Goal: Task Accomplishment & Management: Use online tool/utility

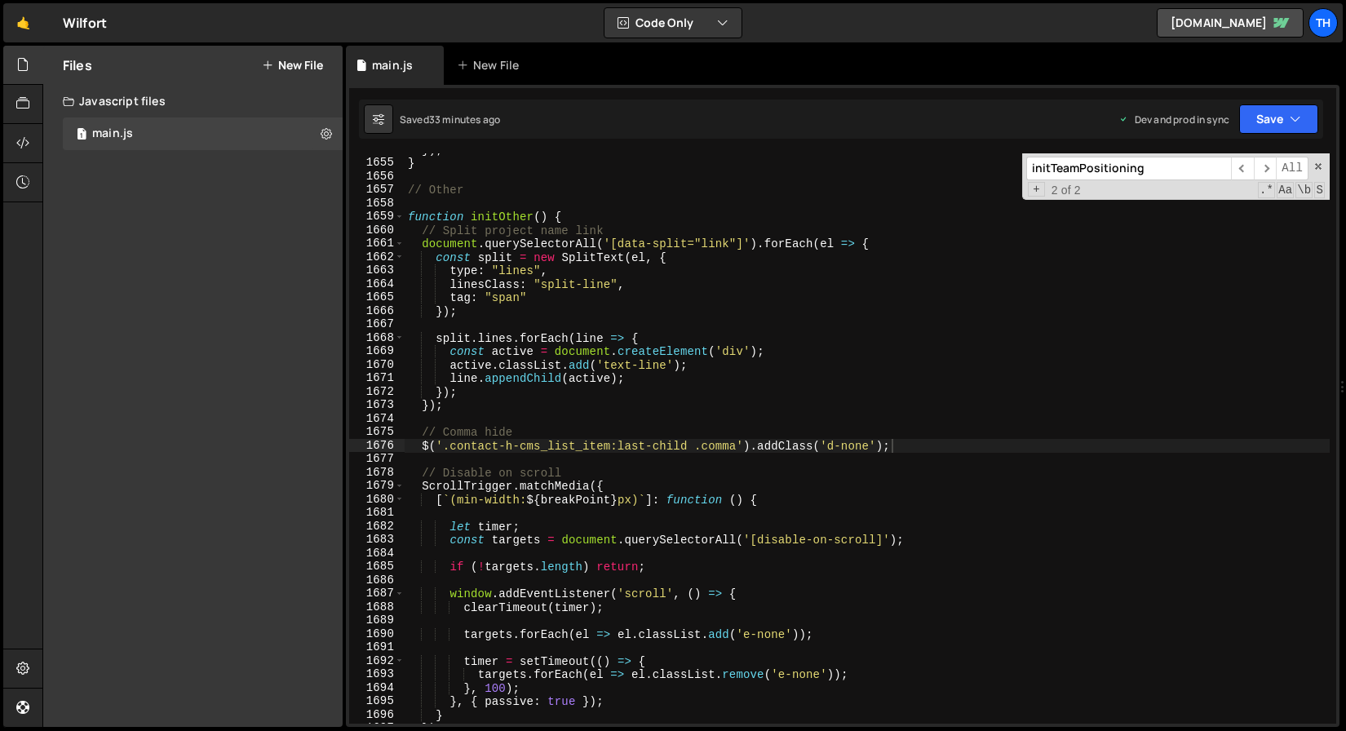
scroll to position [22267, 0]
click at [398, 214] on span at bounding box center [399, 217] width 9 height 14
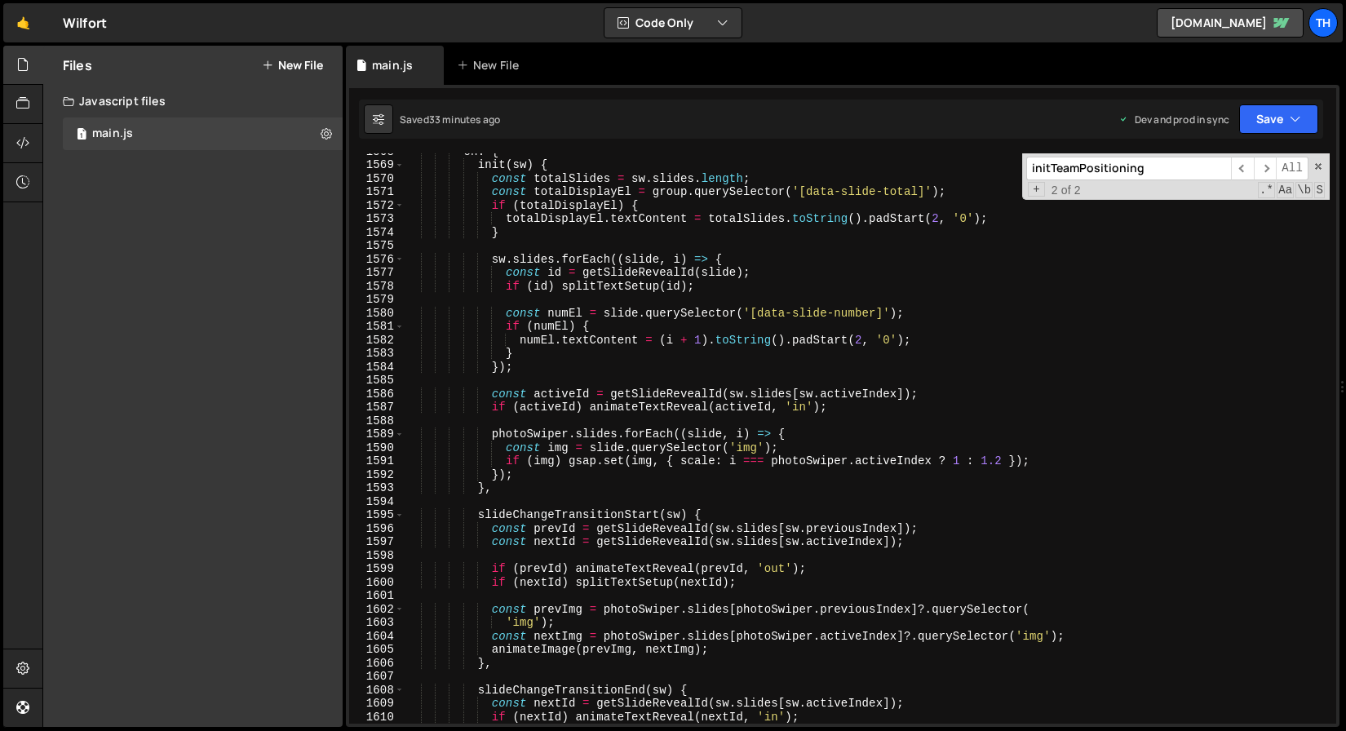
scroll to position [21356, 0]
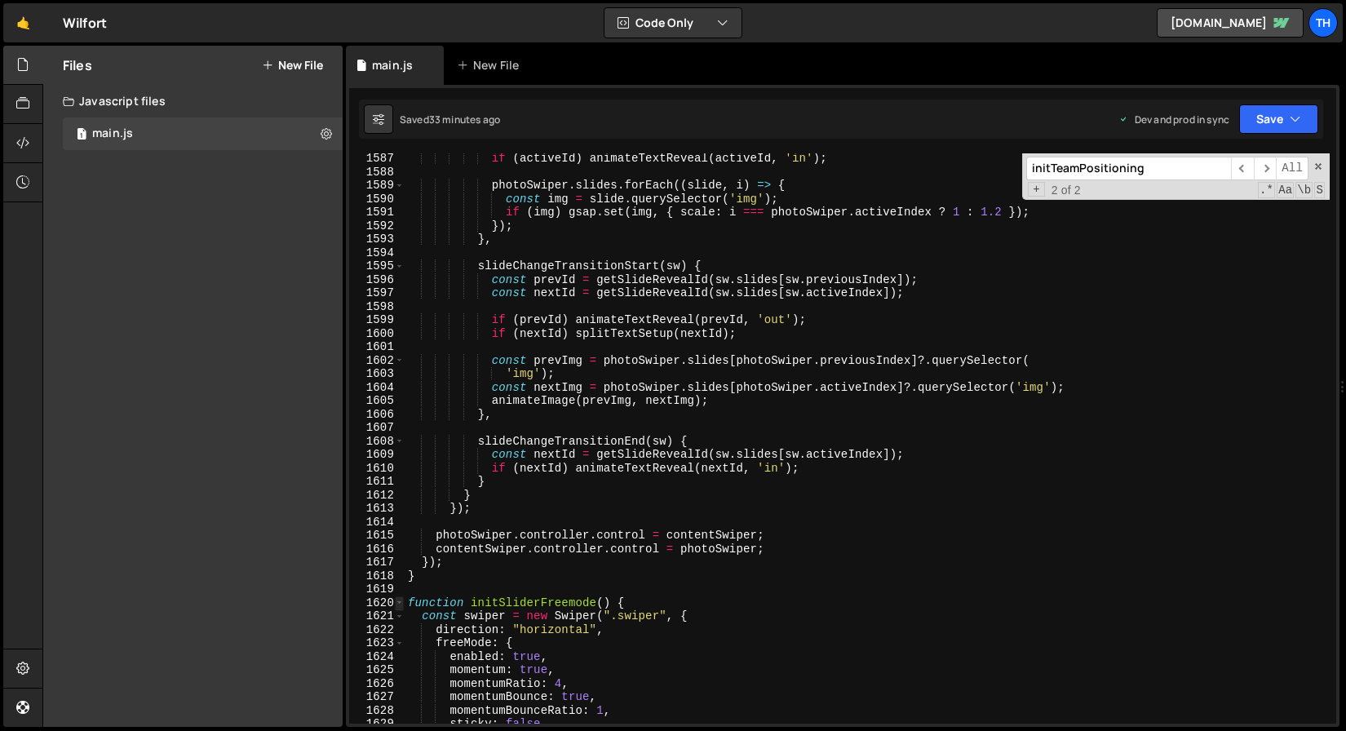
click at [401, 604] on span at bounding box center [399, 604] width 9 height 14
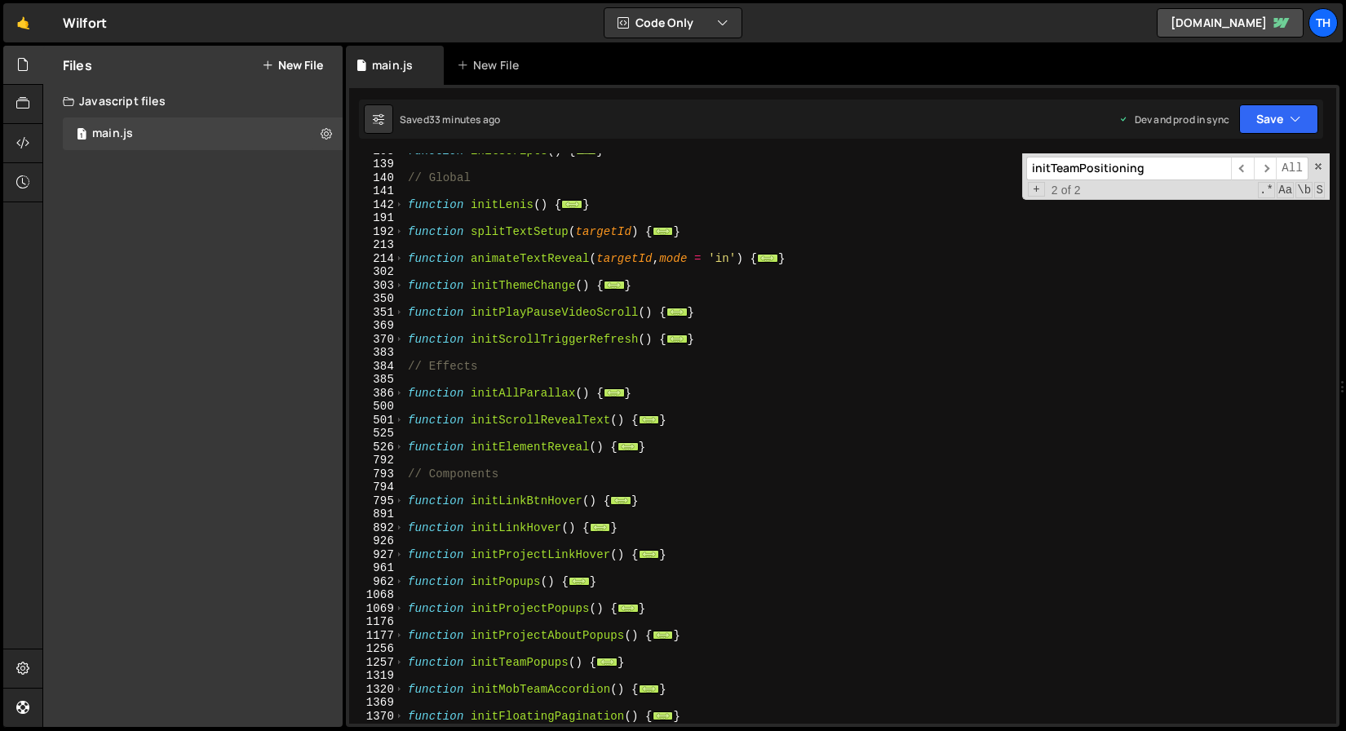
scroll to position [182, 0]
click at [397, 393] on span at bounding box center [399, 396] width 9 height 14
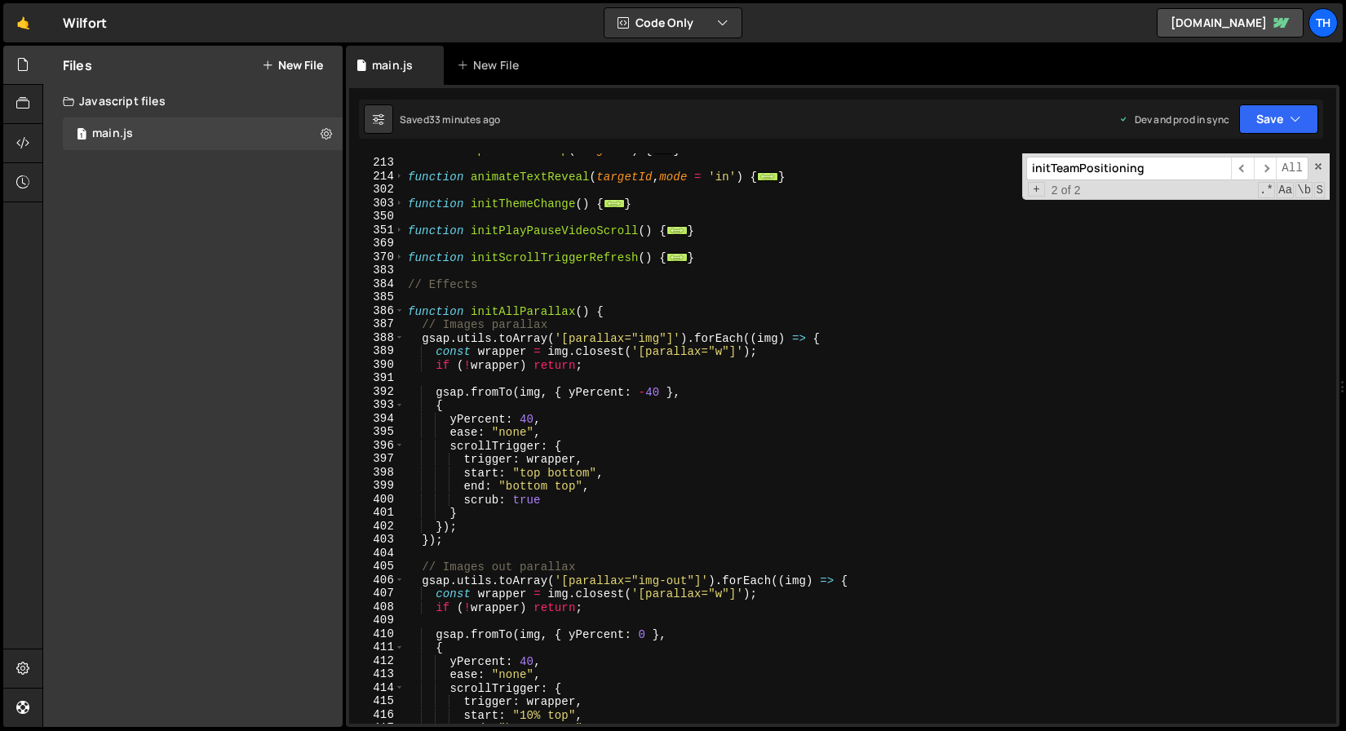
scroll to position [335, 0]
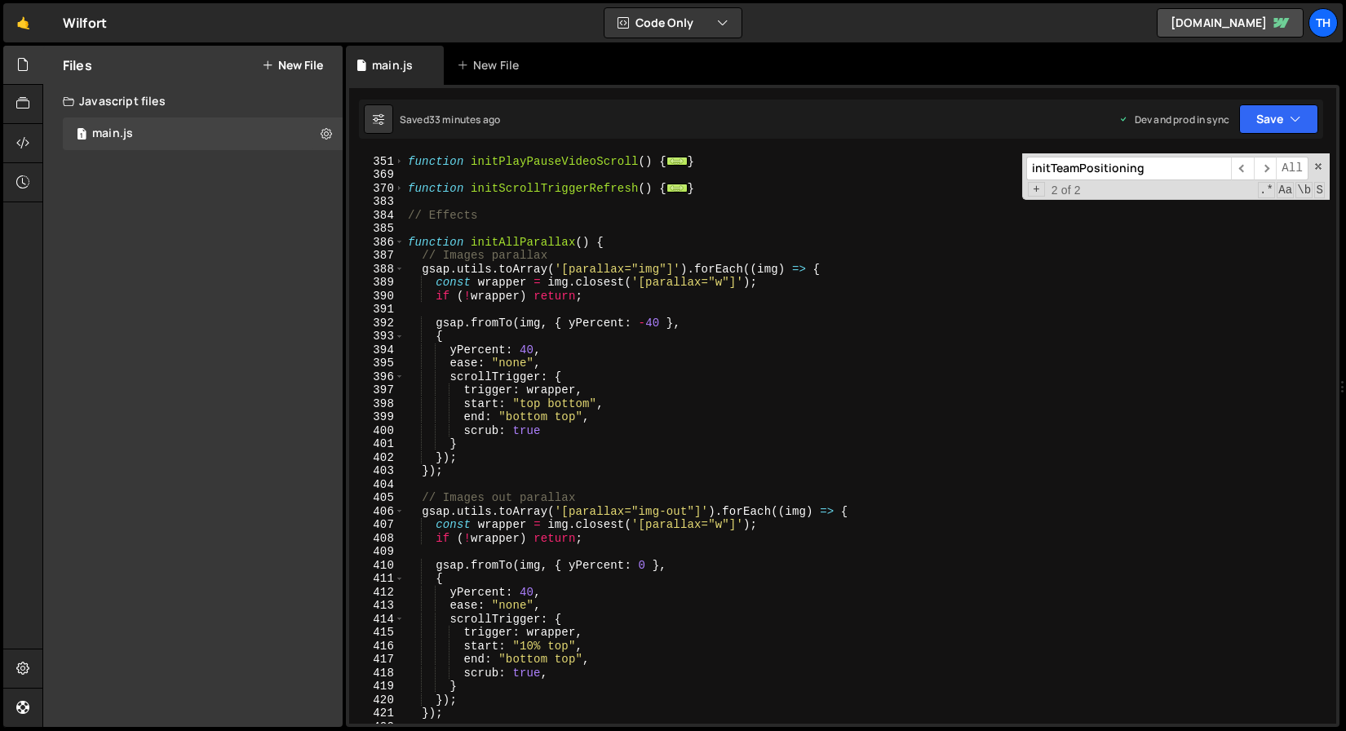
click at [618, 241] on div "function initPlayPauseVideoScroll ( ) { ... } function initScrollTriggerRefresh…" at bounding box center [867, 439] width 925 height 597
type textarea "function initAllParallax() {"
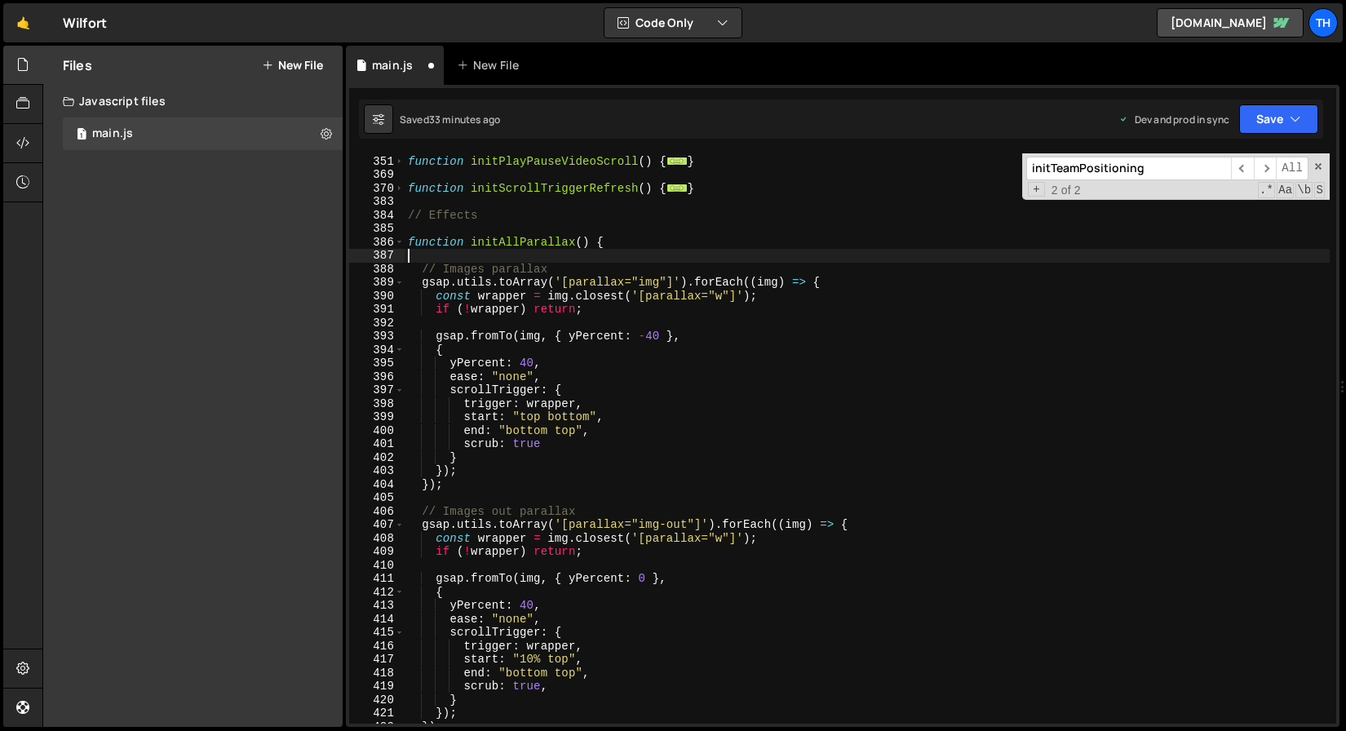
paste textarea "});"
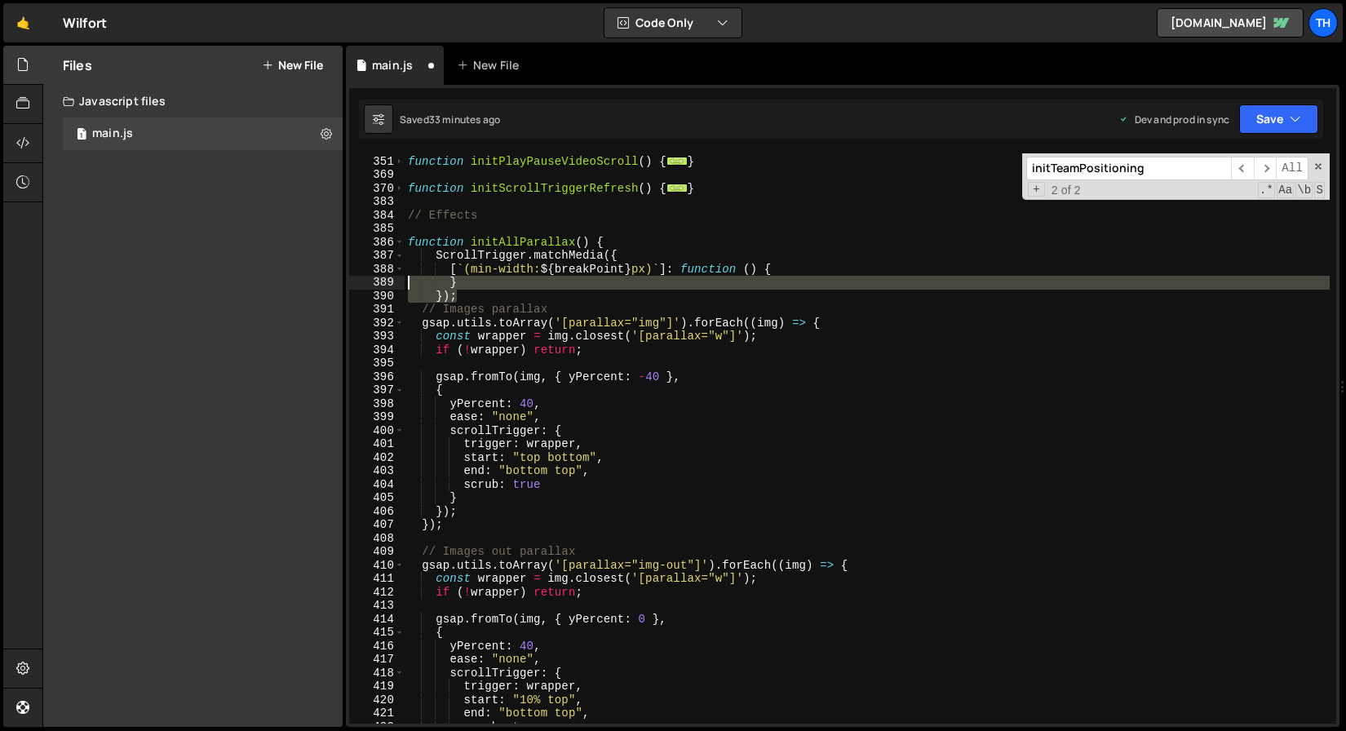
drag, startPoint x: 473, startPoint y: 292, endPoint x: 368, endPoint y: 281, distance: 105.9
click at [368, 281] on div "}); 350 351 369 370 383 384 385 386 387 388 389 390 391 392 393 394 395 396 397…" at bounding box center [842, 438] width 987 height 570
type textarea "} });"
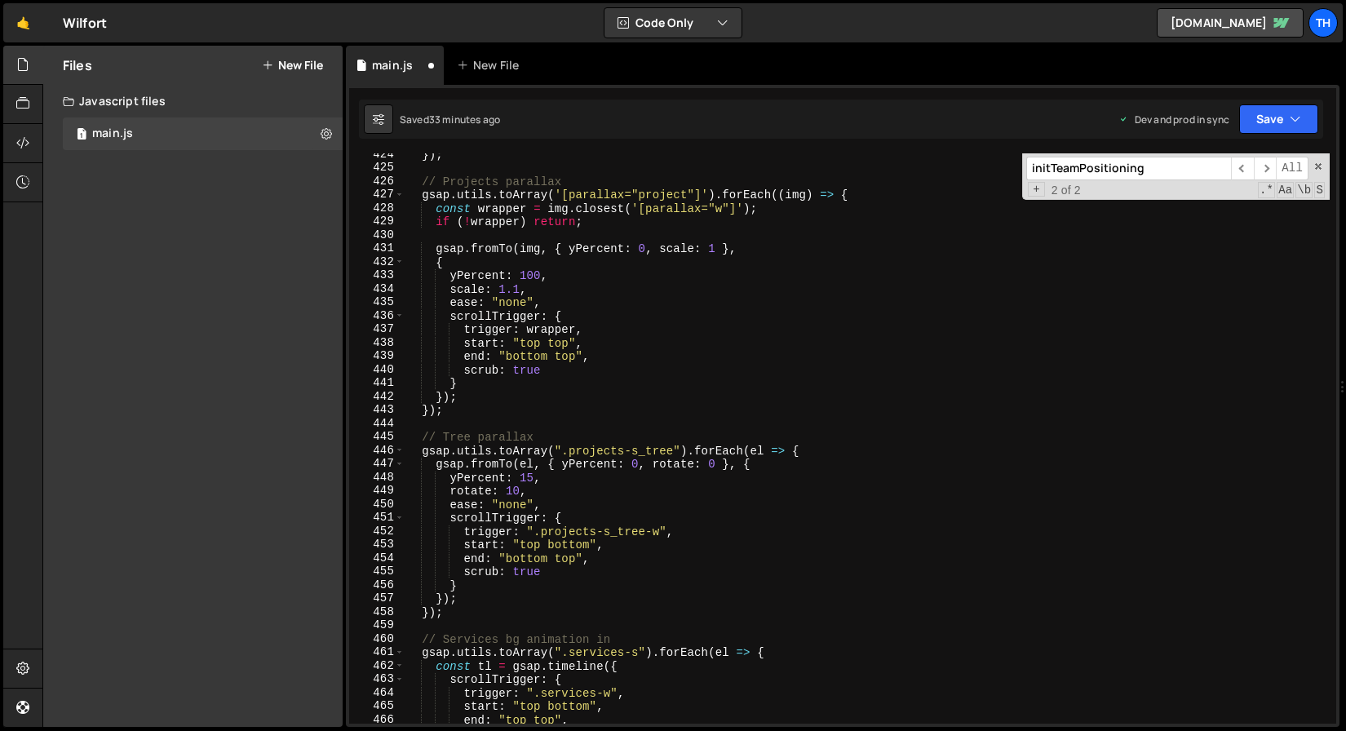
scroll to position [929, 0]
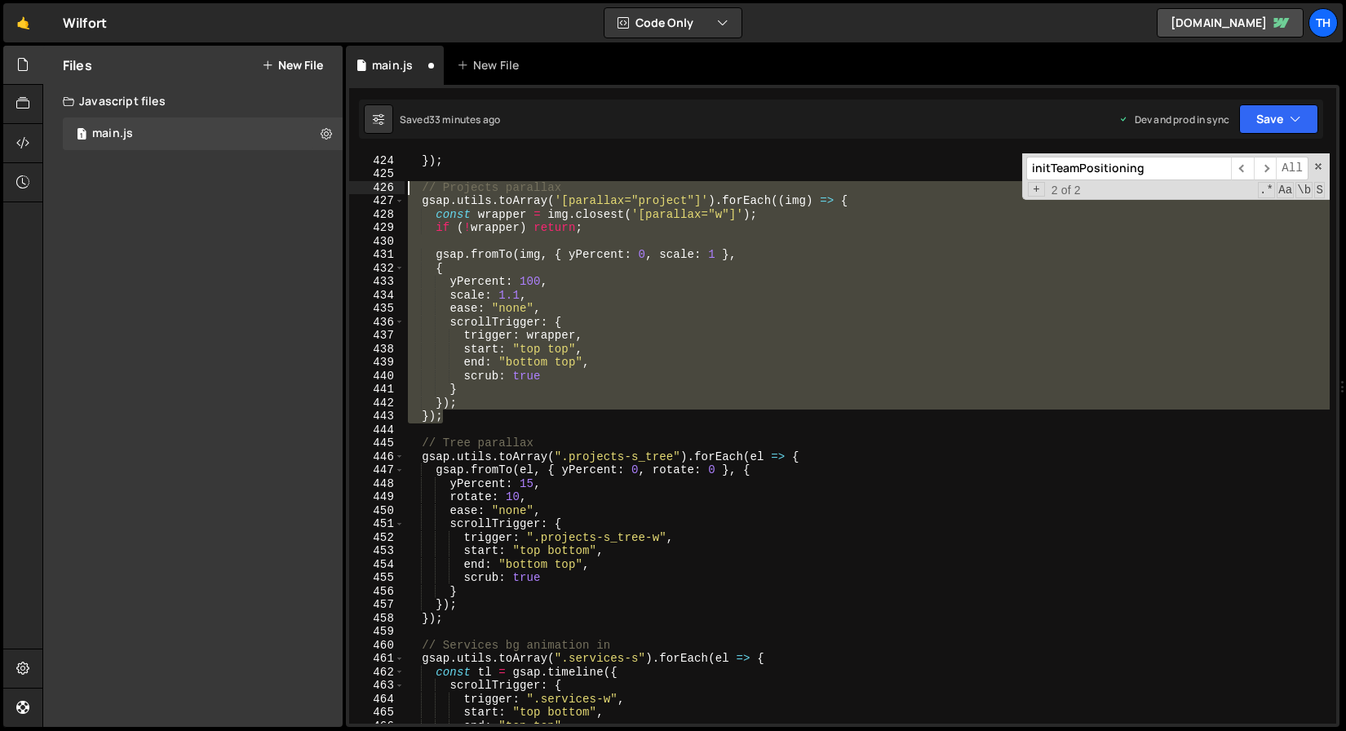
drag, startPoint x: 456, startPoint y: 418, endPoint x: 322, endPoint y: 186, distance: 267.6
click at [322, 186] on div "Files New File Javascript files 1 main.js 0 CSS files Copy share link Edit File…" at bounding box center [694, 387] width 1304 height 682
type textarea "// Projects parallax gsap.utils.toArray('[parallax="project"]').forEach((img) =…"
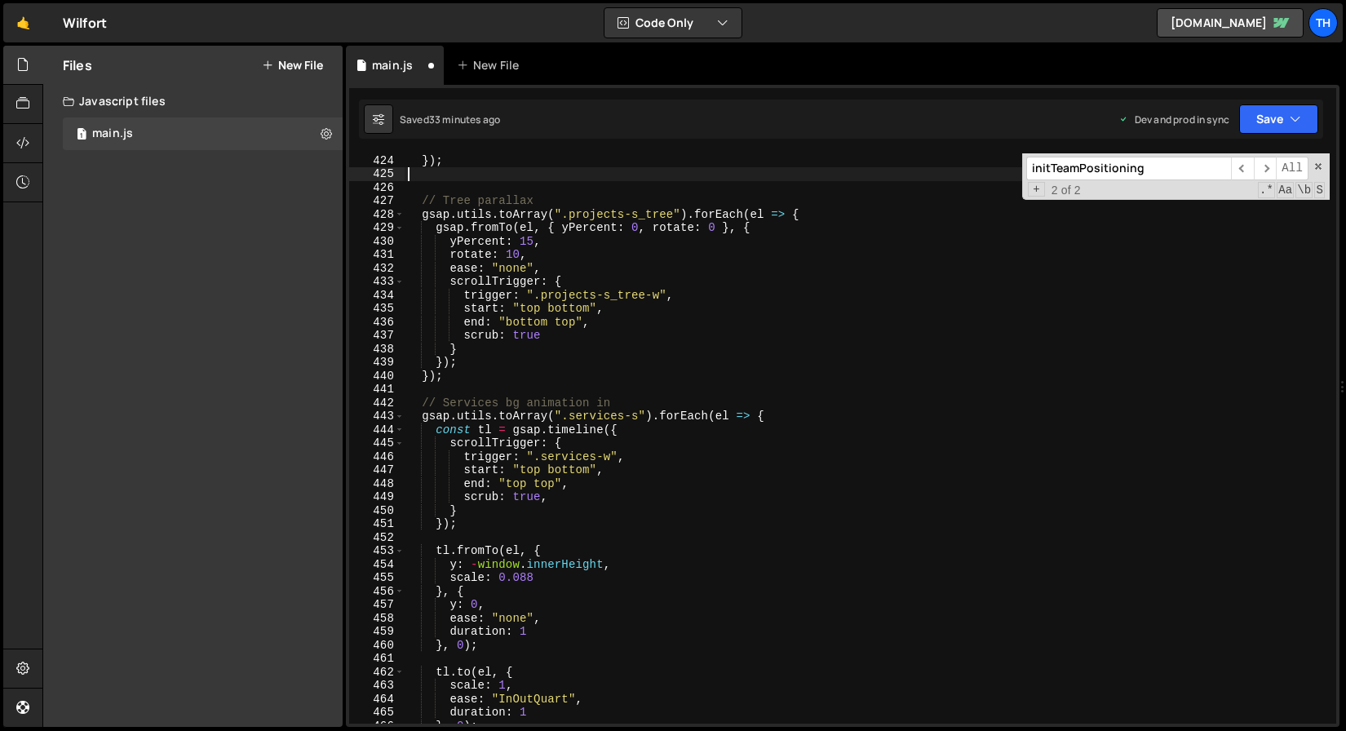
type textarea "});"
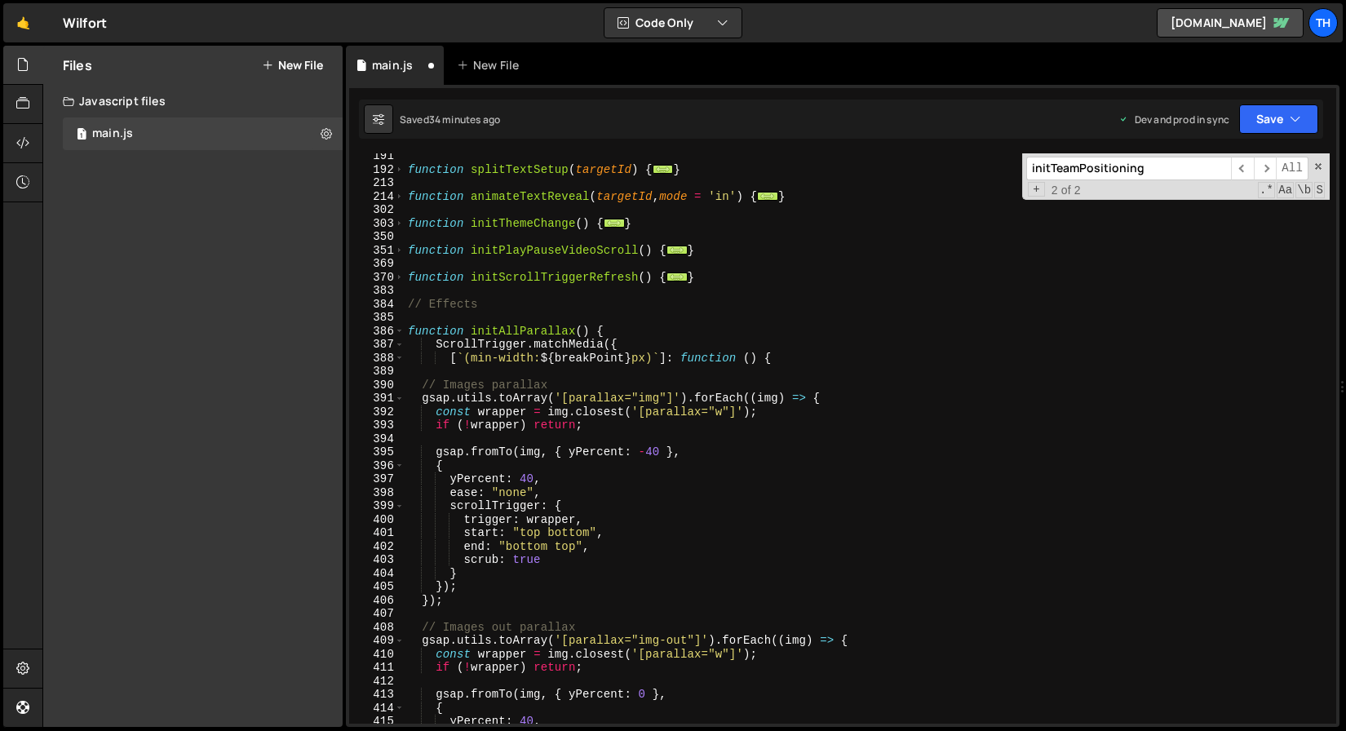
scroll to position [271, 0]
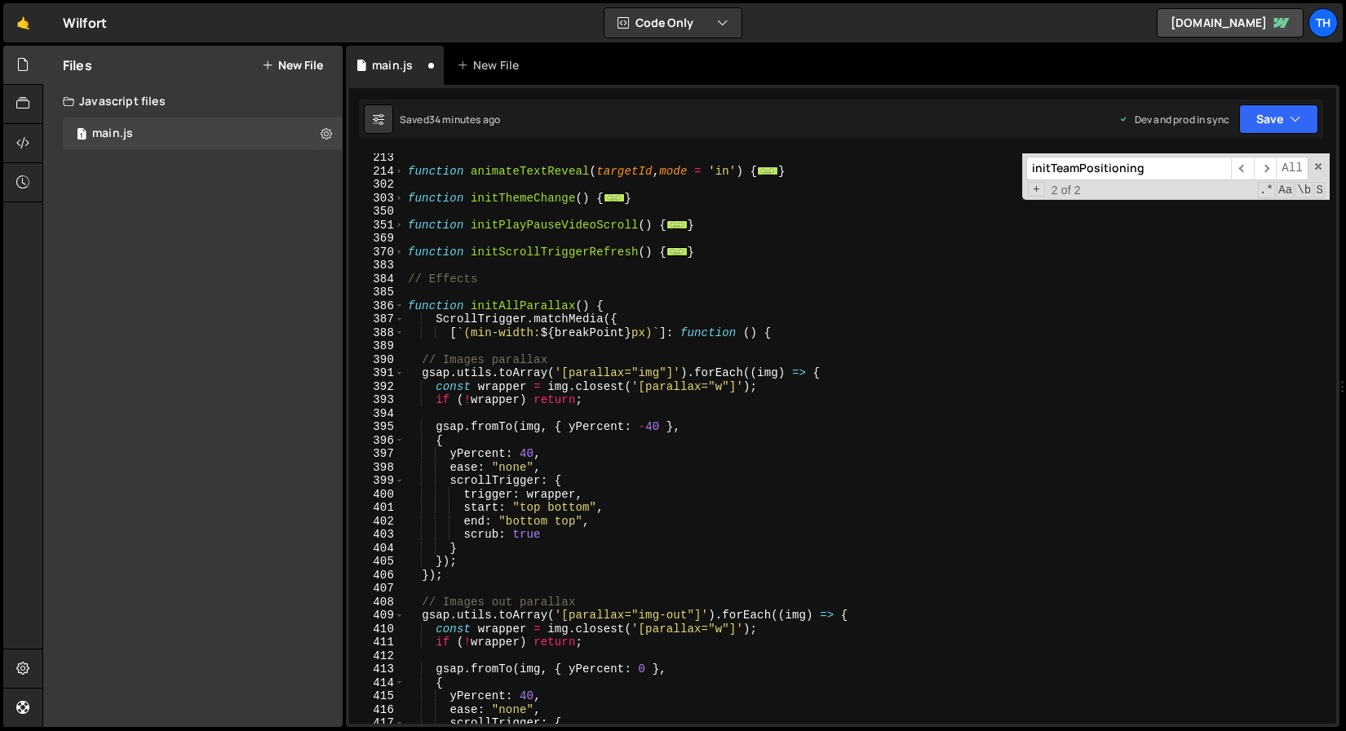
click at [449, 571] on div "function animateTextReveal ( targetId , mode = 'in' ) { ... } function initThem…" at bounding box center [867, 449] width 925 height 597
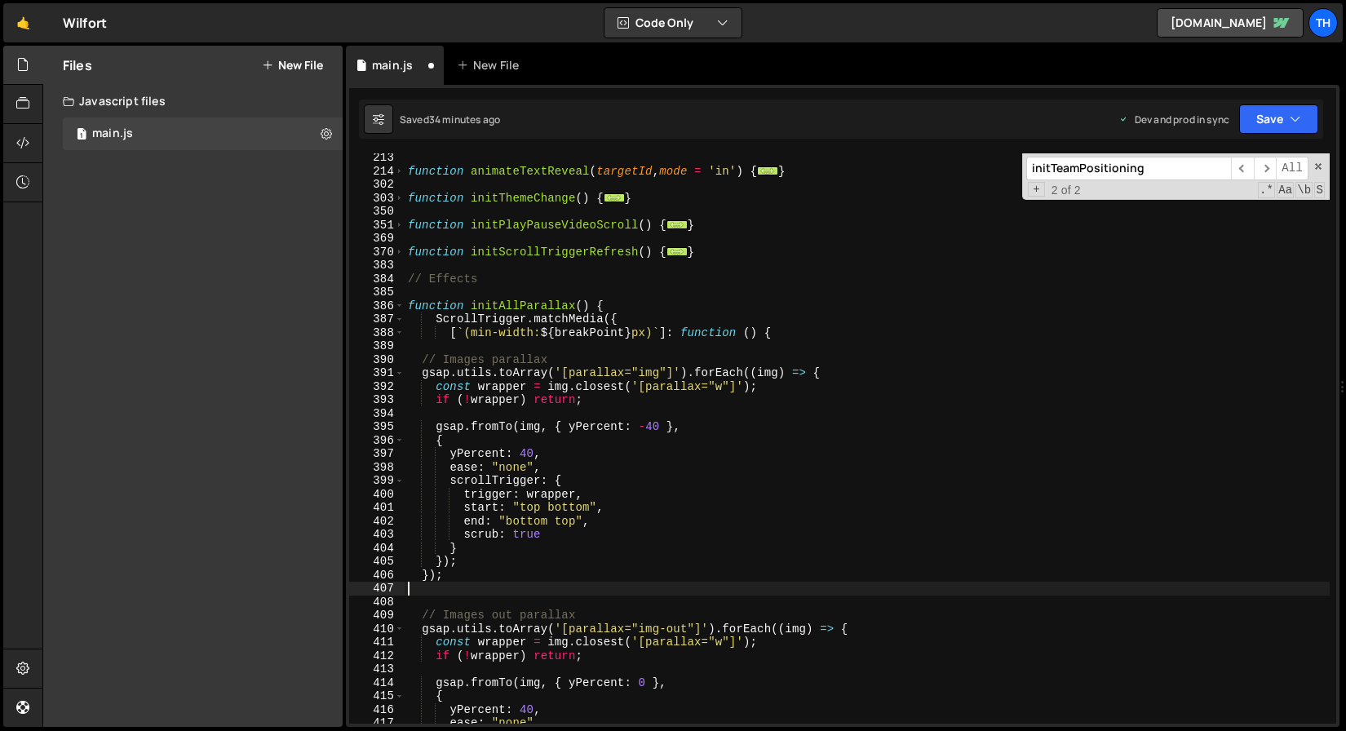
paste textarea "});"
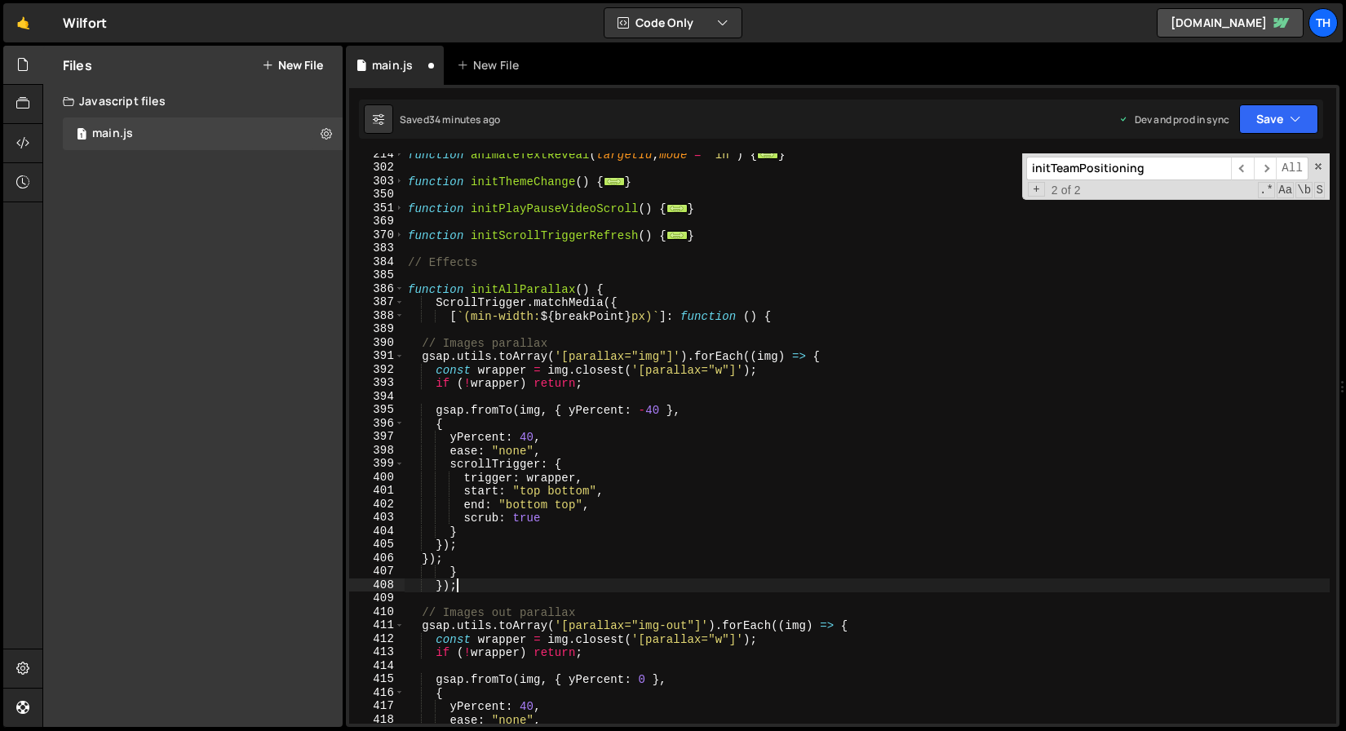
scroll to position [288, 0]
type textarea "});"
click at [1266, 120] on button "Save" at bounding box center [1279, 118] width 79 height 29
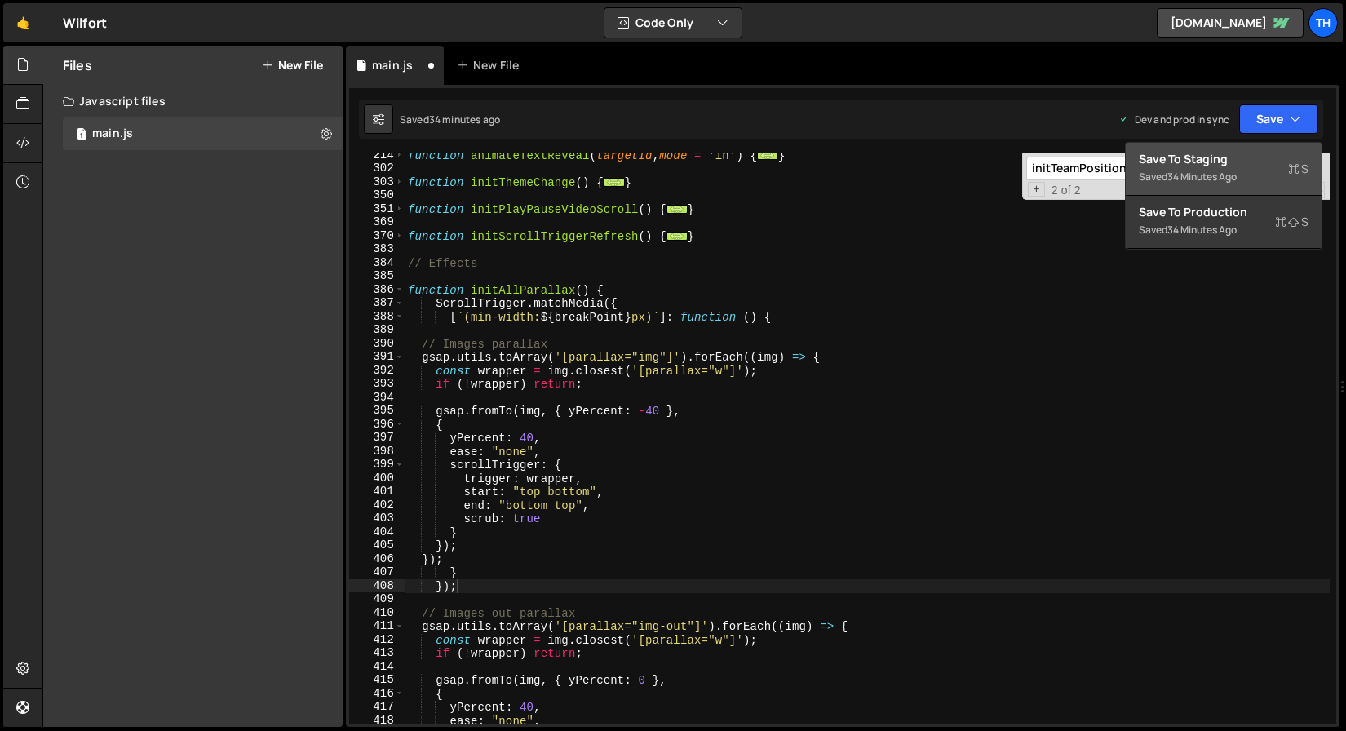
click at [1217, 144] on button "Save to Staging S Saved 34 minutes ago" at bounding box center [1224, 169] width 196 height 53
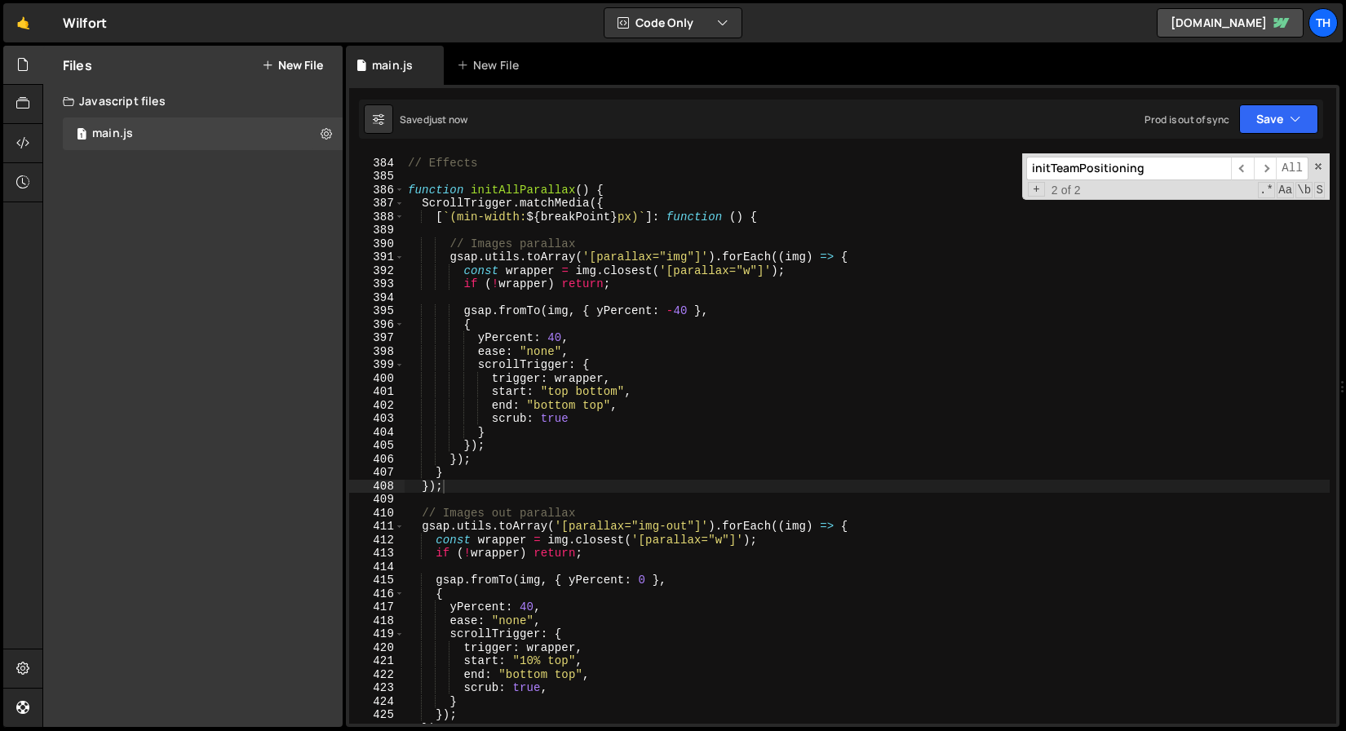
scroll to position [5147, 0]
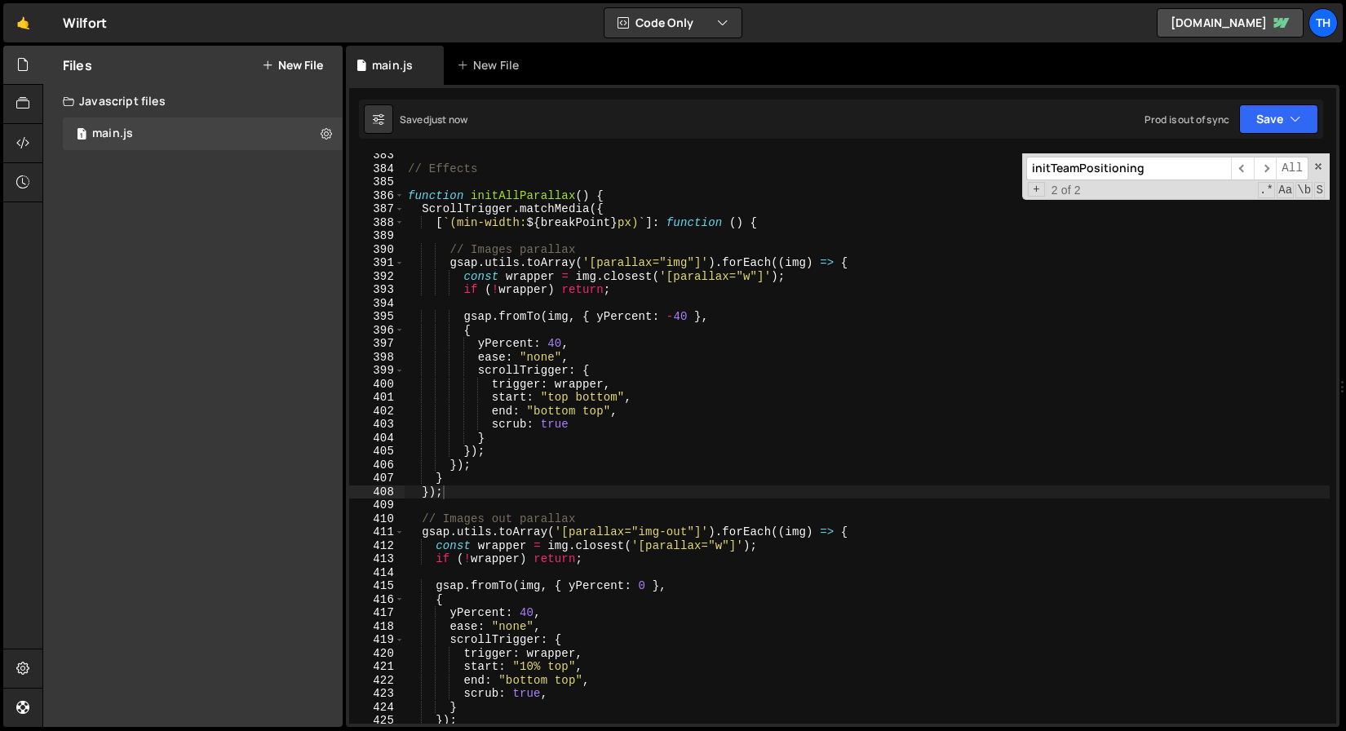
click at [604, 237] on div "// Effects function initAllParallax ( ) { ScrollTrigger . matchMedia ({ [ ` (mi…" at bounding box center [867, 447] width 925 height 597
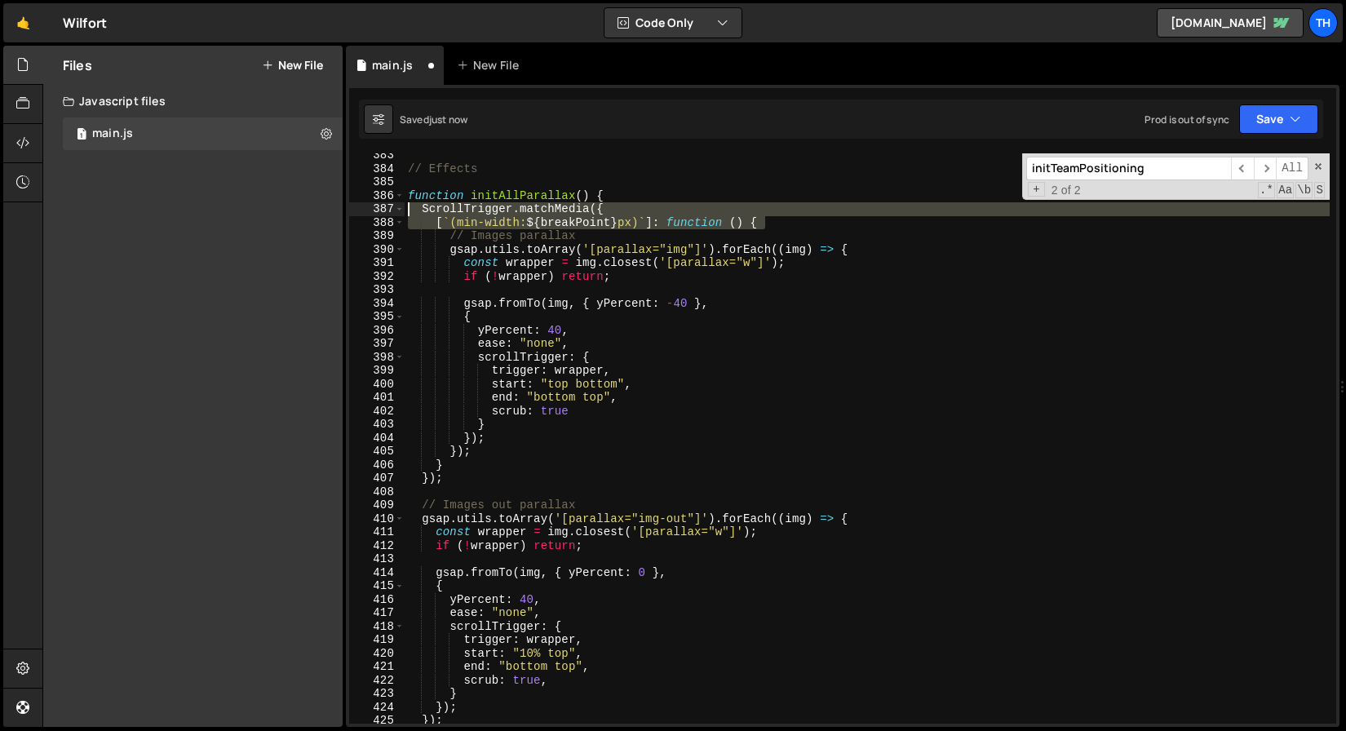
drag, startPoint x: 773, startPoint y: 226, endPoint x: 366, endPoint y: 211, distance: 407.5
click at [366, 211] on div "[`(min-width: ${breakPoint}px)`]: function () { 383 384 385 386 387 388 389 390…" at bounding box center [842, 438] width 987 height 570
type textarea "ScrollTrigger.matchMedia({ [`(min-width: ${breakPoint}px)`]: function () {"
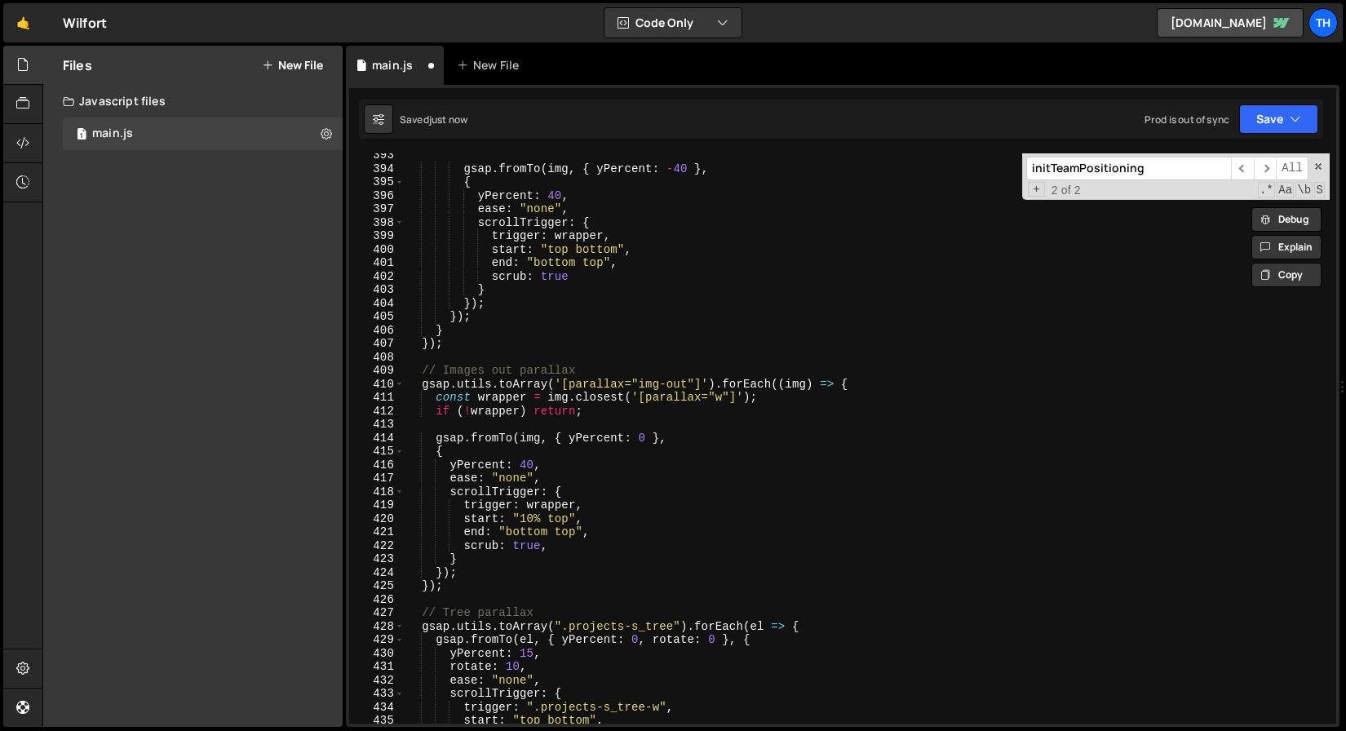
scroll to position [5292, 0]
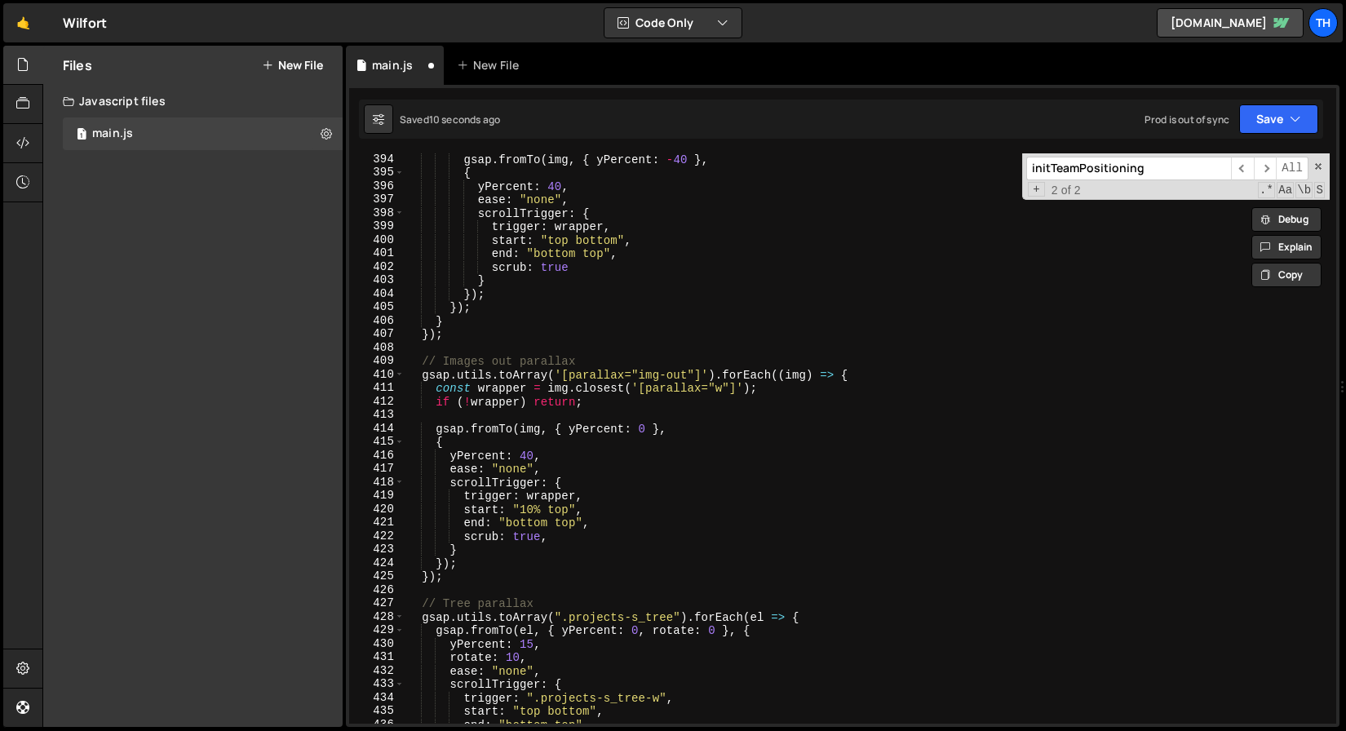
click at [486, 348] on div "gsap . fromTo ( img , { yPercent : - 40 } , { yPercent : 40 , ease : "none" , s…" at bounding box center [867, 451] width 925 height 597
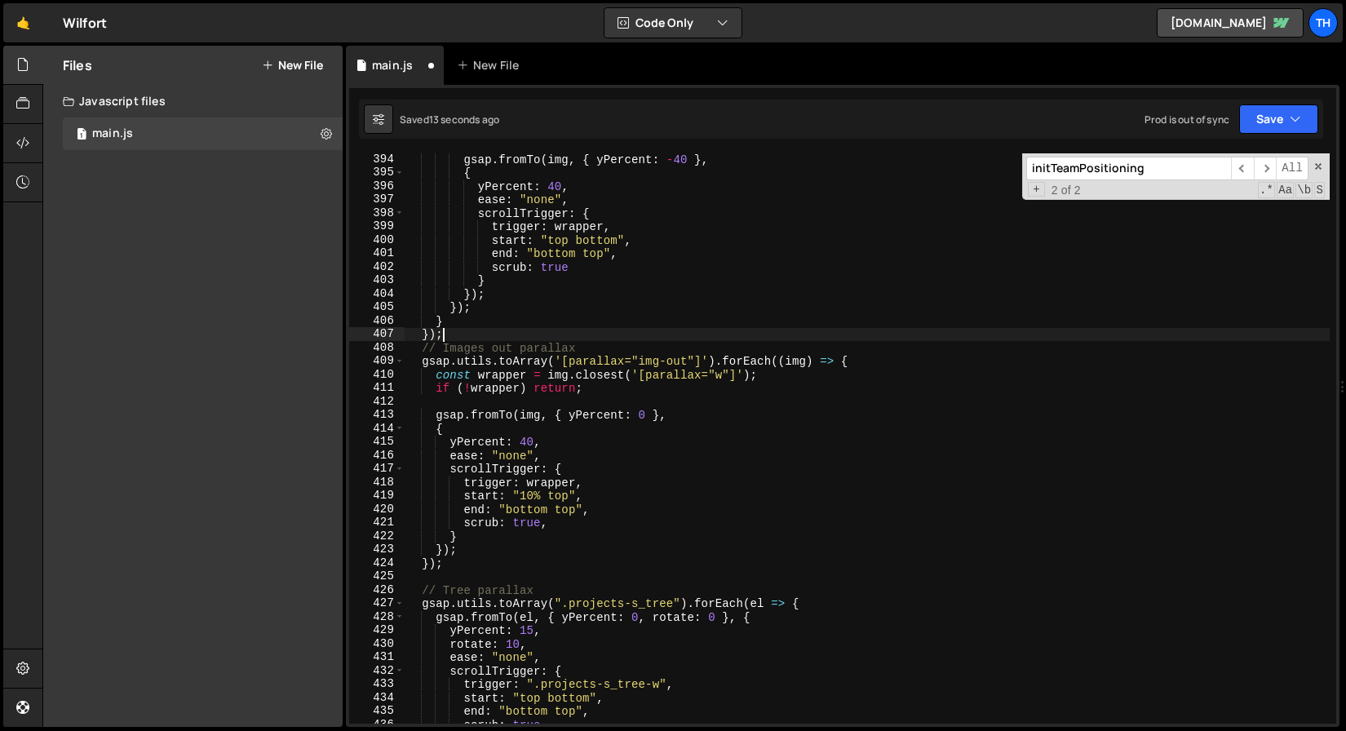
type textarea "});"
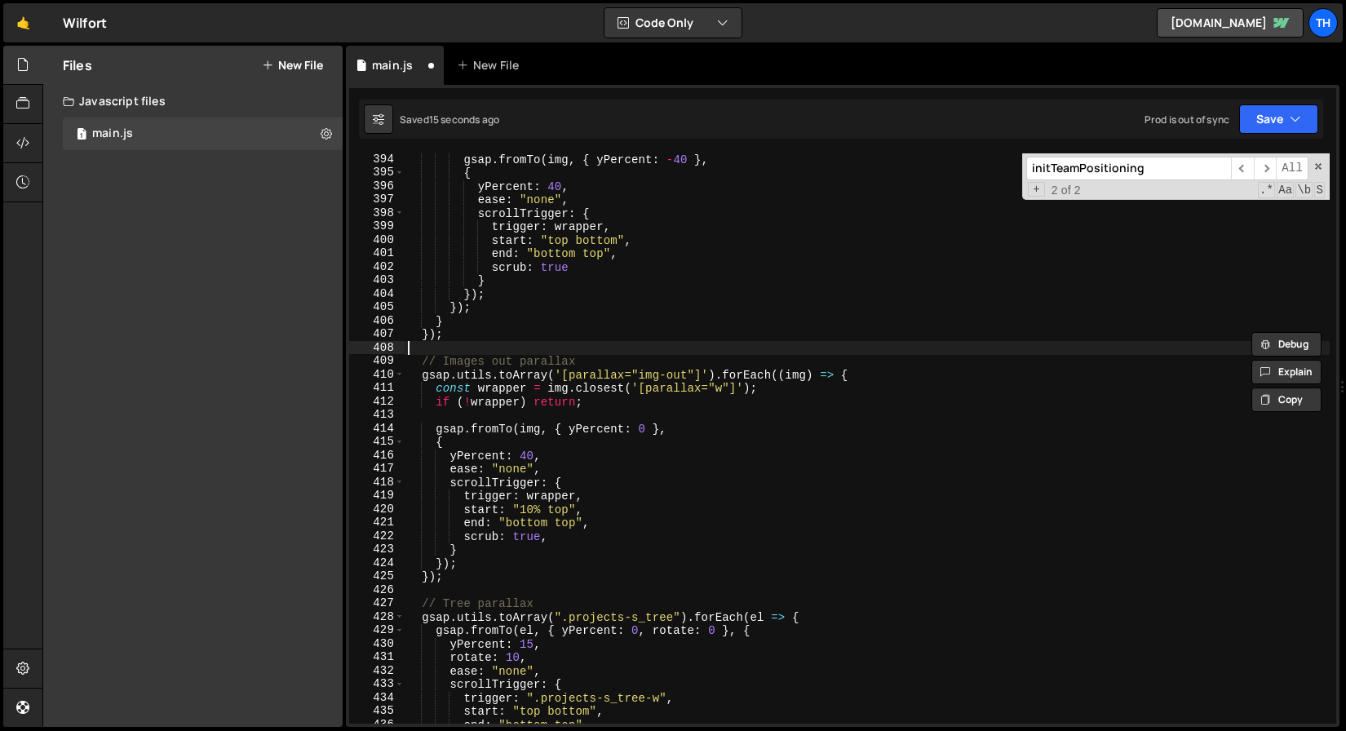
paste textarea "[`(min-width: ${breakPoint}px)`]: function () {"
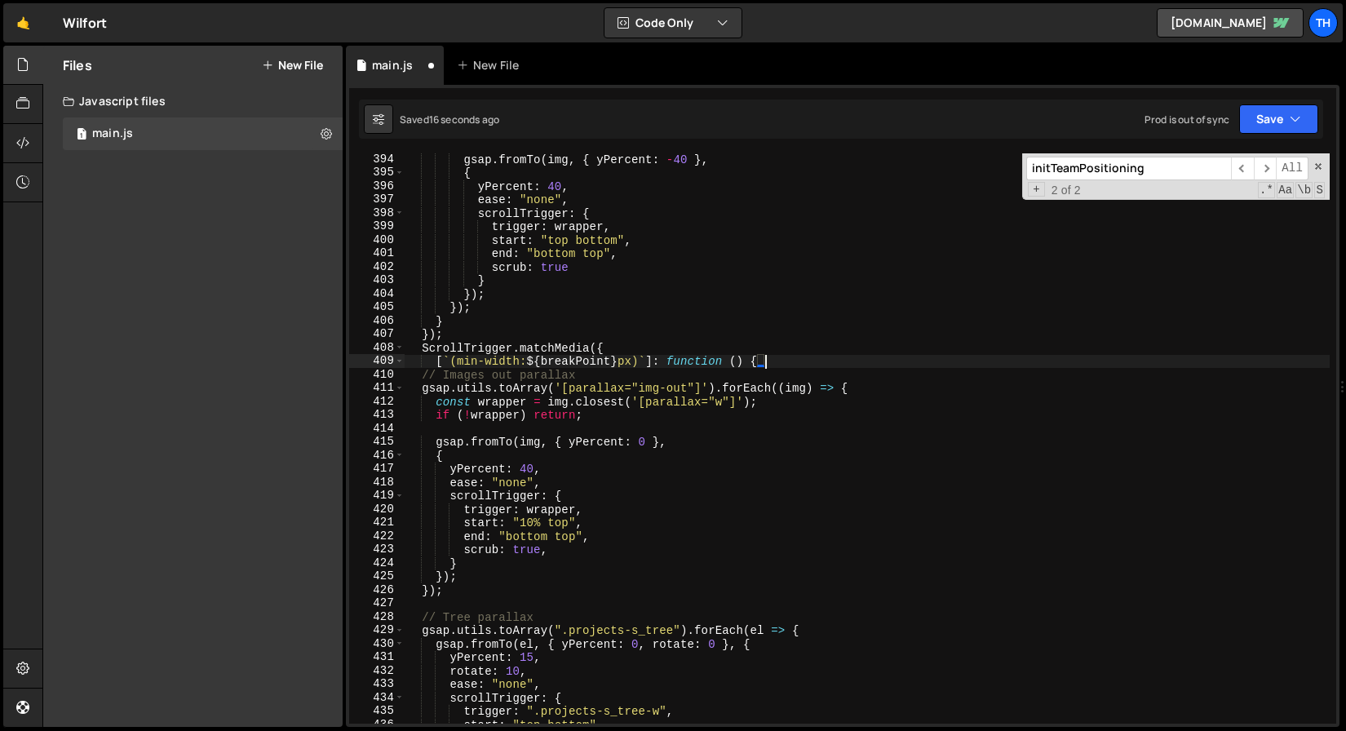
click at [410, 344] on div "gsap . fromTo ( img , { yPercent : - 40 } , { yPercent : 40 , ease : "none" , s…" at bounding box center [867, 451] width 925 height 597
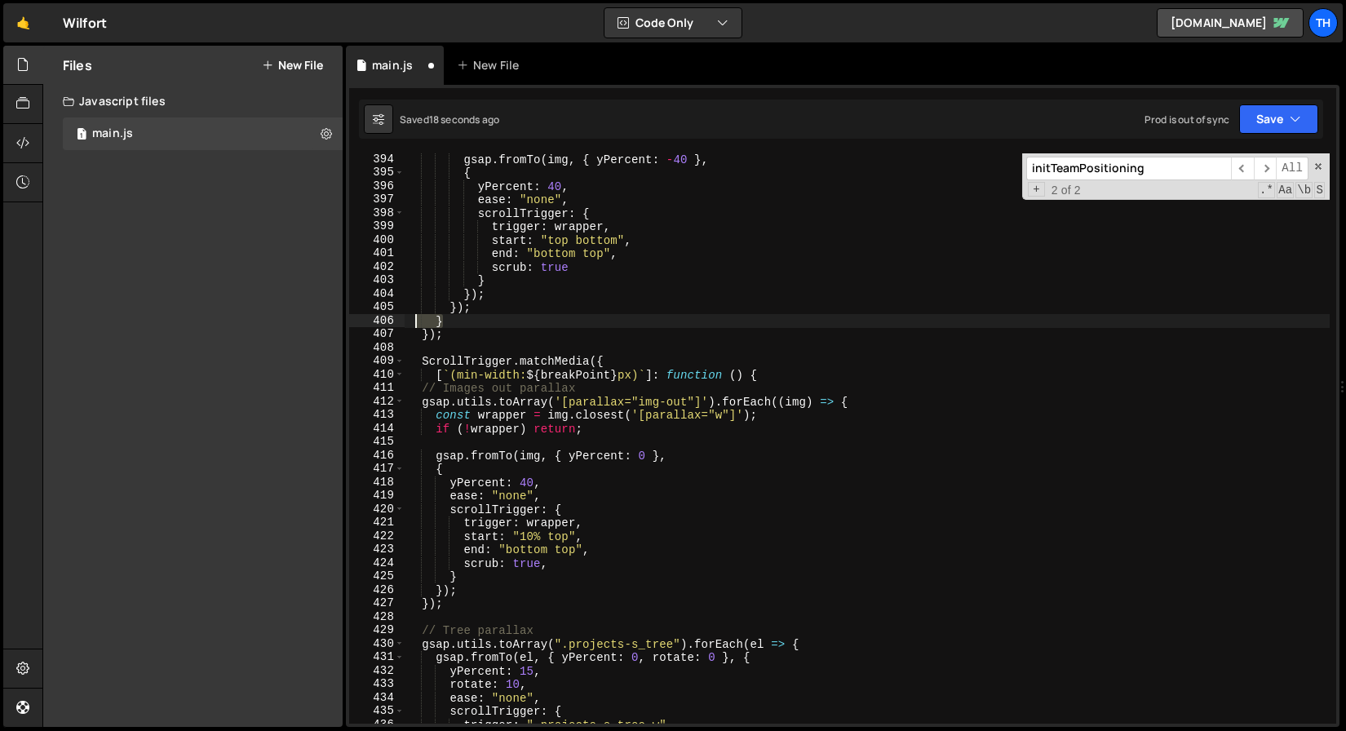
drag, startPoint x: 462, startPoint y: 327, endPoint x: 415, endPoint y: 327, distance: 46.5
click at [415, 327] on div "gsap . fromTo ( img , { yPercent : - 40 } , { yPercent : 40 , ease : "none" , s…" at bounding box center [867, 451] width 925 height 597
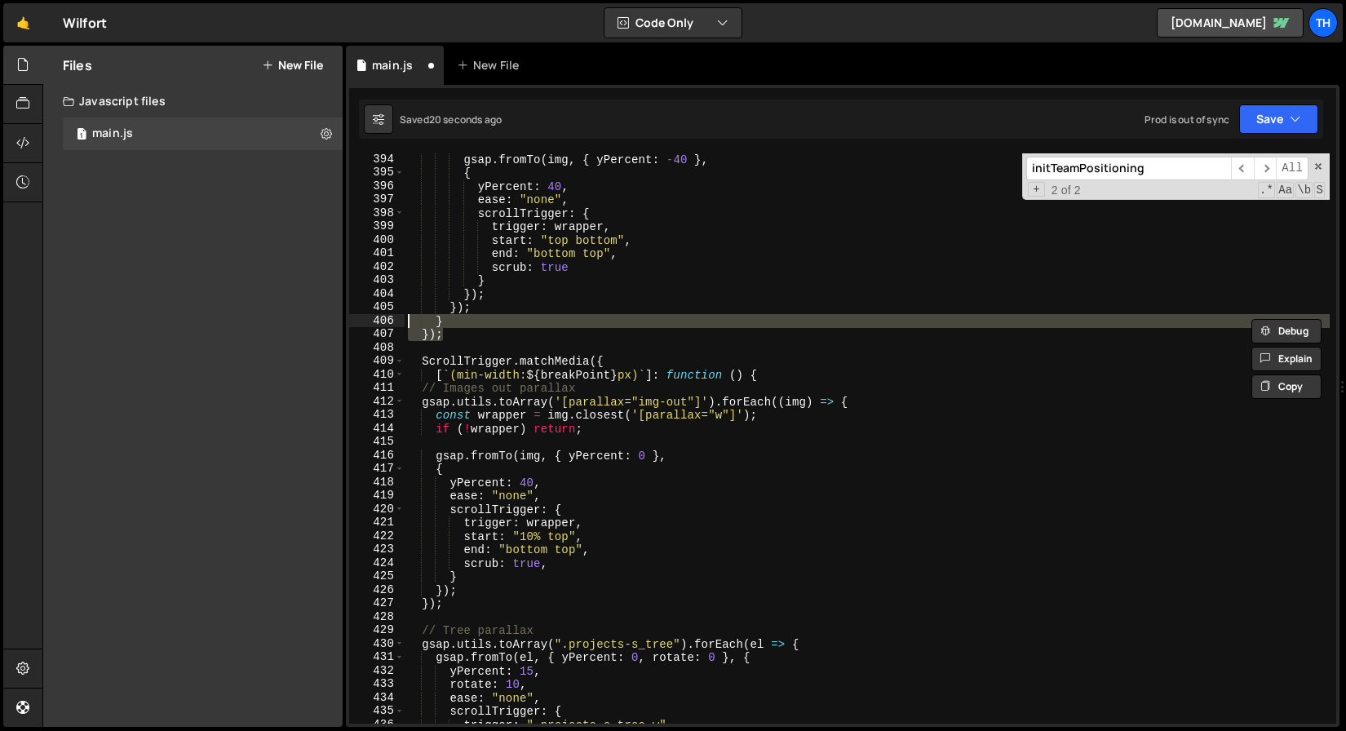
drag, startPoint x: 451, startPoint y: 339, endPoint x: 364, endPoint y: 320, distance: 89.3
click at [364, 320] on div "} 394 395 396 397 398 399 400 401 402 403 404 405 406 407 408 409 410 411 412 4…" at bounding box center [842, 438] width 987 height 570
type textarea "} });"
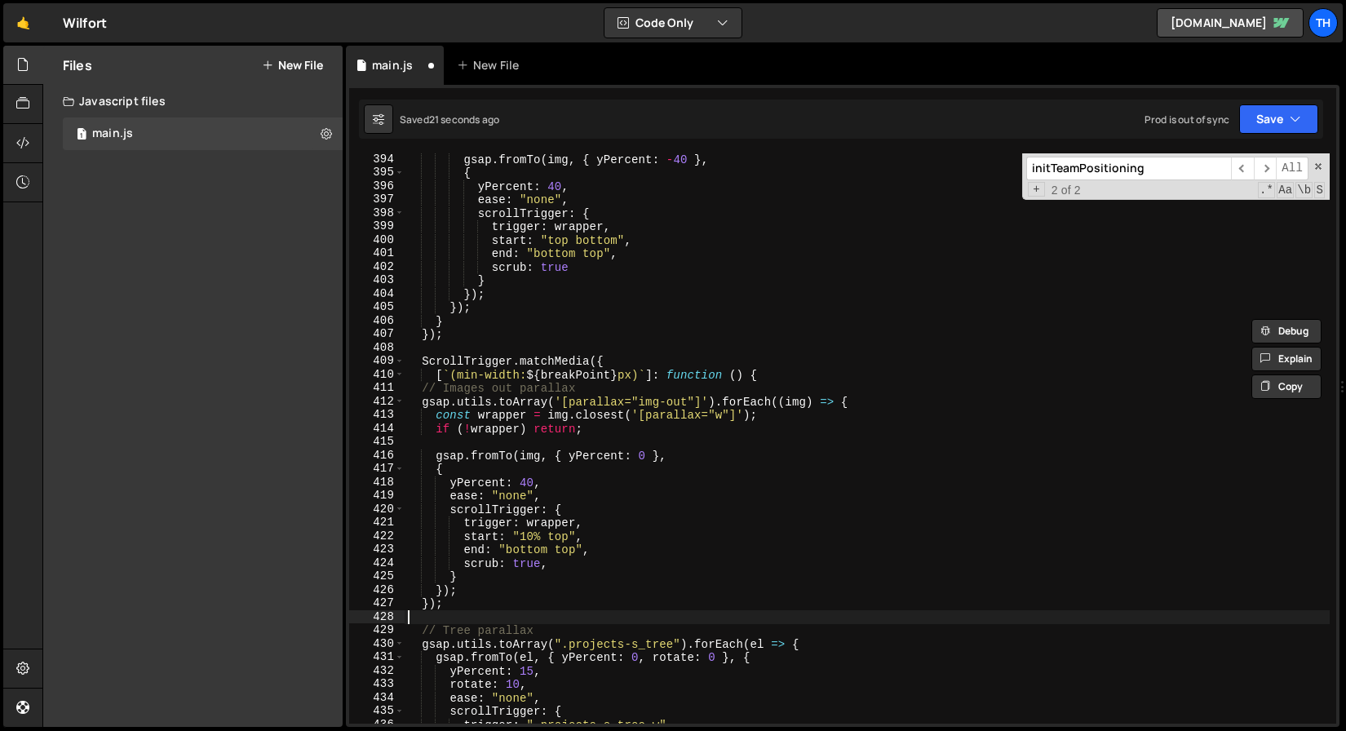
click at [460, 622] on div "gsap . fromTo ( img , { yPercent : - 40 } , { yPercent : 40 , ease : "none" , s…" at bounding box center [867, 451] width 925 height 597
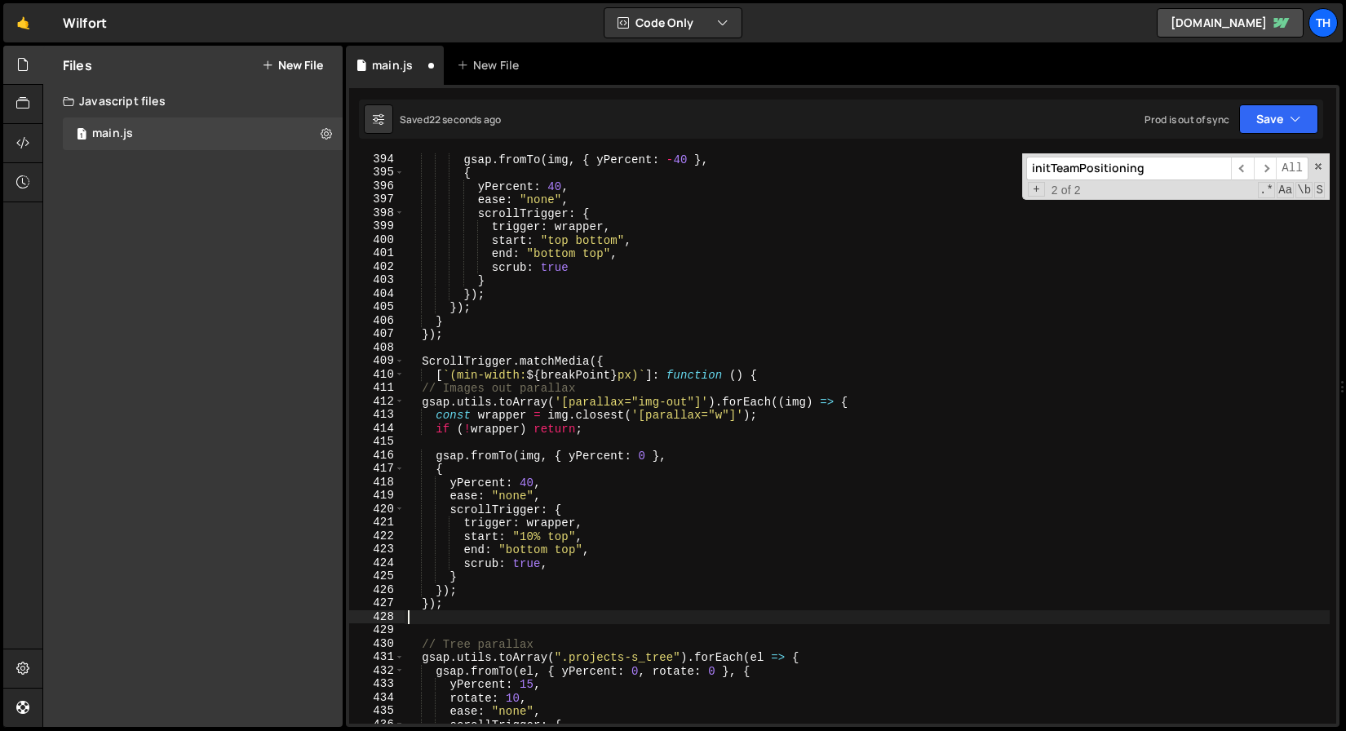
paste textarea "});"
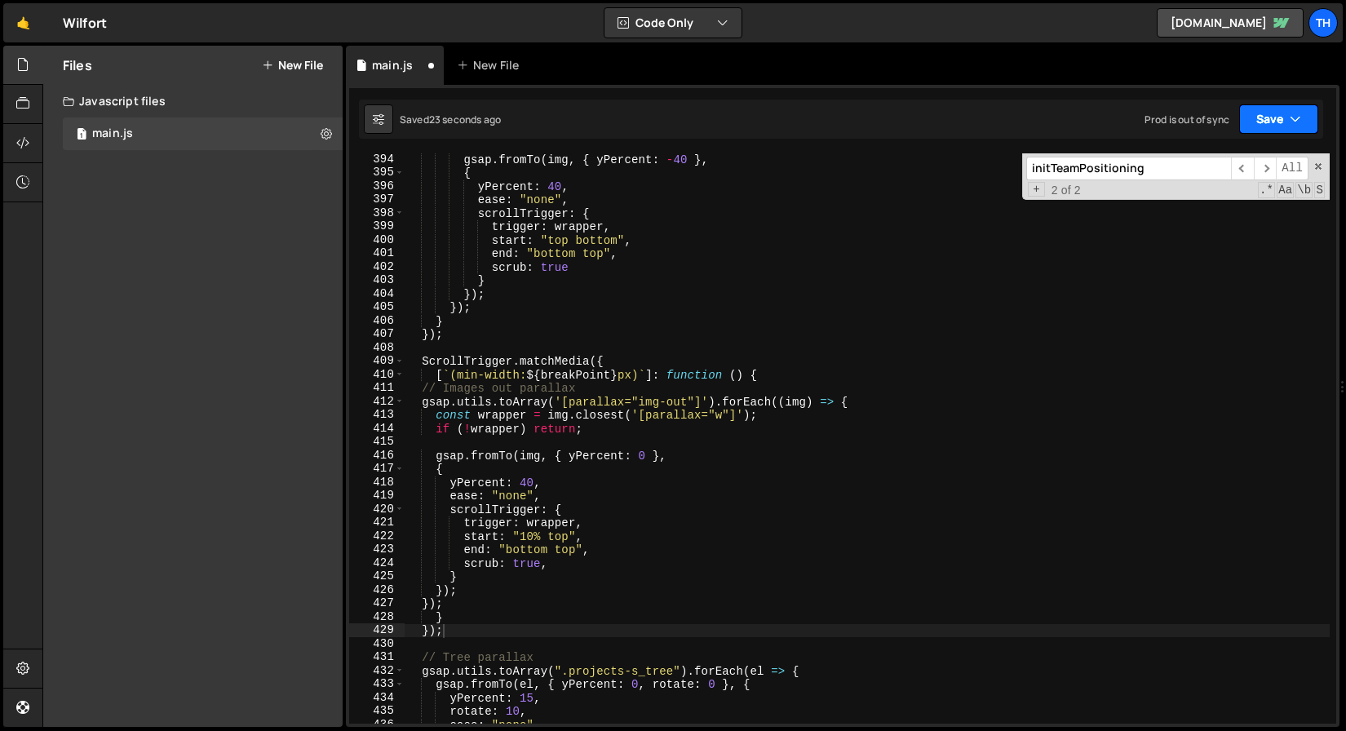
click at [1284, 111] on button "Save" at bounding box center [1279, 118] width 79 height 29
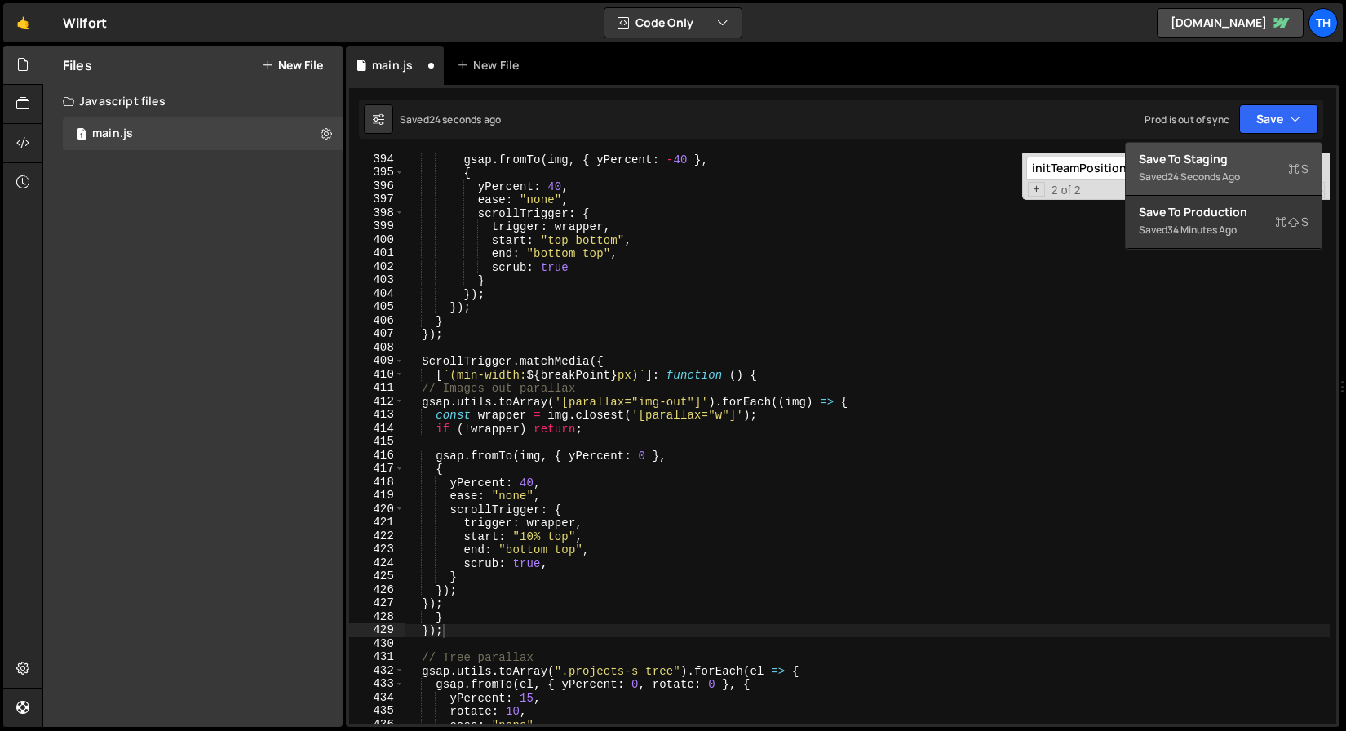
click at [1251, 147] on button "Save to Staging S Saved 24 seconds ago" at bounding box center [1224, 169] width 196 height 53
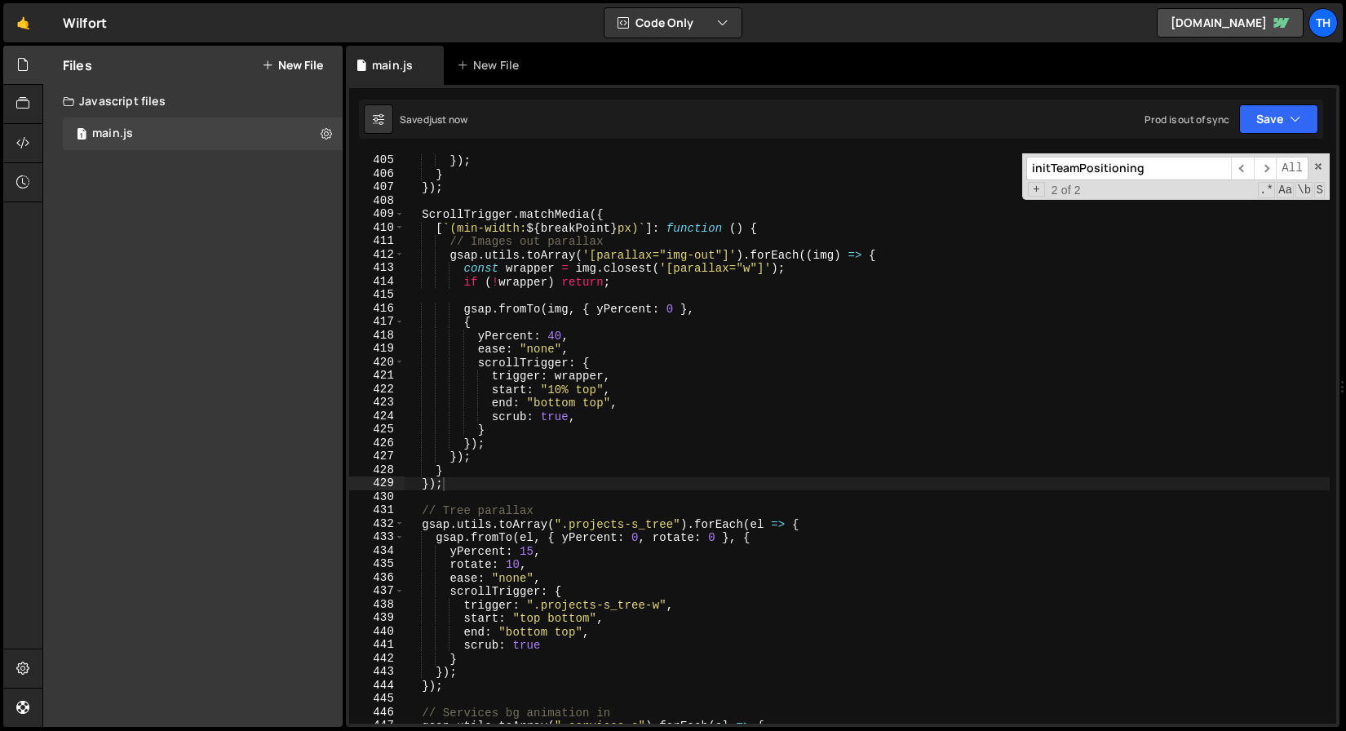
scroll to position [5409, 0]
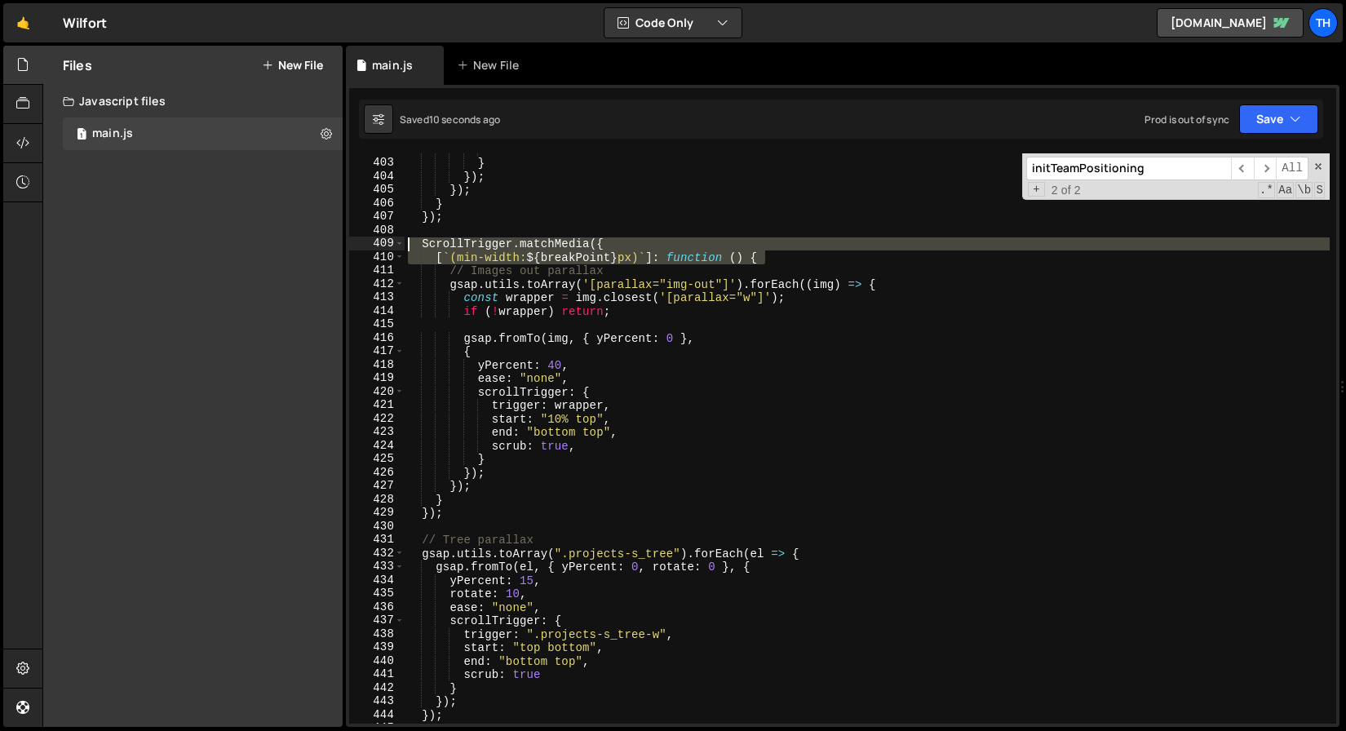
drag, startPoint x: 777, startPoint y: 260, endPoint x: 346, endPoint y: 245, distance: 431.1
click at [346, 245] on div "[`(min-width: ${breakPoint}px)`]: function () { 402 403 404 405 406 407 408 409…" at bounding box center [843, 406] width 994 height 642
type textarea "ScrollTrigger.matchMedia({ [`(min-width: ${breakPoint}px)`]: function () {"
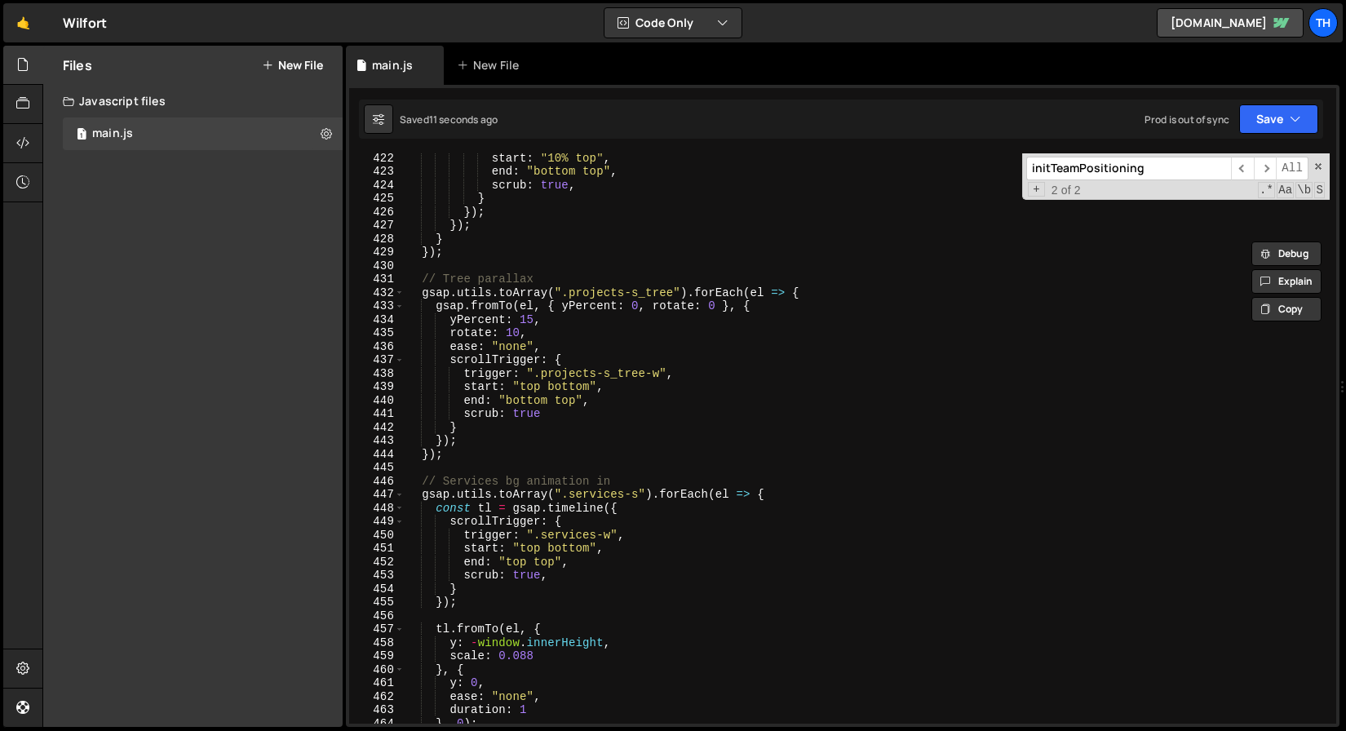
scroll to position [5670, 0]
click at [469, 470] on div "start : "10% top" , end : "bottom top" , scrub : true , } }) ; }) ; } }) ; // T…" at bounding box center [867, 449] width 925 height 597
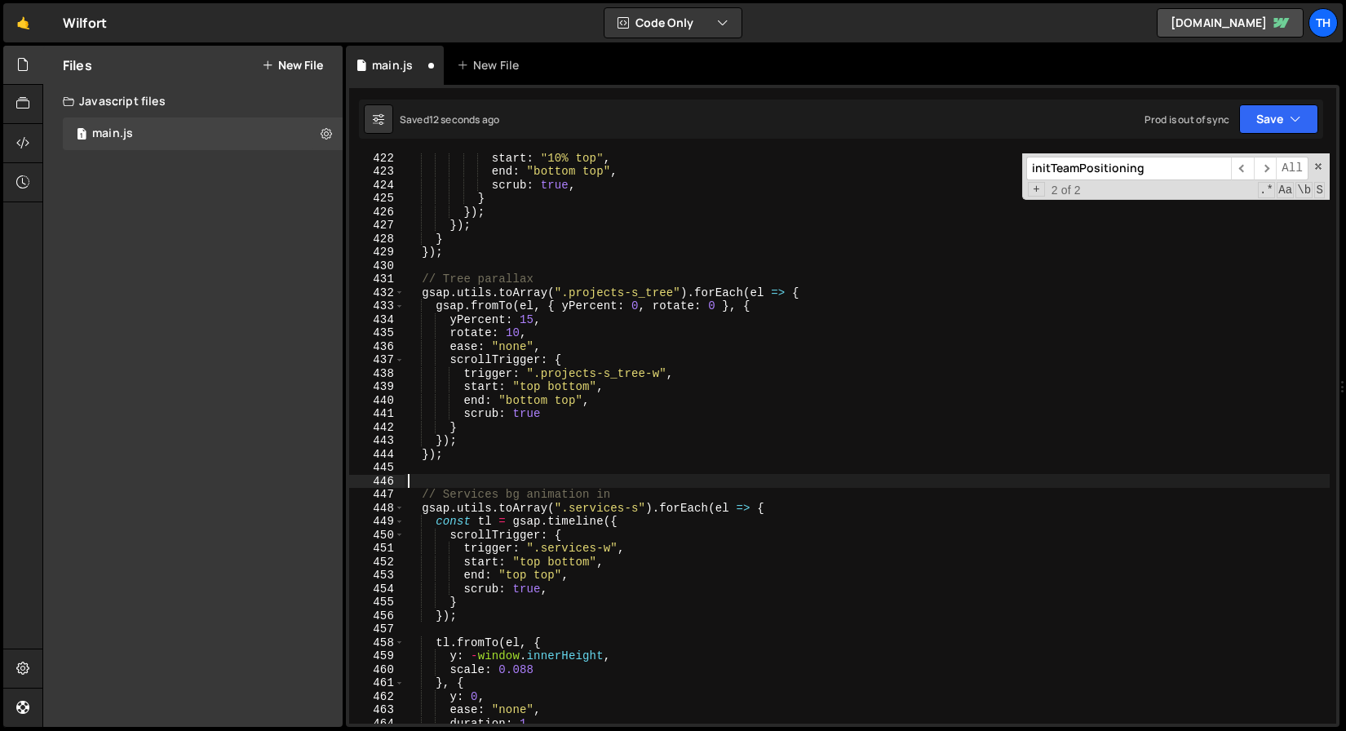
paste textarea "[`(min-width: ${breakPoint}px)`]: function () {"
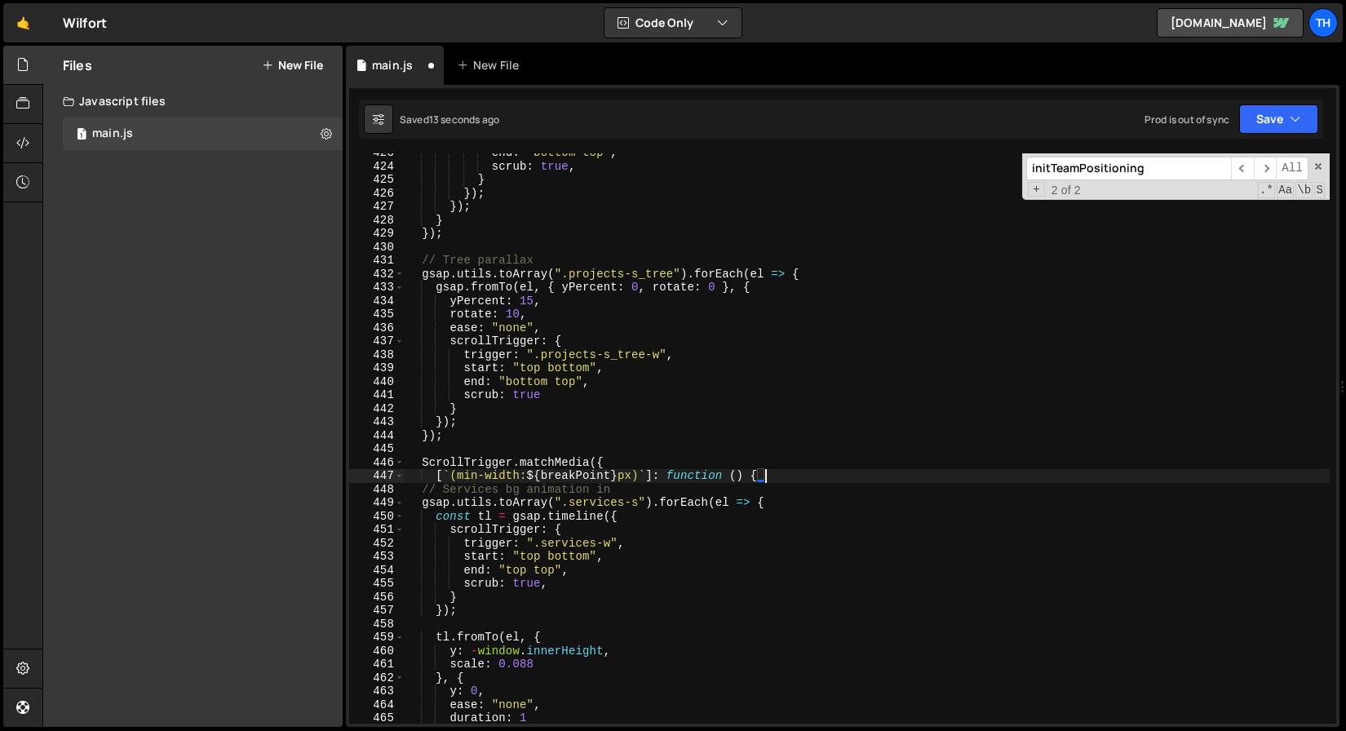
scroll to position [5689, 0]
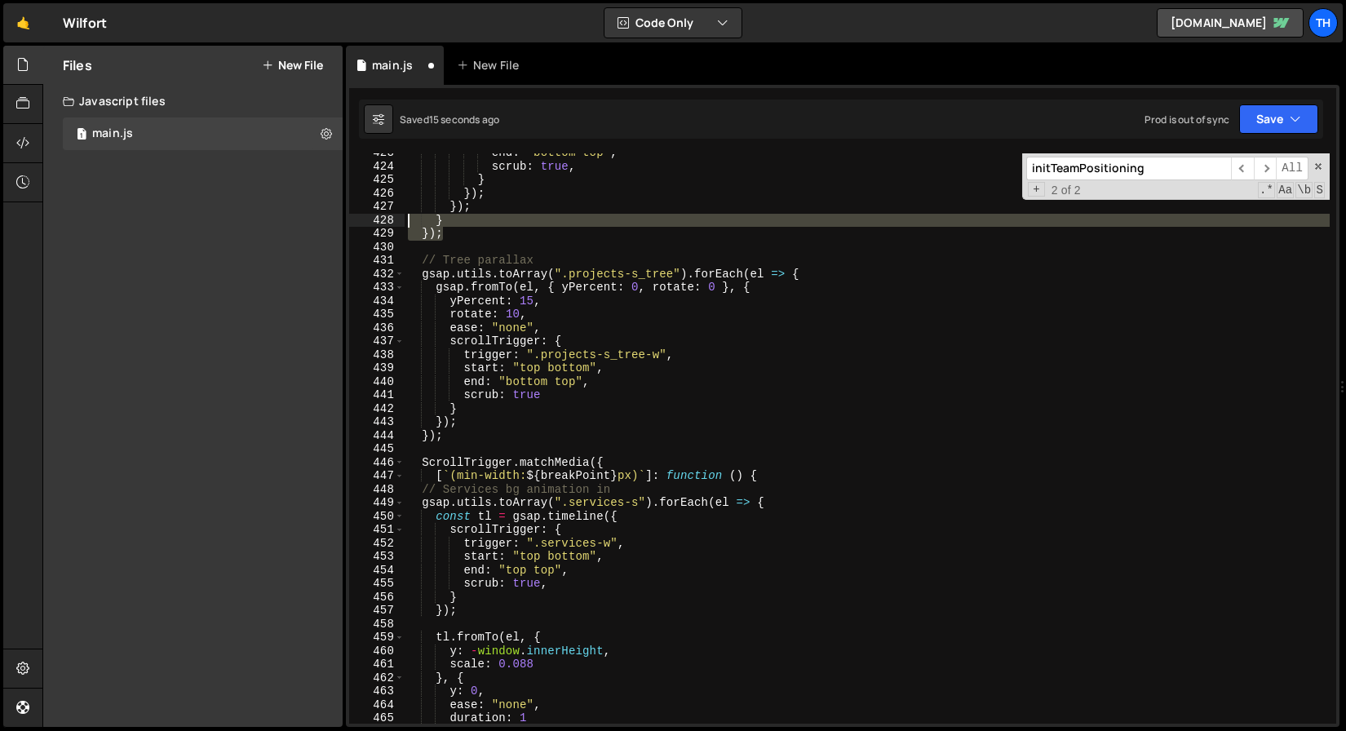
drag, startPoint x: 455, startPoint y: 234, endPoint x: 385, endPoint y: 217, distance: 71.4
click at [385, 217] on div "[`(min-width: ${breakPoint}px)`]: function () { 423 424 425 426 427 428 429 430…" at bounding box center [842, 438] width 987 height 570
type textarea "} });"
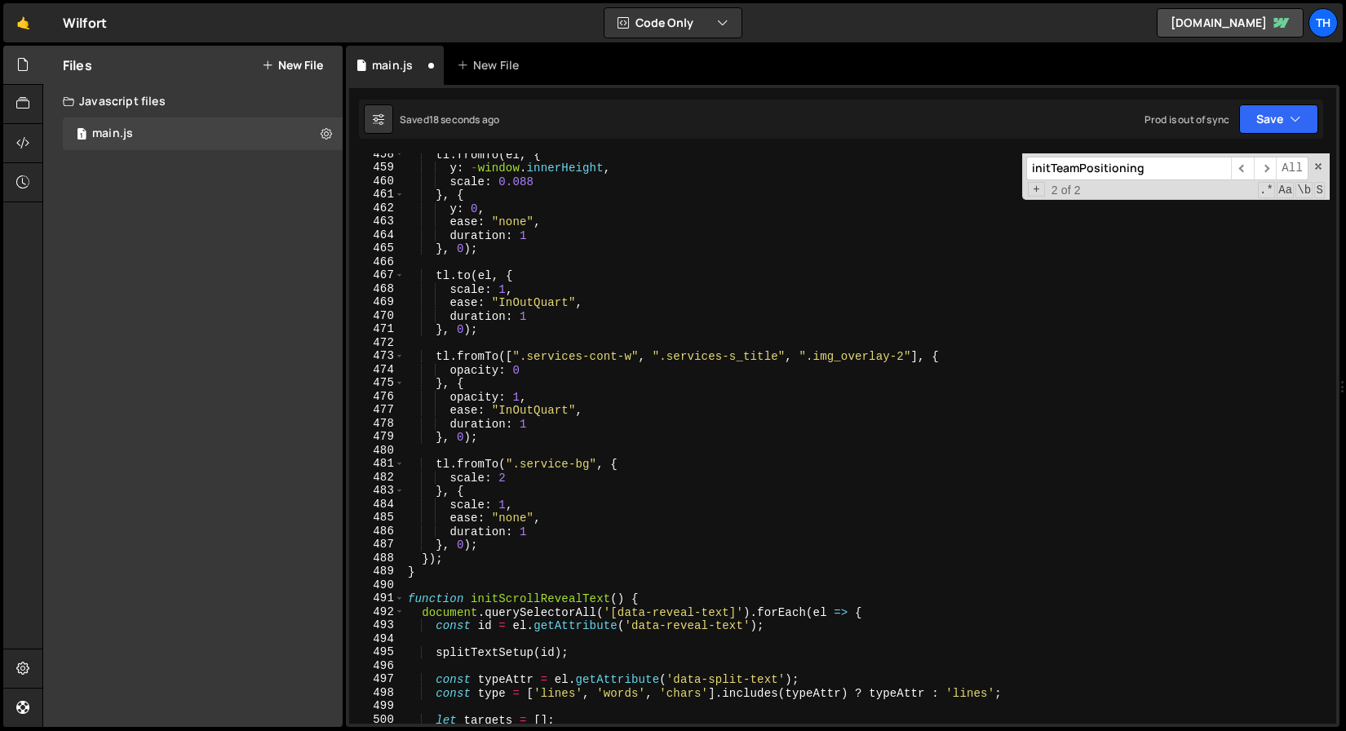
scroll to position [6161, 0]
click at [459, 557] on div "tl . fromTo ( el , { y : - window . innerHeight , scale : 0.088 } , { y : 0 , e…" at bounding box center [867, 444] width 925 height 597
type textarea "});"
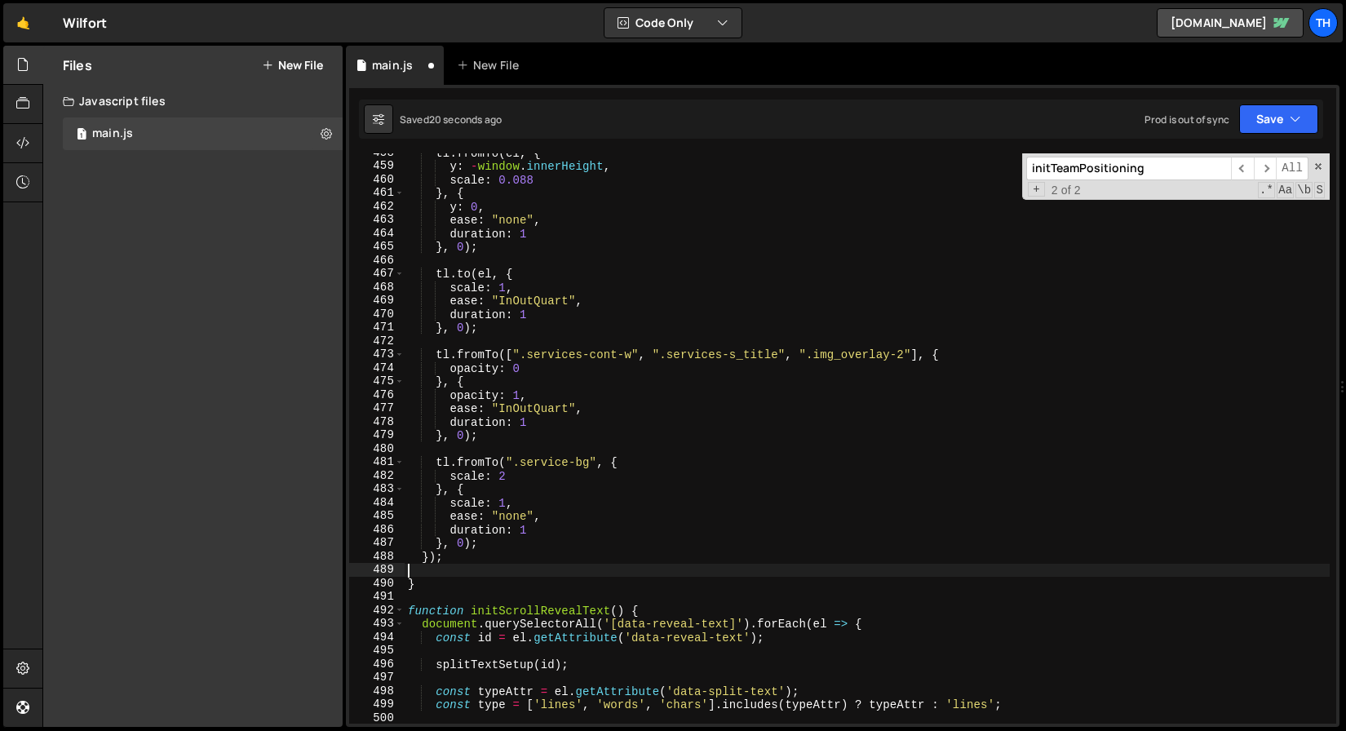
paste textarea "});"
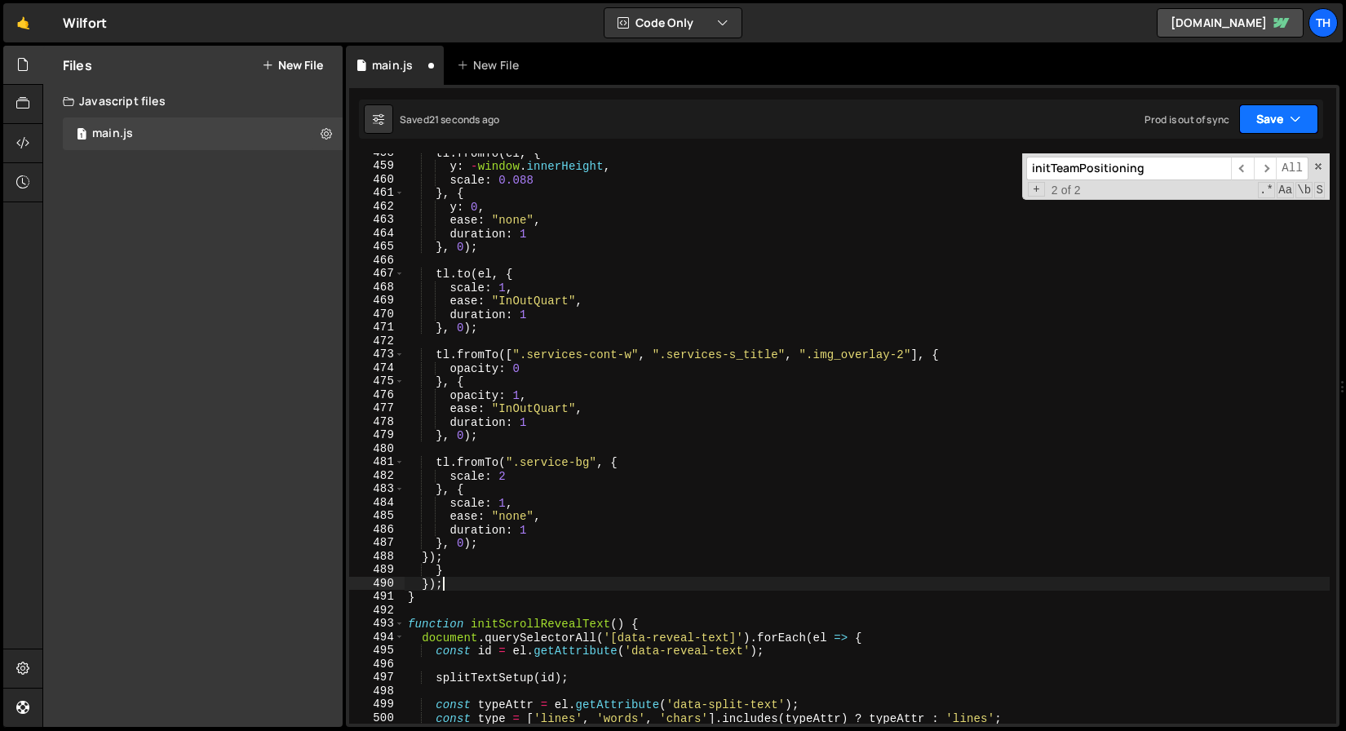
type textarea "});"
click at [1289, 110] on button "Save" at bounding box center [1279, 118] width 79 height 29
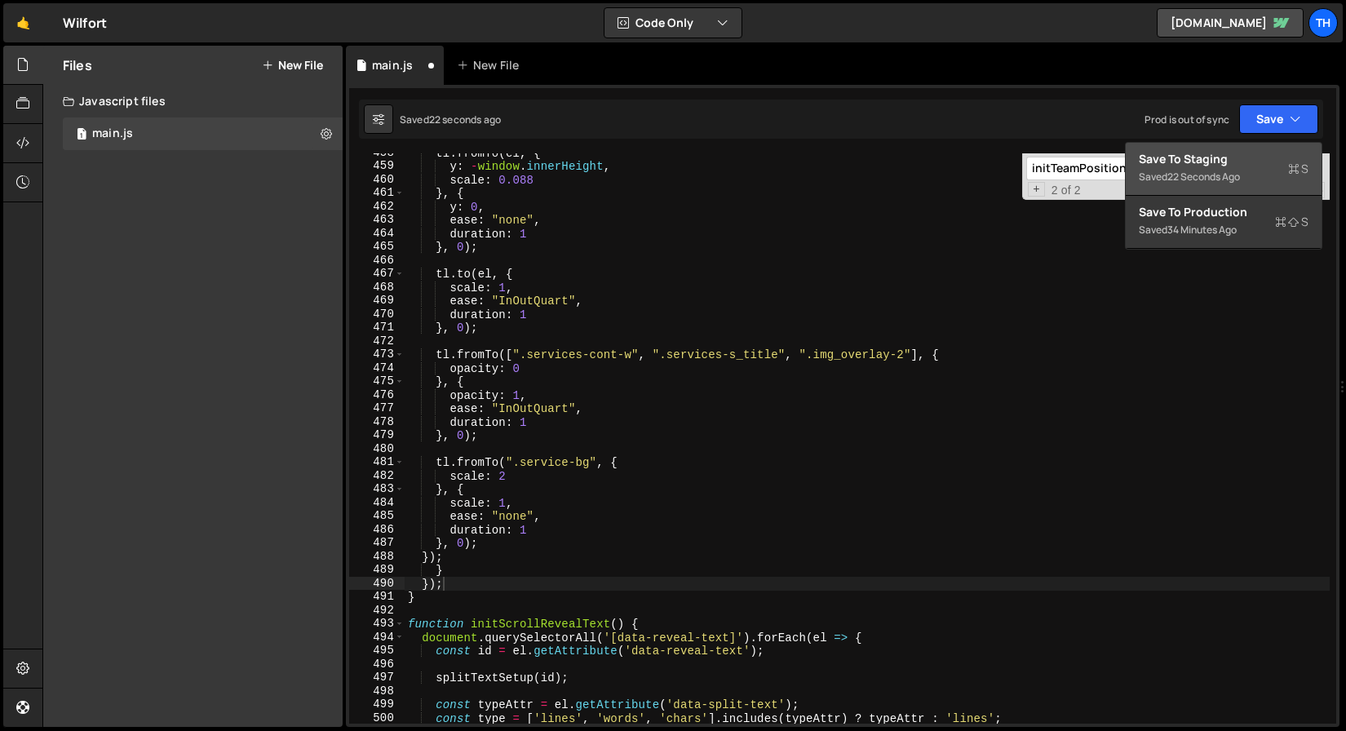
click at [1217, 164] on div "Save to Staging S" at bounding box center [1224, 159] width 170 height 16
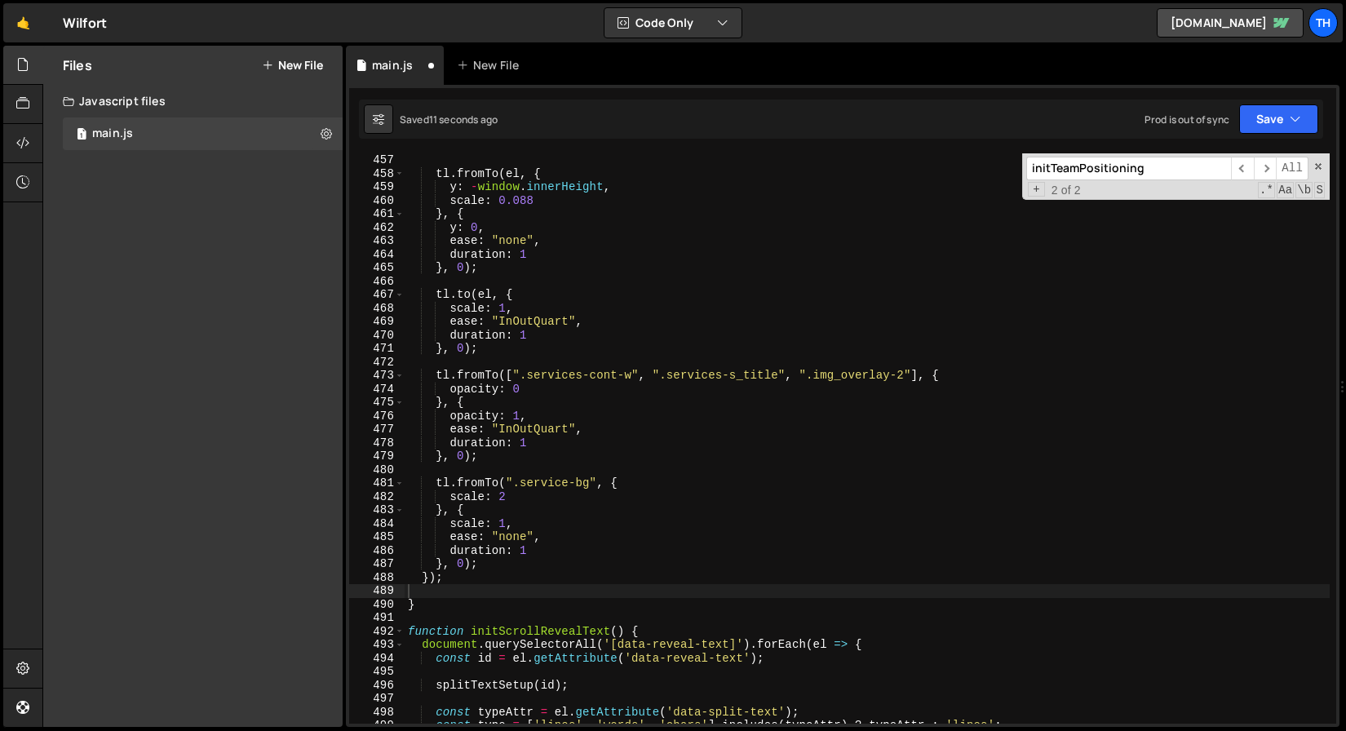
scroll to position [6140, 0]
click at [439, 596] on div "tl . fromTo ( el , { y : - window . innerHeight , scale : 0.088 } , { y : 0 , e…" at bounding box center [867, 451] width 925 height 597
paste textarea "});"
type textarea "});"
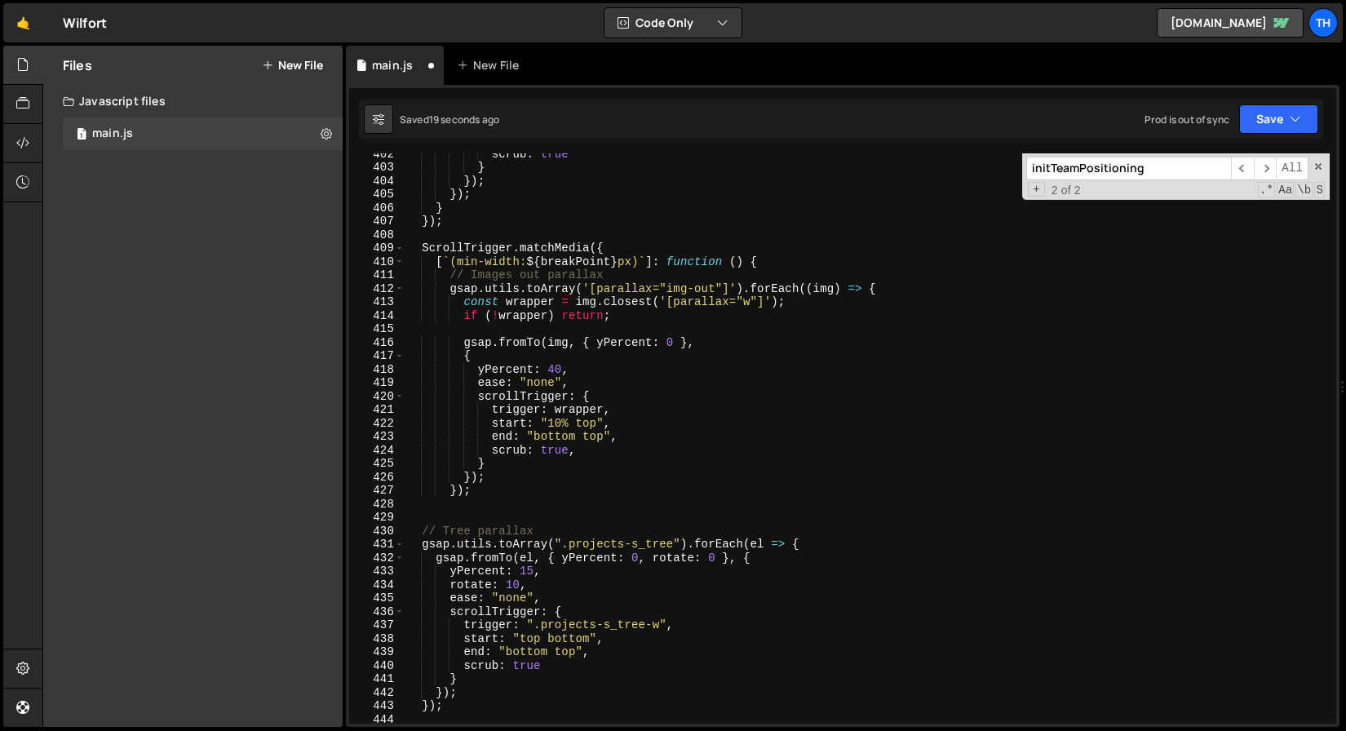
scroll to position [5405, 0]
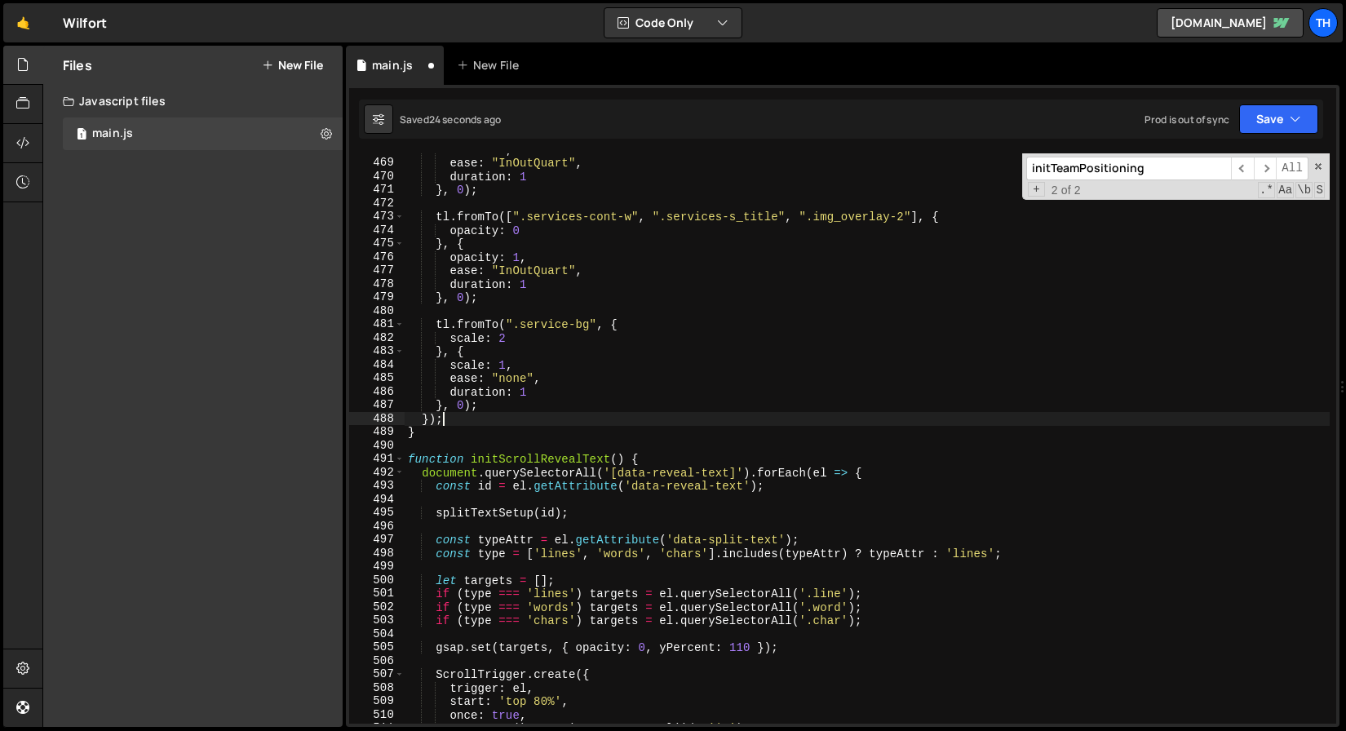
type textarea "} });"
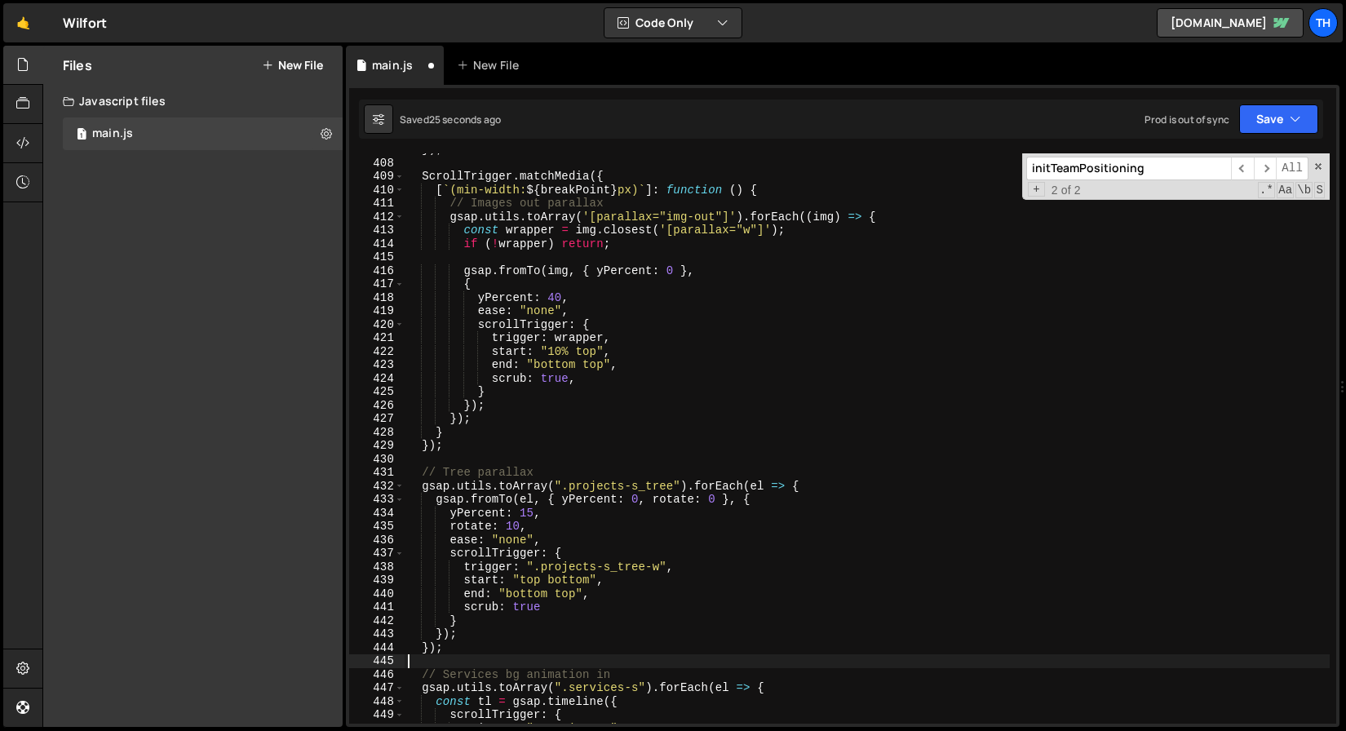
type textarea "// Test"
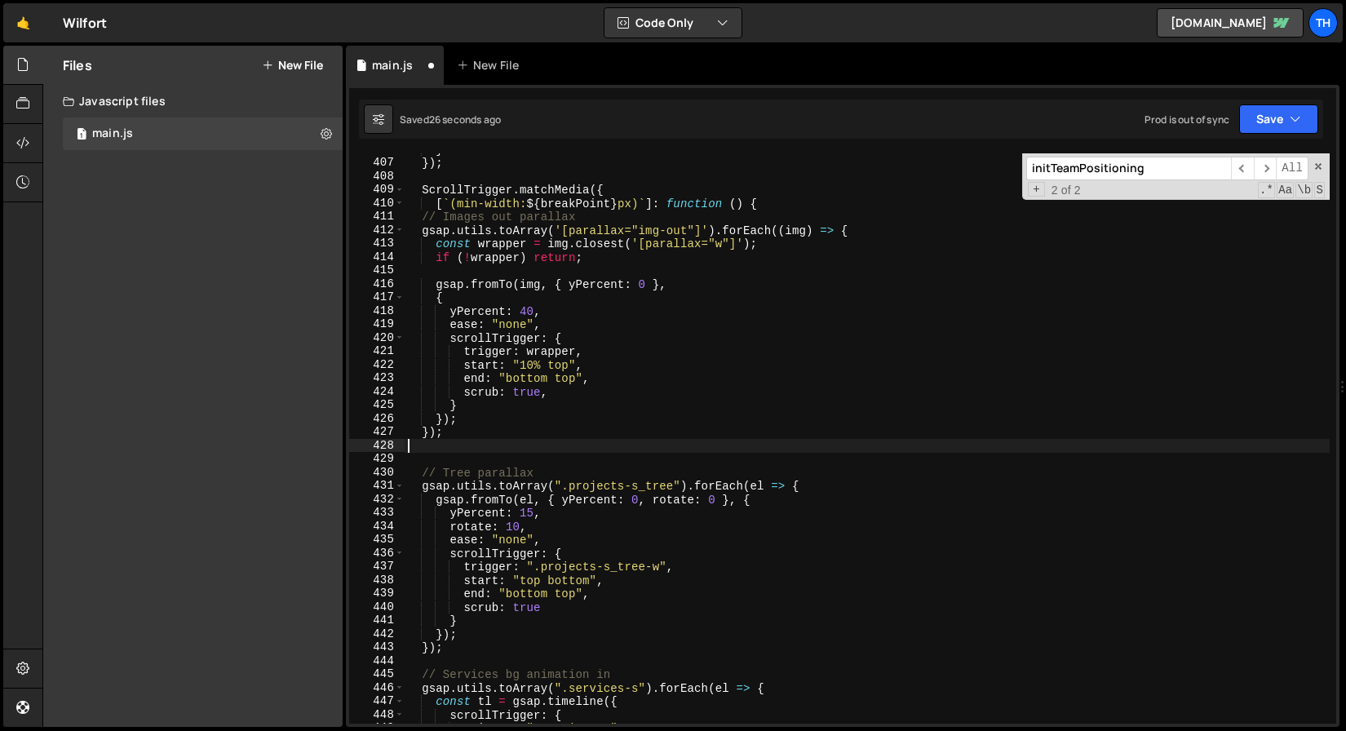
scroll to position [5464, 0]
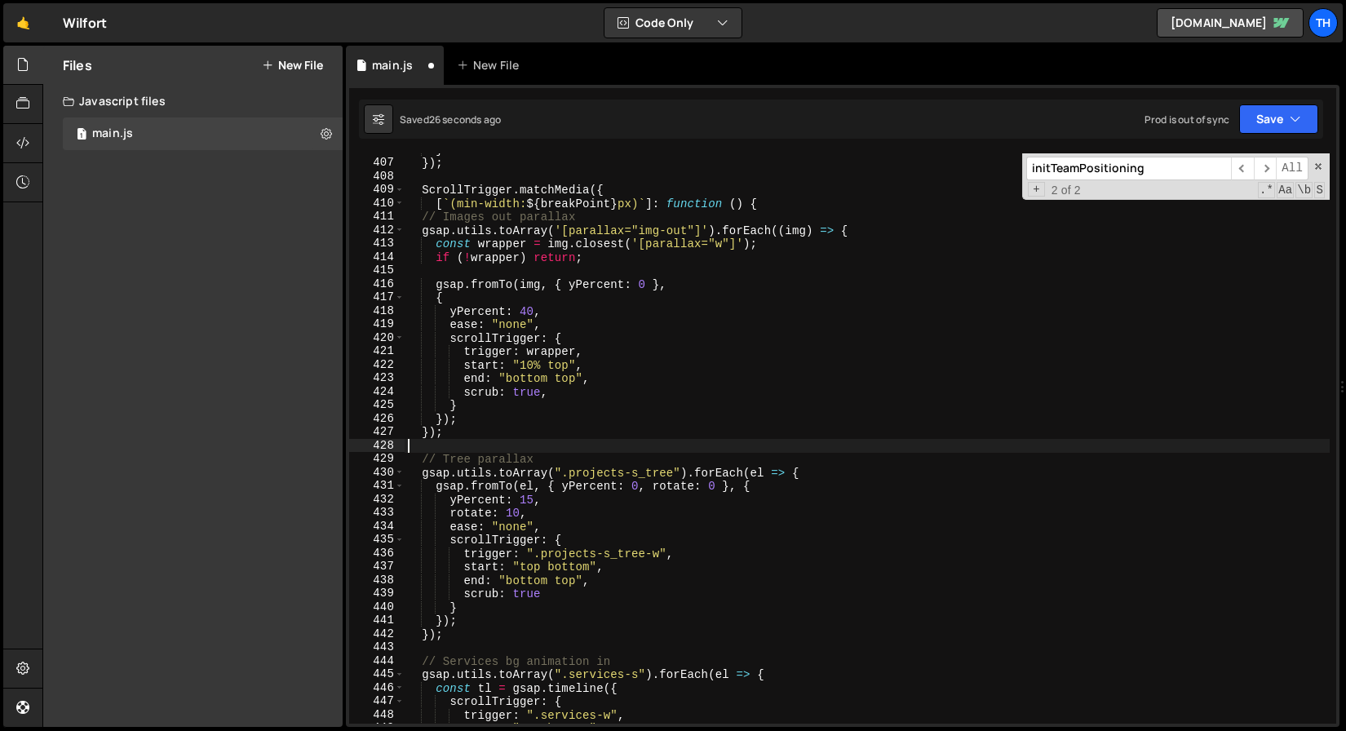
type textarea "ScrollTrigger.matchMedia({"
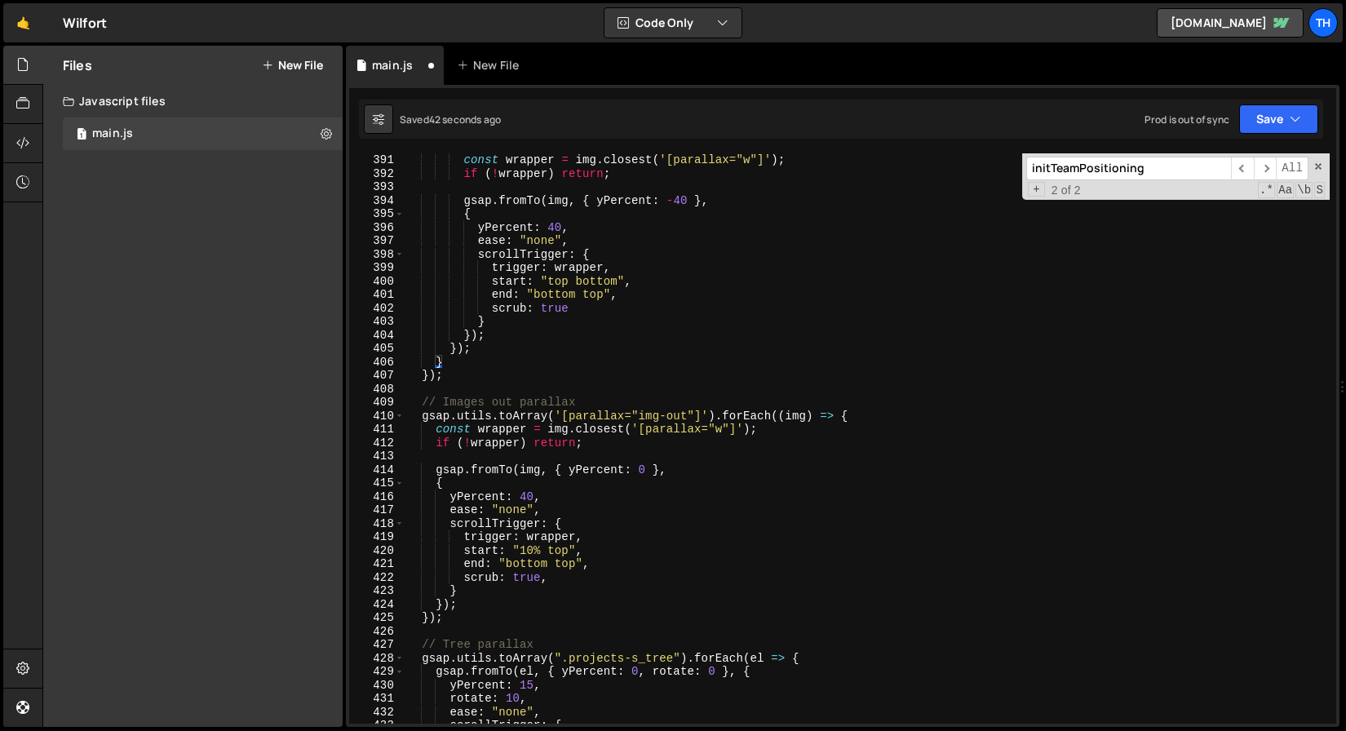
scroll to position [5296, 0]
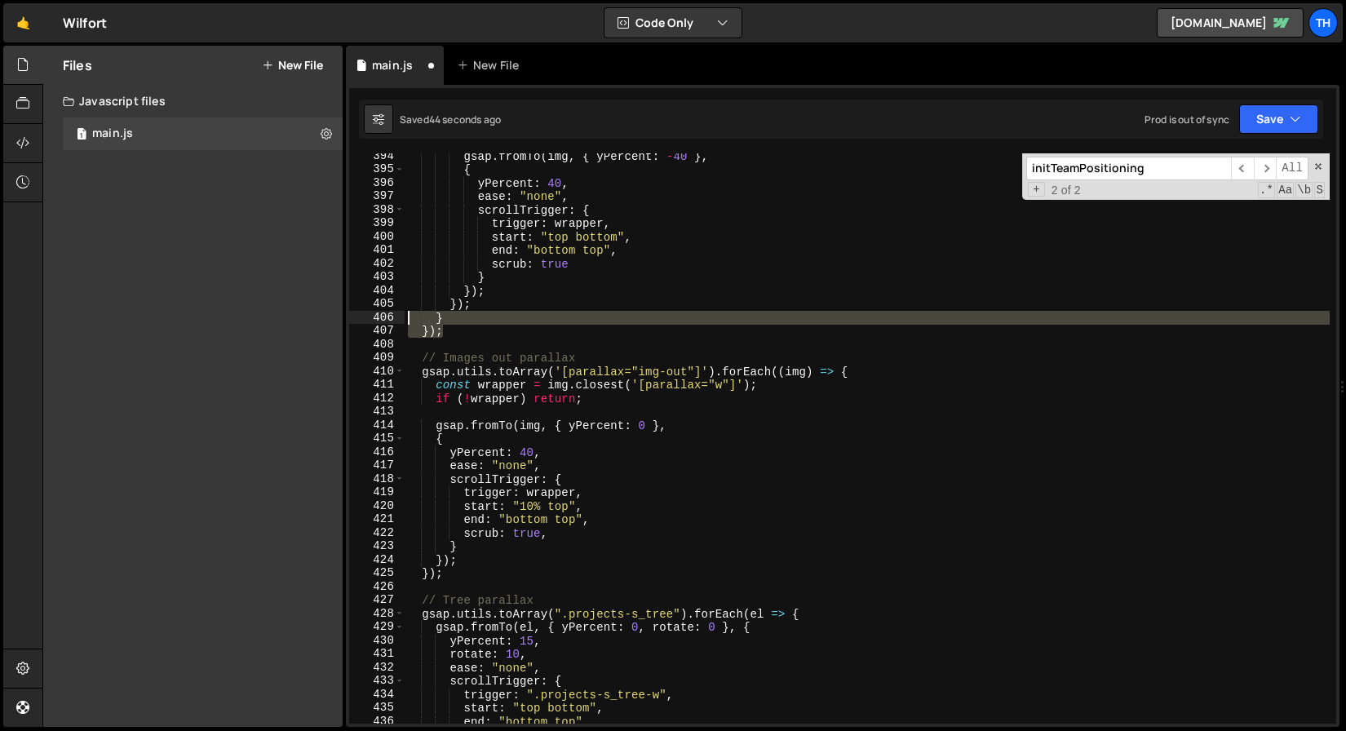
drag, startPoint x: 458, startPoint y: 334, endPoint x: 404, endPoint y: 317, distance: 56.3
click at [404, 317] on div "[`(min-width: ${breakPoint}px)`]: function () { 394 395 396 397 398 399 400 401…" at bounding box center [842, 438] width 987 height 570
type textarea "} });"
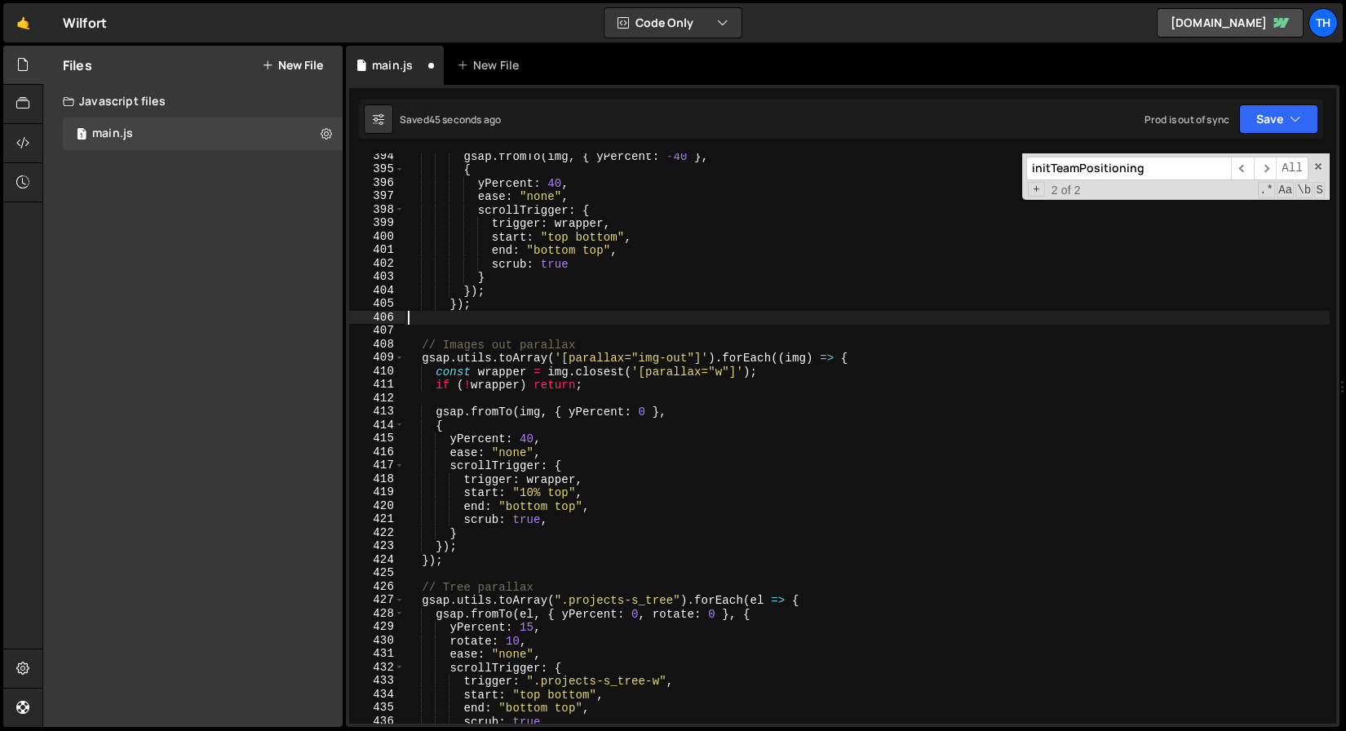
click at [482, 560] on div "gsap . fromTo ( img , { yPercent : - 40 } , { yPercent : 40 , ease : "none" , s…" at bounding box center [867, 447] width 925 height 597
type textarea "});"
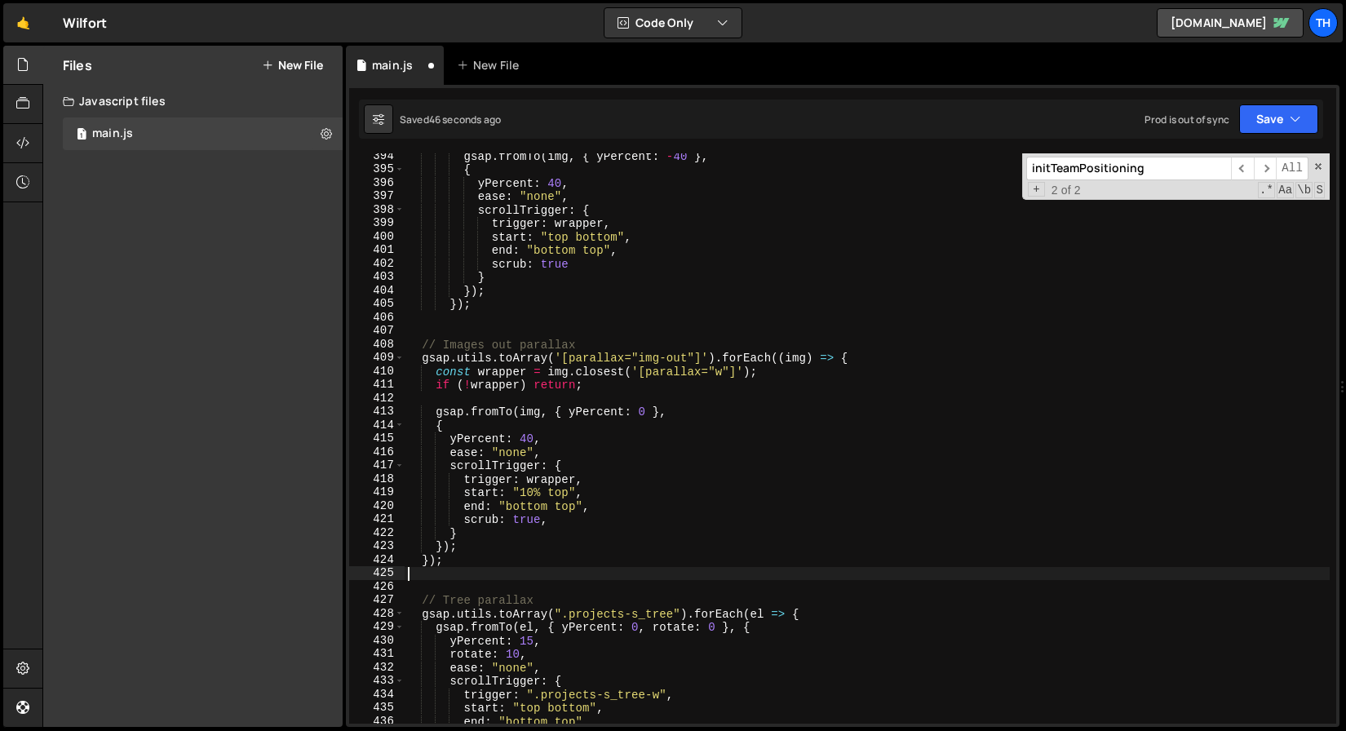
paste textarea "});"
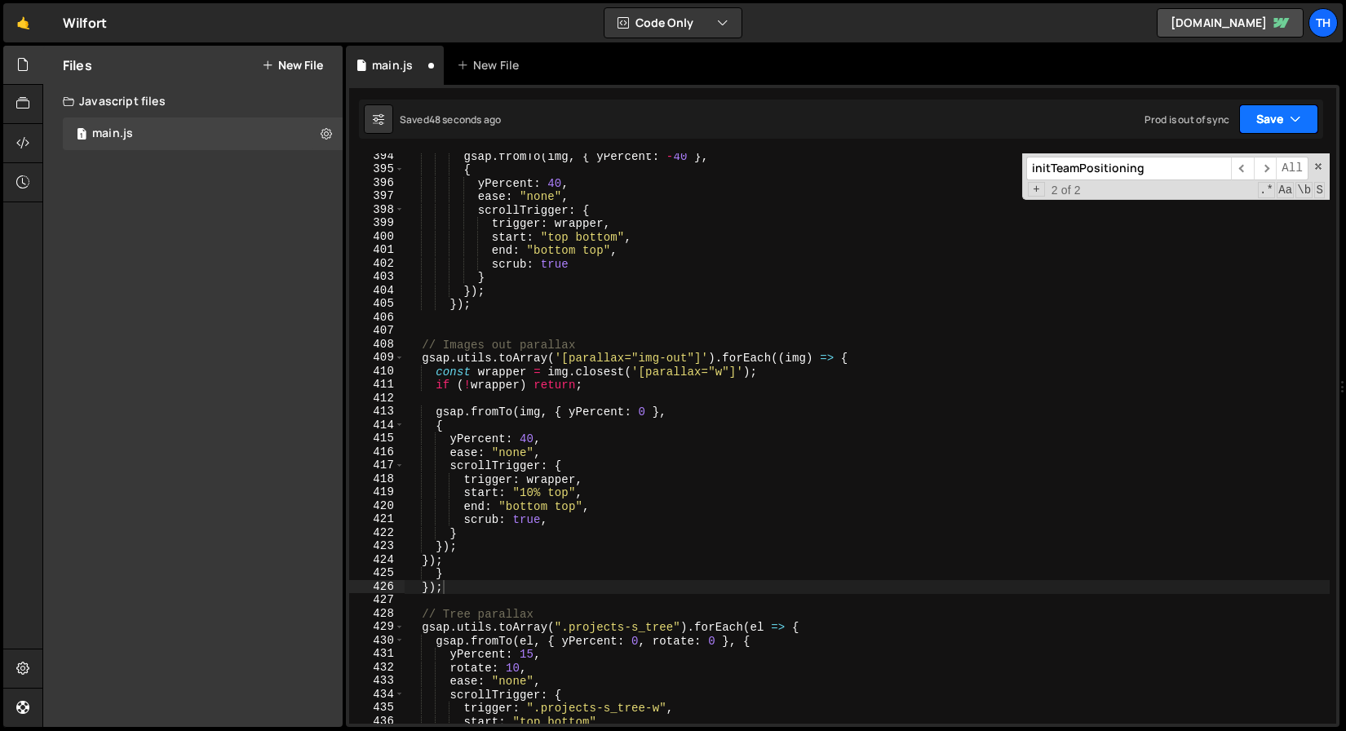
click at [1280, 113] on button "Save" at bounding box center [1279, 118] width 79 height 29
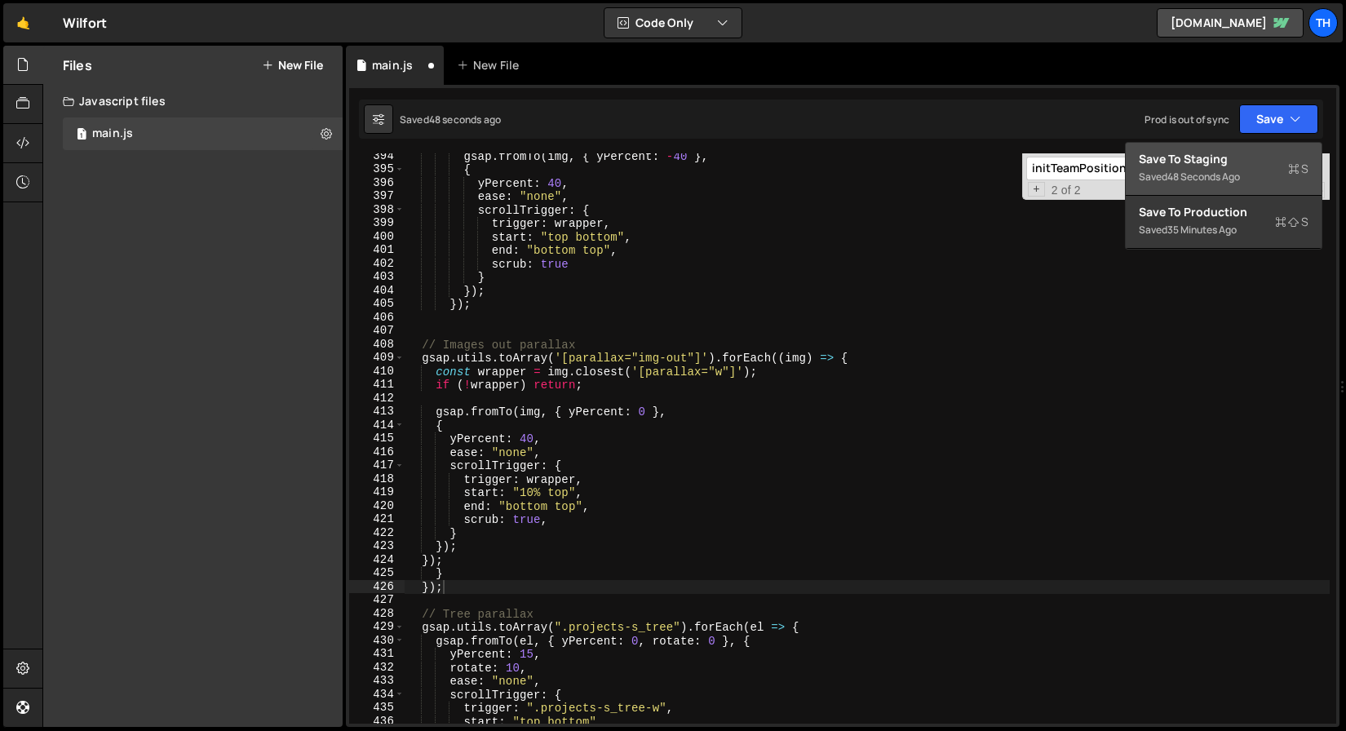
click at [1236, 158] on div "Save to Staging S" at bounding box center [1224, 159] width 170 height 16
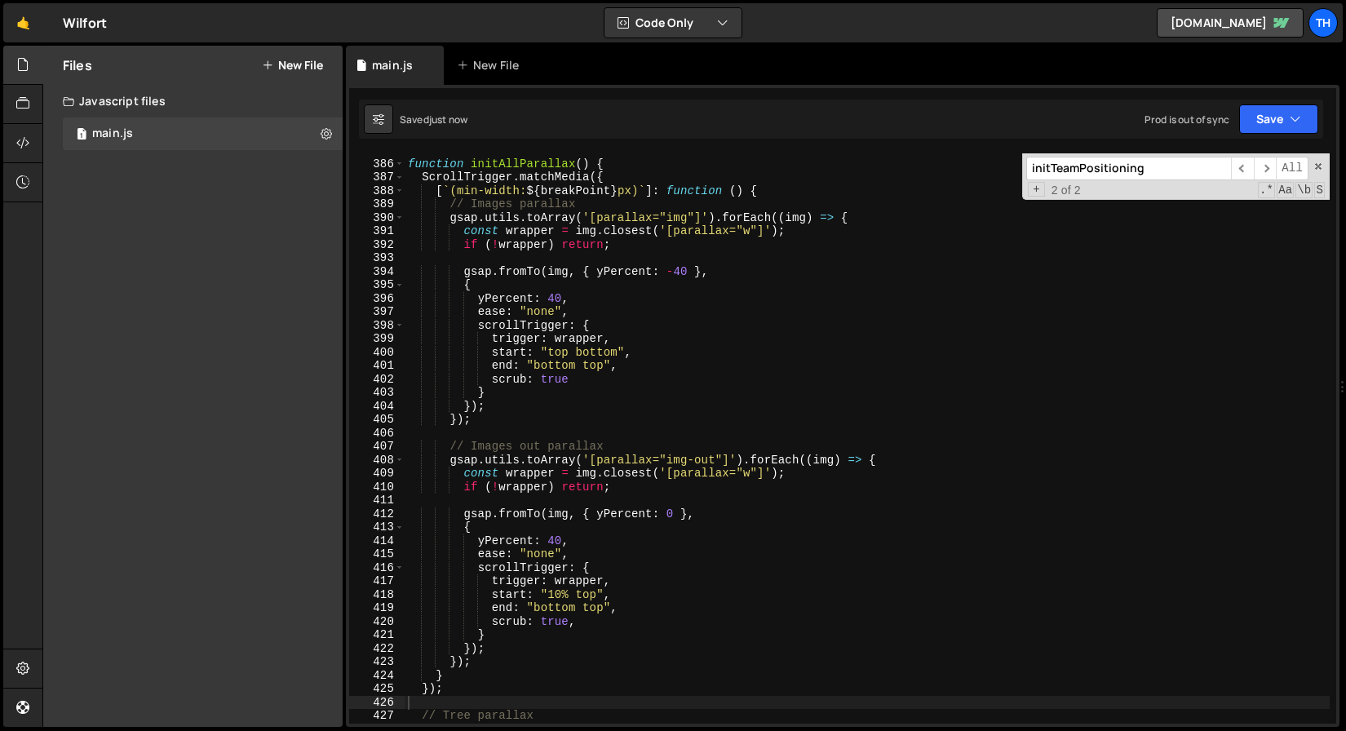
scroll to position [5145, 0]
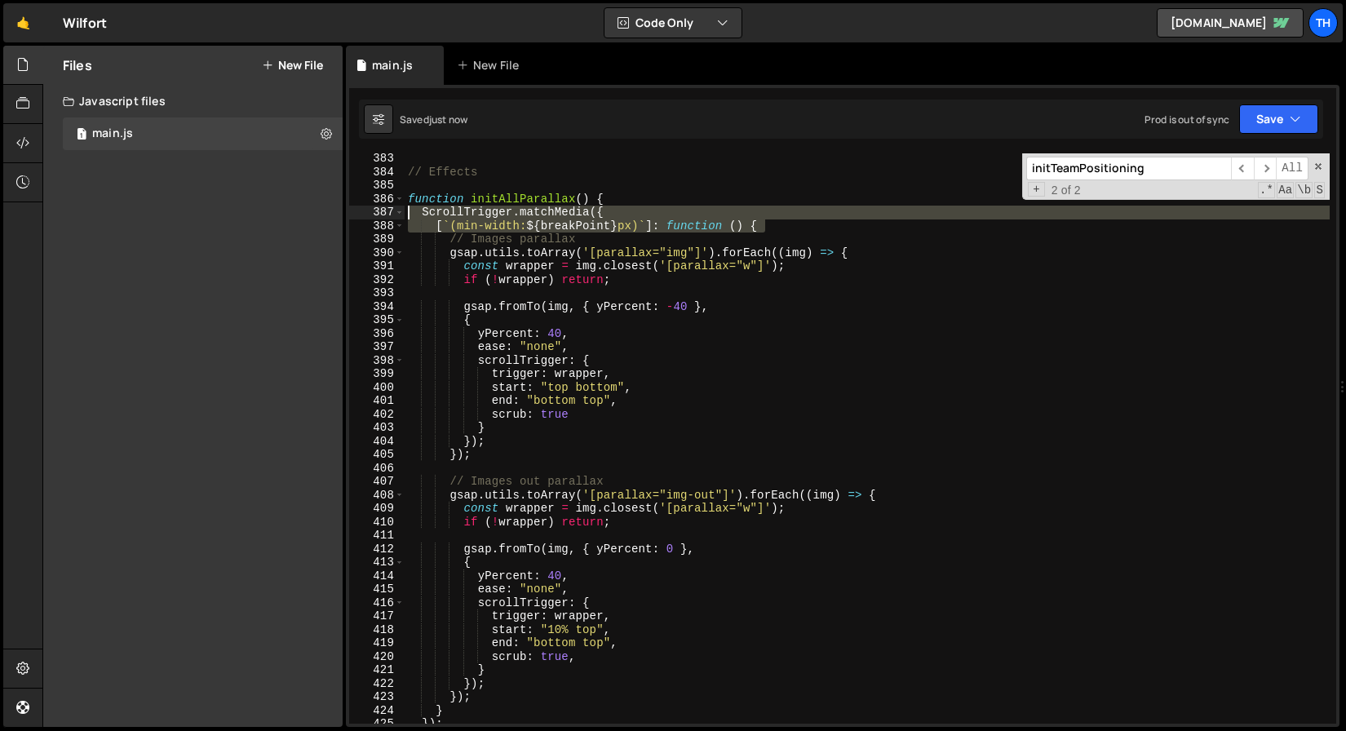
drag, startPoint x: 784, startPoint y: 225, endPoint x: 319, endPoint y: 214, distance: 465.3
click at [319, 214] on div "Files New File Javascript files 1 main.js 0 CSS files Copy share link Edit File…" at bounding box center [694, 387] width 1304 height 682
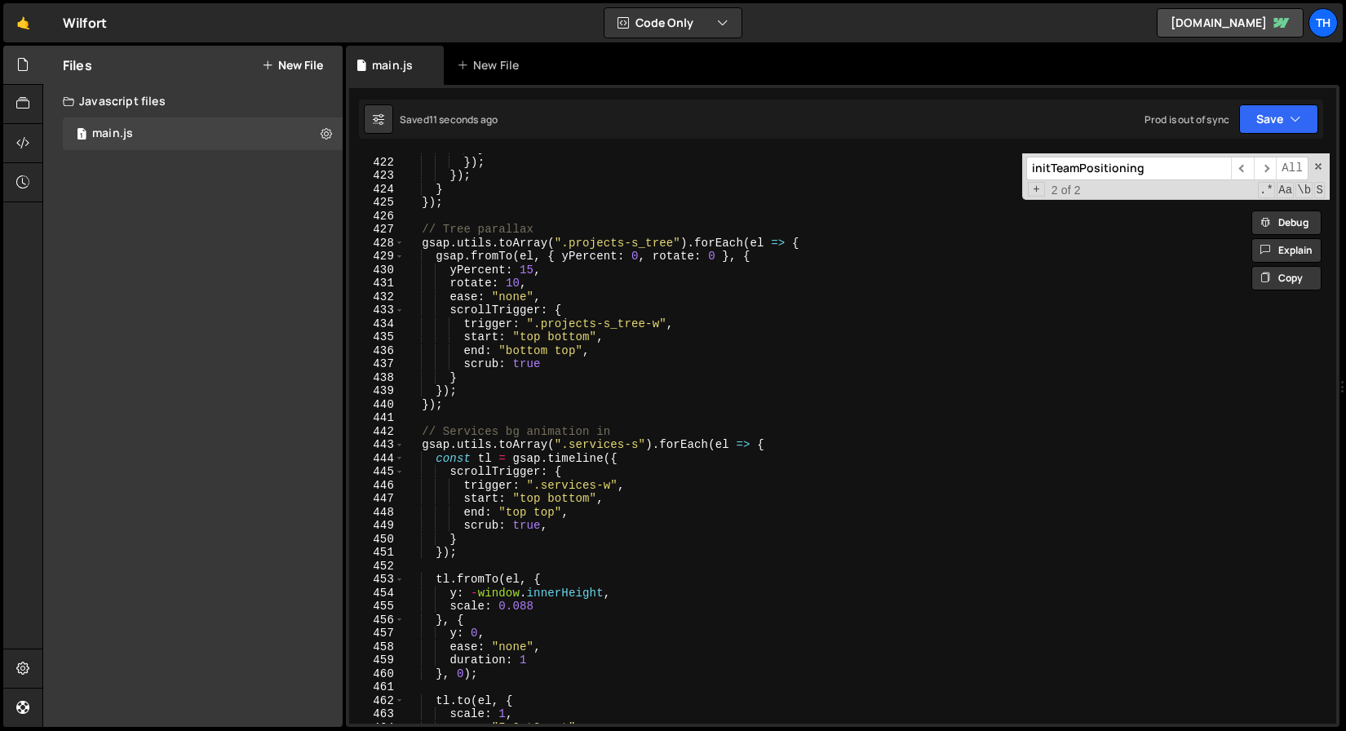
scroll to position [5666, 0]
click at [484, 410] on div "} }) ; }) ; } }) ; // Tree parallax gsap . utils . toArray ( ".projects-s_tree"…" at bounding box center [867, 439] width 925 height 597
type textarea "});"
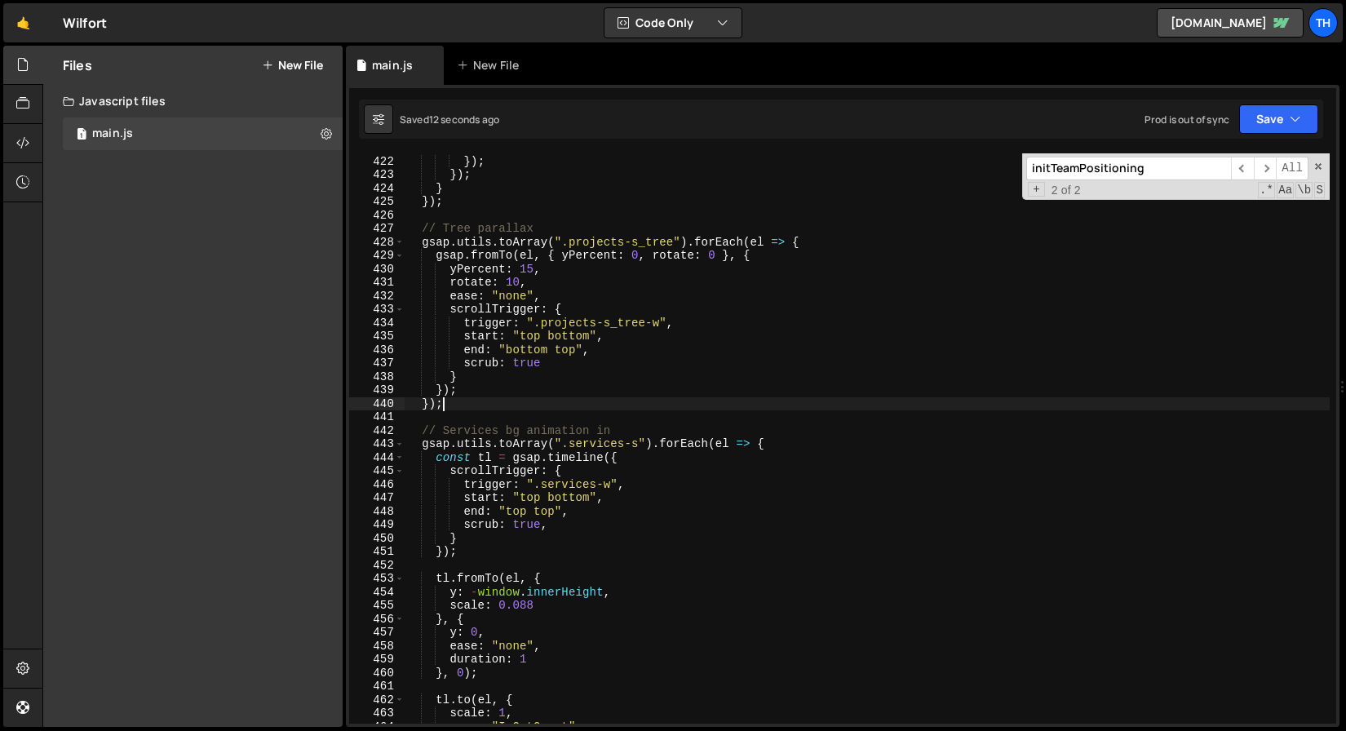
click at [463, 423] on div "} }) ; }) ; } }) ; // Tree parallax gsap . utils . toArray ( ".projects-s_tree"…" at bounding box center [867, 439] width 925 height 597
paste textarea "[`(min-width: ${breakPoint}px)`]: function () {"
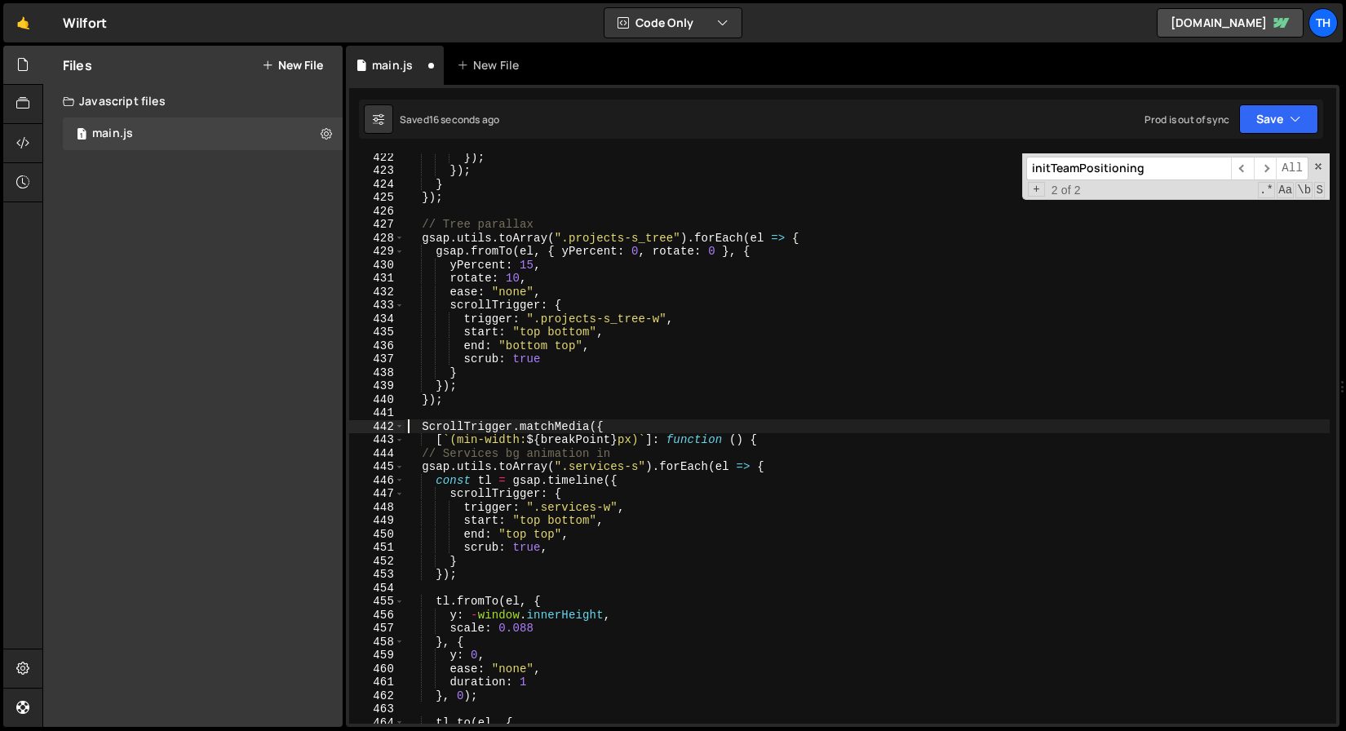
scroll to position [5672, 0]
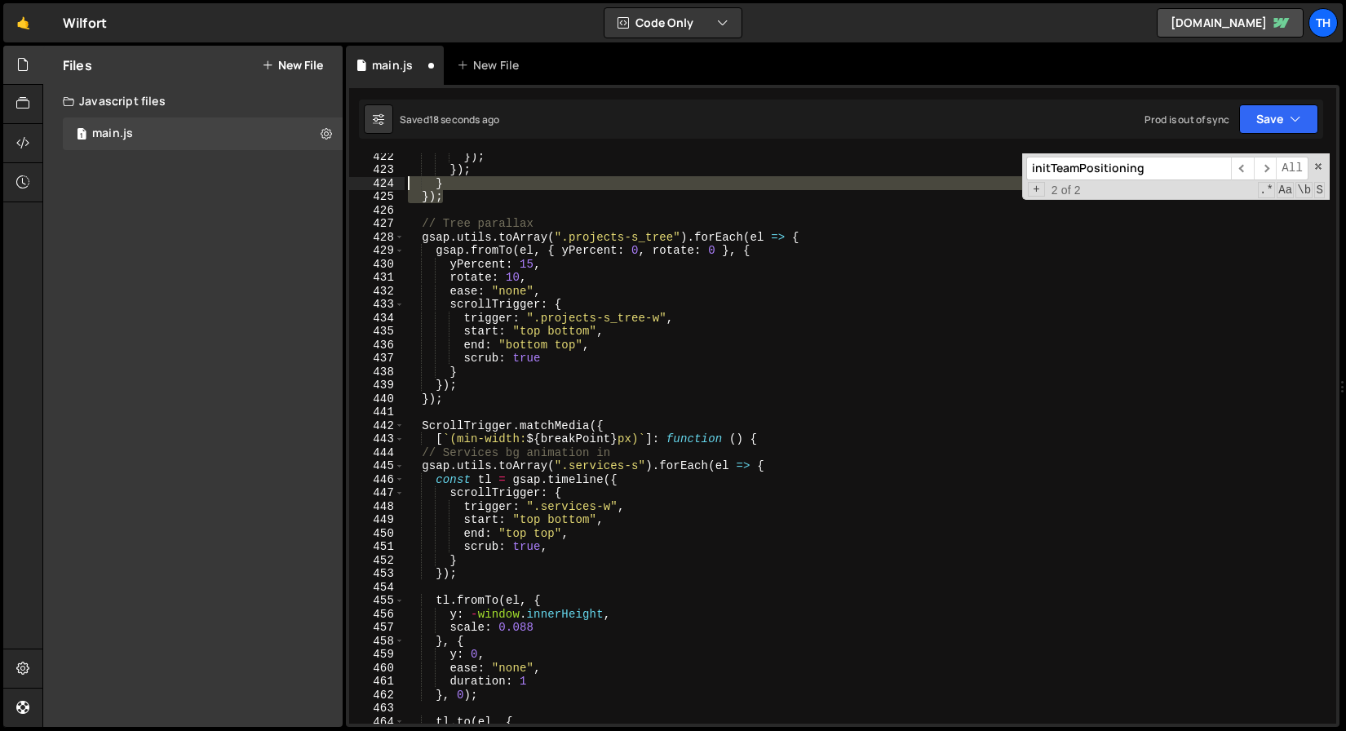
drag, startPoint x: 452, startPoint y: 202, endPoint x: 392, endPoint y: 185, distance: 62.6
click at [392, 185] on div "ScrollTrigger.matchMedia({ 422 423 424 425 426 427 428 429 430 431 432 433 434 …" at bounding box center [842, 438] width 987 height 570
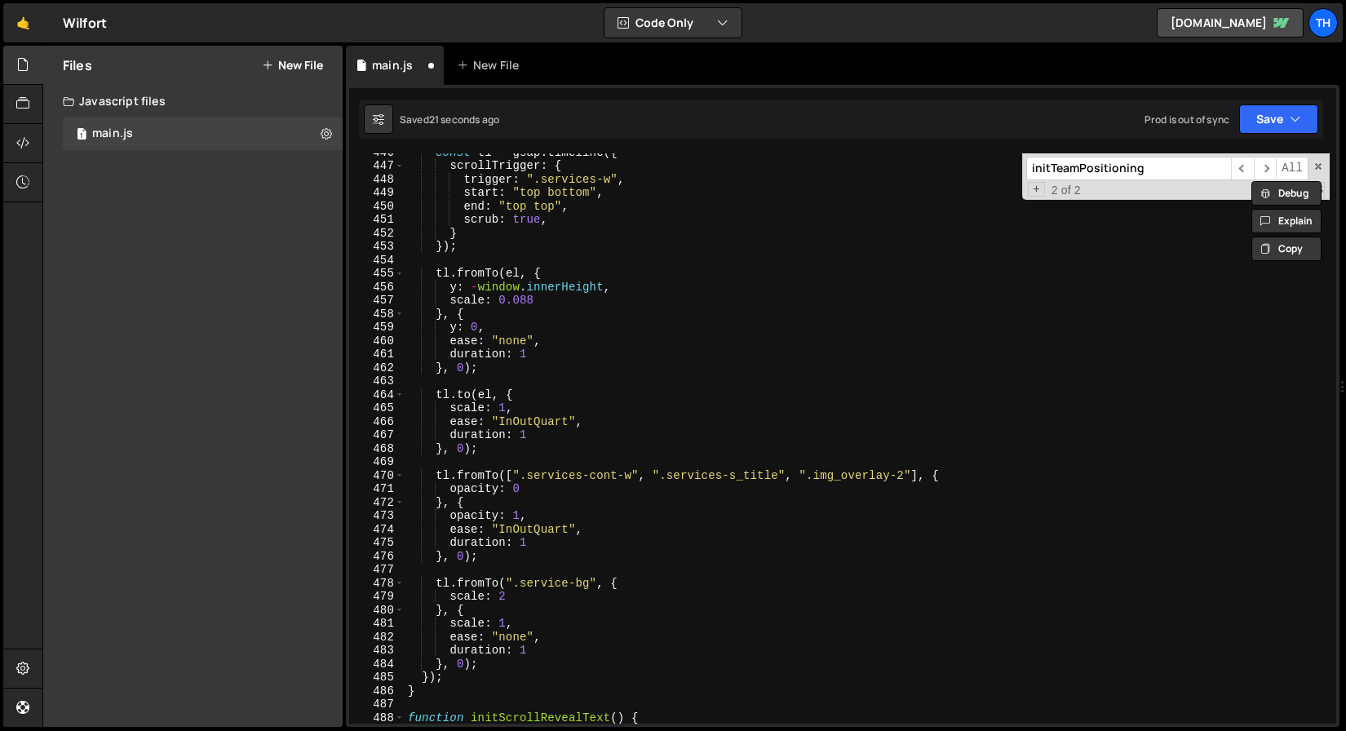
scroll to position [5994, 0]
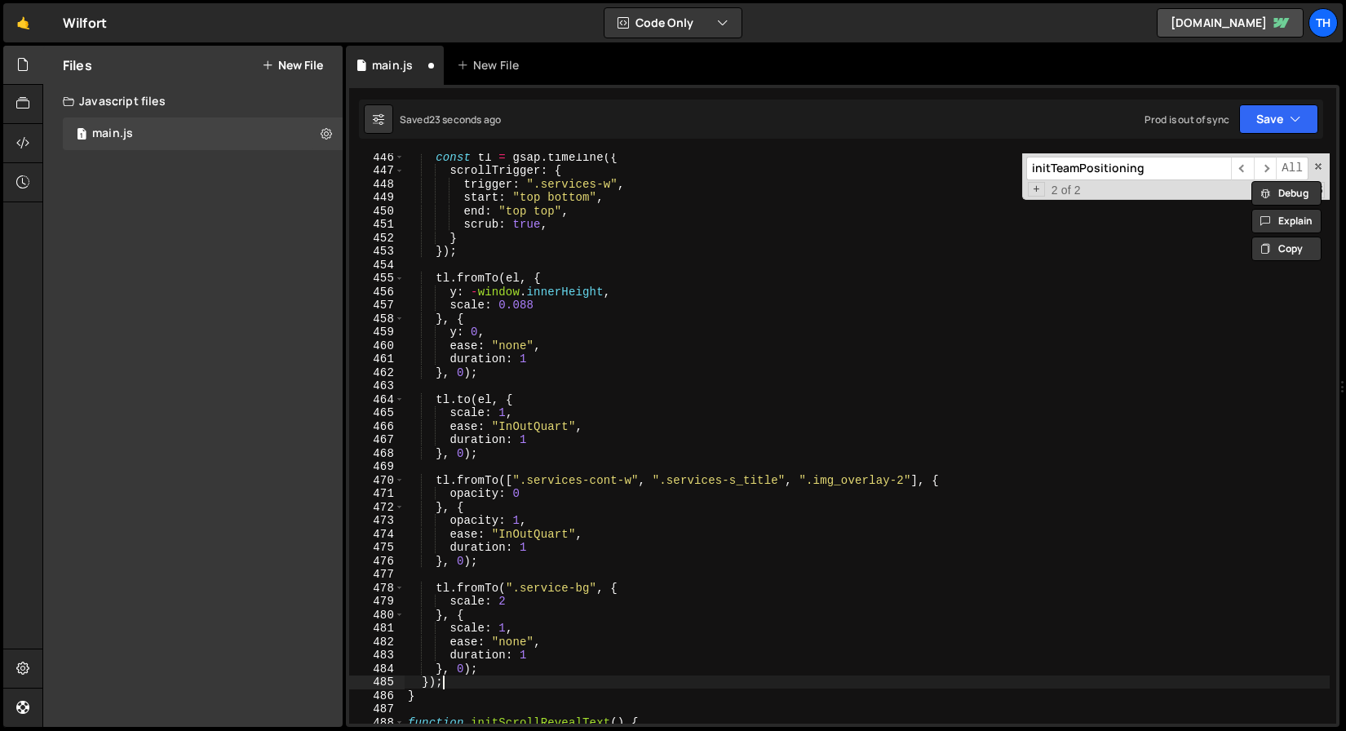
click at [463, 681] on div "const tl = gsap . timeline ({ scrollTrigger : { trigger : ".services-w" , start…" at bounding box center [867, 448] width 925 height 597
type textarea "});"
paste textarea "});"
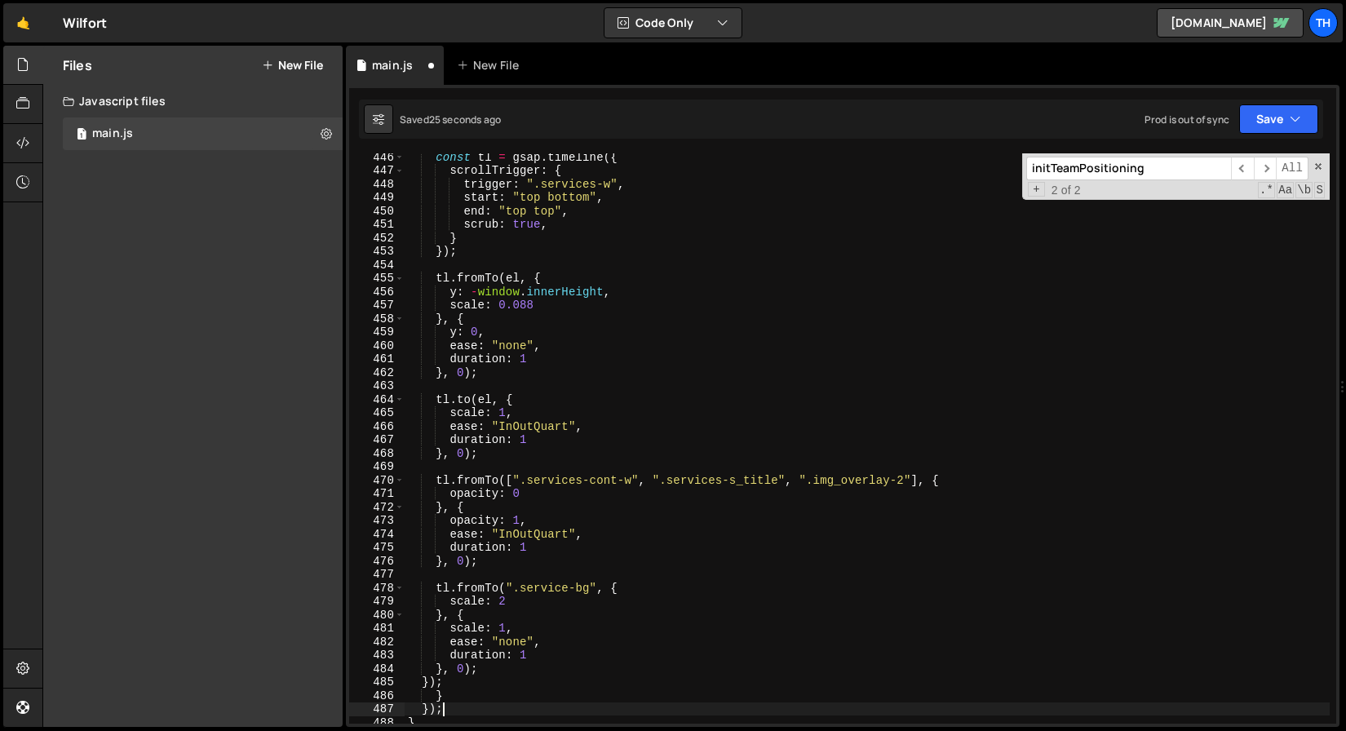
click at [1289, 143] on div "}); 446 447 448 449 450 451 452 453 454 455 456 457 458 459 460 461 462 463 464…" at bounding box center [843, 406] width 994 height 642
click at [1284, 128] on button "Save" at bounding box center [1279, 118] width 79 height 29
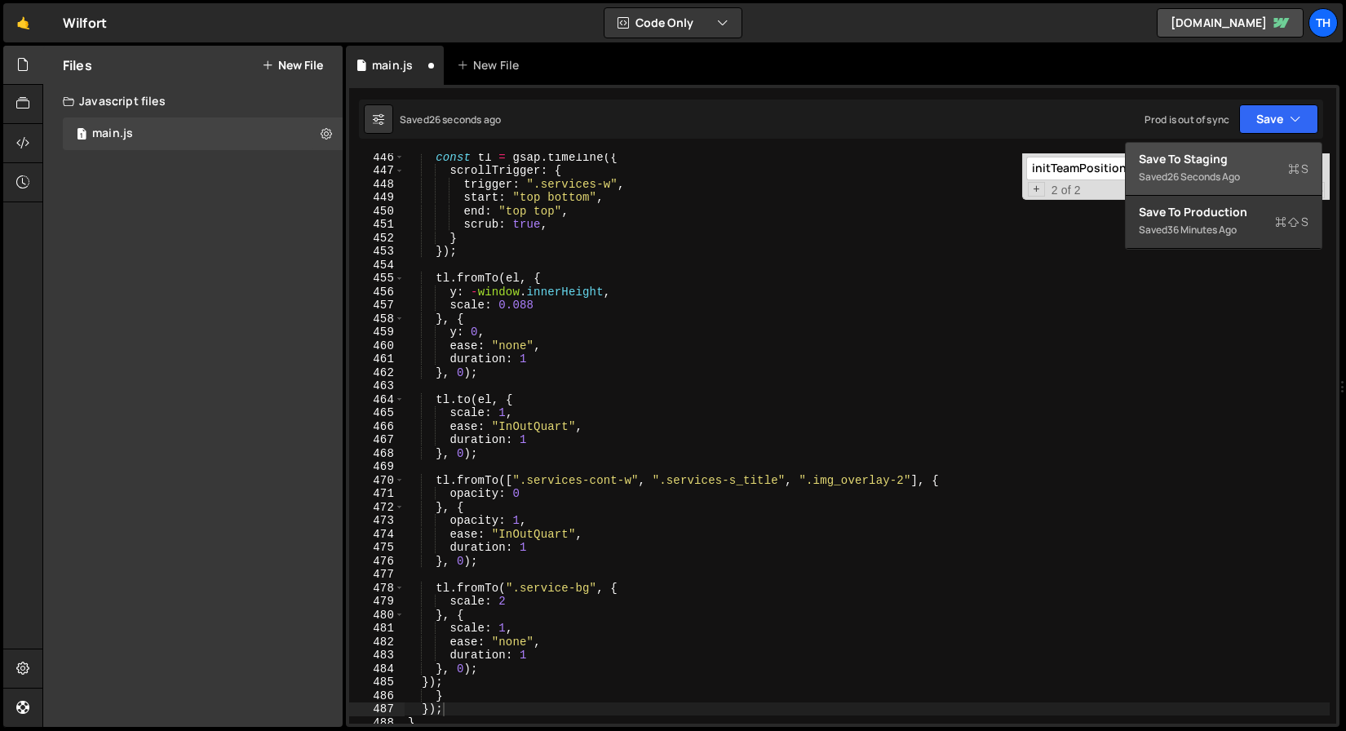
click at [1203, 166] on div "Save to Staging S" at bounding box center [1224, 159] width 170 height 16
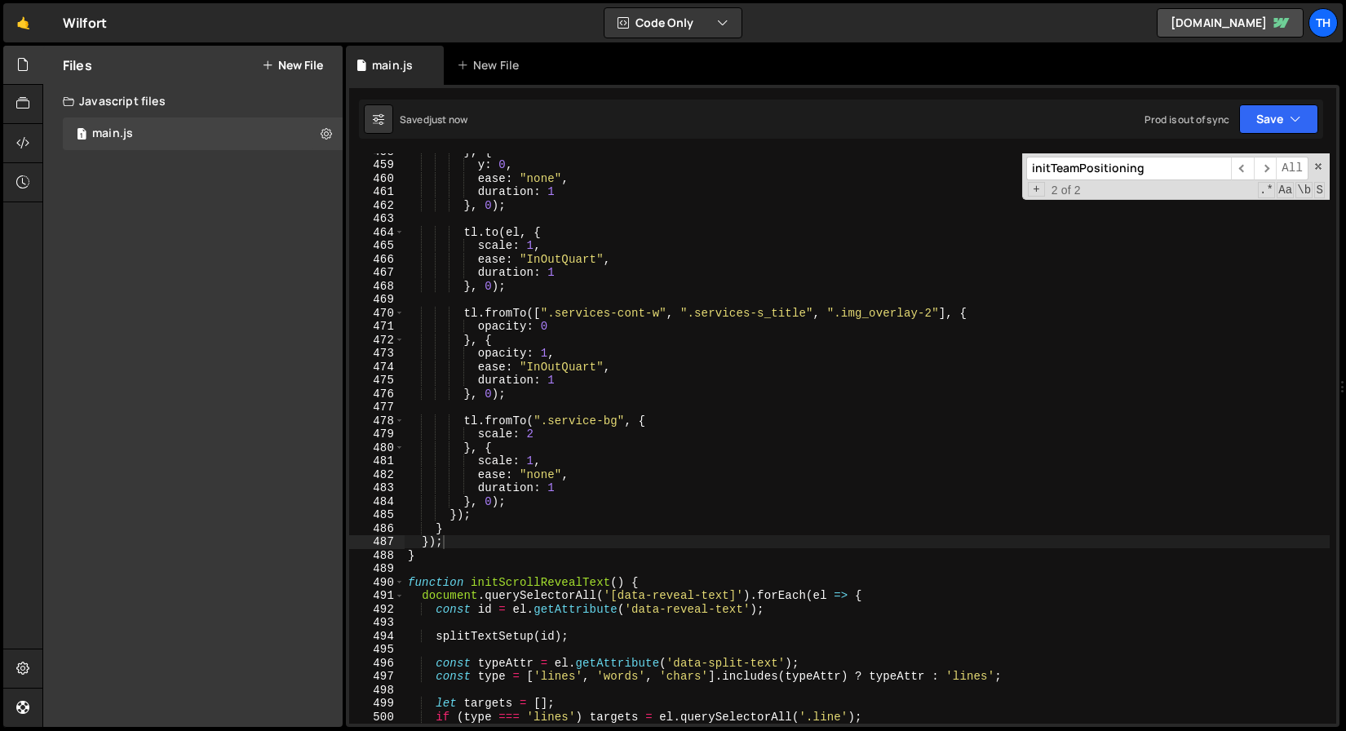
scroll to position [6162, 0]
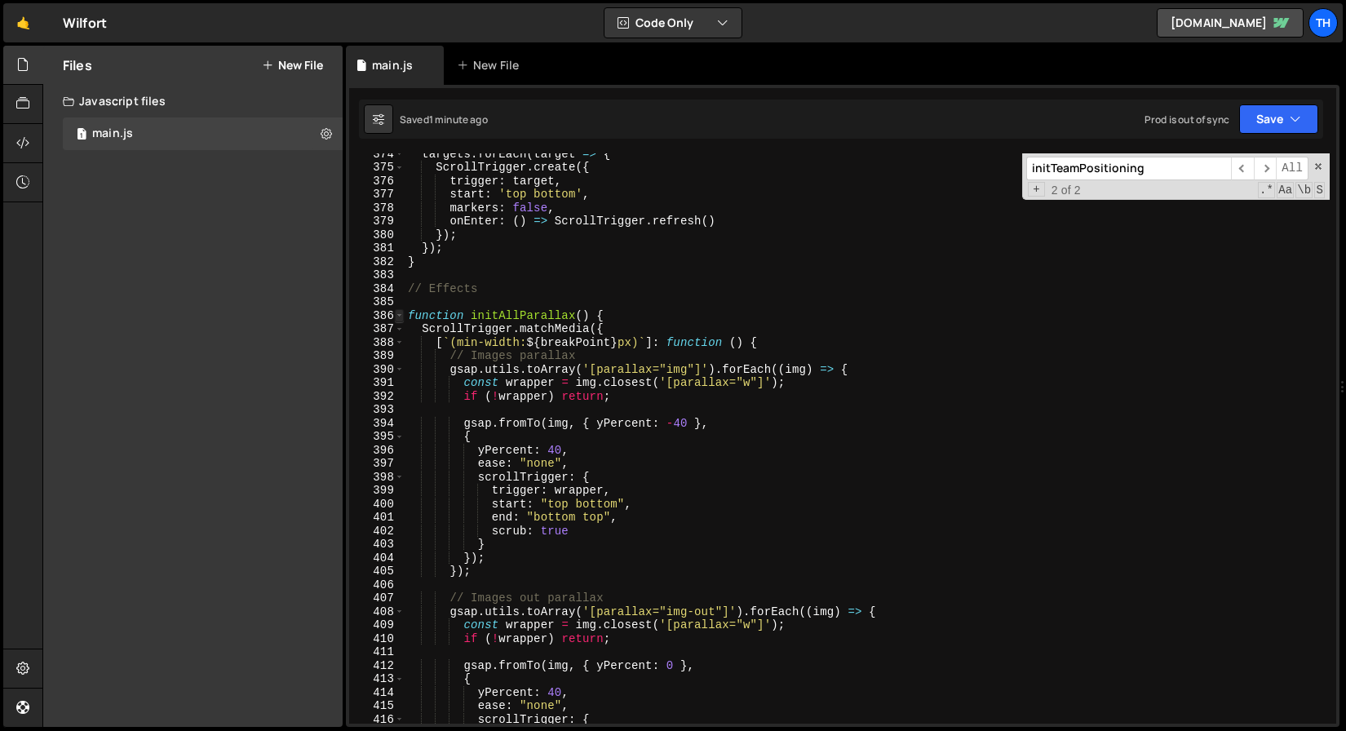
click at [401, 317] on span at bounding box center [399, 316] width 9 height 14
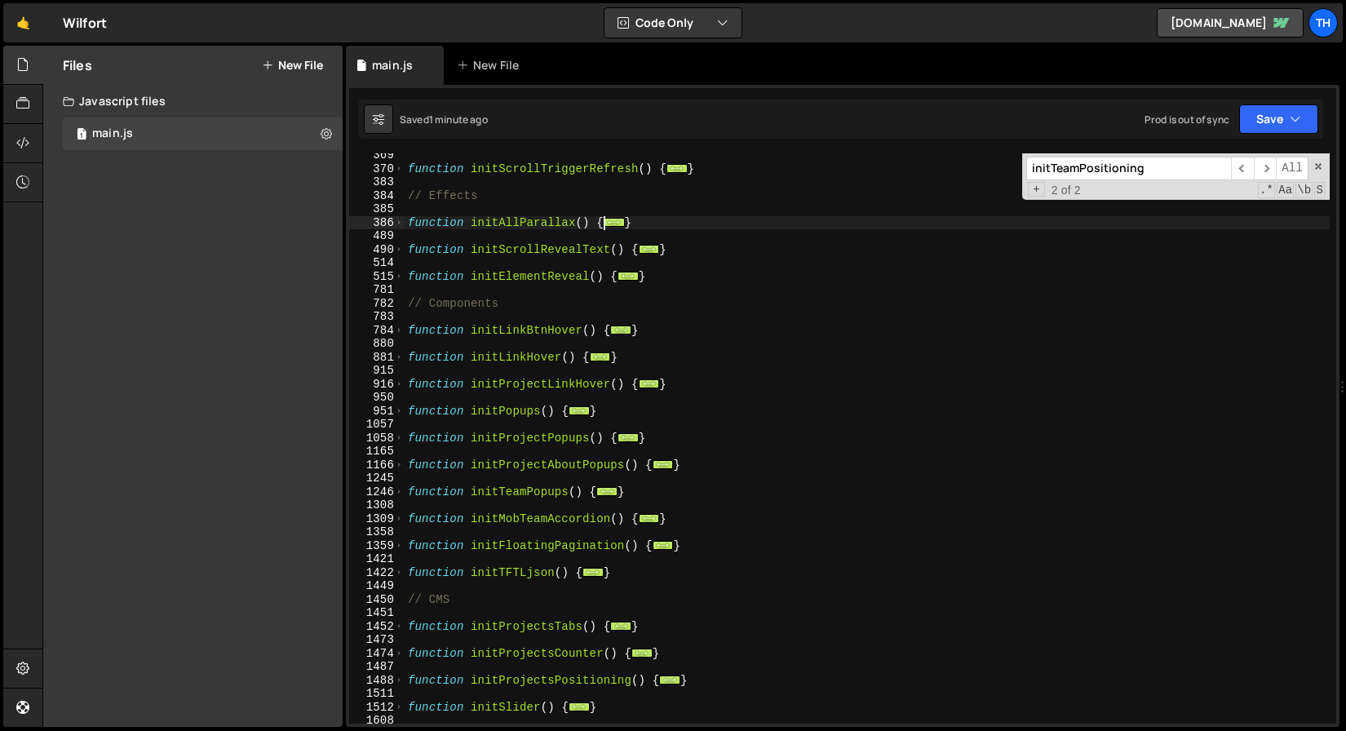
scroll to position [247, 0]
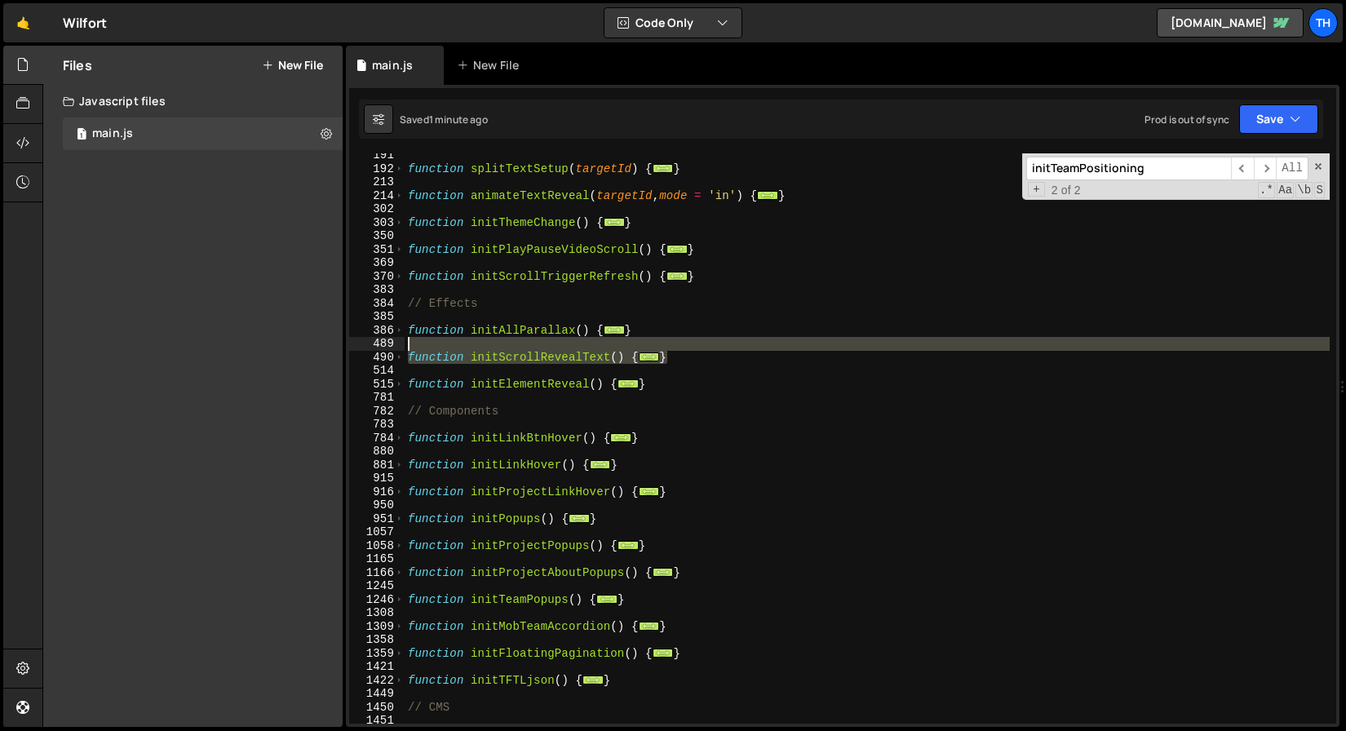
drag, startPoint x: 730, startPoint y: 357, endPoint x: 350, endPoint y: 348, distance: 379.6
click at [350, 348] on div "}); 191 192 213 214 302 303 350 351 369 370 383 384 385 386 489 490 514 515 781…" at bounding box center [842, 438] width 987 height 570
type textarea "function initScrollRevealText() {"
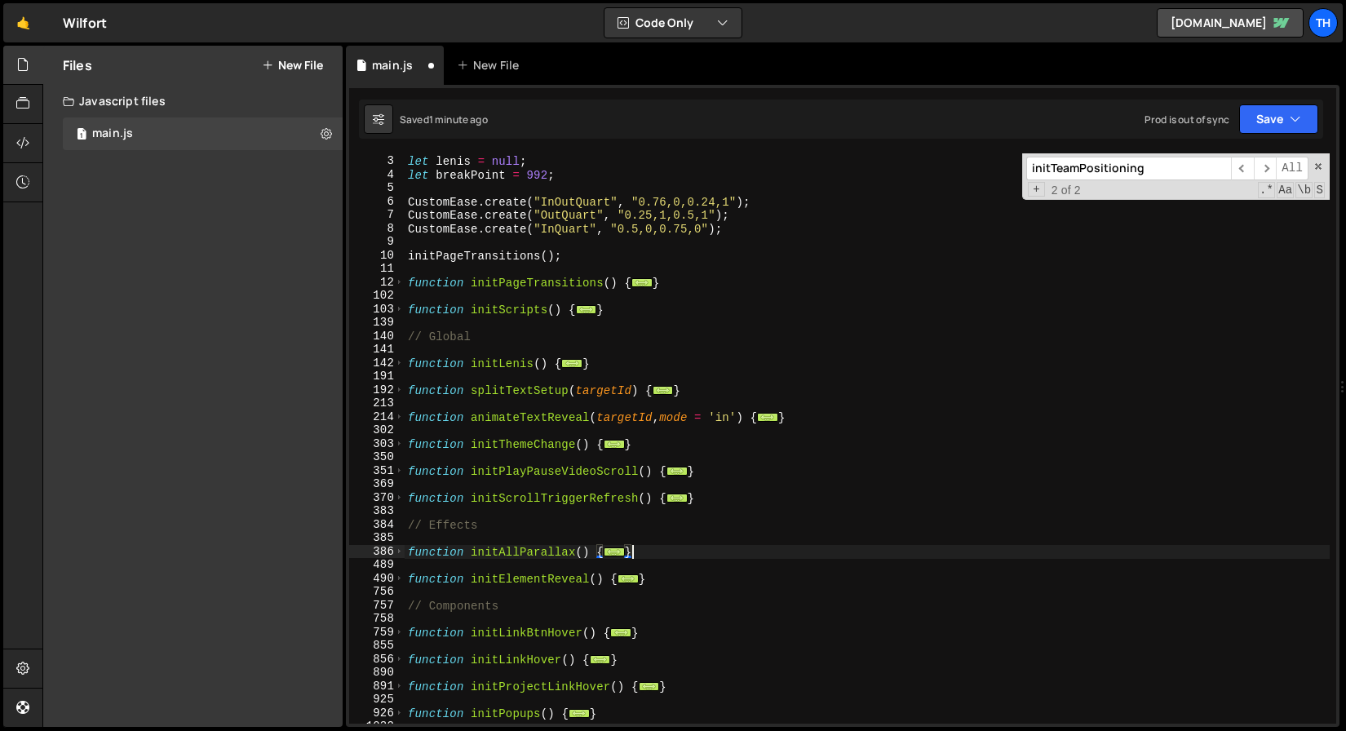
scroll to position [649, 0]
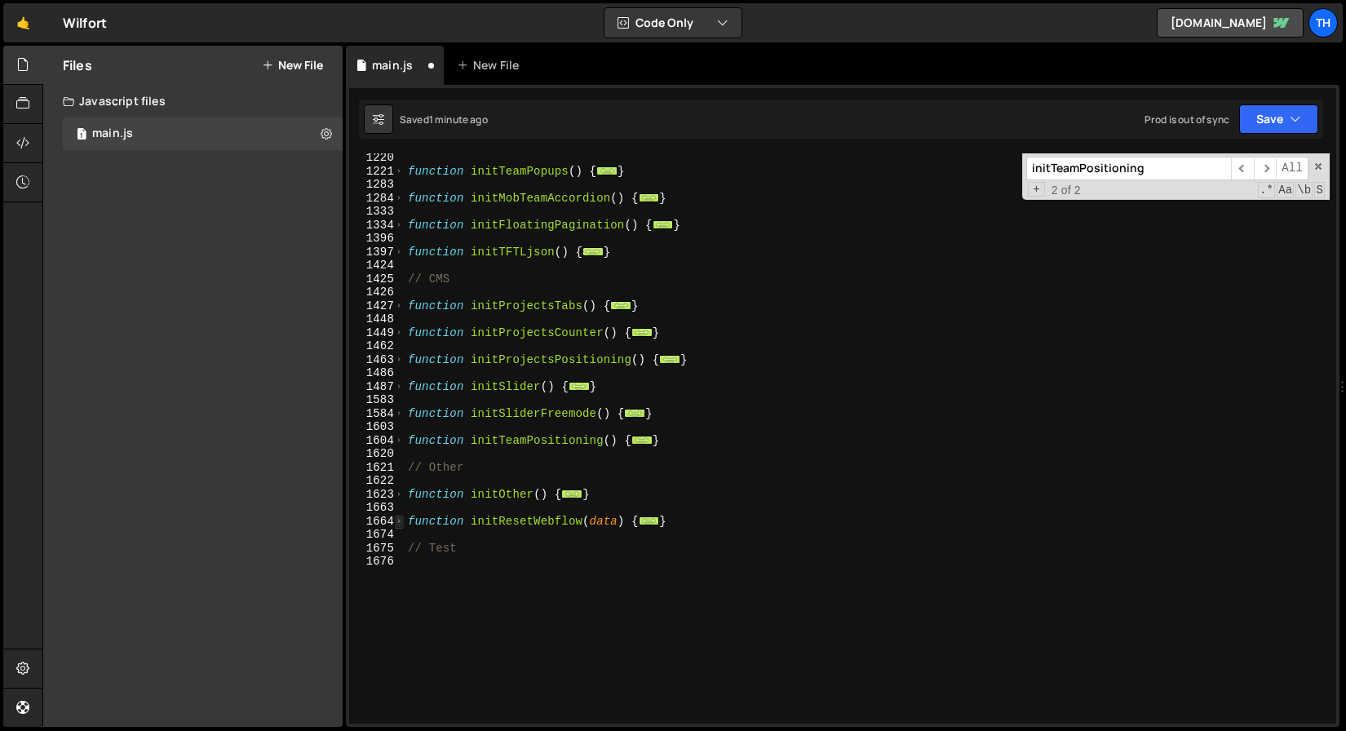
click at [400, 521] on span at bounding box center [399, 522] width 9 height 14
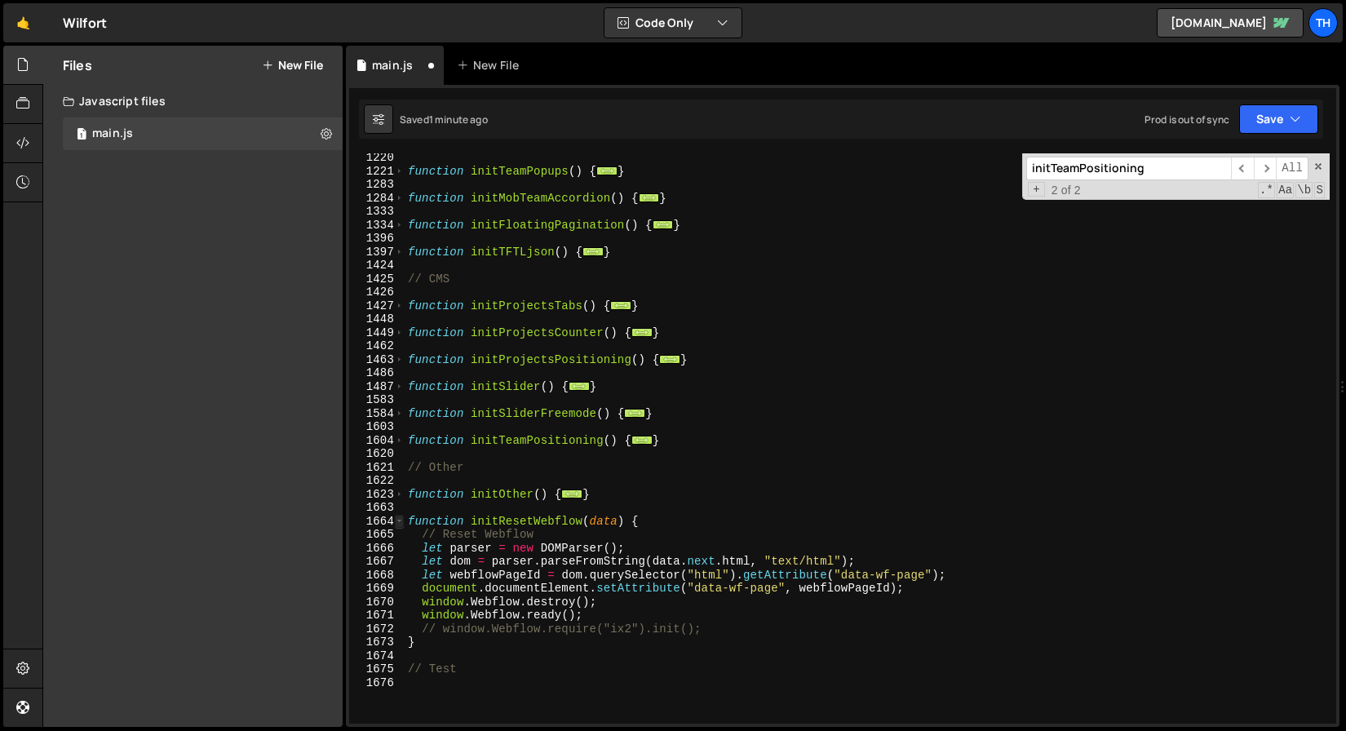
click at [400, 521] on span at bounding box center [399, 522] width 9 height 14
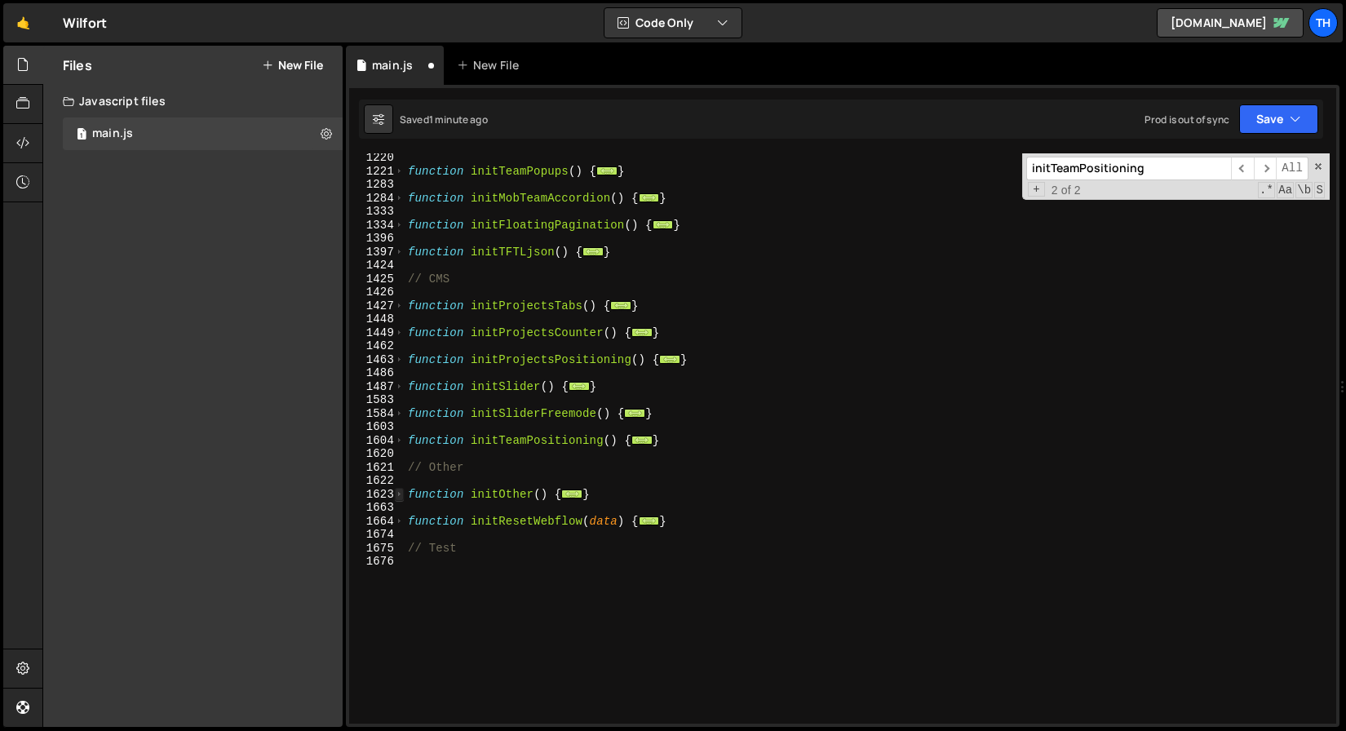
click at [401, 495] on span at bounding box center [399, 495] width 9 height 14
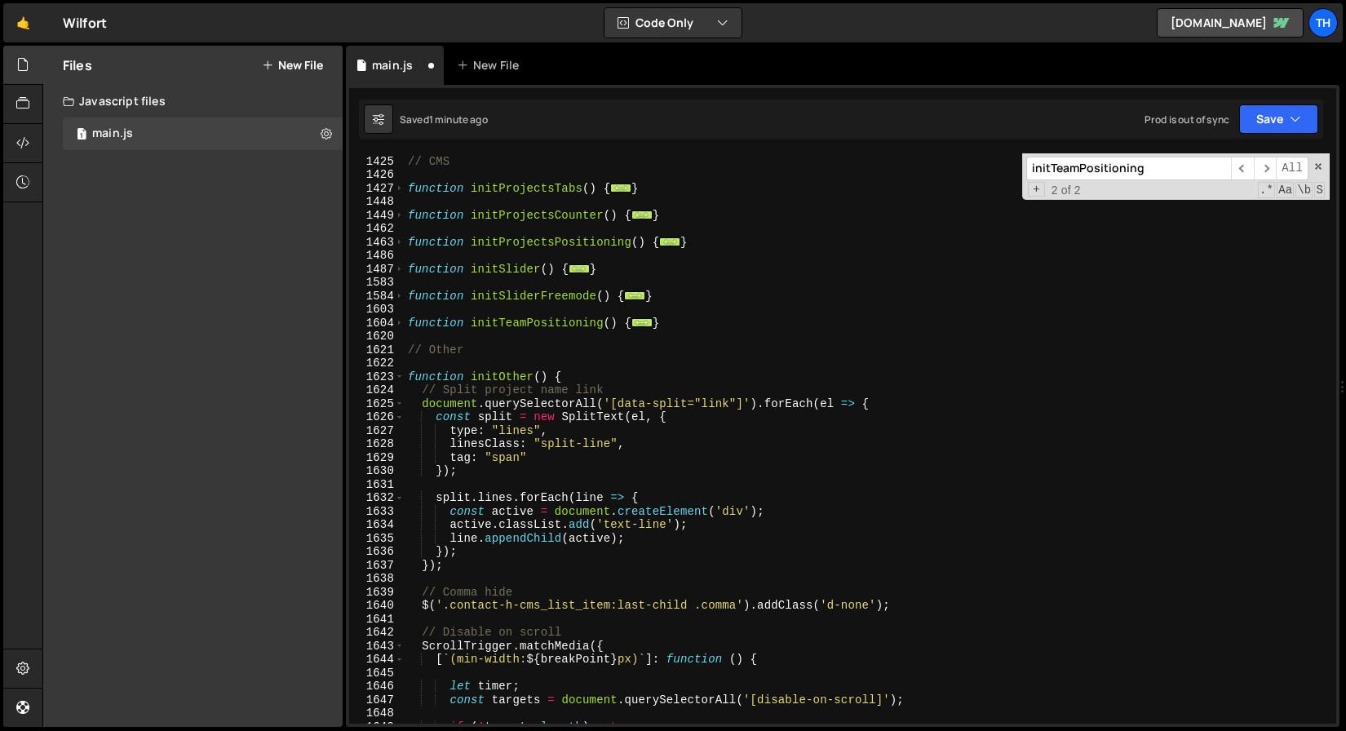
scroll to position [765, 0]
click at [401, 373] on span at bounding box center [399, 377] width 9 height 14
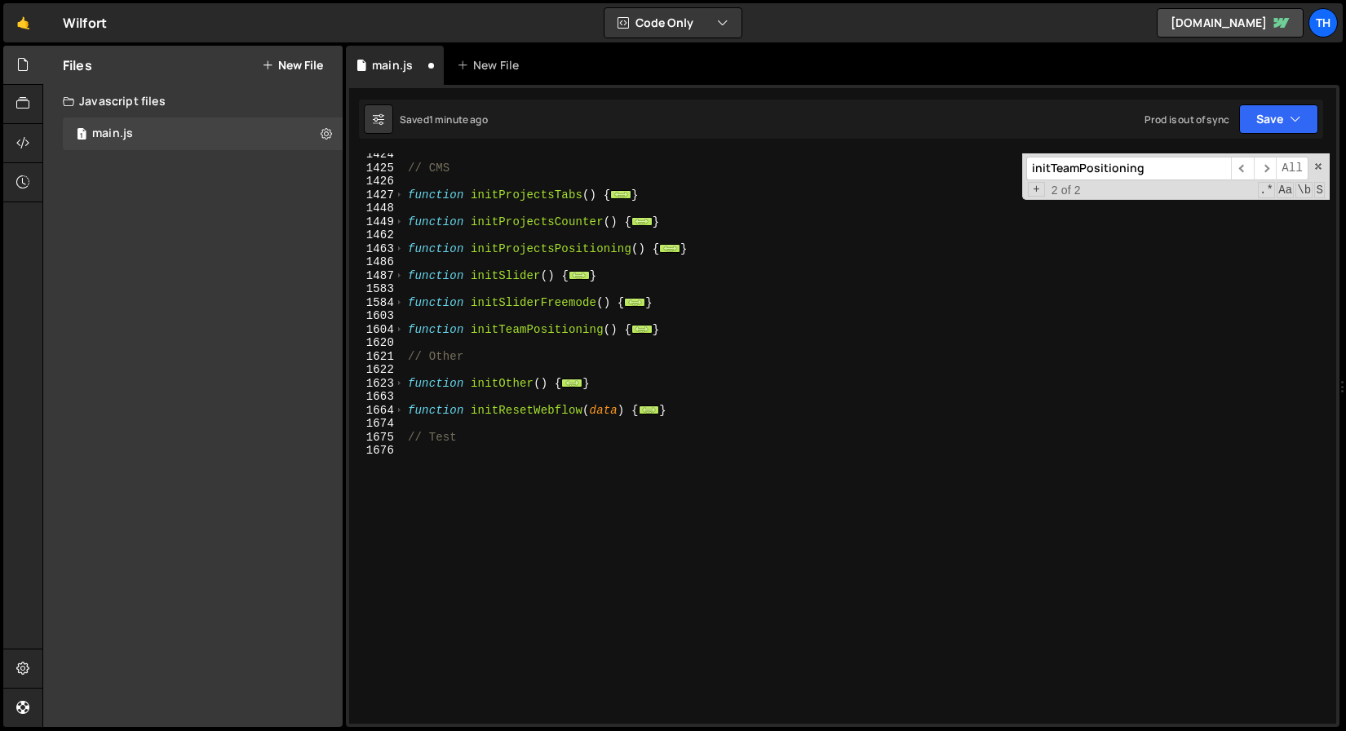
scroll to position [747, 0]
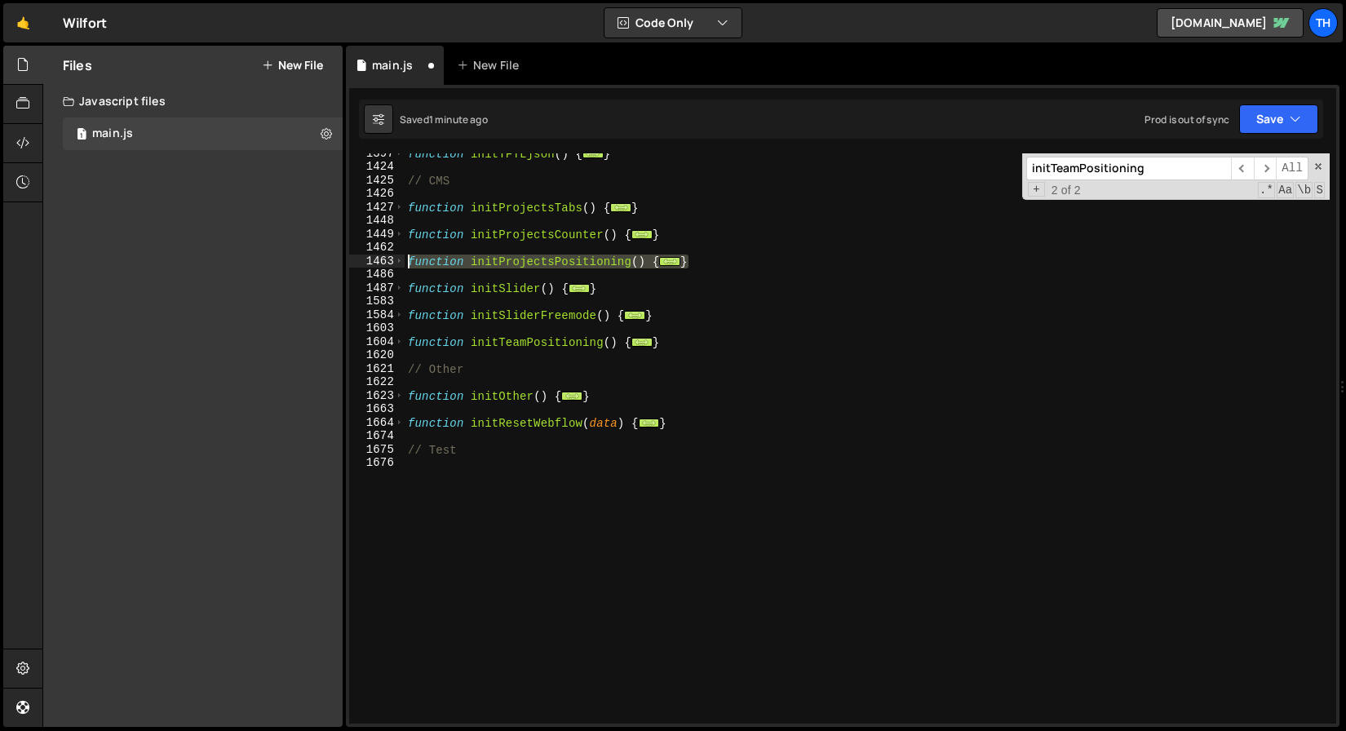
drag, startPoint x: 698, startPoint y: 259, endPoint x: 358, endPoint y: 260, distance: 339.5
click at [358, 260] on div "} 1397 1424 1425 1426 1427 1448 1449 1462 1463 1486 1487 1583 1584 1603 1604 16…" at bounding box center [842, 438] width 987 height 570
type textarea "function initProjectsPositioning() { const list = document.querySelector(".new-…"
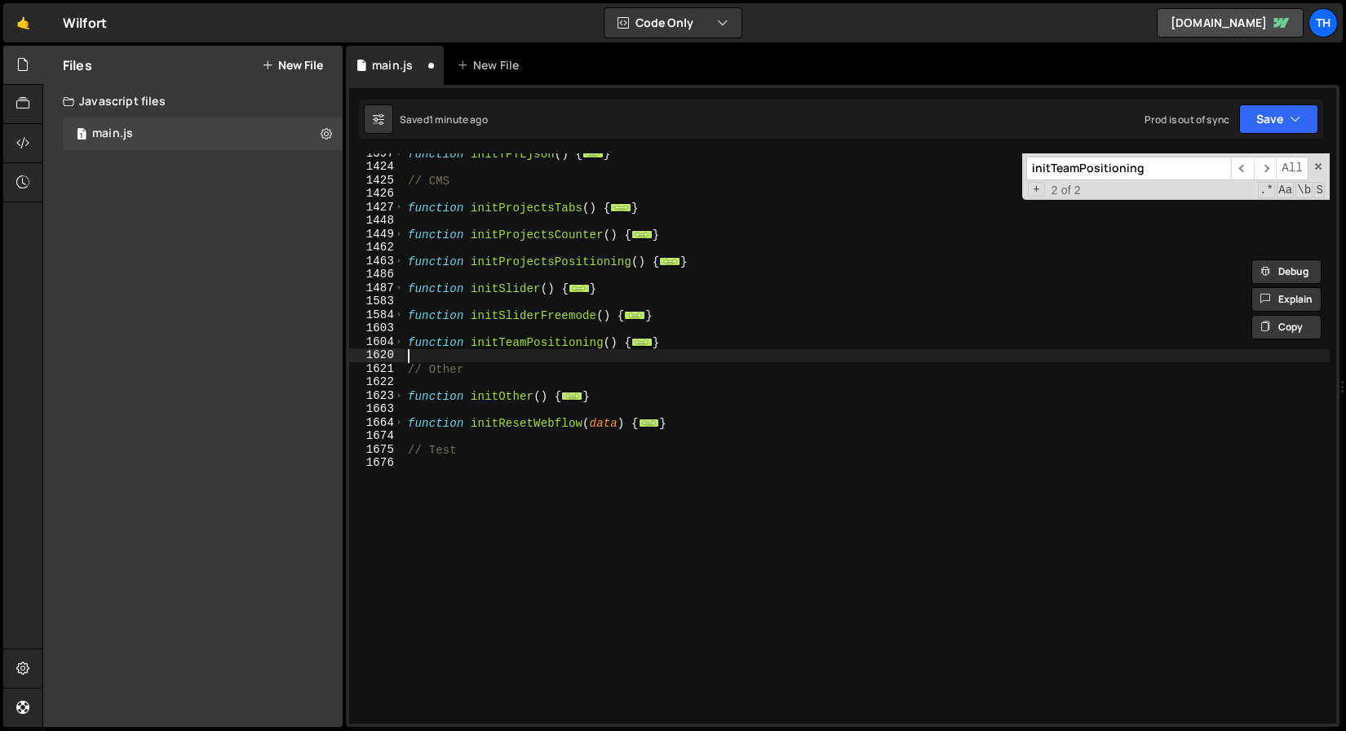
click at [672, 349] on div "function initTFTLjson ( ) { ... } // CMS function initProjectsTabs ( ) { ... } …" at bounding box center [867, 445] width 925 height 597
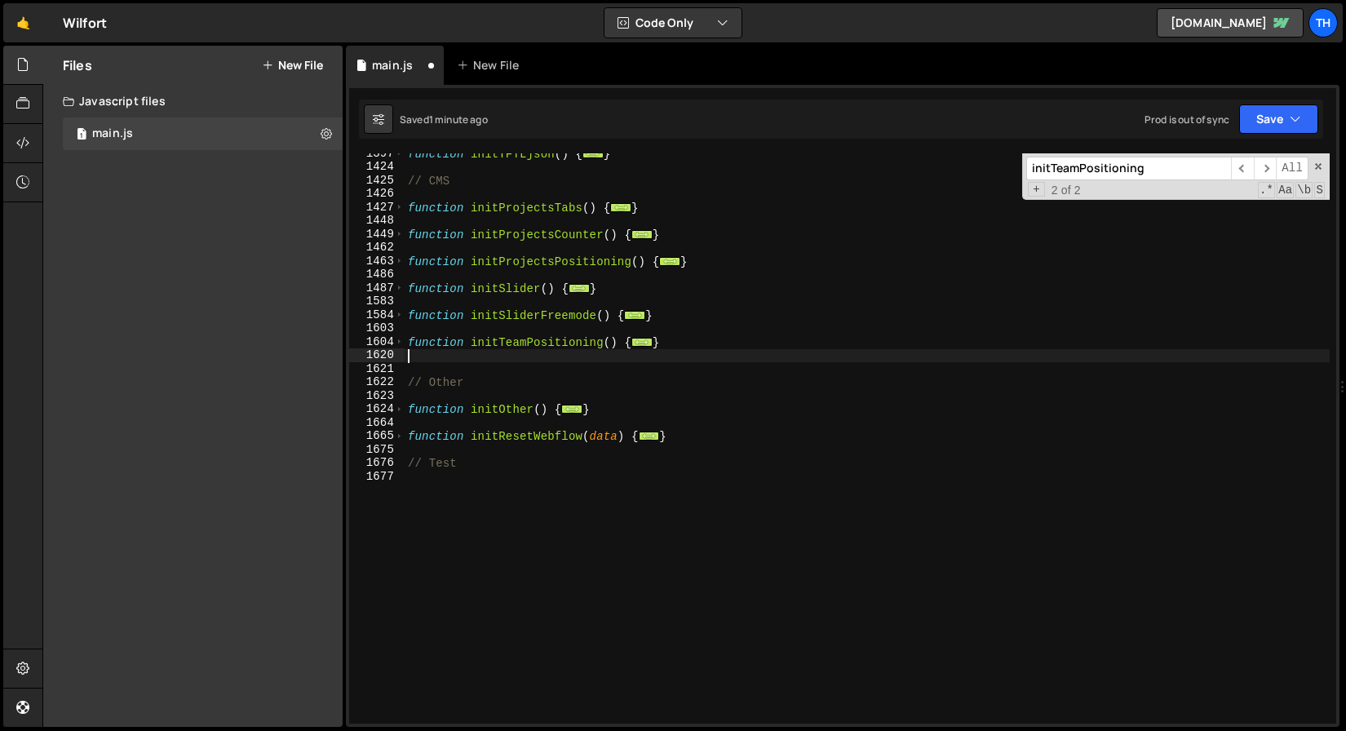
paste textarea "}"
type textarea "}"
paste textarea "}"
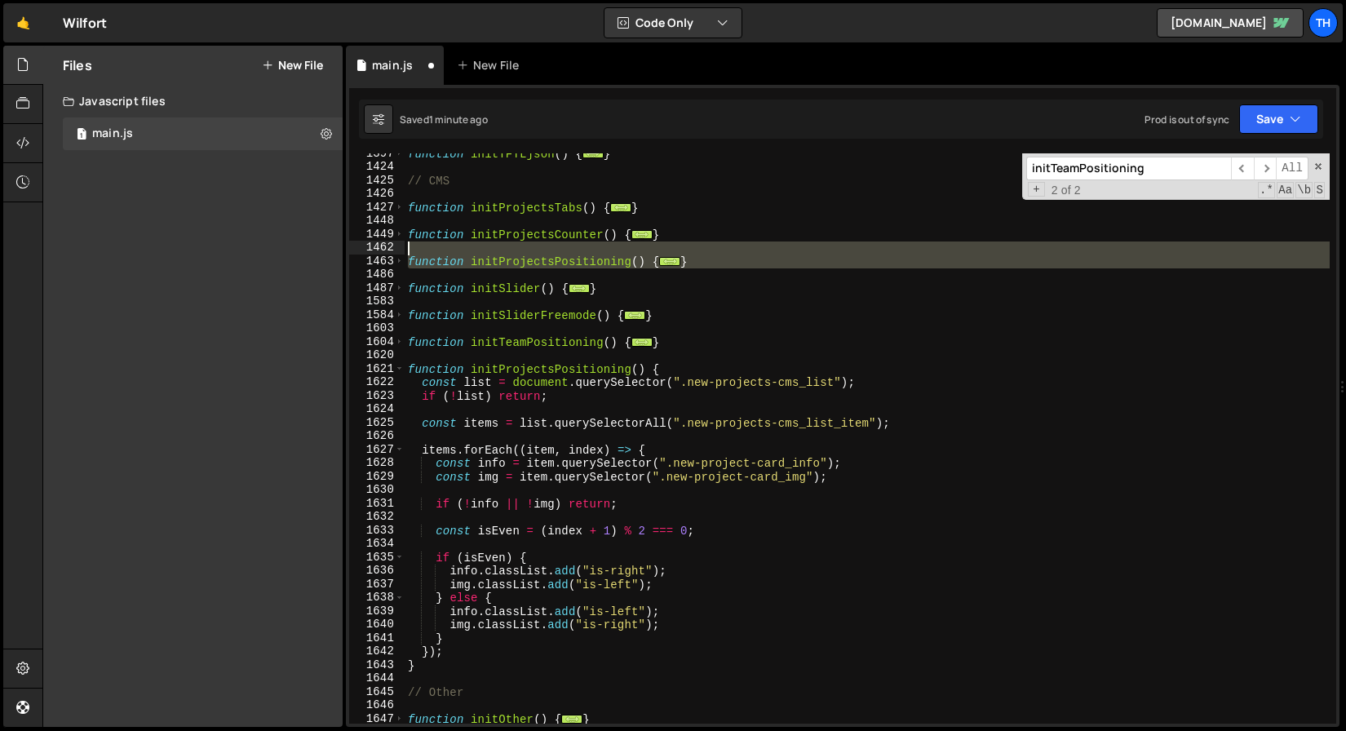
drag, startPoint x: 695, startPoint y: 266, endPoint x: 227, endPoint y: 242, distance: 469.0
click at [227, 242] on div "Files New File Javascript files 1 main.js 0 CSS files Copy share link Edit File…" at bounding box center [694, 387] width 1304 height 682
type textarea "function initProjectsPositioning() {"
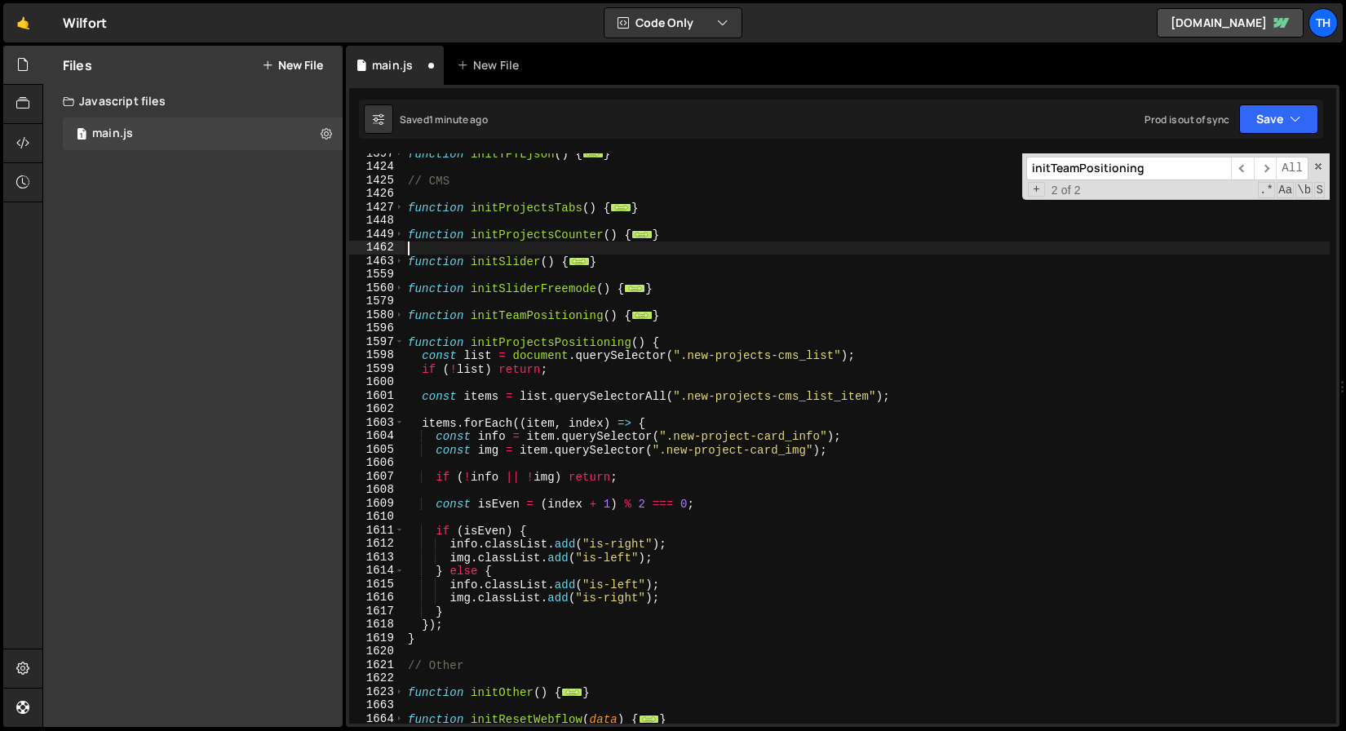
type textarea "}"
click at [401, 338] on span at bounding box center [399, 342] width 9 height 14
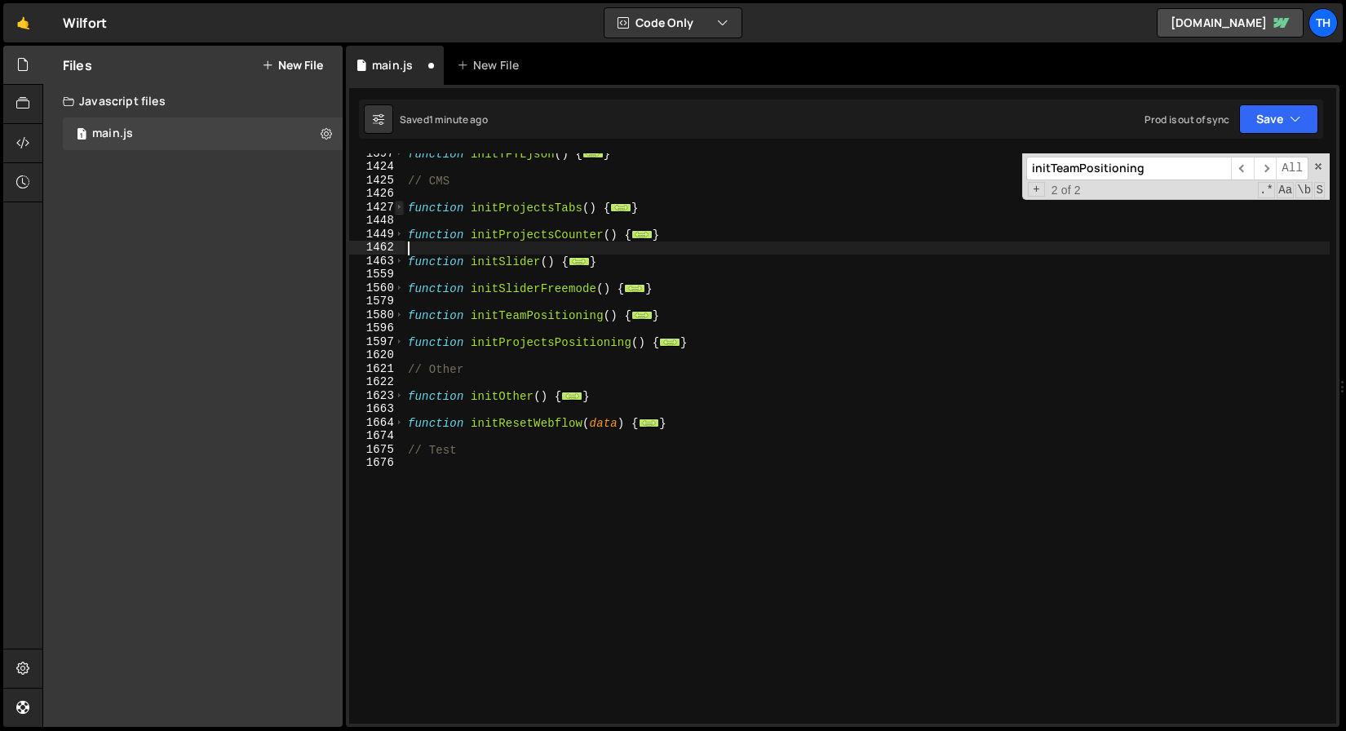
click at [401, 211] on span at bounding box center [399, 208] width 9 height 14
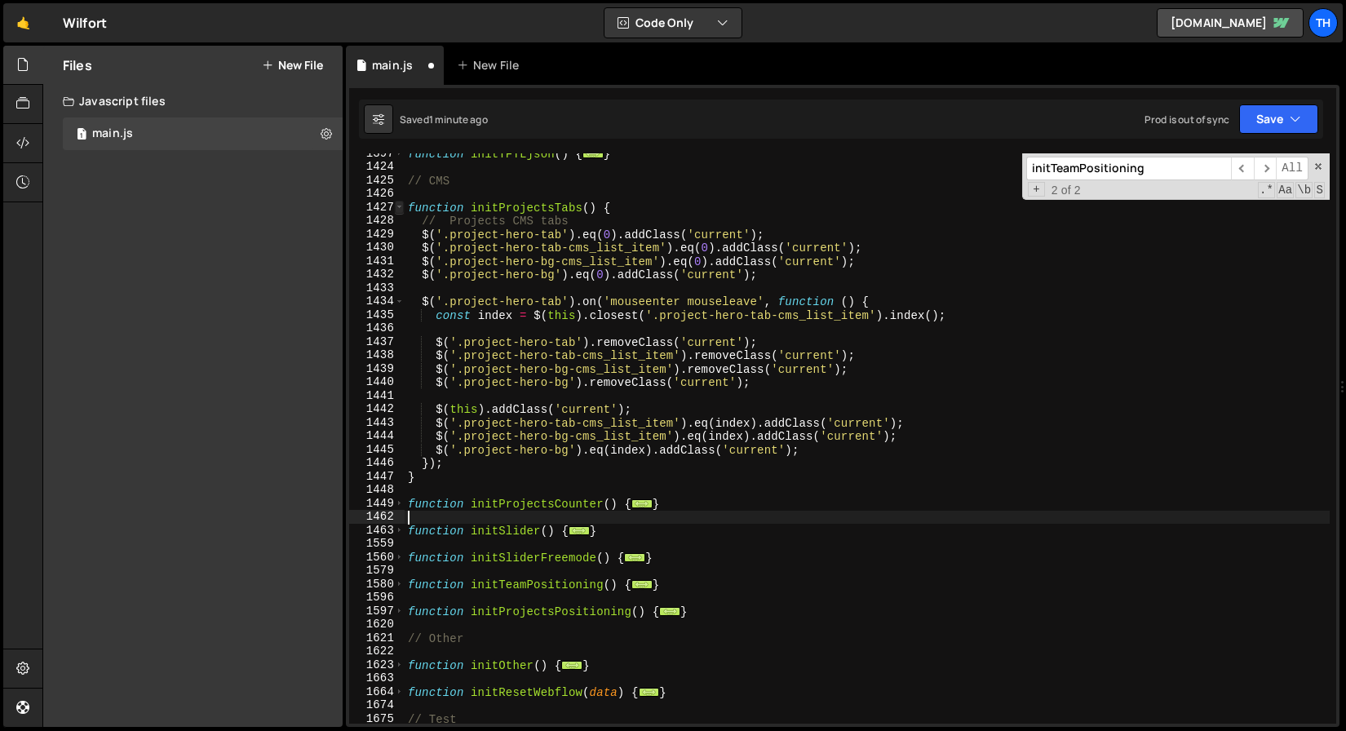
click at [401, 211] on span at bounding box center [399, 208] width 9 height 14
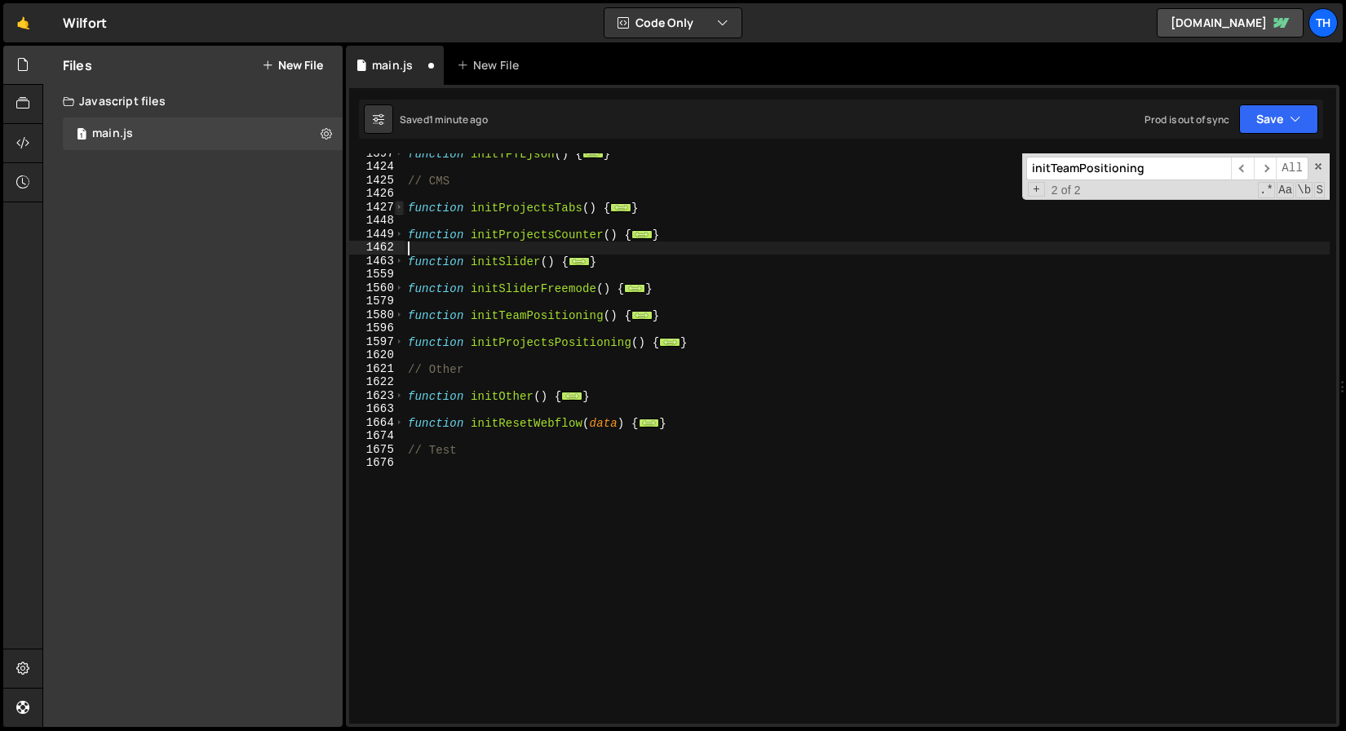
click at [401, 211] on span at bounding box center [399, 208] width 9 height 14
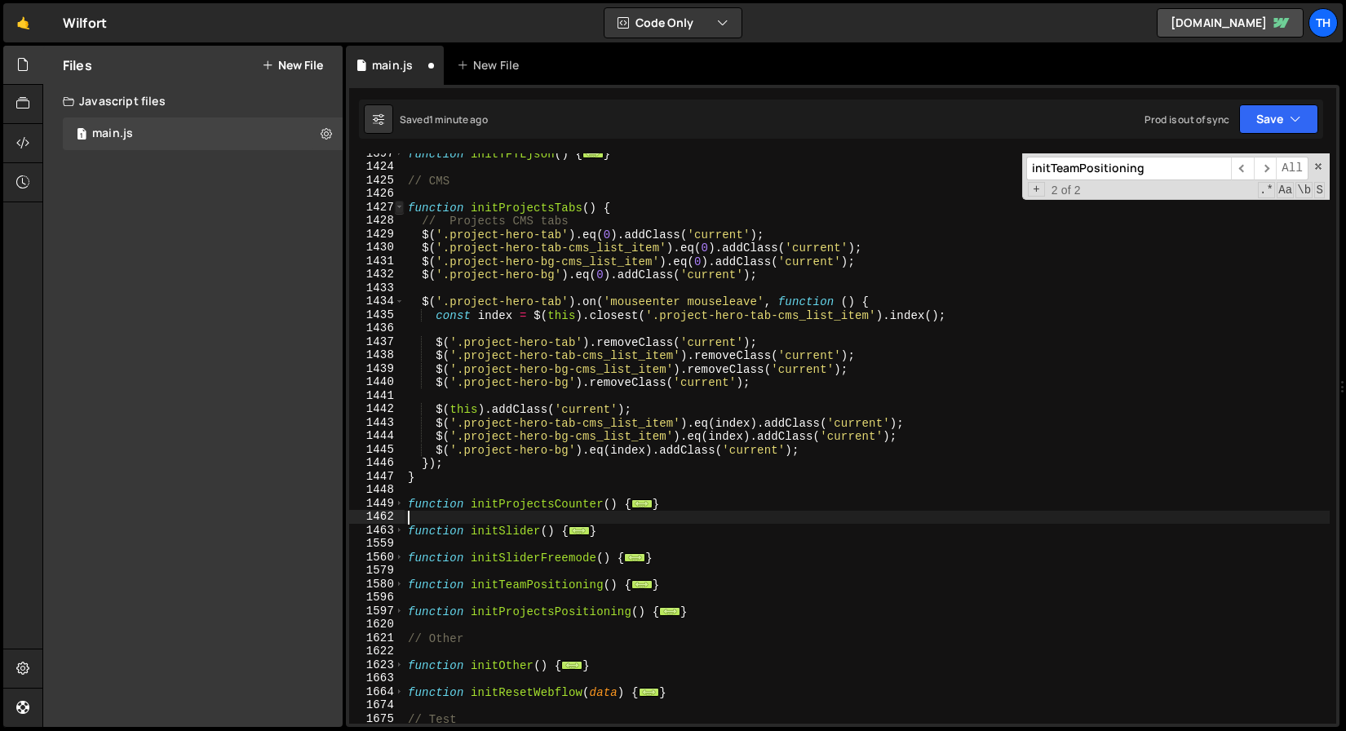
click at [401, 211] on span at bounding box center [399, 208] width 9 height 14
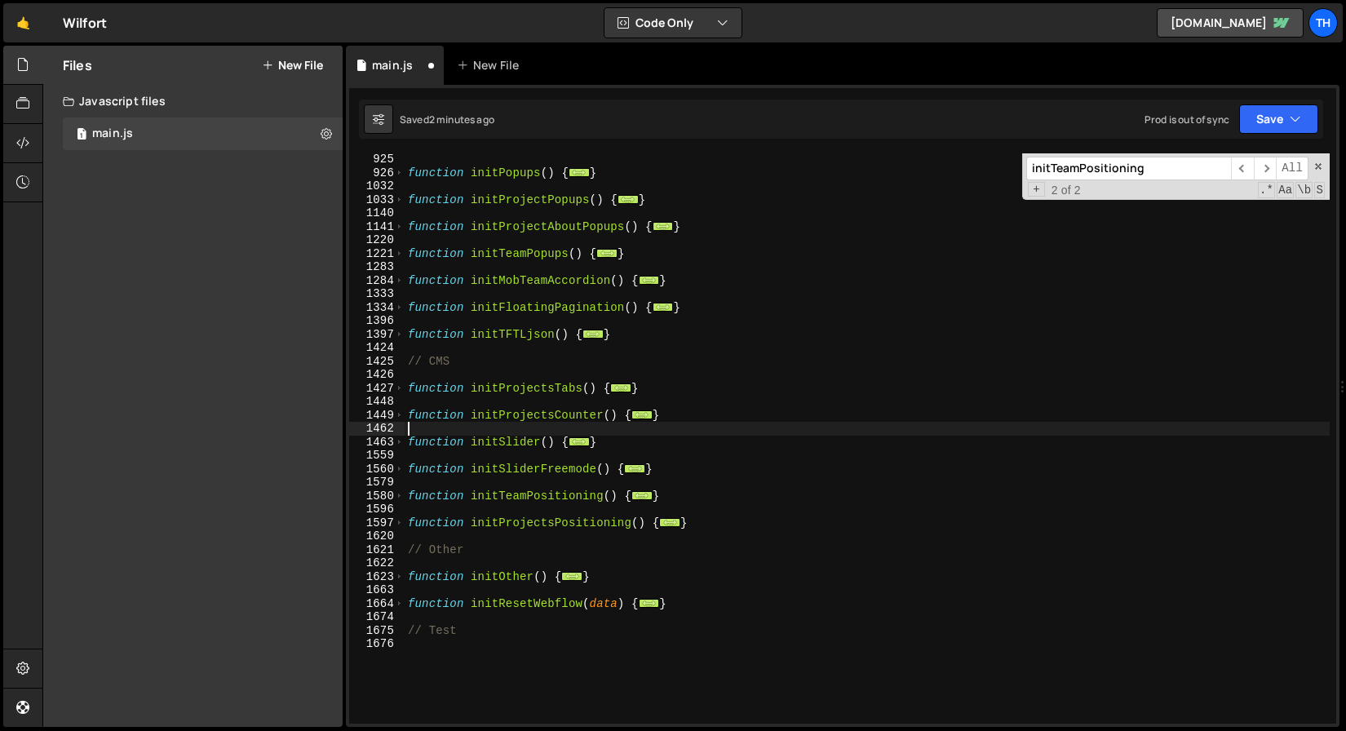
scroll to position [532, 0]
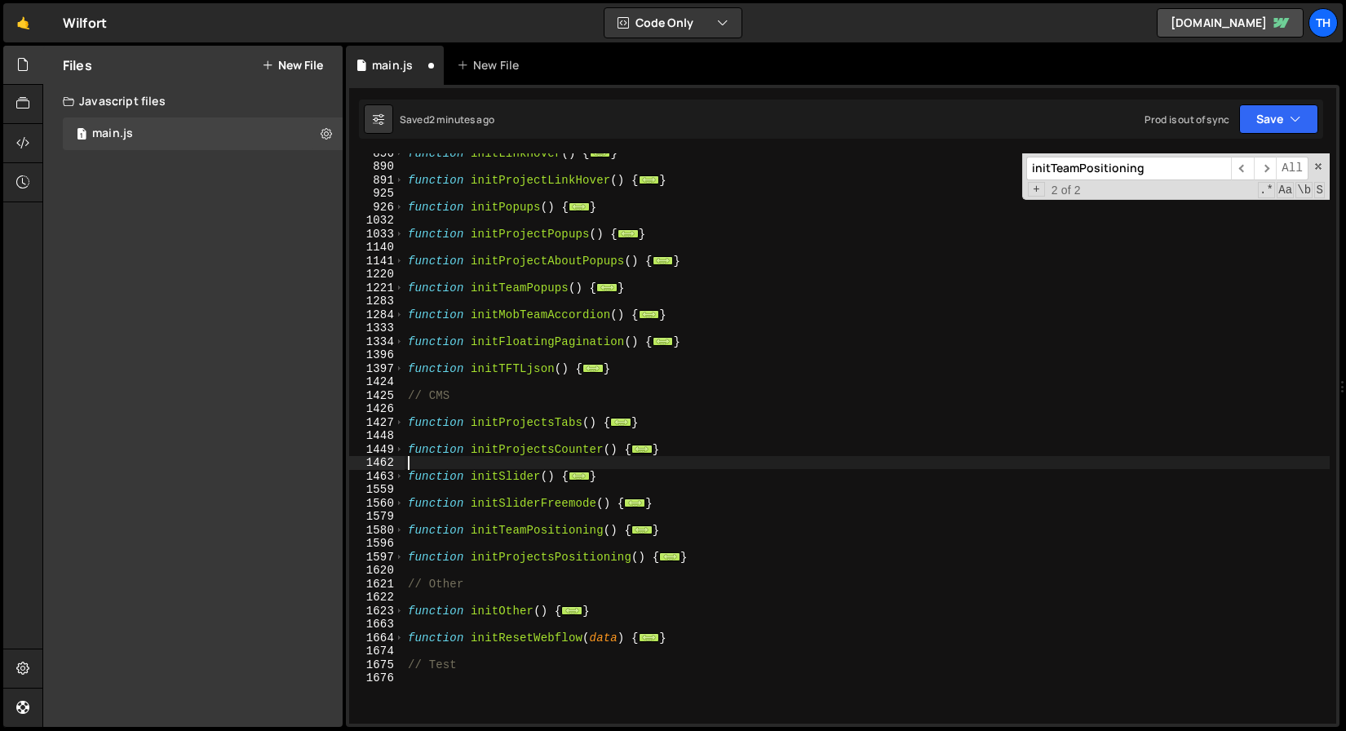
click at [556, 339] on div "function initLinkHover ( ) { ... } function initProjectLinkHover ( ) { ... } fu…" at bounding box center [867, 444] width 925 height 597
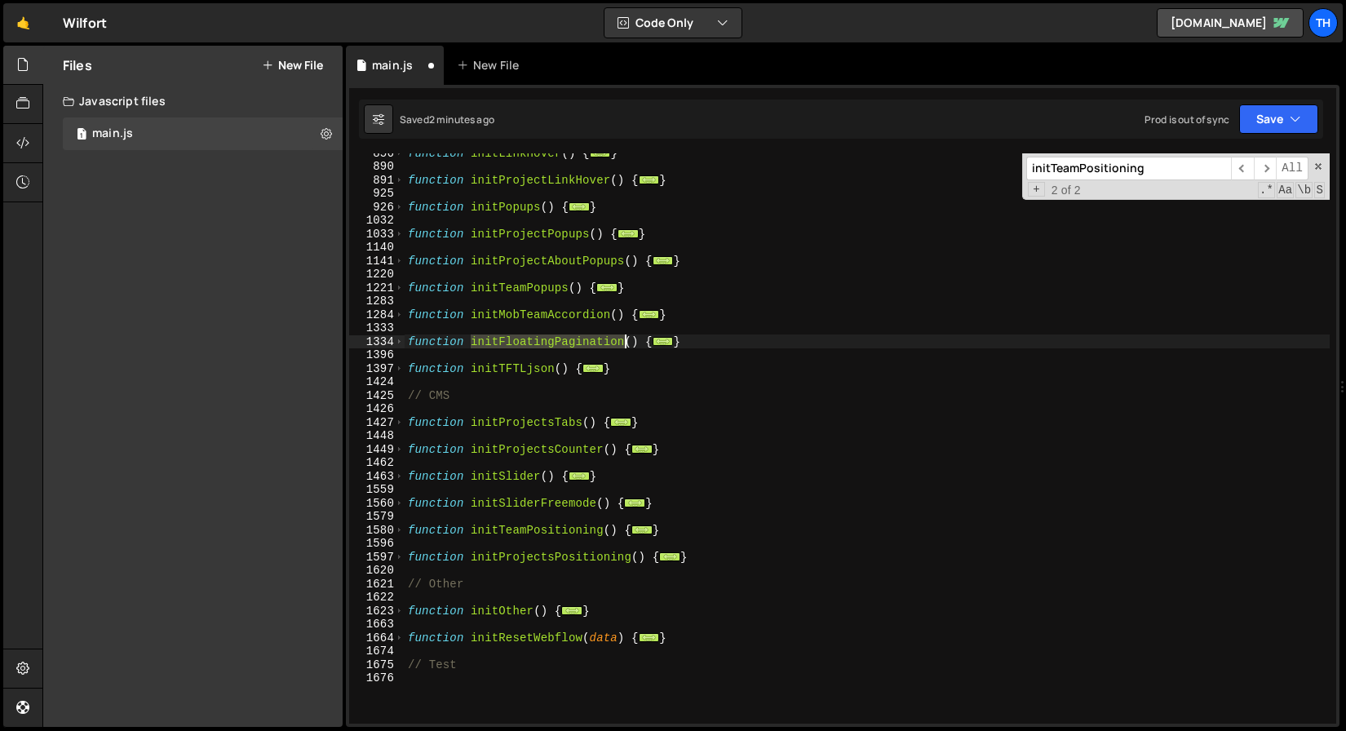
click at [556, 339] on div "function initLinkHover ( ) { ... } function initProjectLinkHover ( ) { ... } fu…" at bounding box center [867, 444] width 925 height 597
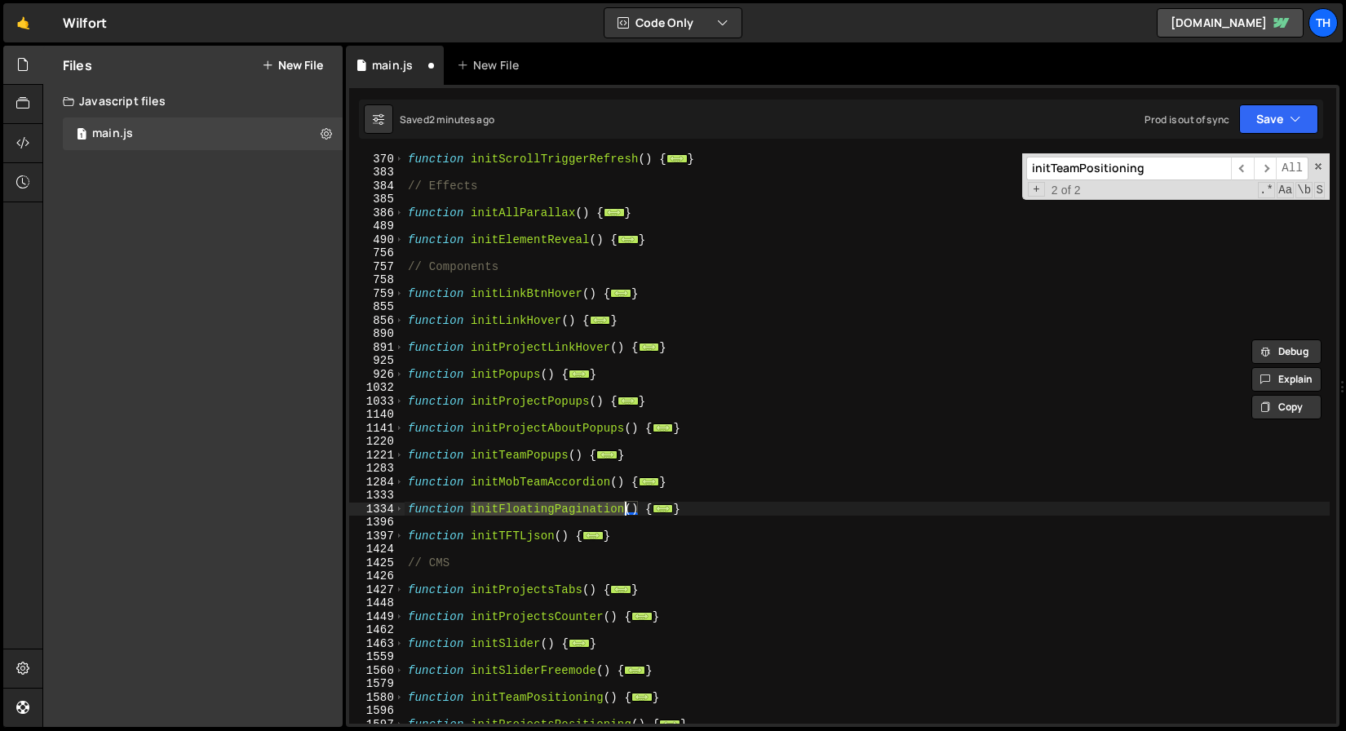
scroll to position [365, 0]
click at [530, 397] on div "function initScrollTriggerRefresh ( ) { ... } // Effects function initAllParall…" at bounding box center [867, 450] width 925 height 597
type textarea "function initProjectPopups() {"
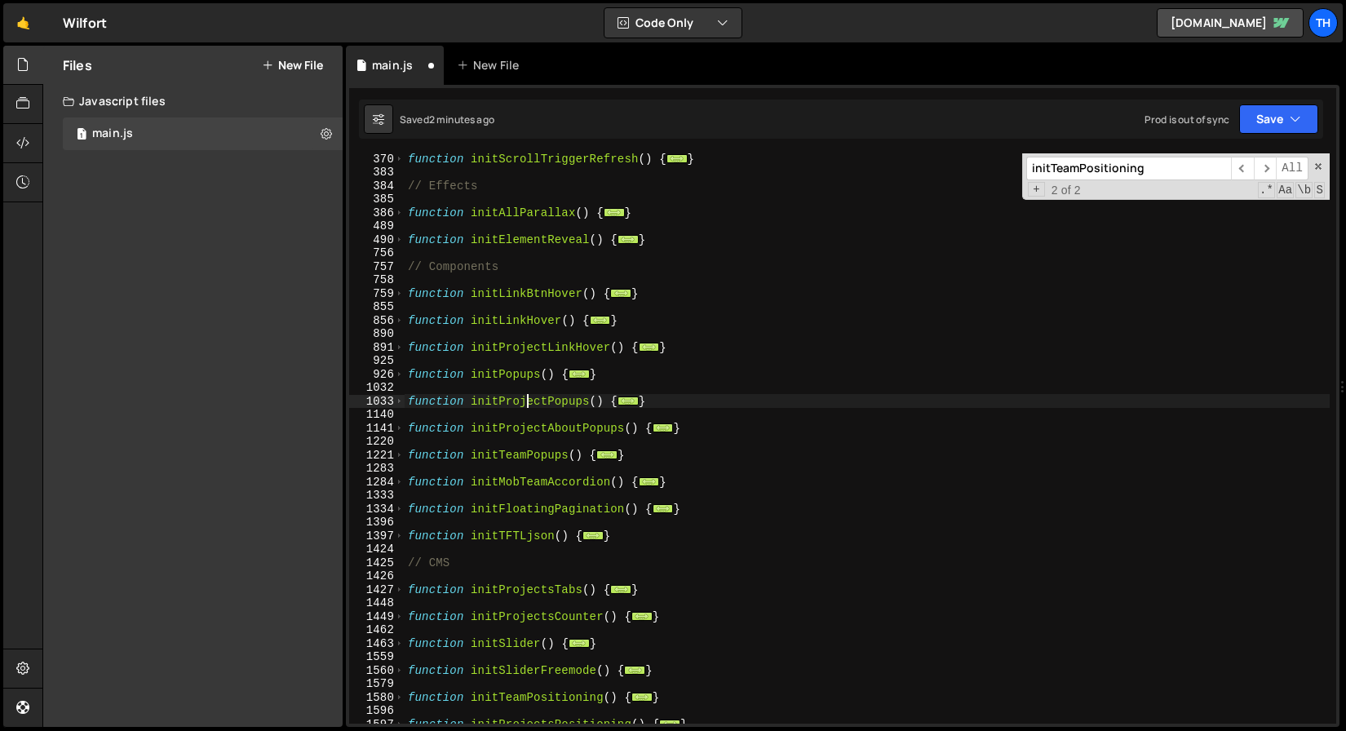
click at [530, 397] on div "function initScrollTriggerRefresh ( ) { ... } // Effects function initAllParall…" at bounding box center [867, 450] width 925 height 597
click at [526, 388] on div "function initScrollTriggerRefresh ( ) { ... } // Effects function initAllParall…" at bounding box center [867, 450] width 925 height 597
click at [526, 383] on div "function initScrollTriggerRefresh ( ) { ... } // Effects function initAllParall…" at bounding box center [867, 450] width 925 height 597
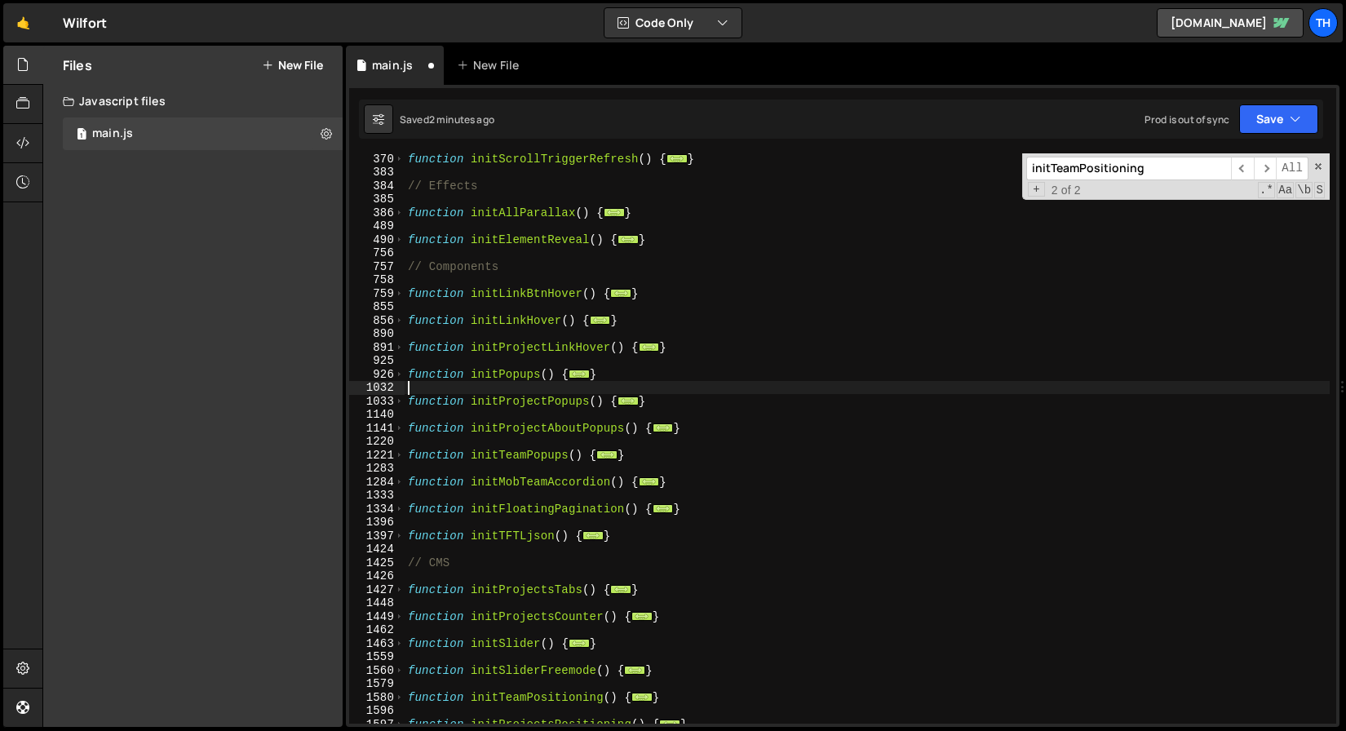
click at [530, 353] on div "function initScrollTriggerRefresh ( ) { ... } // Effects function initAllParall…" at bounding box center [867, 450] width 925 height 597
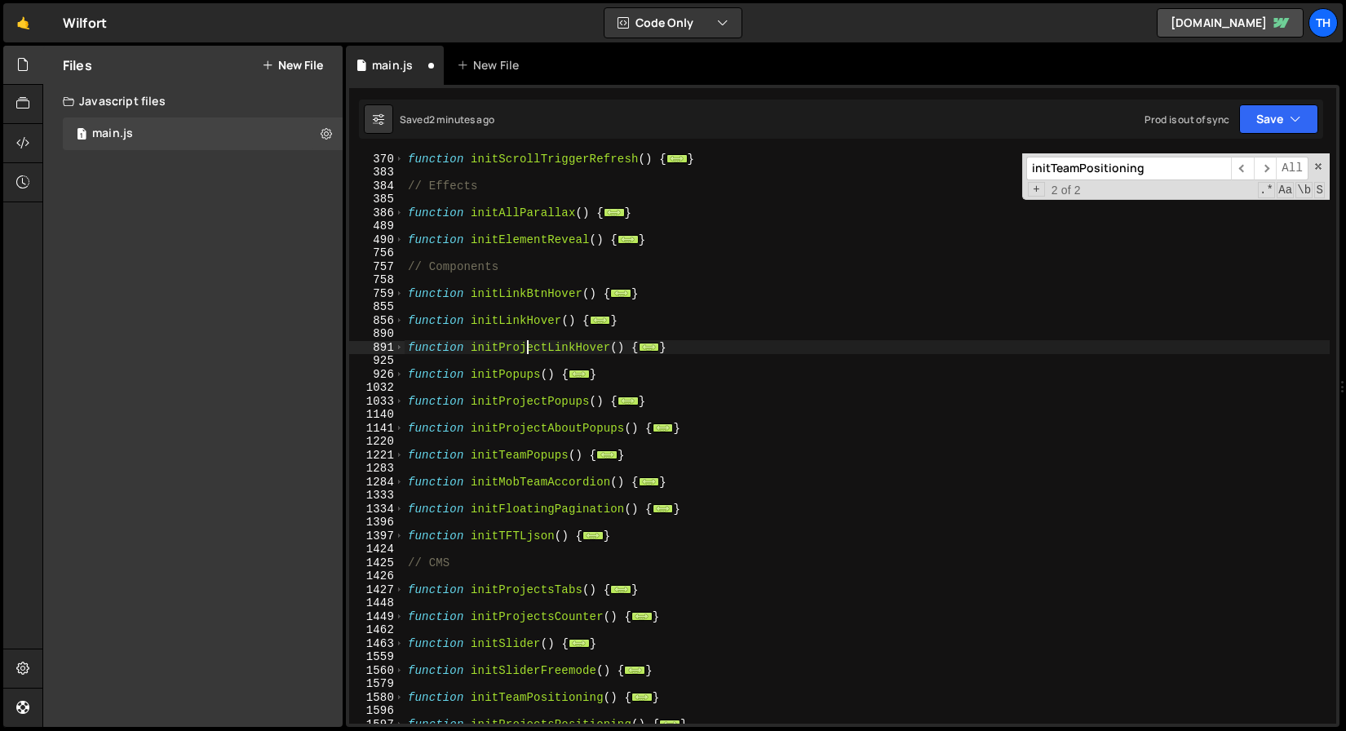
click at [530, 353] on div "function initScrollTriggerRefresh ( ) { ... } // Effects function initAllParall…" at bounding box center [867, 450] width 925 height 597
click at [528, 322] on div "function initScrollTriggerRefresh ( ) { ... } // Effects function initAllParall…" at bounding box center [867, 450] width 925 height 597
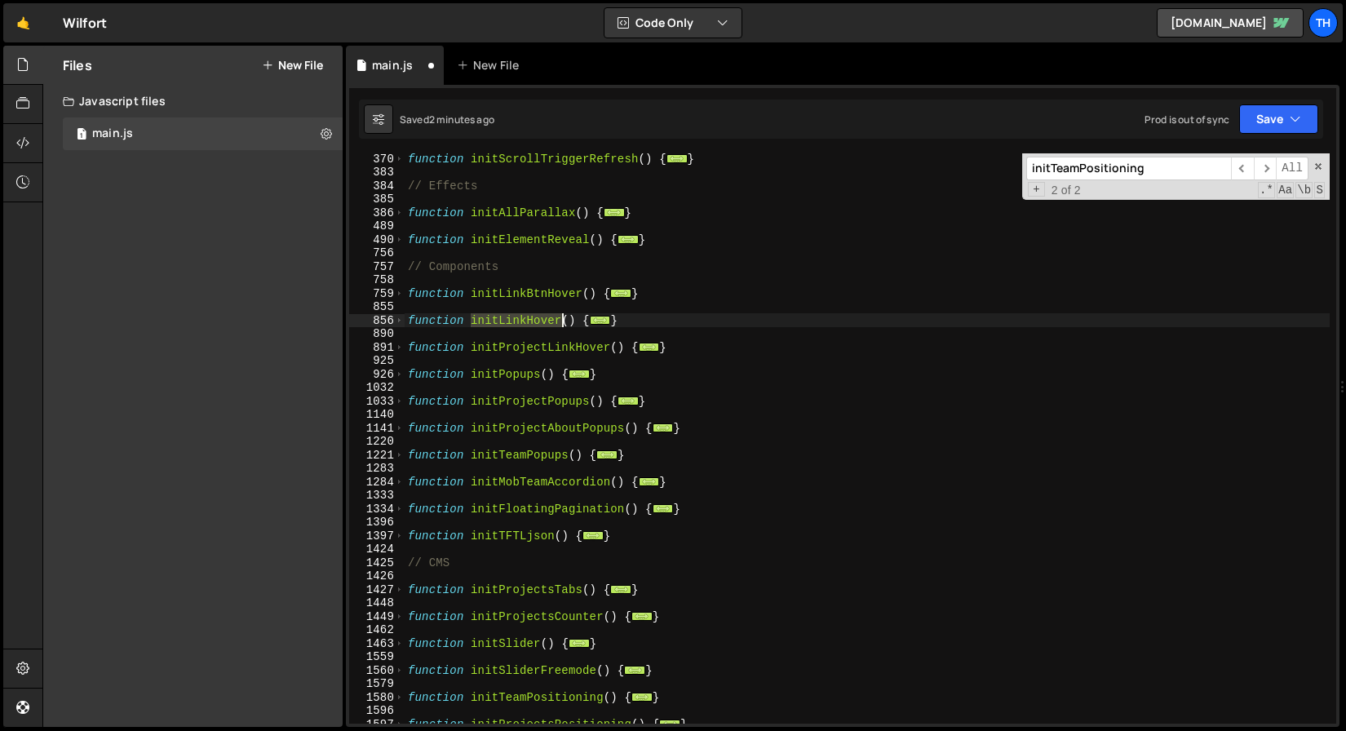
click at [528, 322] on div "function initScrollTriggerRefresh ( ) { ... } // Effects function initAllParall…" at bounding box center [867, 450] width 925 height 597
click at [530, 299] on div "function initScrollTriggerRefresh ( ) { ... } // Effects function initAllParall…" at bounding box center [867, 450] width 925 height 597
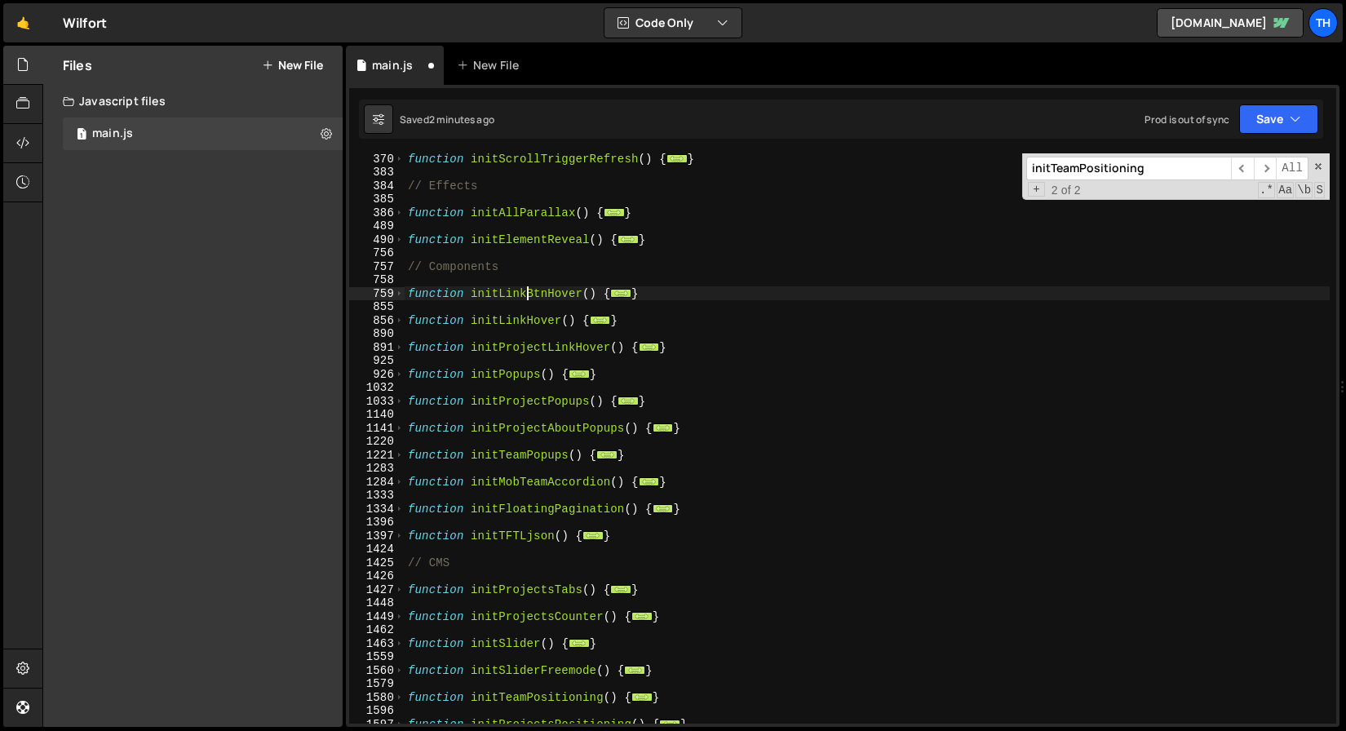
click at [530, 299] on div "function initScrollTriggerRefresh ( ) { ... } // Effects function initAllParall…" at bounding box center [867, 450] width 925 height 597
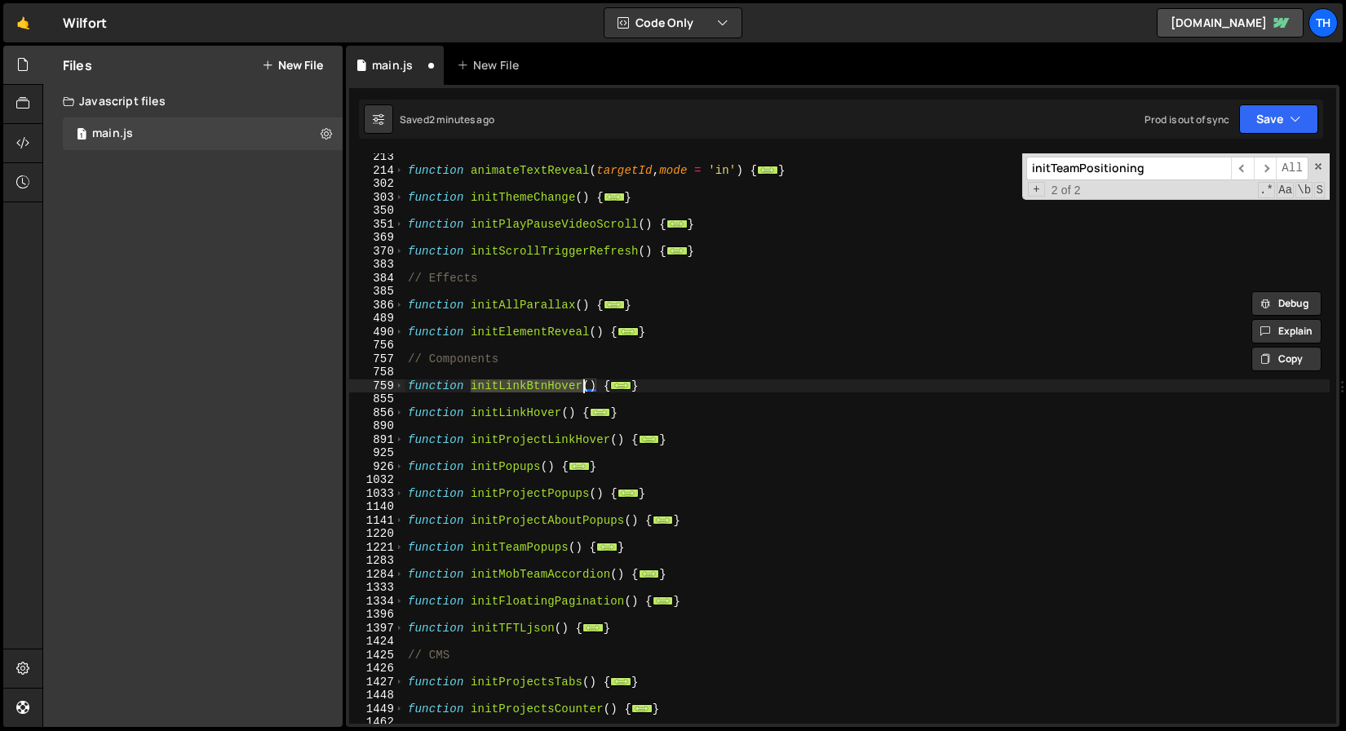
scroll to position [221, 0]
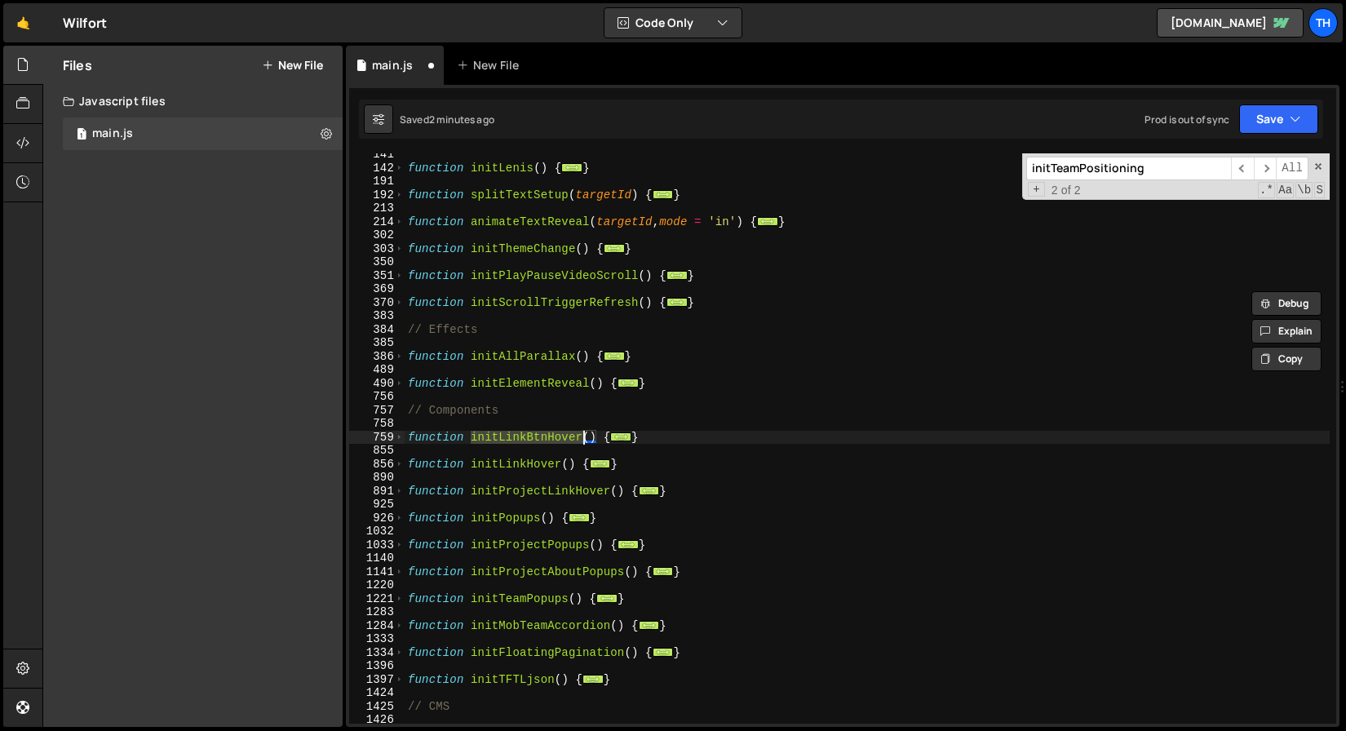
click at [405, 389] on div "function initLenis ( ) { ... } function splitTextSetup ( targetId ) { ... } fun…" at bounding box center [867, 446] width 925 height 597
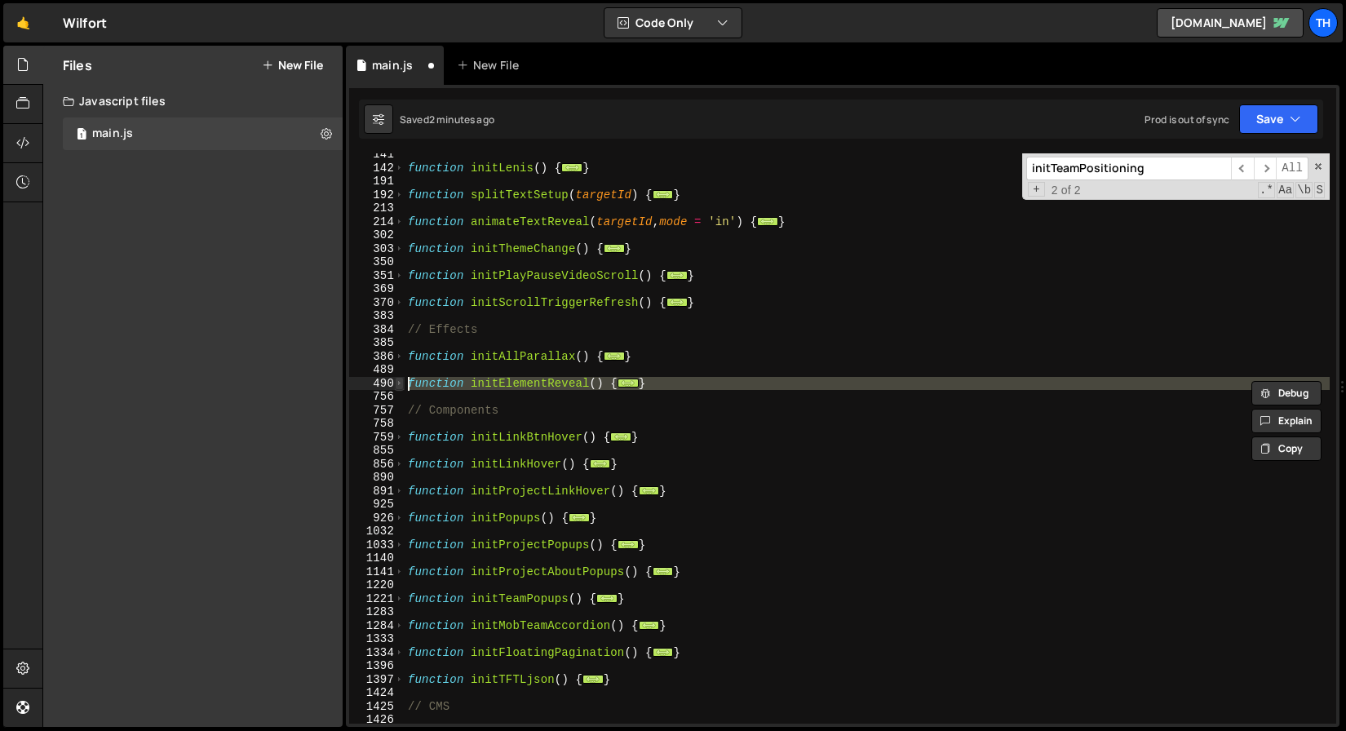
click at [401, 385] on span at bounding box center [399, 384] width 9 height 14
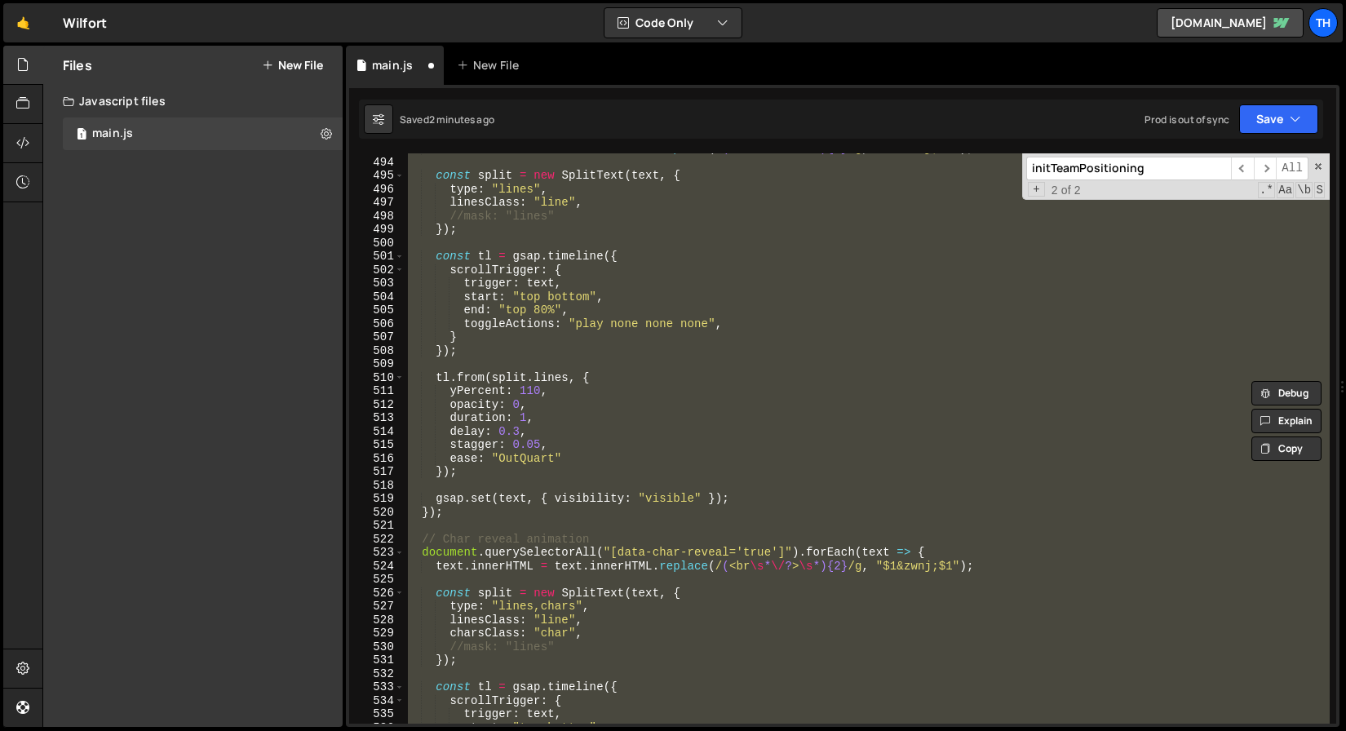
scroll to position [462, 0]
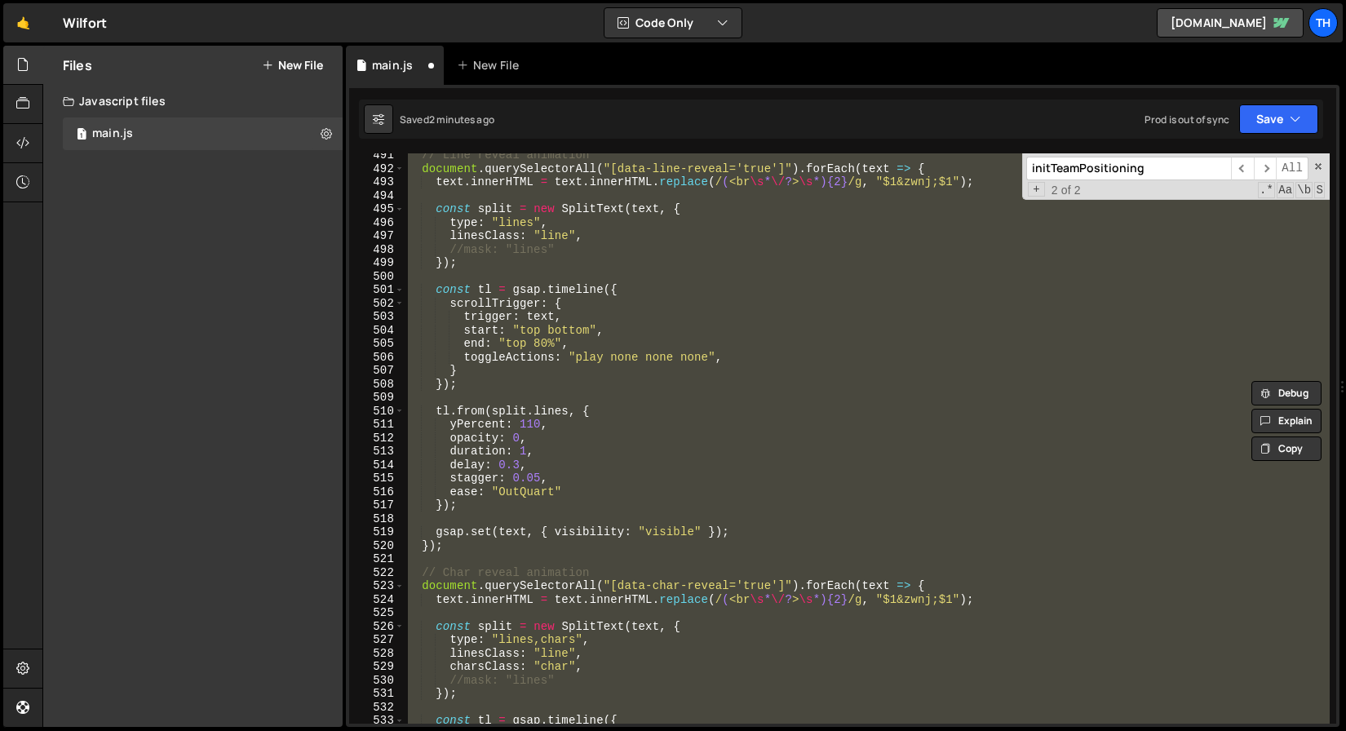
click at [513, 372] on div "// Line reveal animation document . querySelectorAll ( "[data-line-reveal='true…" at bounding box center [867, 438] width 925 height 570
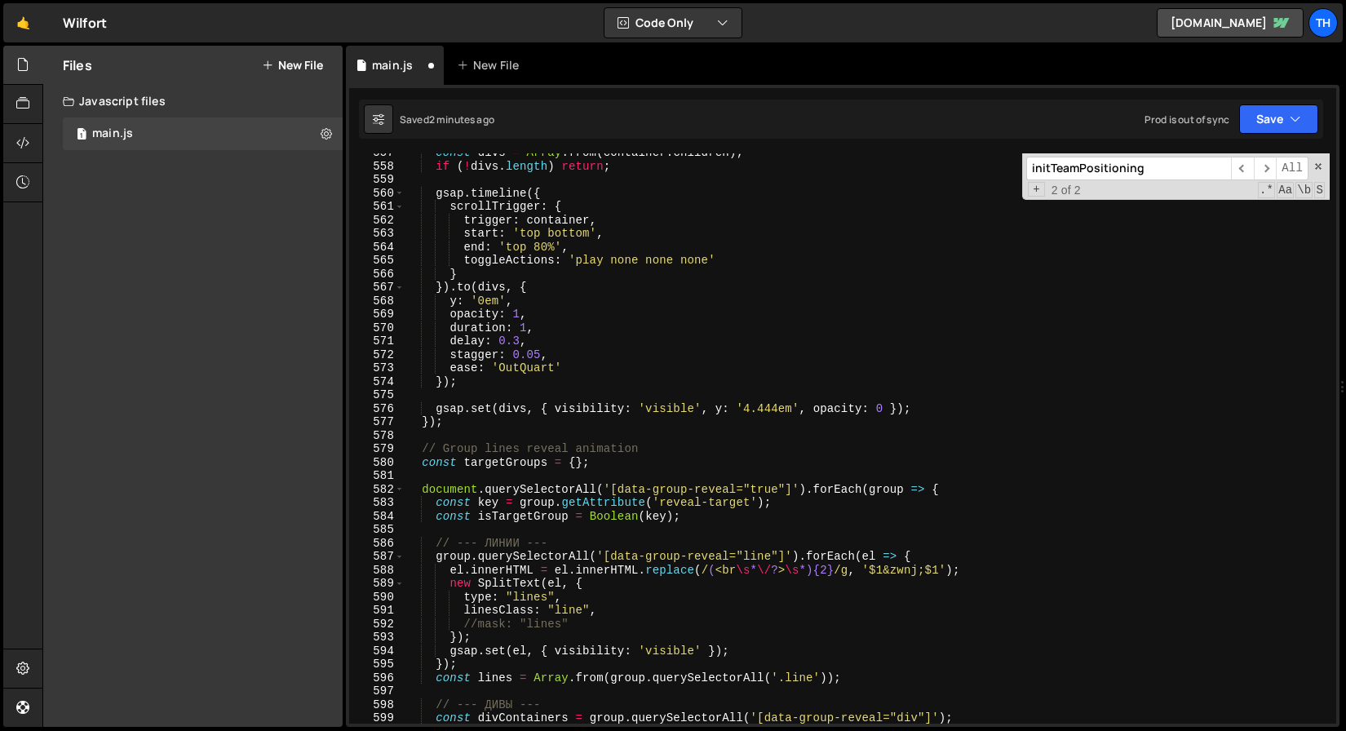
scroll to position [1404, 0]
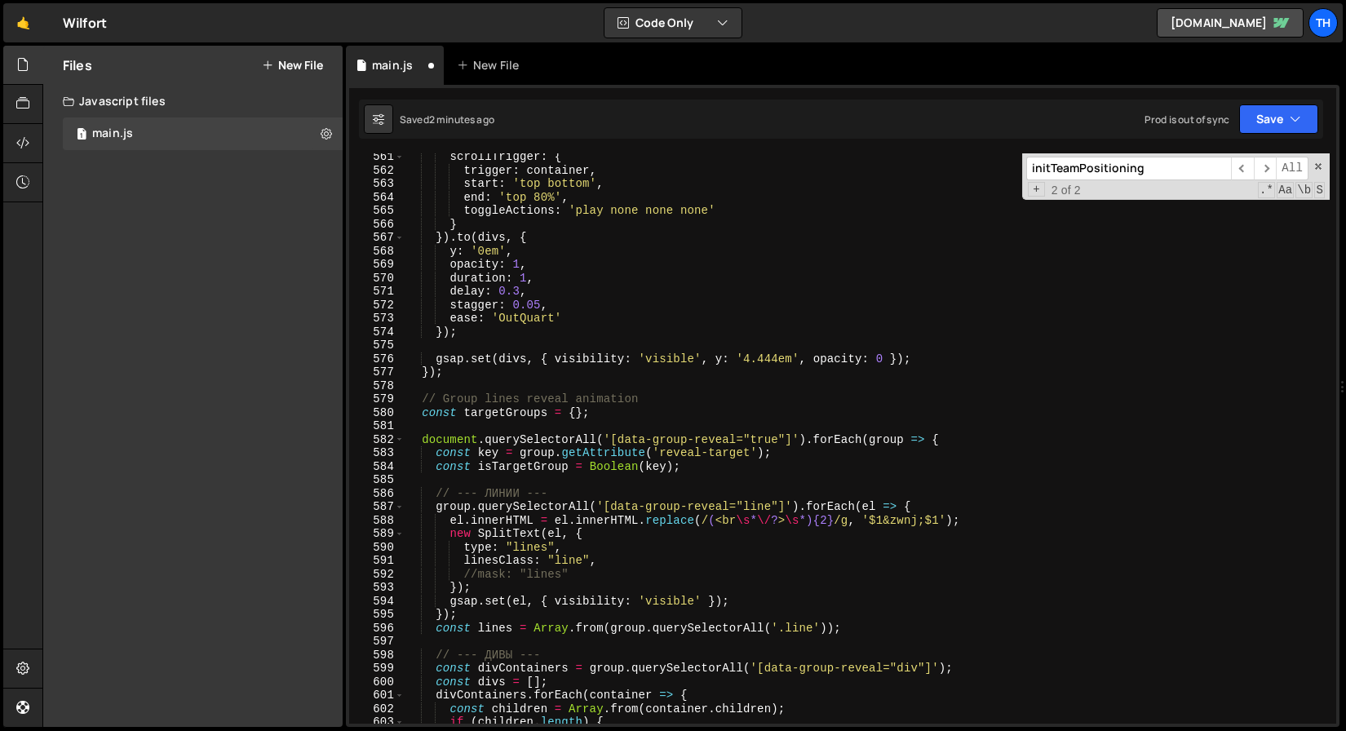
click at [404, 441] on div "582" at bounding box center [376, 440] width 55 height 14
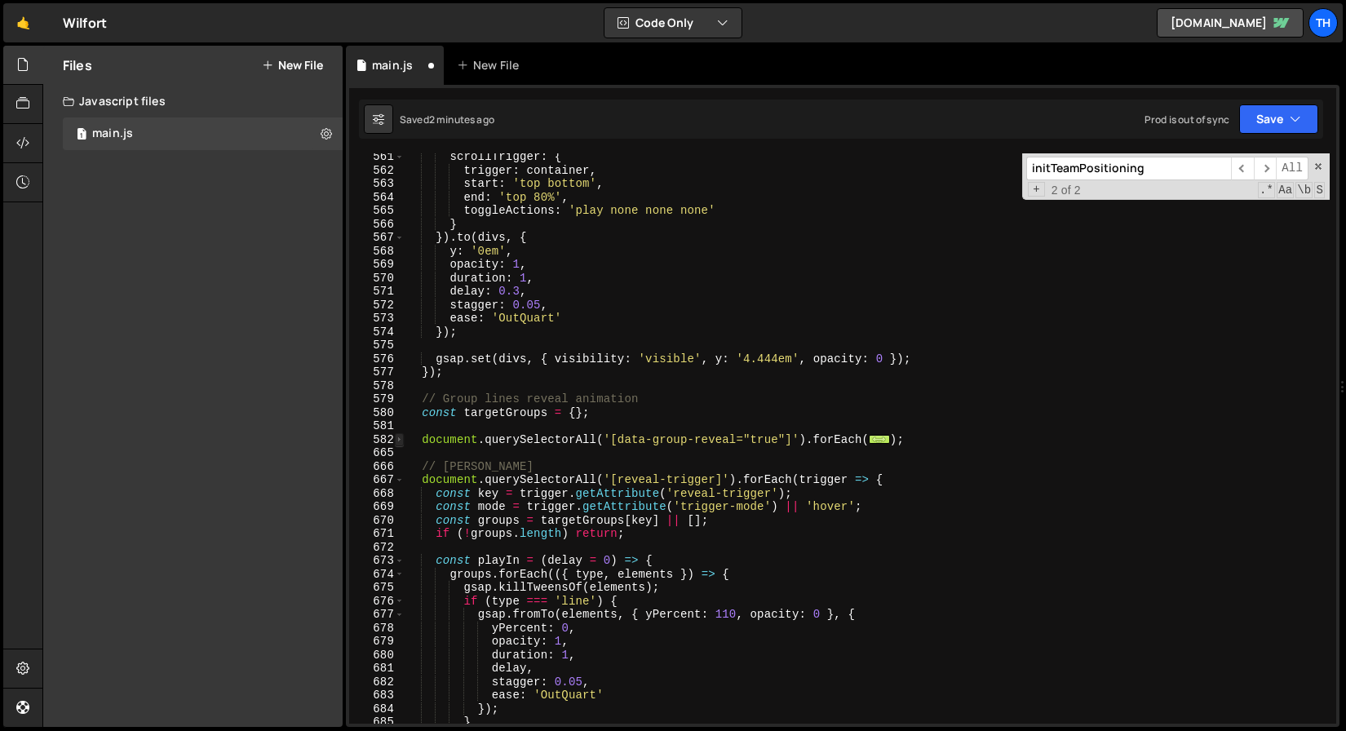
click at [396, 441] on span at bounding box center [399, 440] width 9 height 14
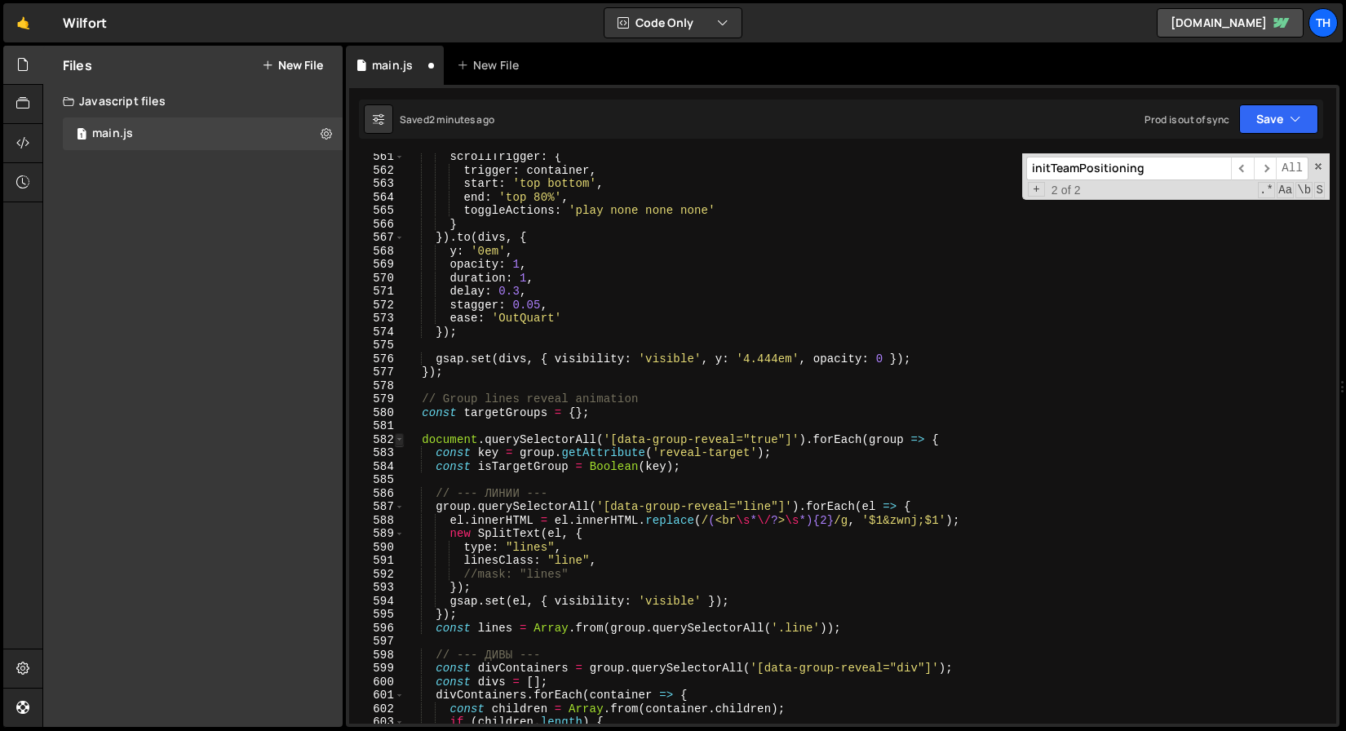
click at [398, 439] on span at bounding box center [399, 440] width 9 height 14
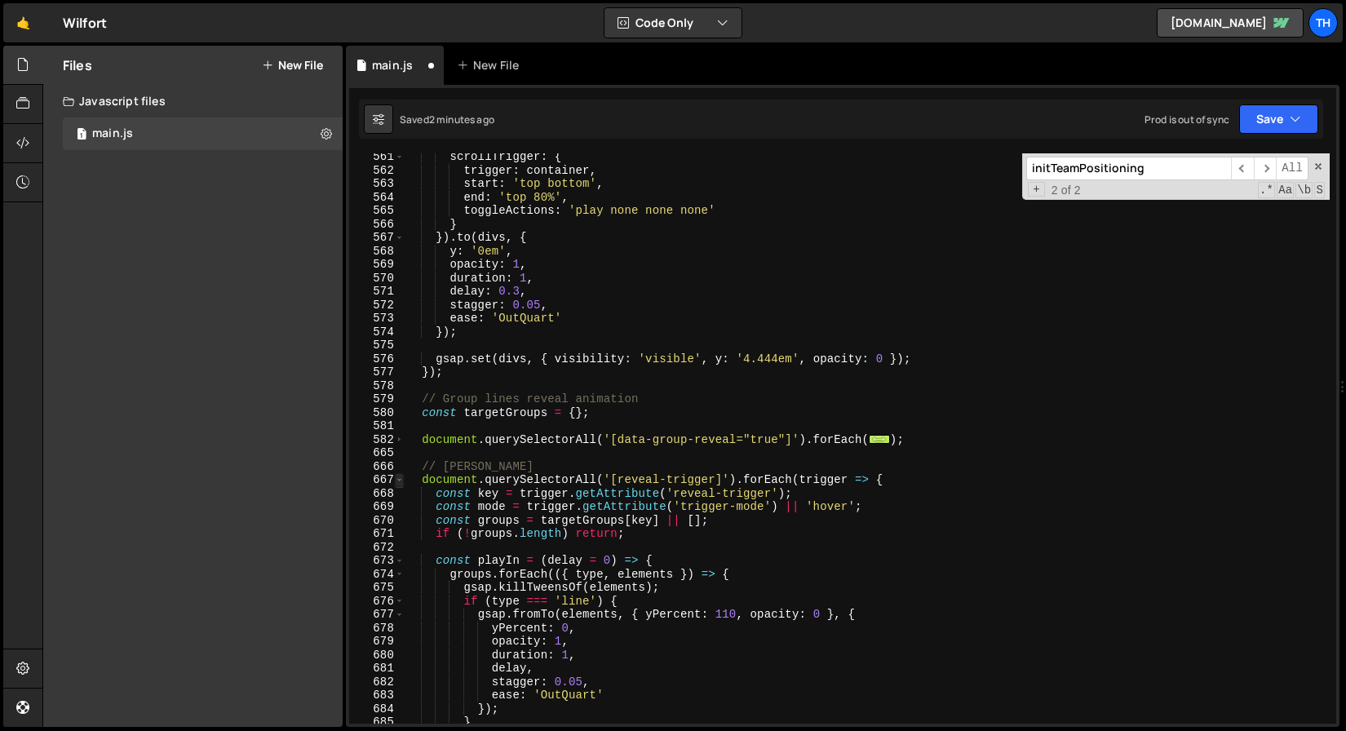
click at [395, 481] on span at bounding box center [399, 480] width 9 height 14
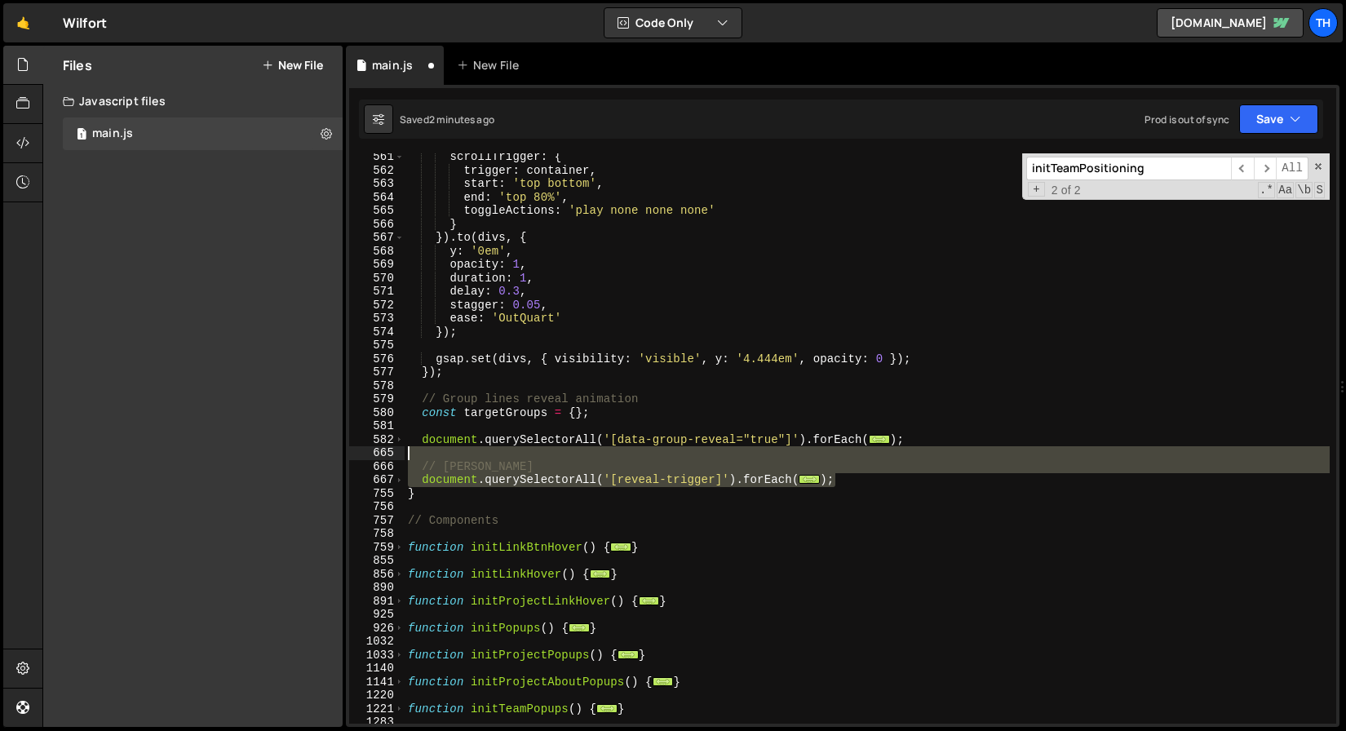
drag, startPoint x: 862, startPoint y: 482, endPoint x: 386, endPoint y: 455, distance: 476.5
click at [386, 455] on div "} 561 562 563 564 565 566 567 568 569 570 571 572 573 574 575 576 577 578 579 5…" at bounding box center [842, 438] width 987 height 570
type textarea "// [PERSON_NAME]"
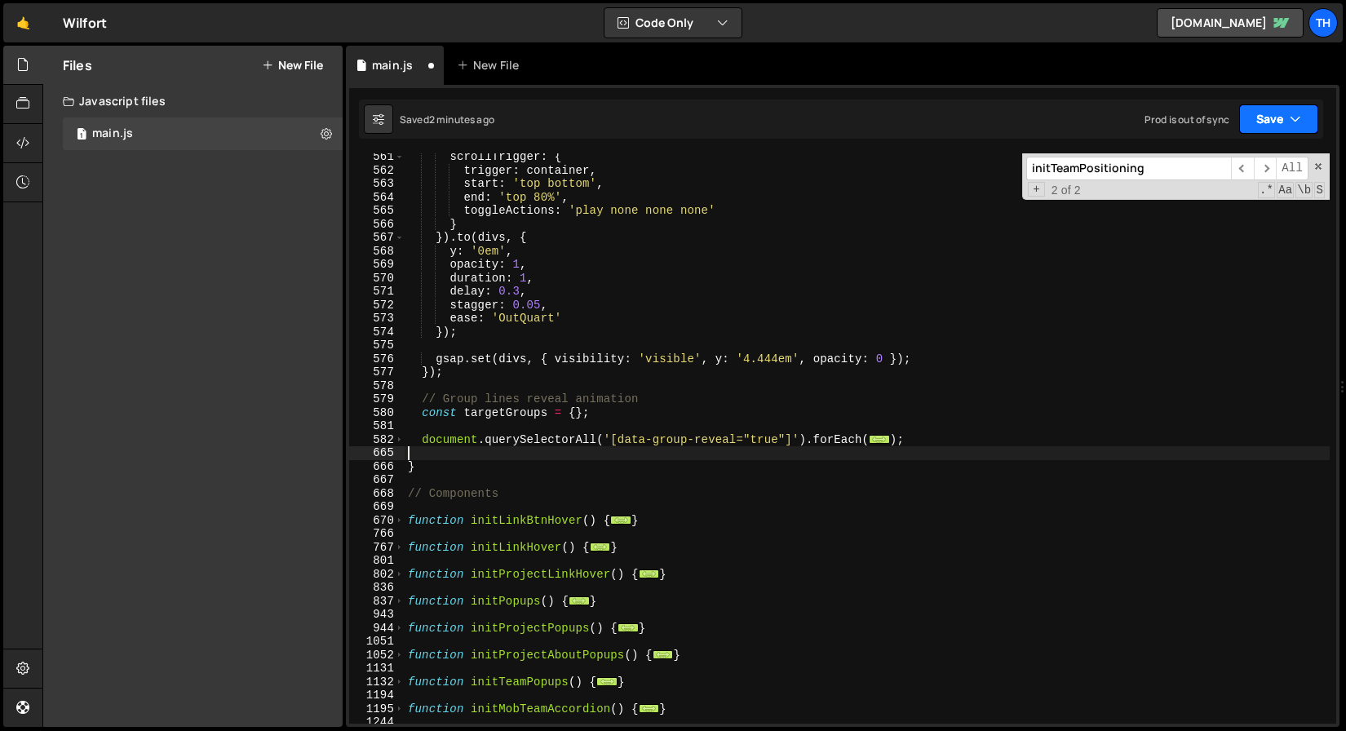
click at [1278, 127] on button "Save" at bounding box center [1279, 118] width 79 height 29
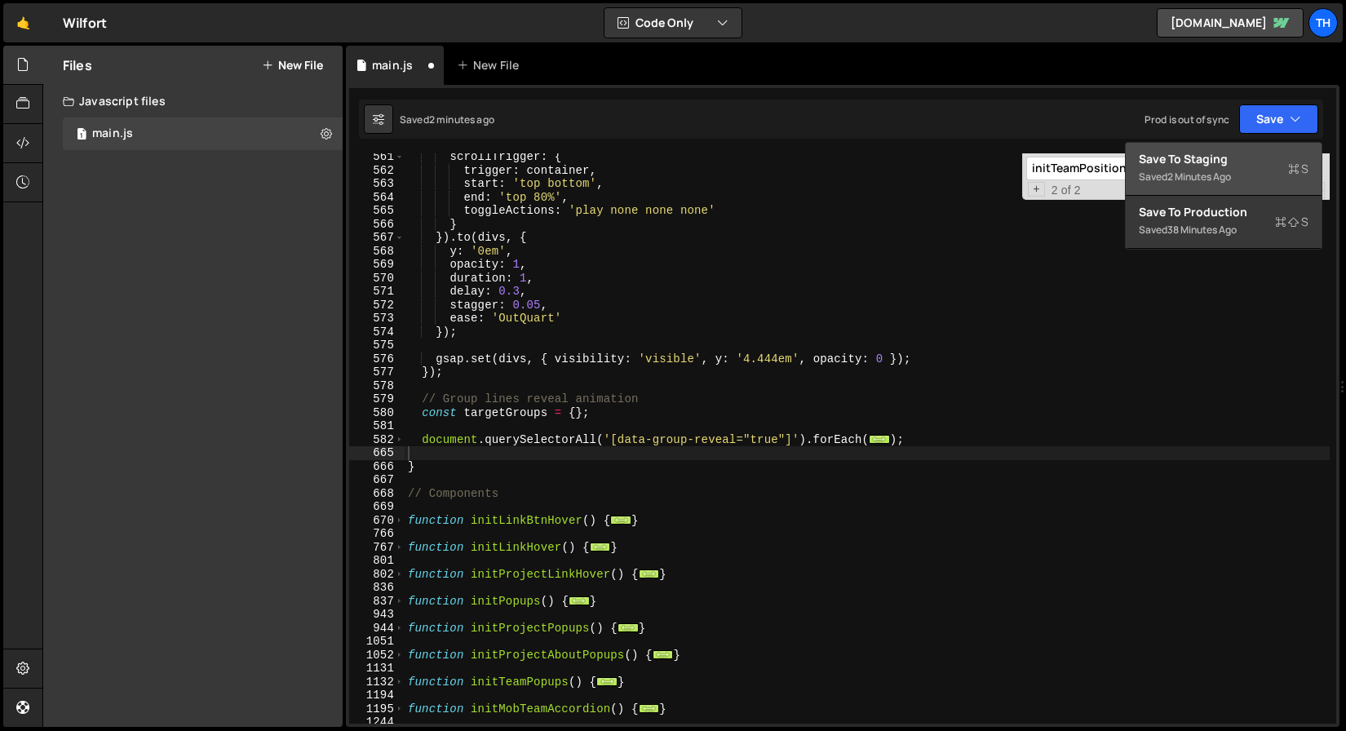
click at [1213, 193] on button "Save to Staging S Saved 2 minutes ago" at bounding box center [1224, 169] width 196 height 53
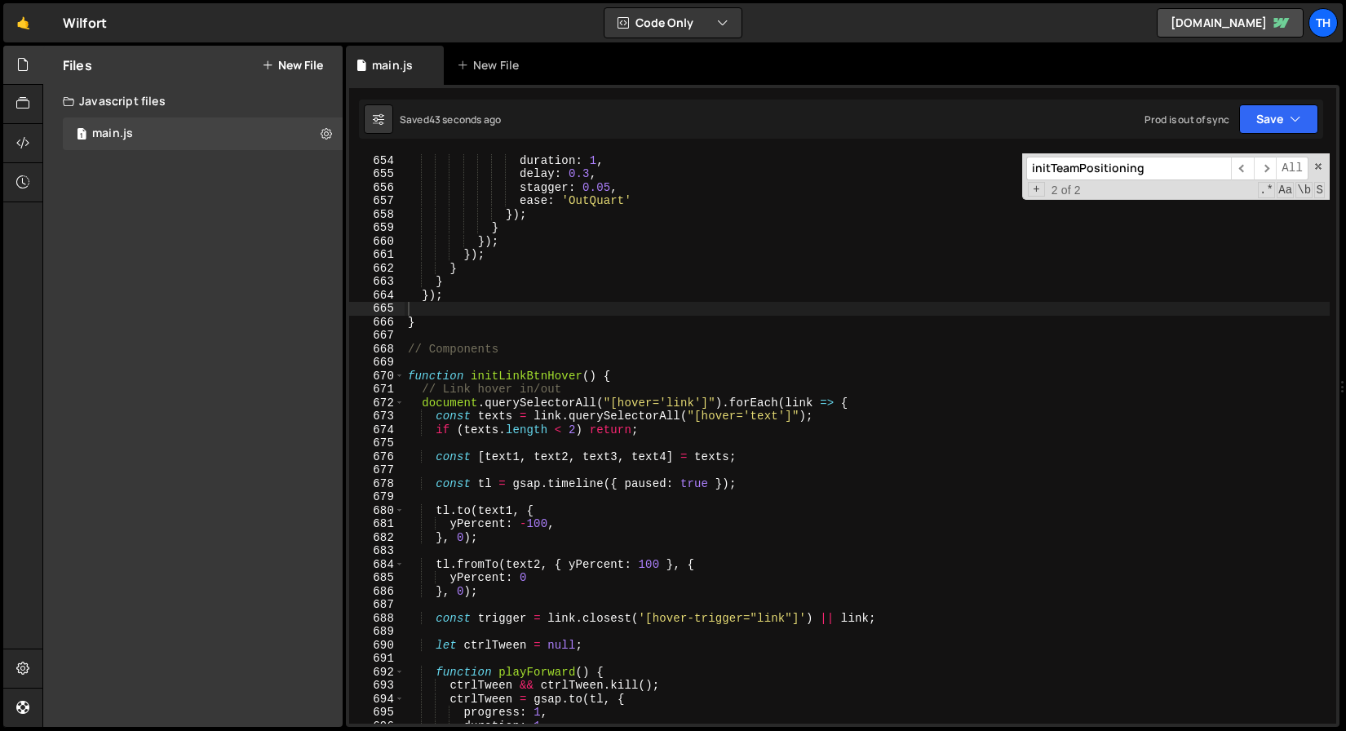
scroll to position [8570, 0]
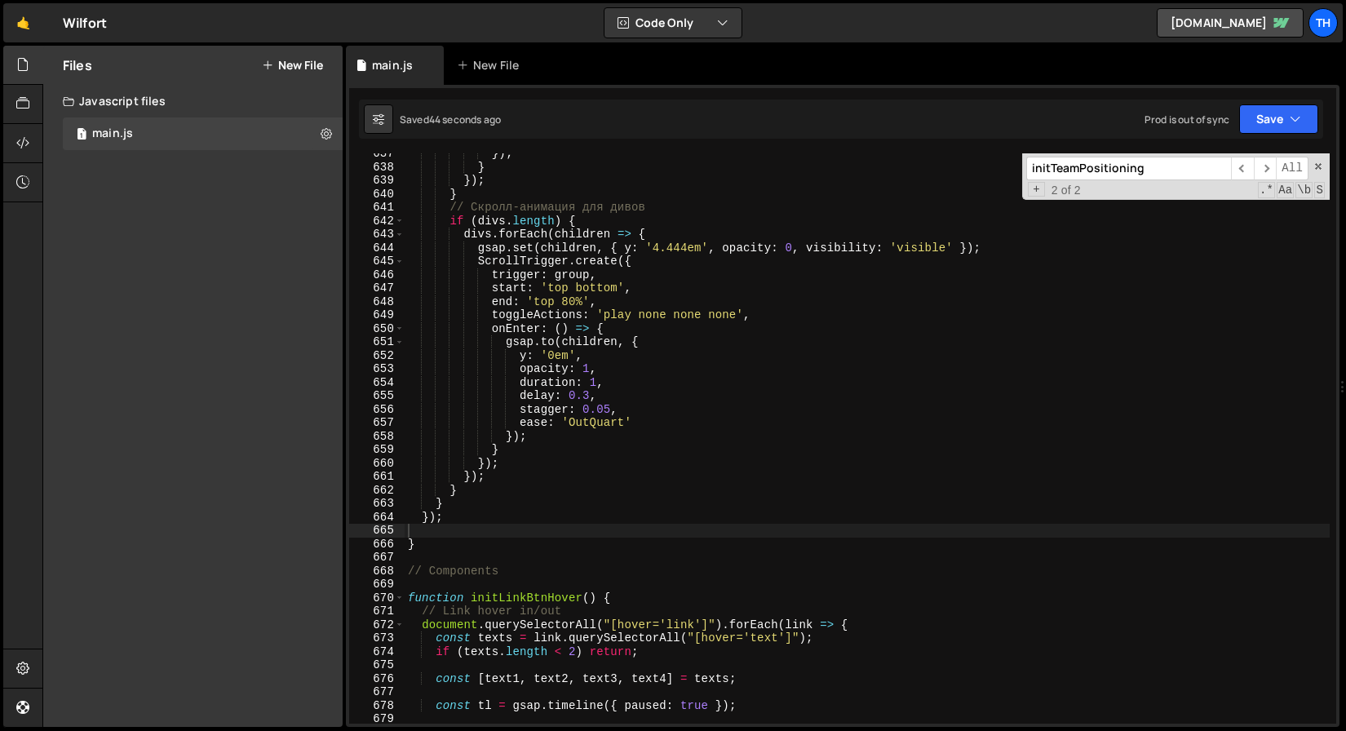
type textarea "}"
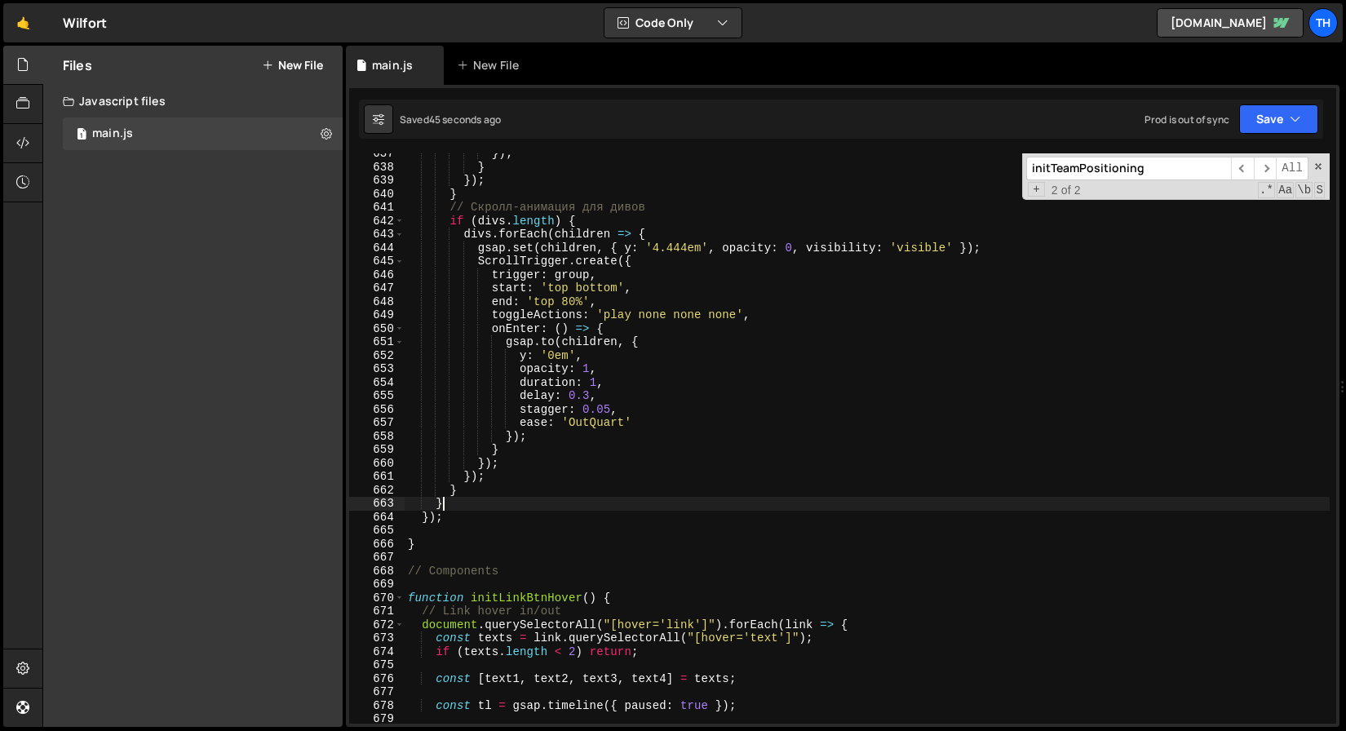
click at [553, 502] on div "}) ; } }) ; } // Скролл-анимация для дивов if ( divs . length ) { divs . forEac…" at bounding box center [867, 445] width 925 height 597
click at [444, 533] on div "}) ; } }) ; } // Скролл-анимация для дивов if ( divs . length ) { divs . forEac…" at bounding box center [867, 445] width 925 height 597
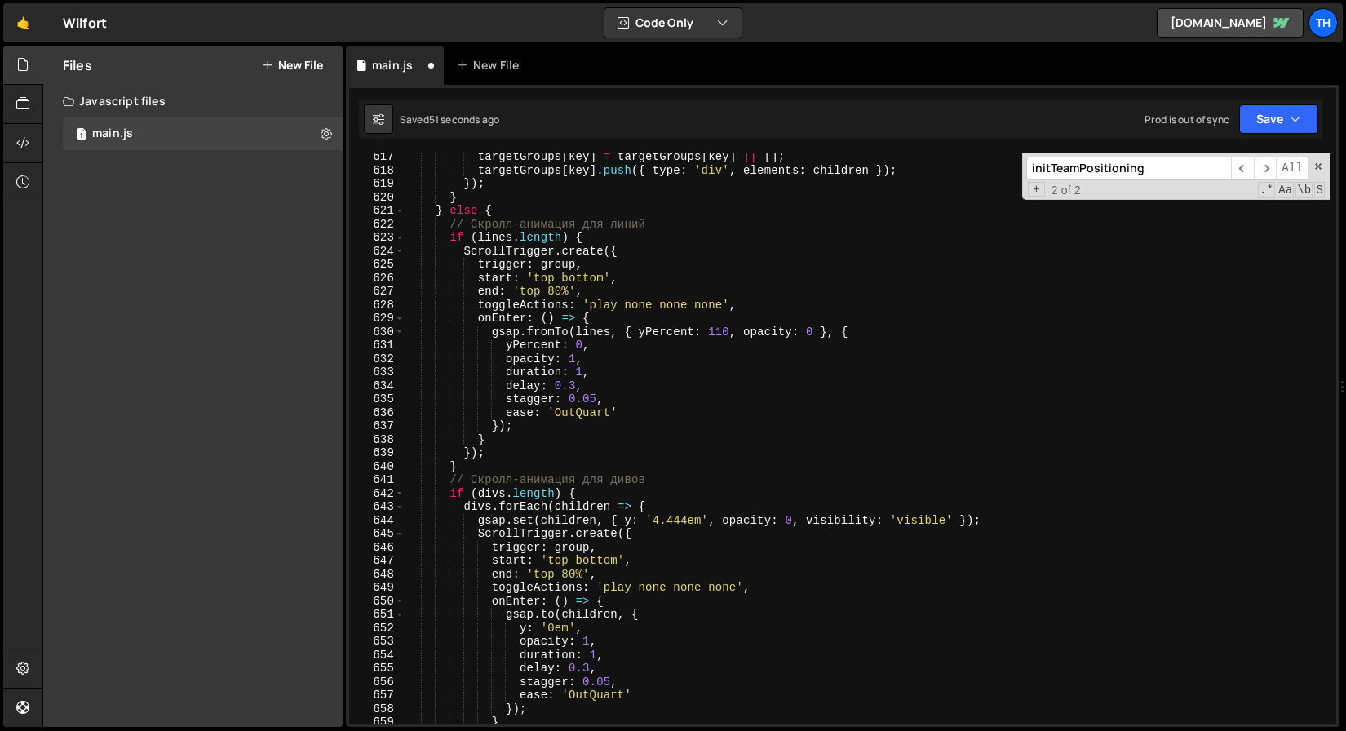
scroll to position [8262, 0]
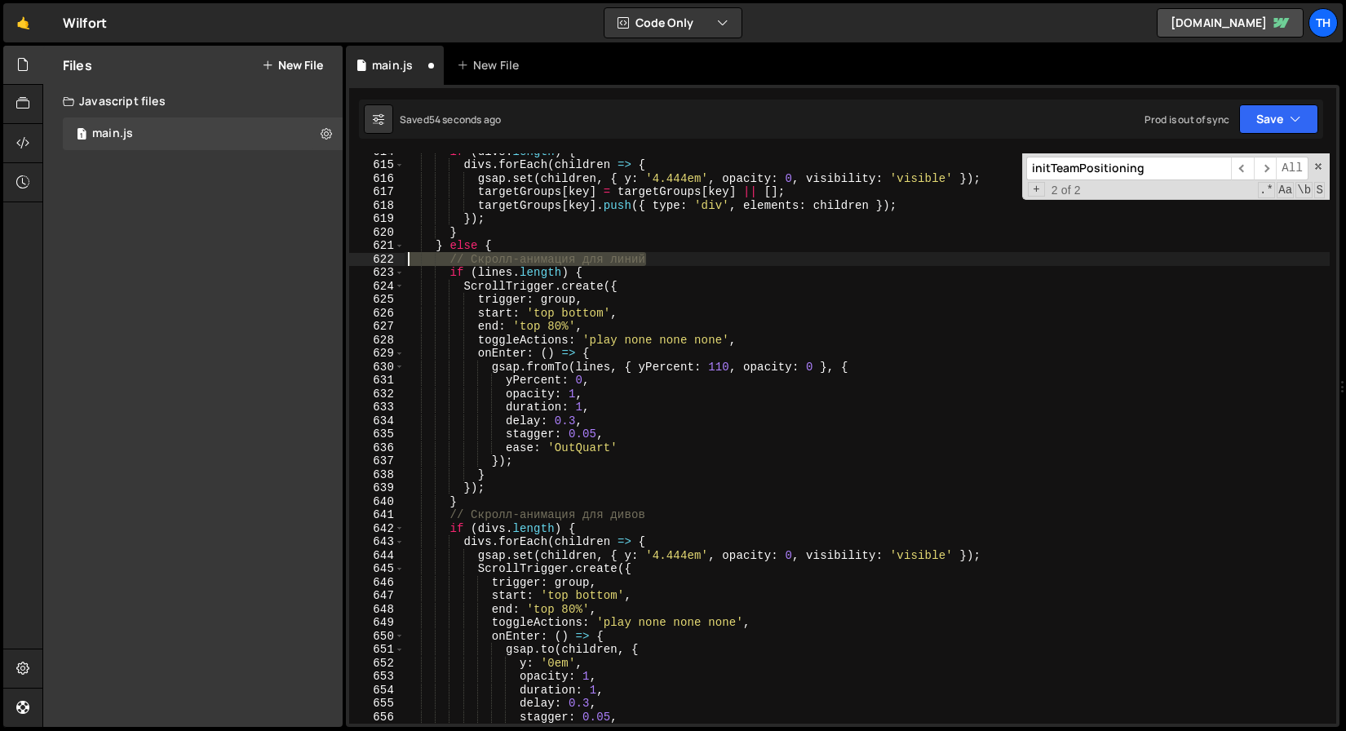
drag, startPoint x: 665, startPoint y: 254, endPoint x: 316, endPoint y: 259, distance: 349.3
click at [316, 259] on div "Files New File Javascript files 1 main.js 0 CSS files Copy share link Edit File…" at bounding box center [694, 387] width 1304 height 682
type textarea "// Скролл-анимация для линий"
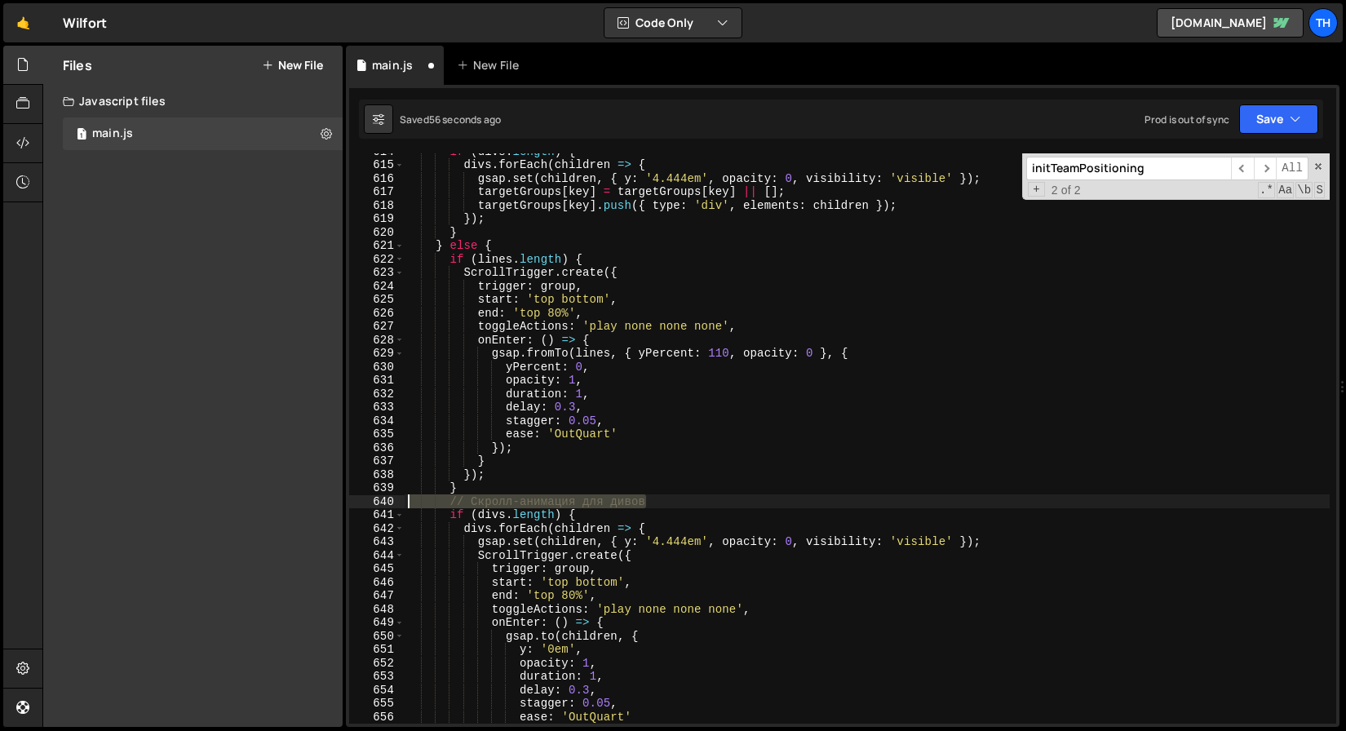
drag, startPoint x: 672, startPoint y: 505, endPoint x: 246, endPoint y: 505, distance: 426.0
click at [246, 505] on div "Files New File Javascript files 1 main.js 0 CSS files Copy share link Edit File…" at bounding box center [694, 387] width 1304 height 682
type textarea "// Скролл-анимация для дивов"
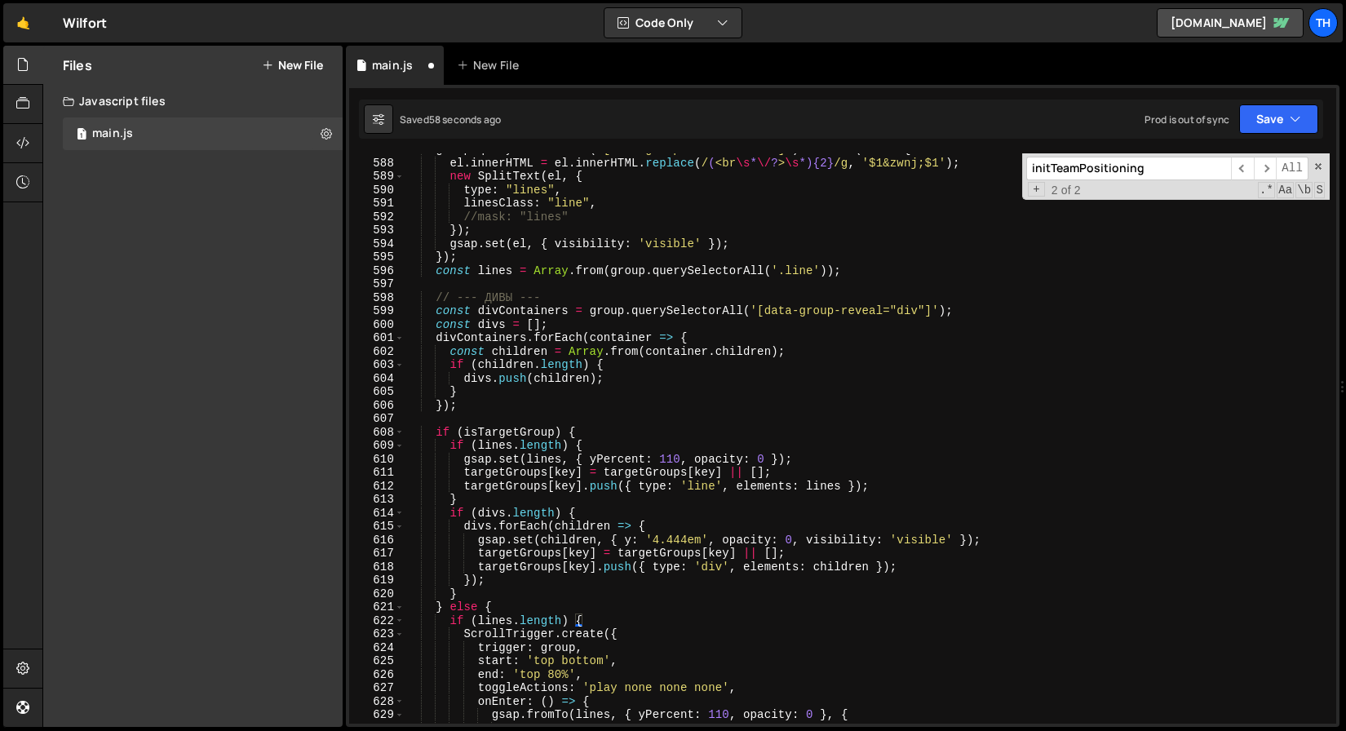
scroll to position [7816, 0]
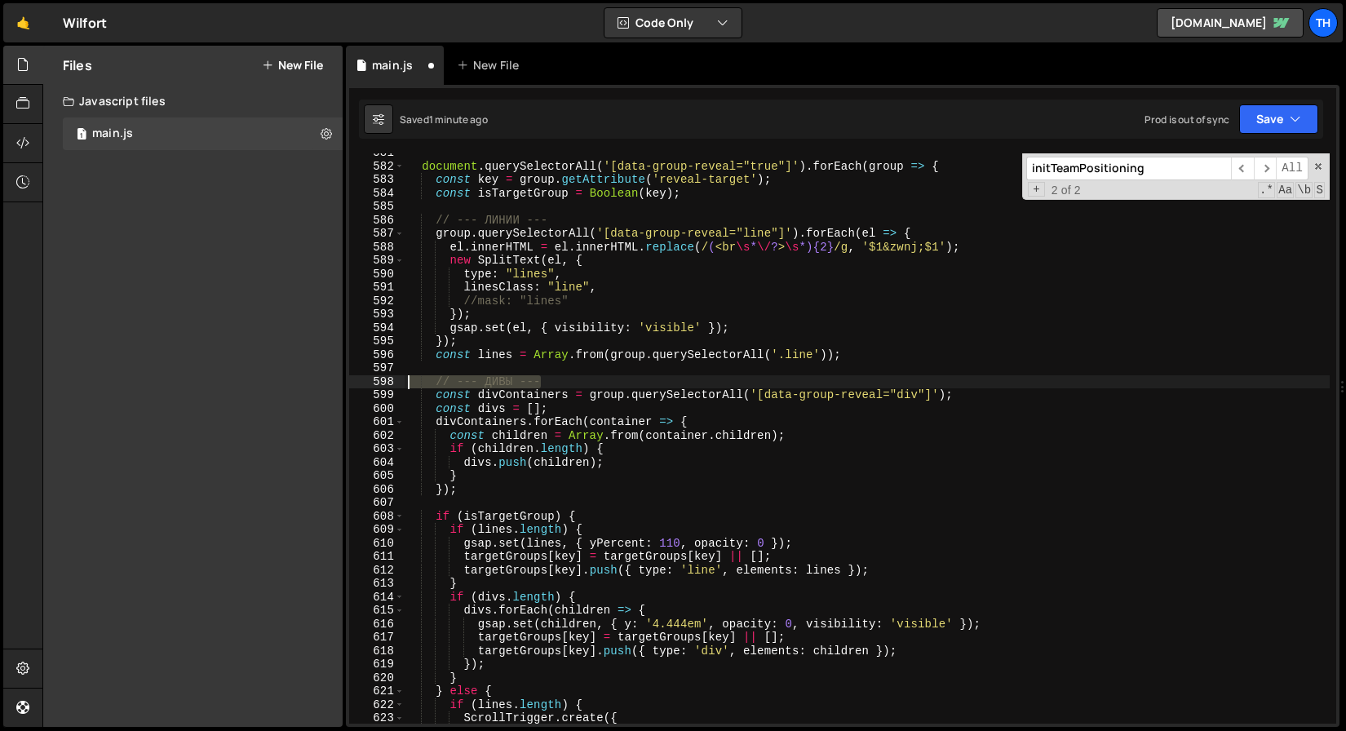
drag, startPoint x: 587, startPoint y: 387, endPoint x: 337, endPoint y: 375, distance: 250.0
click at [335, 375] on div "Files New File Javascript files 1 main.js 0 CSS files Copy share link Edit File…" at bounding box center [694, 387] width 1304 height 682
type textarea "// --- ДИВЫ ---"
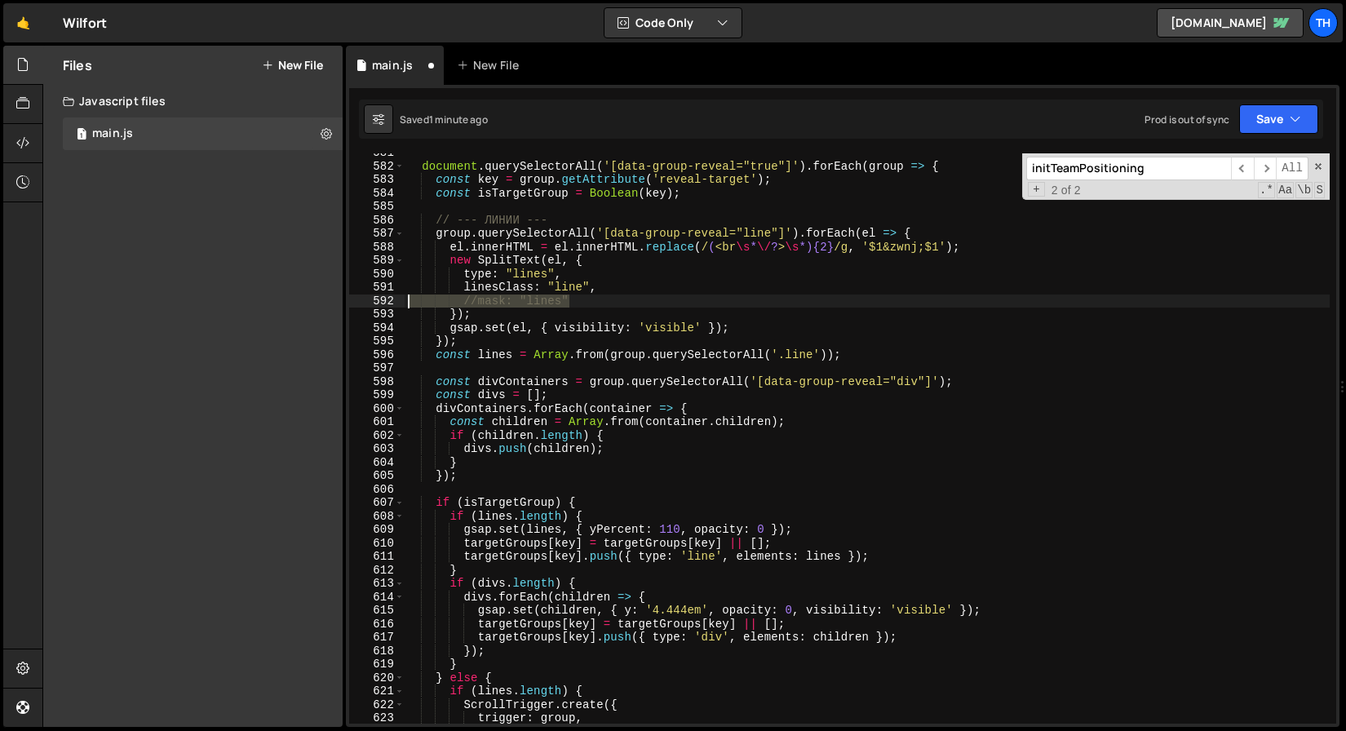
drag, startPoint x: 601, startPoint y: 296, endPoint x: 289, endPoint y: 296, distance: 312.5
click at [289, 296] on div "Files New File Javascript files 1 main.js 0 CSS files Copy share link Edit File…" at bounding box center [694, 387] width 1304 height 682
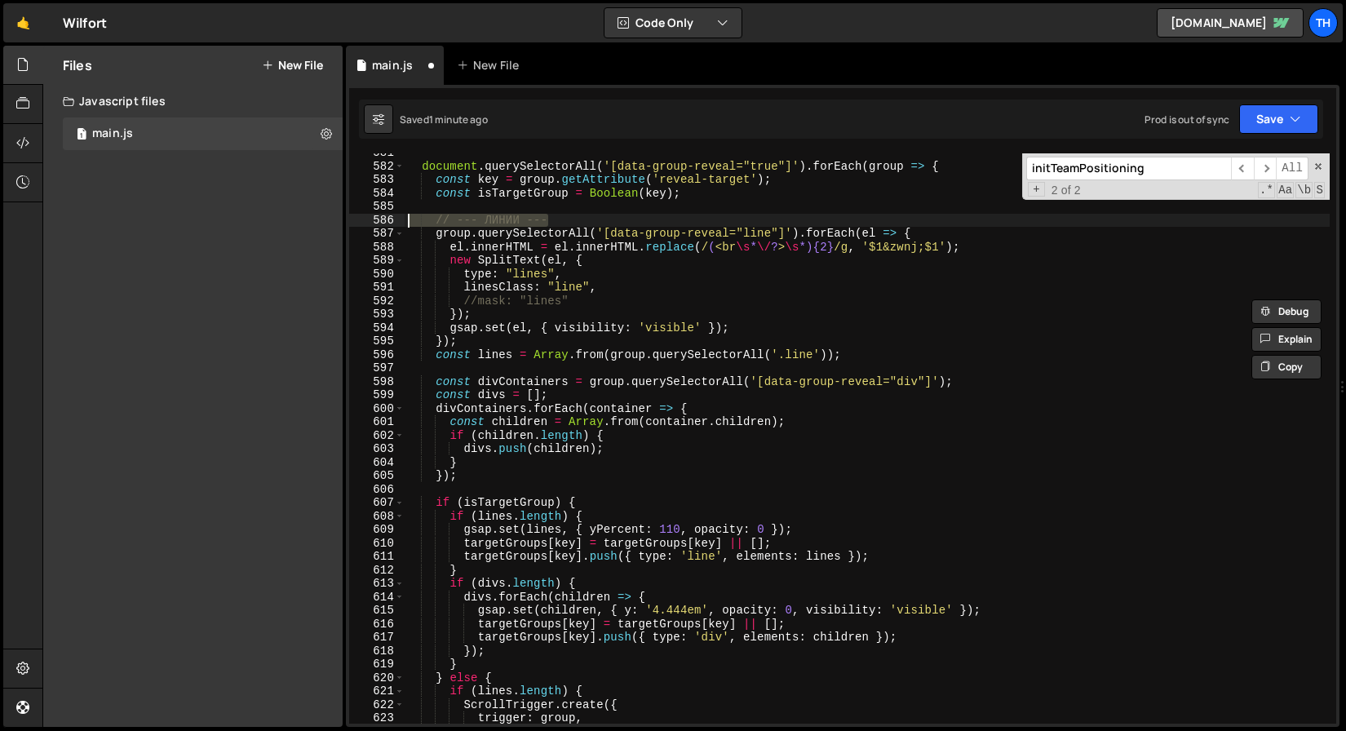
drag, startPoint x: 571, startPoint y: 223, endPoint x: 331, endPoint y: 214, distance: 240.1
click at [331, 214] on div "Files New File Javascript files 1 main.js 0 CSS files Copy share link Edit File…" at bounding box center [694, 387] width 1304 height 682
type textarea "// --- ЛИНИИ ---"
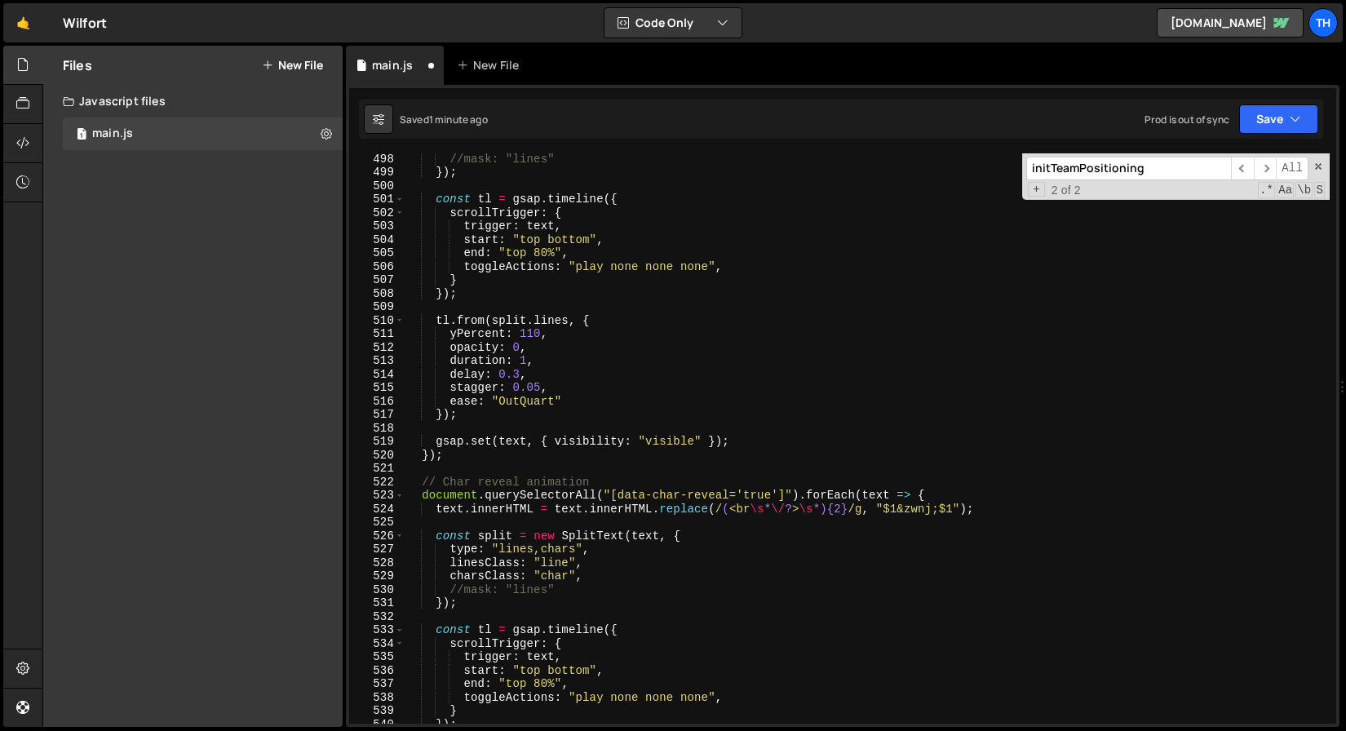
scroll to position [6601, 0]
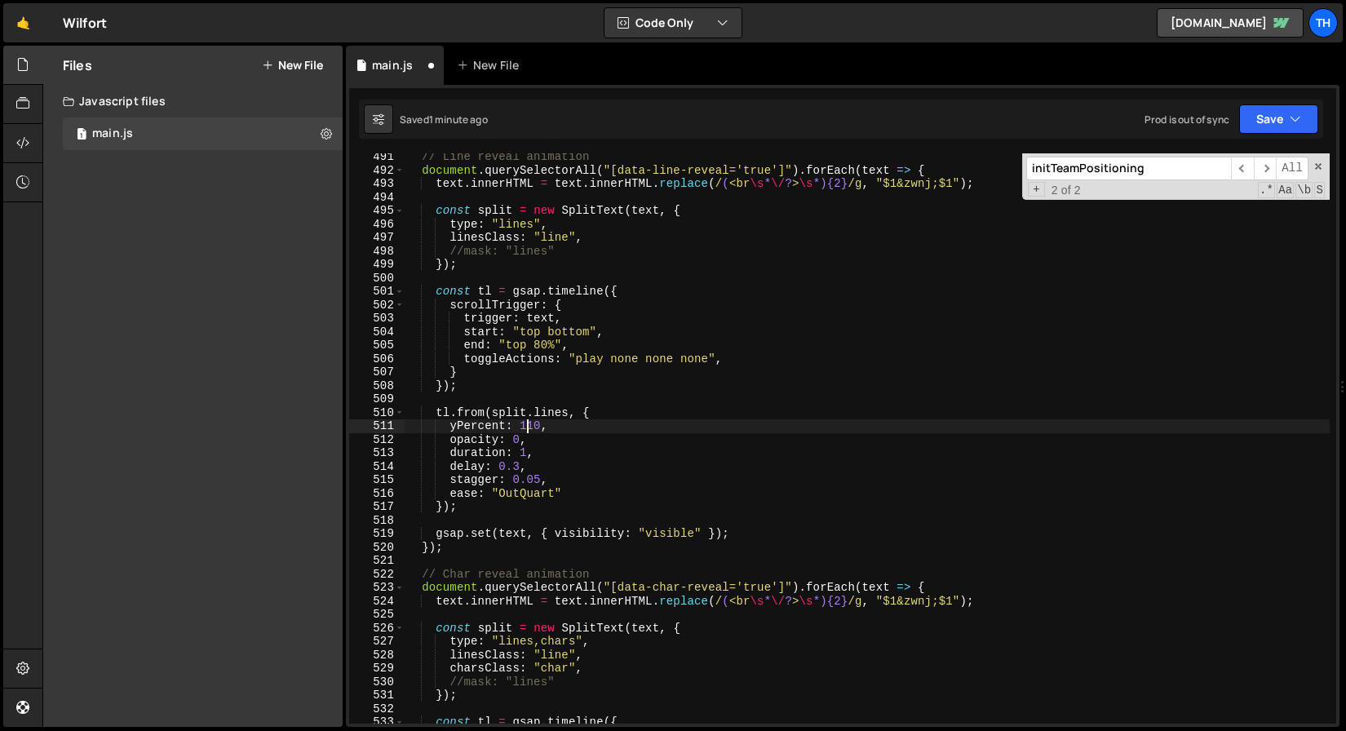
click at [526, 430] on div "// Line reveal animation document . querySelectorAll ( "[data-line-reveal='true…" at bounding box center [867, 448] width 925 height 597
click at [519, 474] on div "// Line reveal animation document . querySelectorAll ( "[data-line-reveal='true…" at bounding box center [867, 448] width 925 height 597
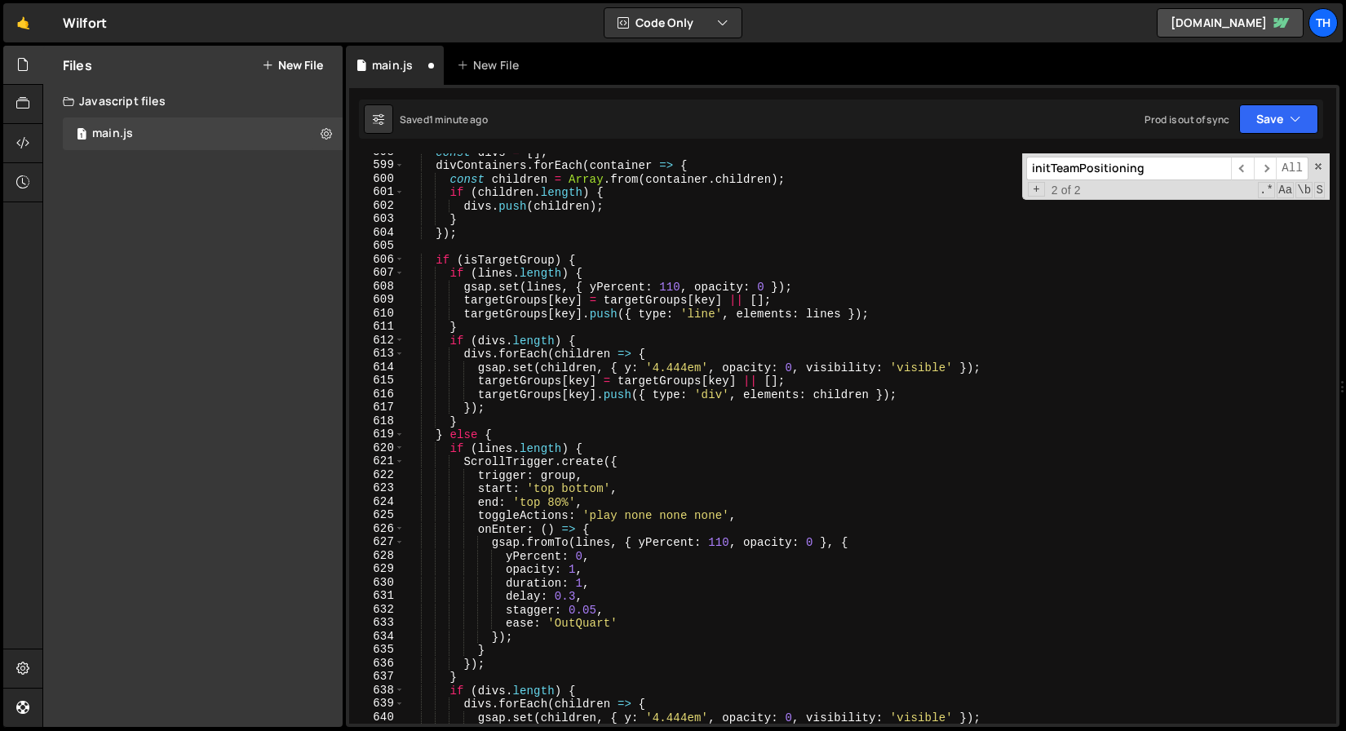
scroll to position [8063, 0]
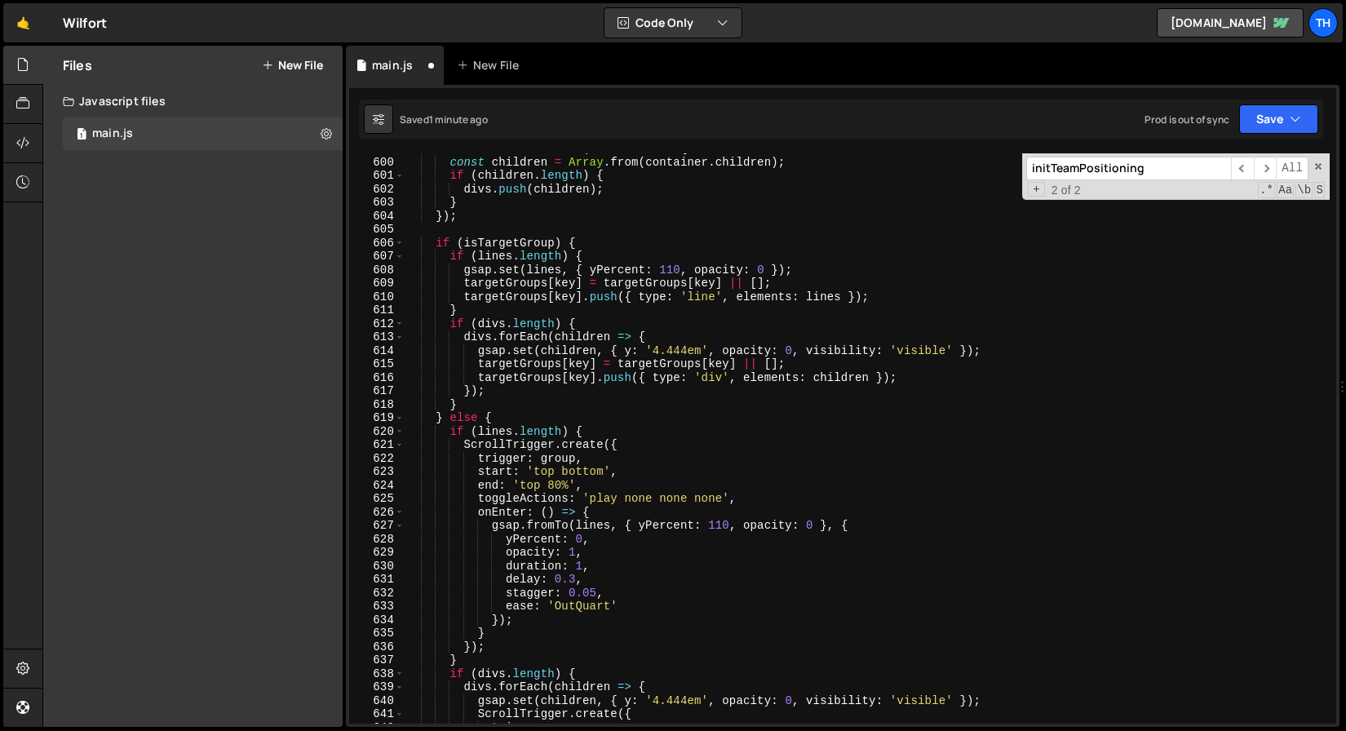
click at [565, 585] on div "divContainers . forEach ( container => { const children = Array . from ( contai…" at bounding box center [867, 440] width 925 height 597
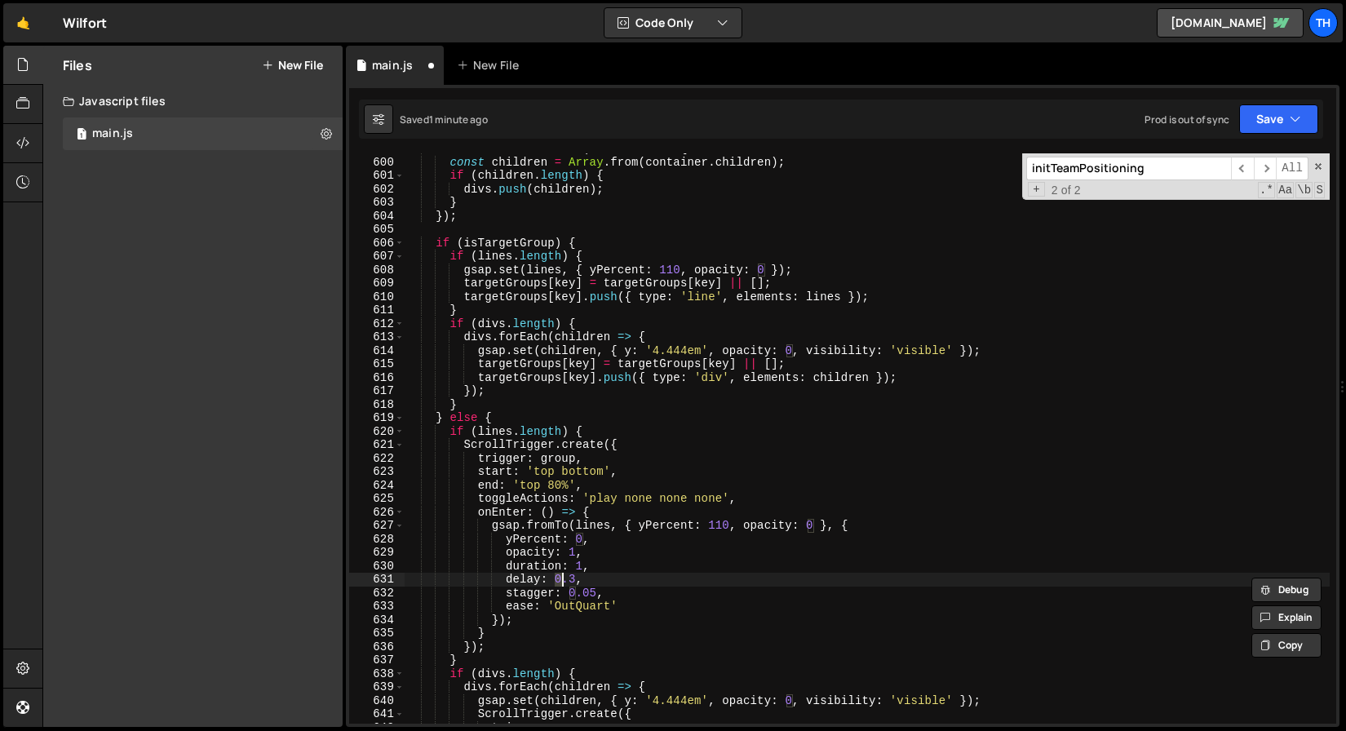
click at [581, 557] on div "divContainers . forEach ( container => { const children = Array . from ( contai…" at bounding box center [867, 440] width 925 height 597
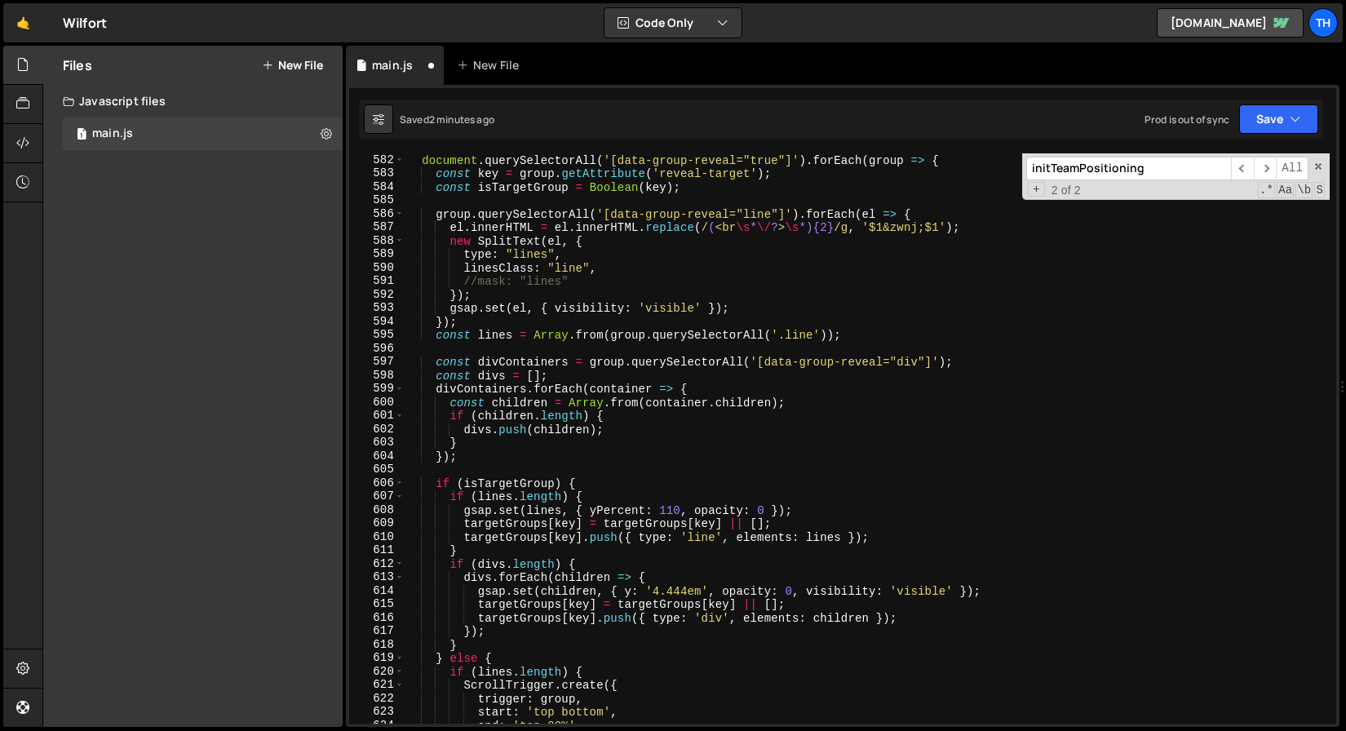
scroll to position [7810, 0]
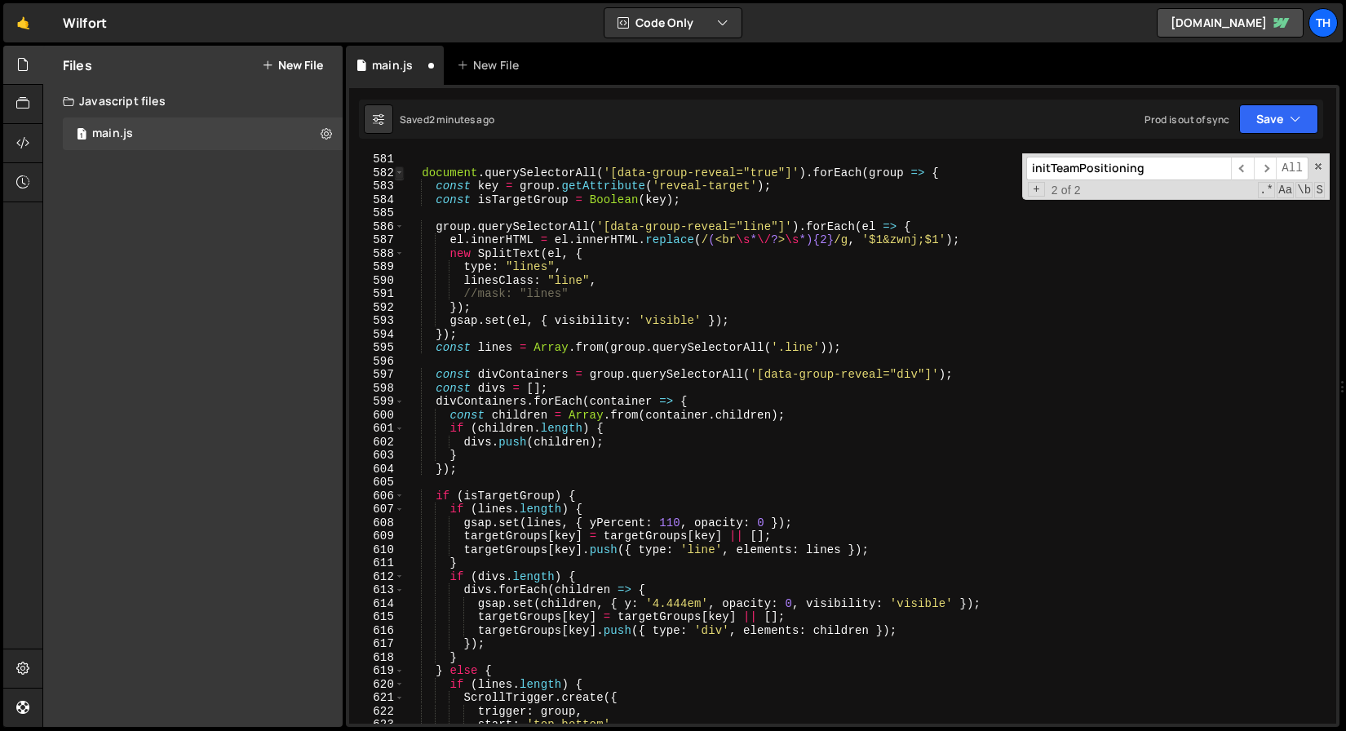
click at [398, 173] on span at bounding box center [399, 173] width 9 height 14
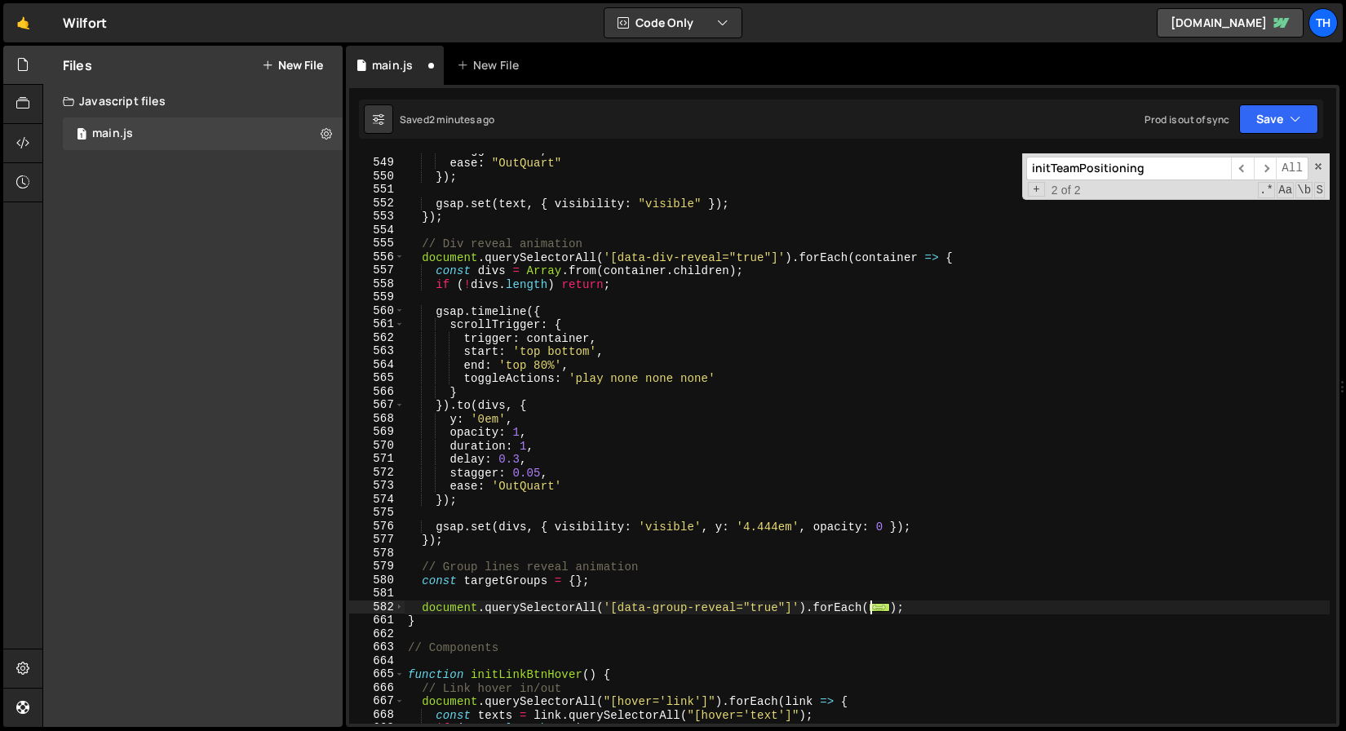
scroll to position [7275, 0]
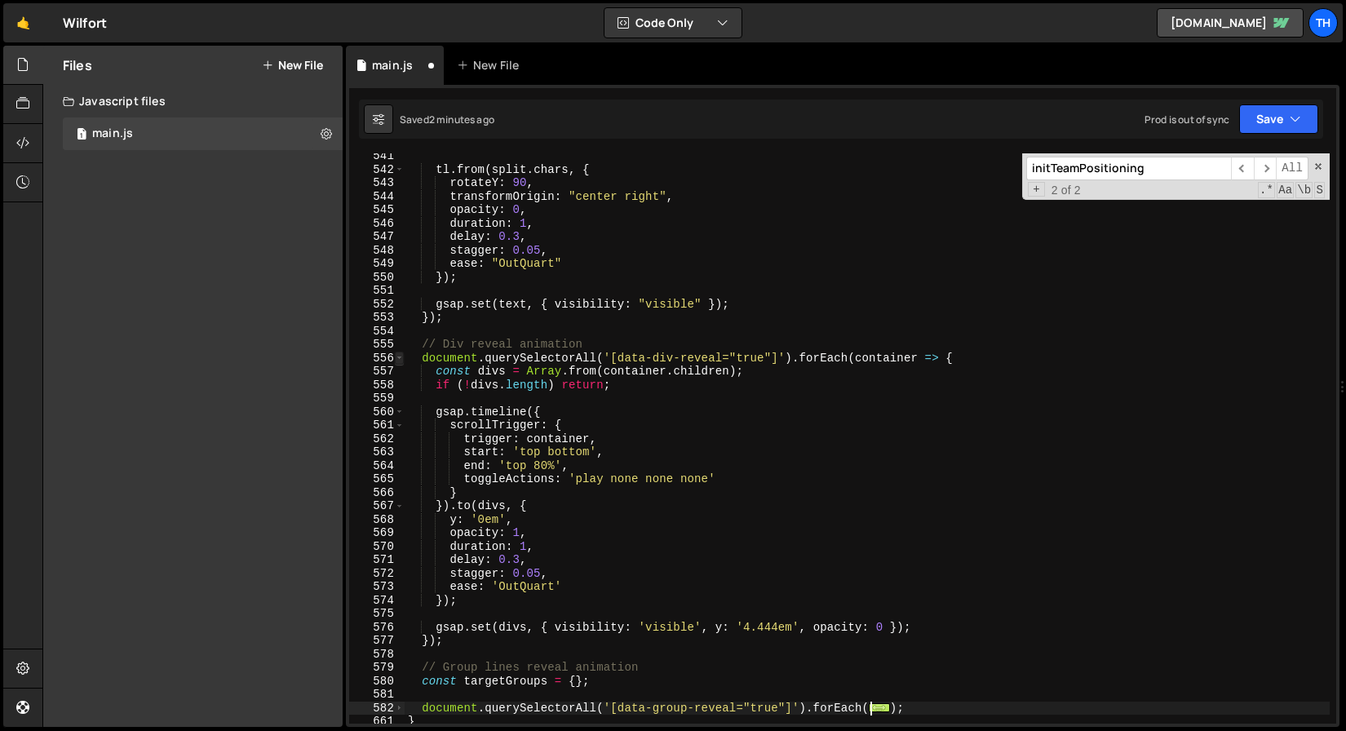
click at [401, 361] on span at bounding box center [399, 359] width 9 height 14
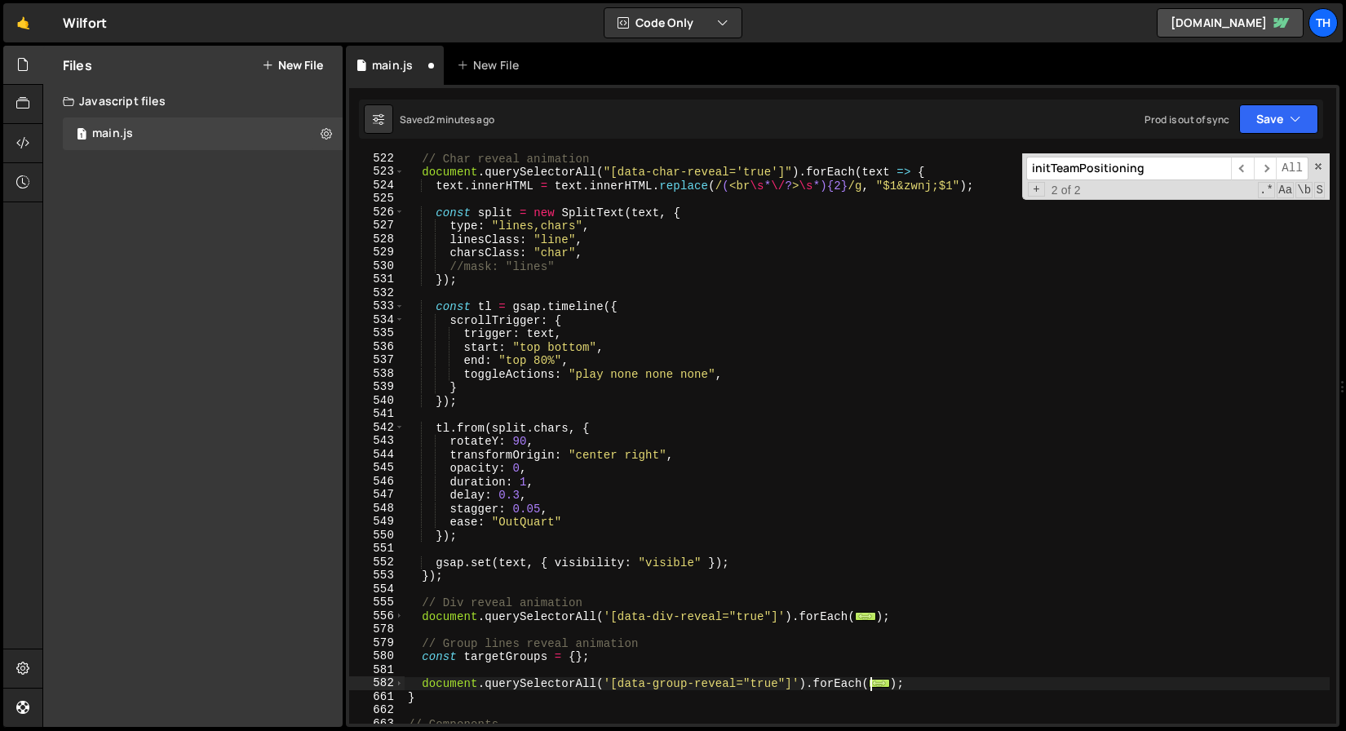
scroll to position [7017, 0]
click at [401, 210] on span at bounding box center [399, 213] width 9 height 14
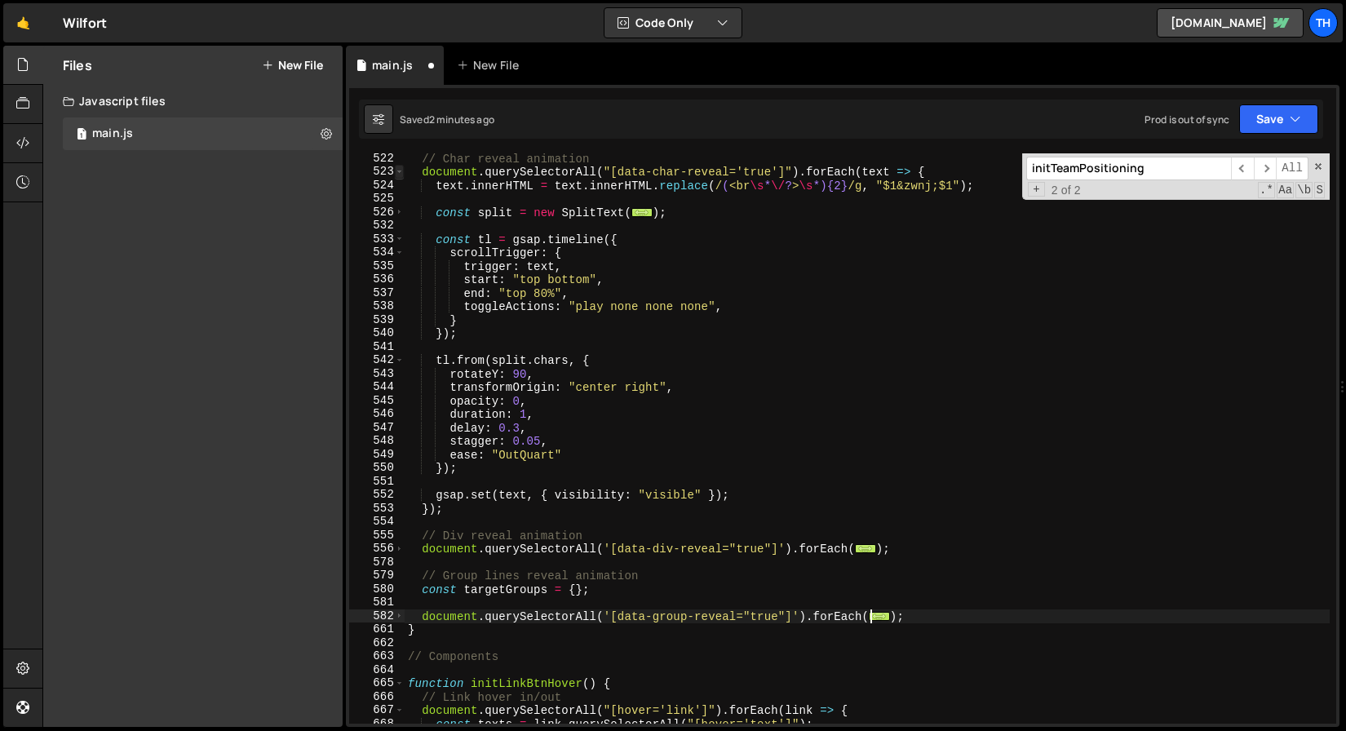
click at [398, 175] on span at bounding box center [399, 172] width 9 height 14
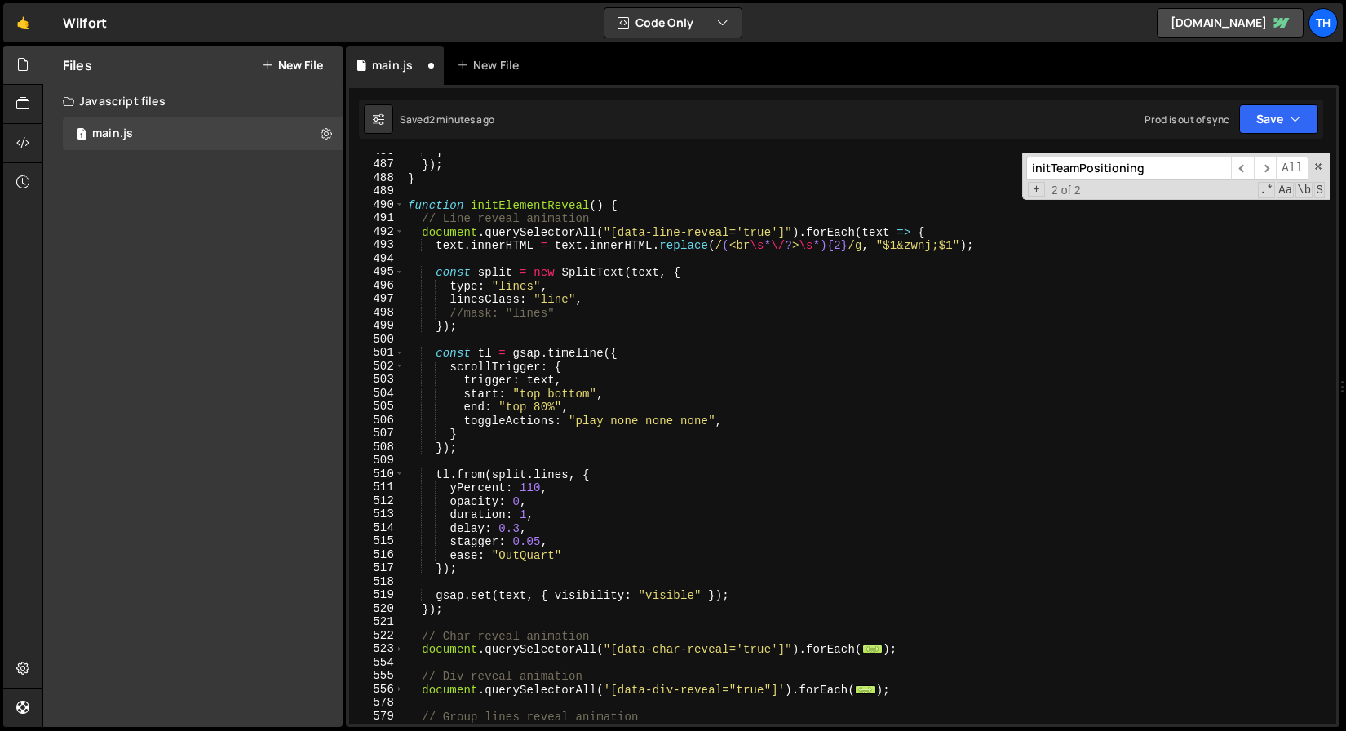
scroll to position [6439, 0]
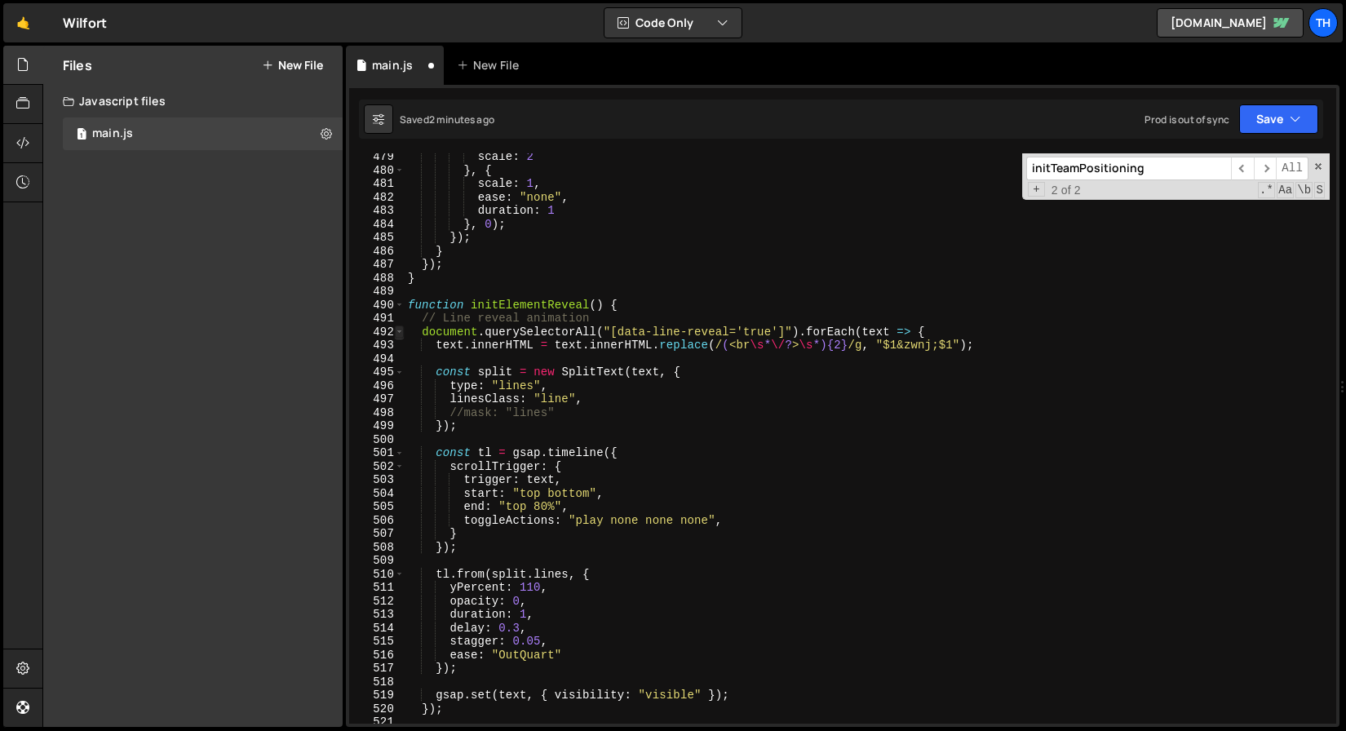
click at [398, 334] on span at bounding box center [399, 333] width 9 height 14
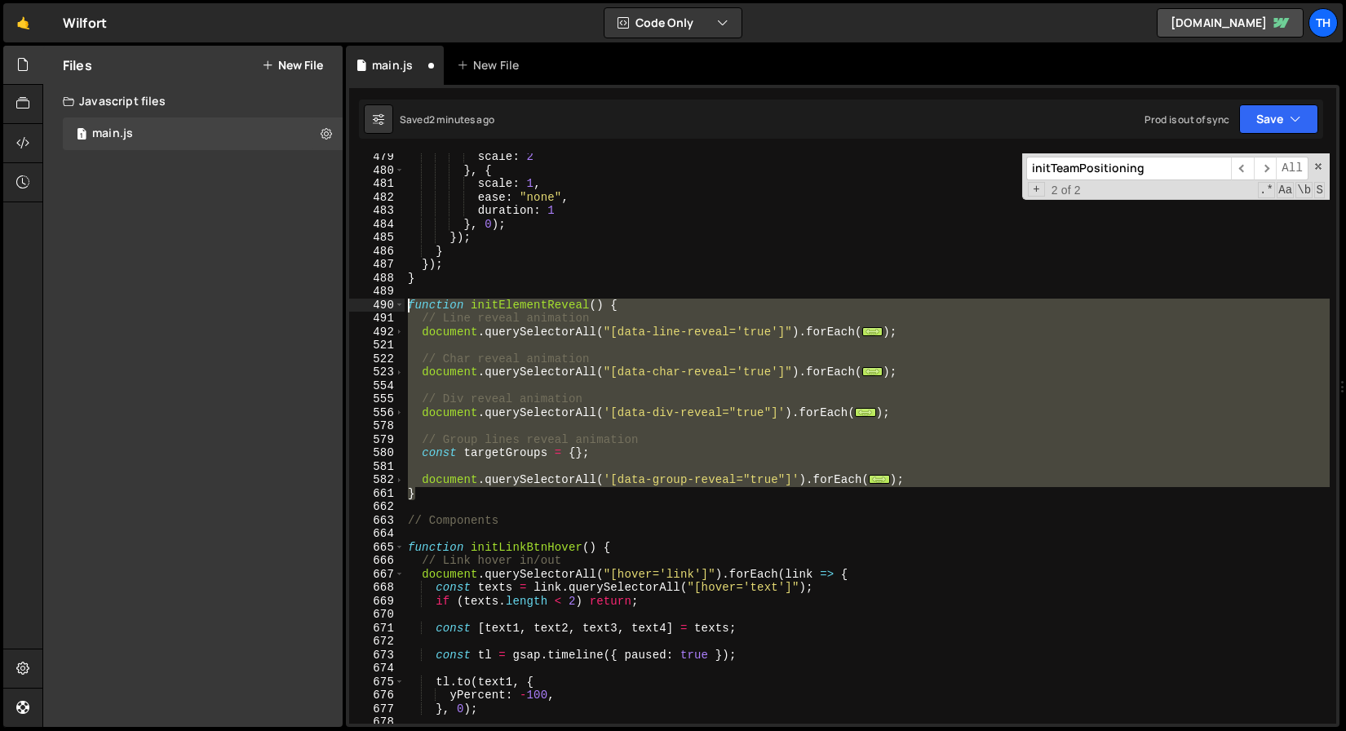
drag, startPoint x: 436, startPoint y: 489, endPoint x: 330, endPoint y: 313, distance: 205.0
click at [330, 313] on div "Files New File Javascript files 1 main.js 0 CSS files Copy share link Edit File…" at bounding box center [694, 387] width 1304 height 682
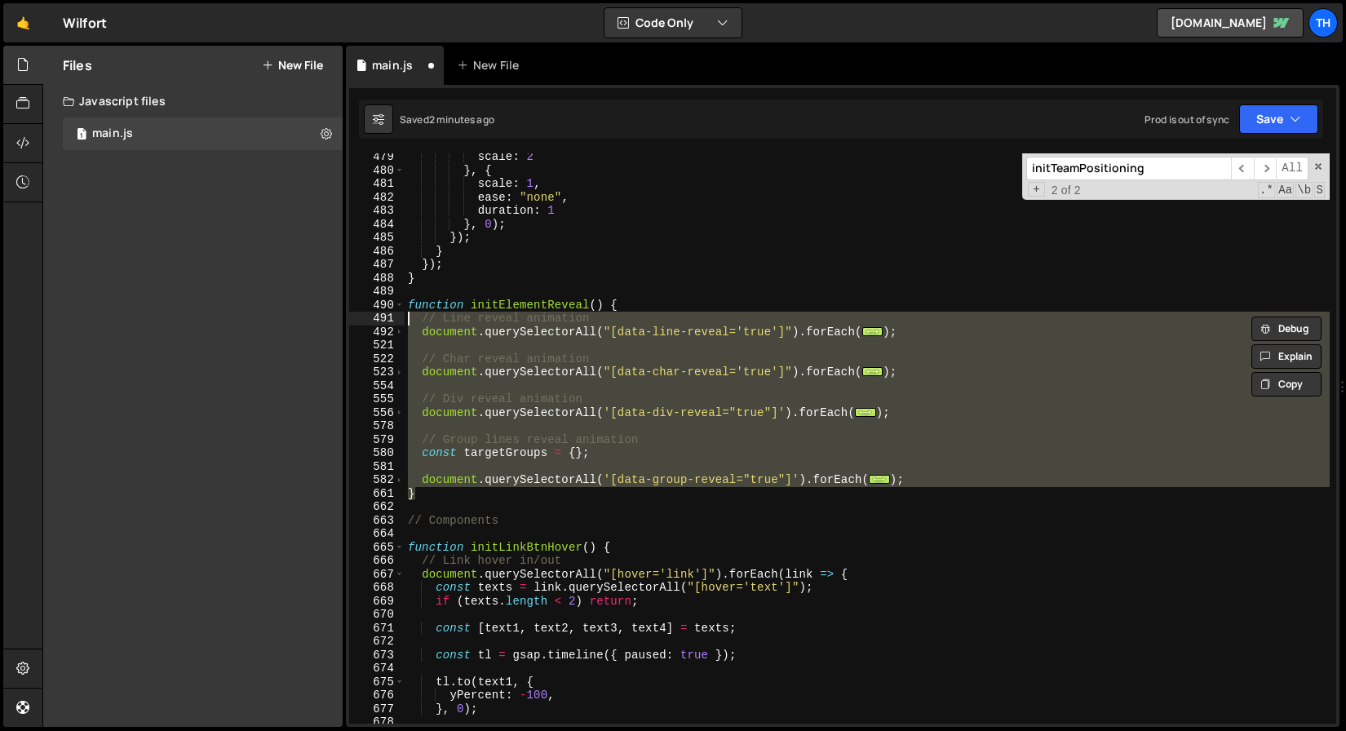
click at [486, 369] on div "scale : 2 } , { scale : 1 , ease : "none" , duration : 1 } , 0 ) ; }) ; } }) ; …" at bounding box center [867, 448] width 925 height 597
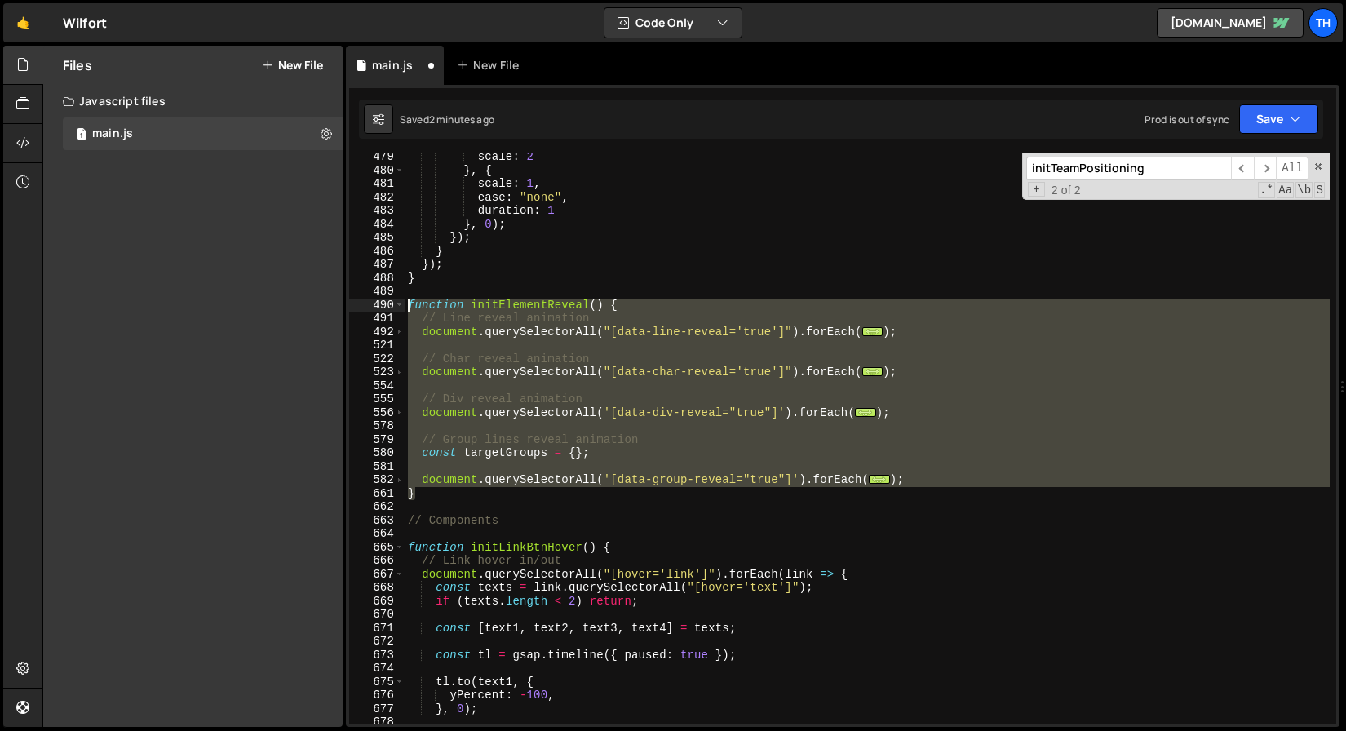
drag, startPoint x: 400, startPoint y: 446, endPoint x: 355, endPoint y: 311, distance: 141.9
click at [355, 311] on div "document.querySelectorAll("[data-char-reveal='true']").forEach(text => { 479 48…" at bounding box center [842, 438] width 987 height 570
click at [447, 366] on div "scale : 2 } , { scale : 1 , ease : "none" , duration : 1 } , 0 ) ; }) ; } }) ; …" at bounding box center [867, 438] width 925 height 570
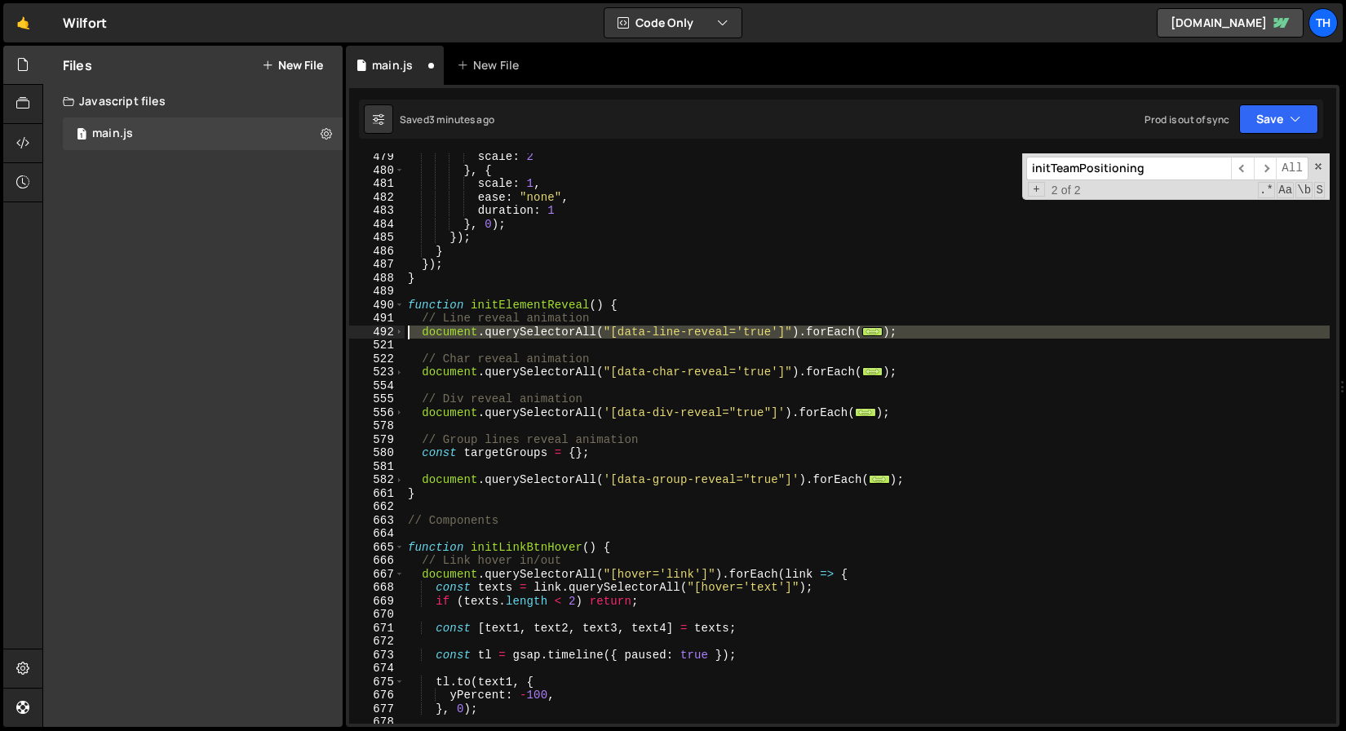
click at [393, 332] on div "492" at bounding box center [376, 333] width 55 height 14
click at [406, 330] on div "scale : 2 } , { scale : 1 , ease : "none" , duration : 1 } , 0 ) ; }) ; } }) ; …" at bounding box center [867, 438] width 925 height 570
click at [403, 330] on span at bounding box center [399, 333] width 9 height 14
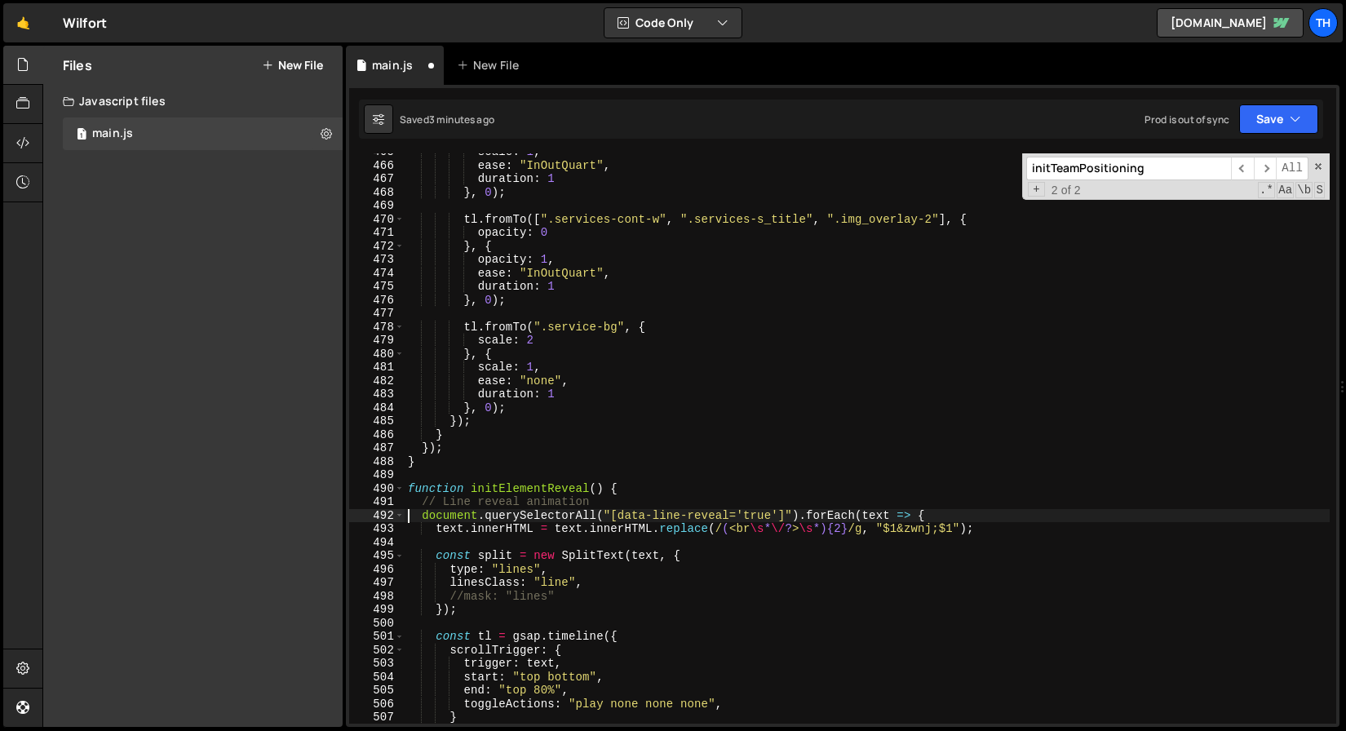
scroll to position [6305, 0]
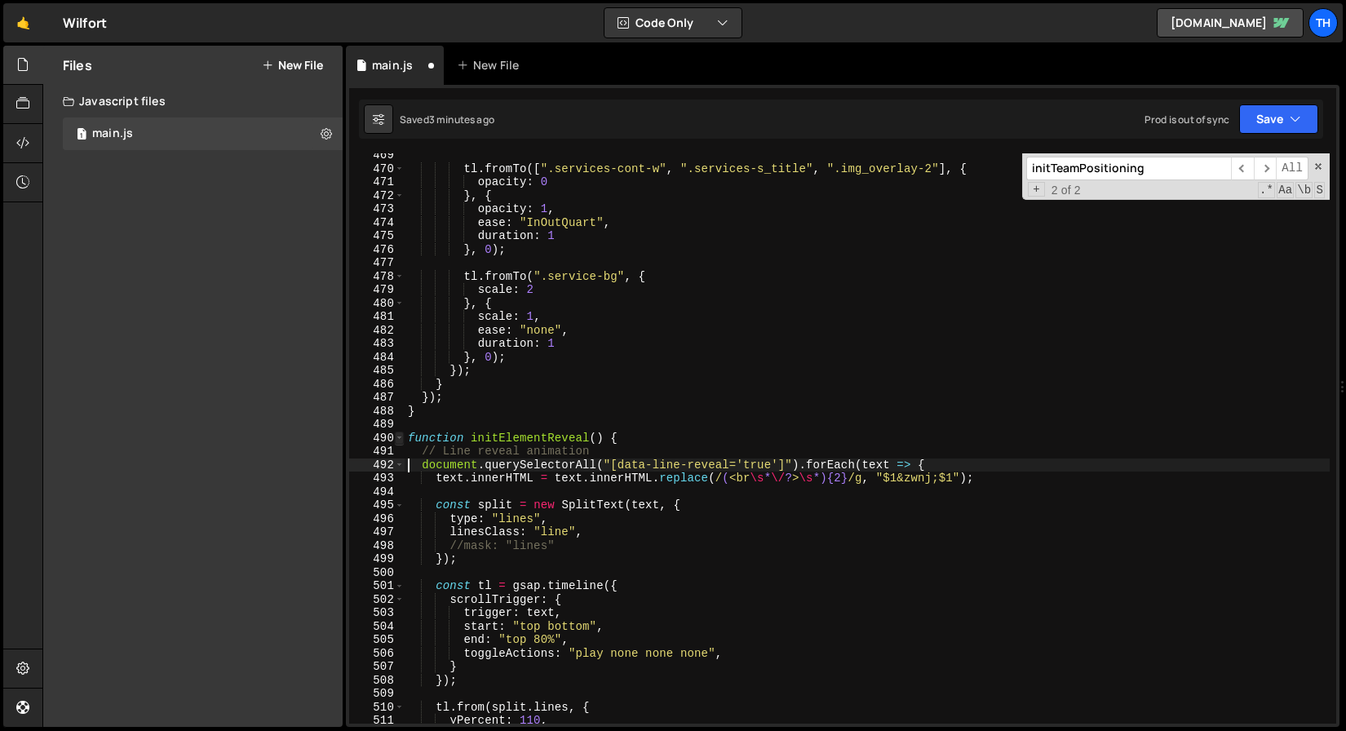
click at [399, 442] on span at bounding box center [399, 439] width 9 height 14
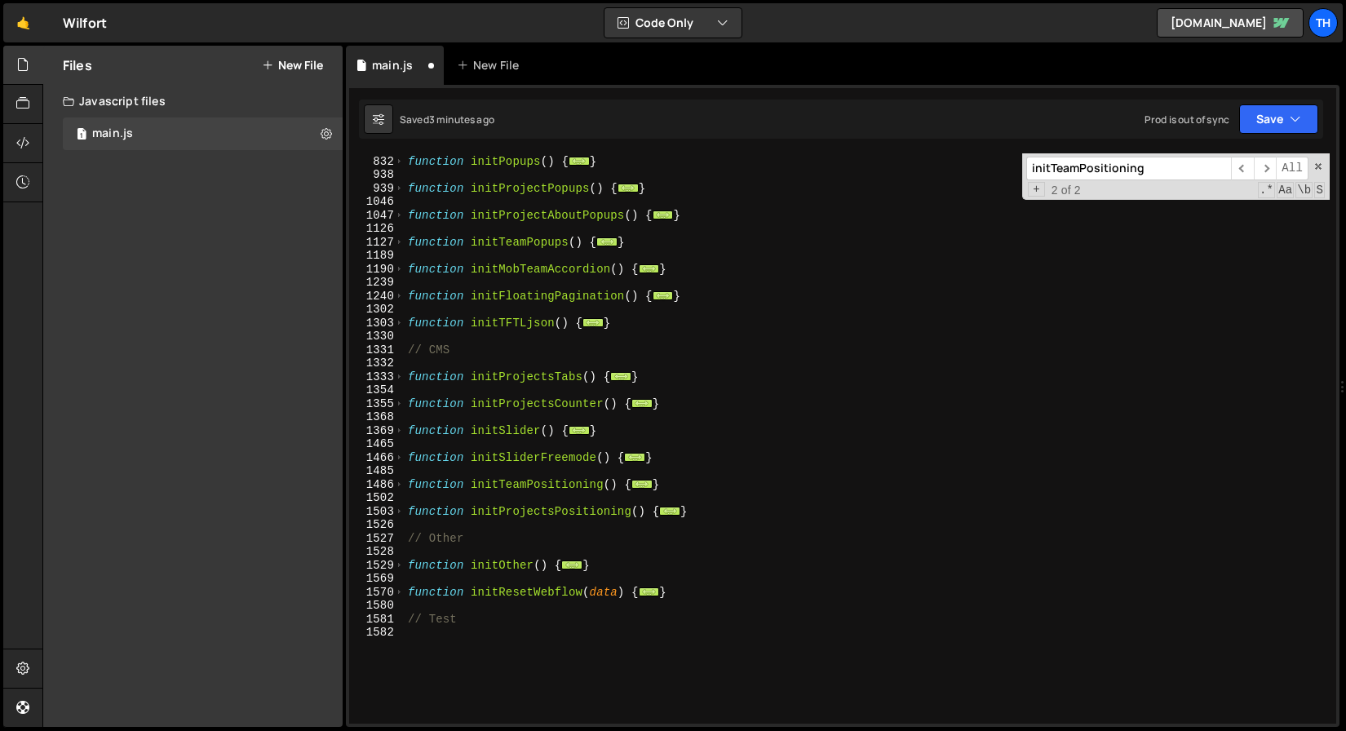
scroll to position [577, 0]
click at [397, 246] on span at bounding box center [399, 243] width 9 height 14
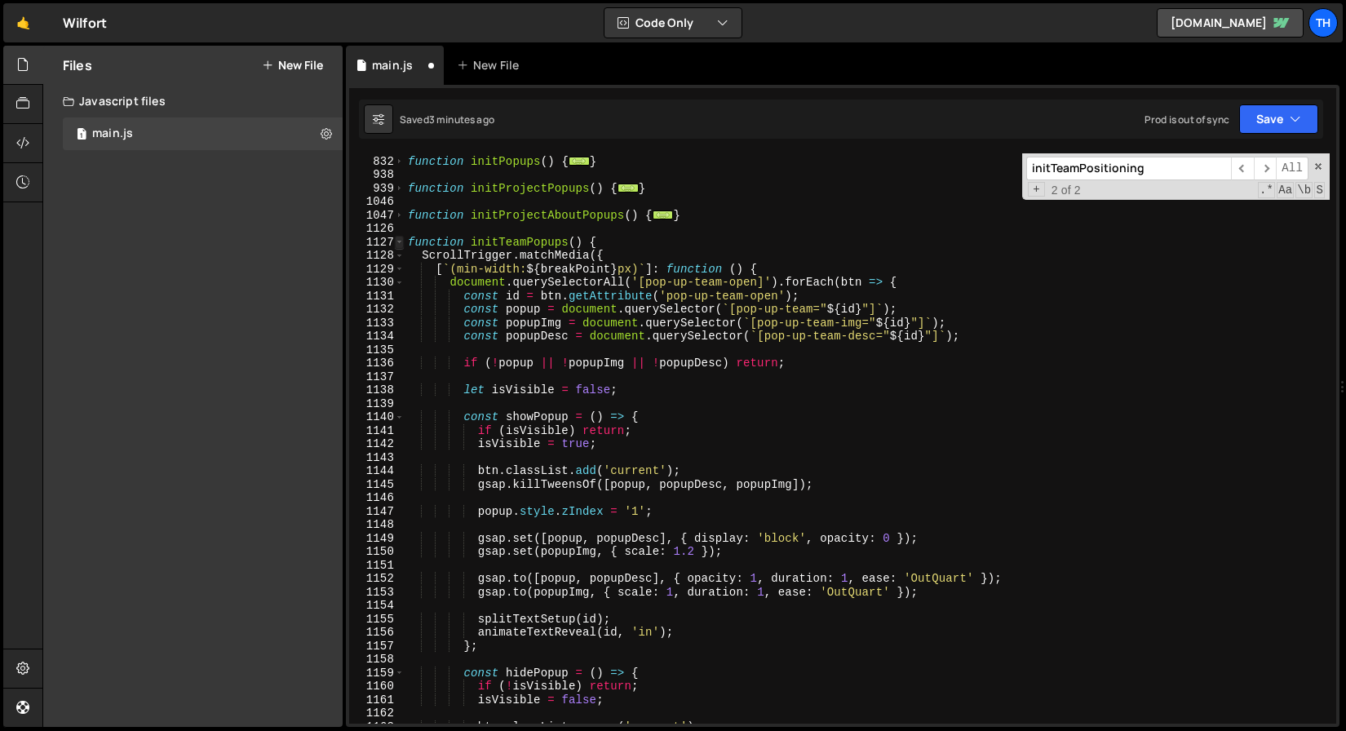
click at [397, 246] on span at bounding box center [399, 243] width 9 height 14
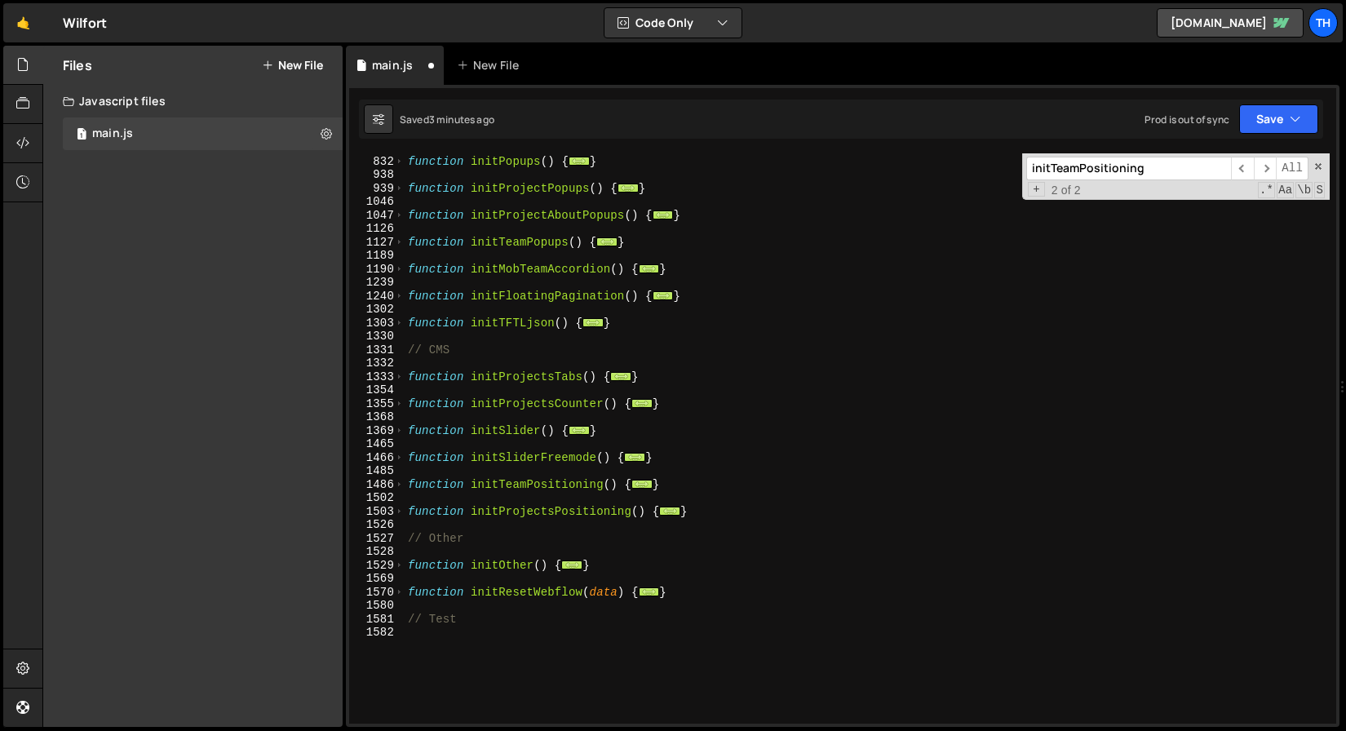
scroll to position [398, 0]
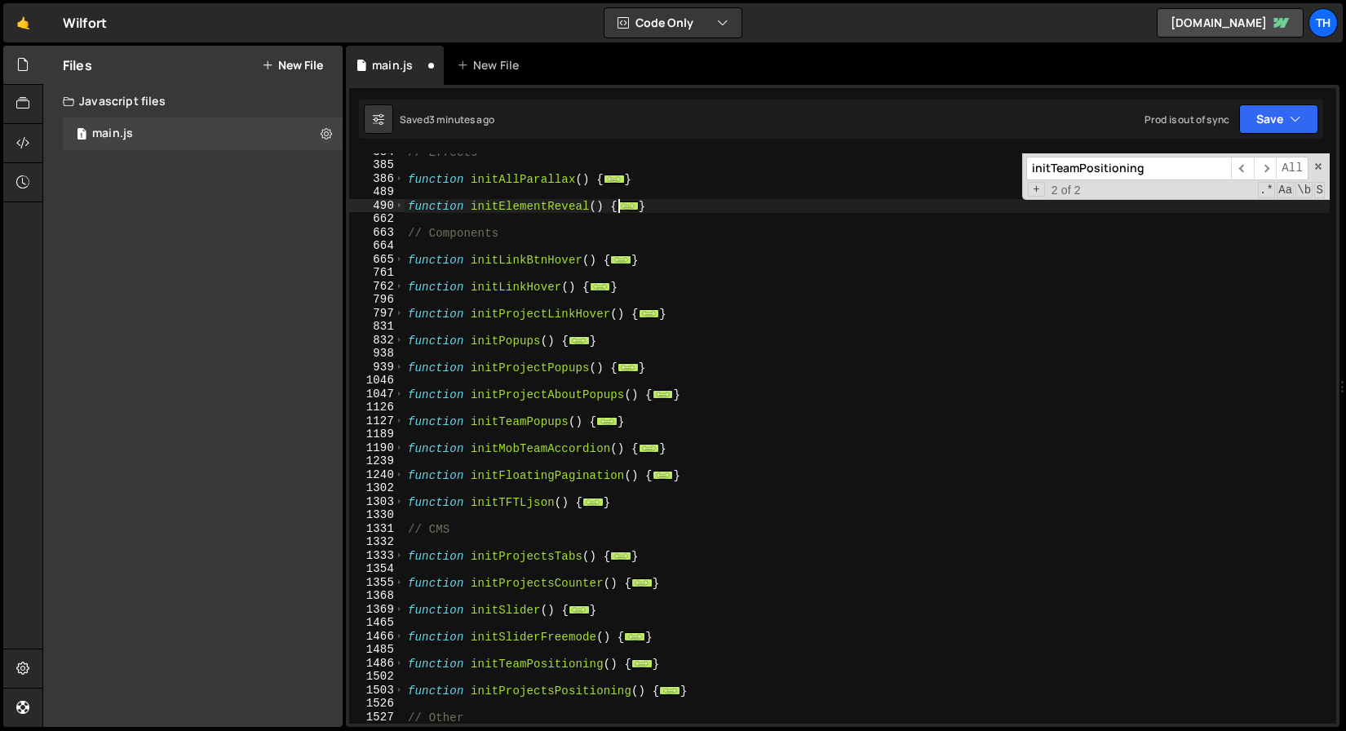
click at [486, 388] on div "// Effects function initAllParallax ( ) { ... } function initElementReveal ( ) …" at bounding box center [867, 443] width 925 height 597
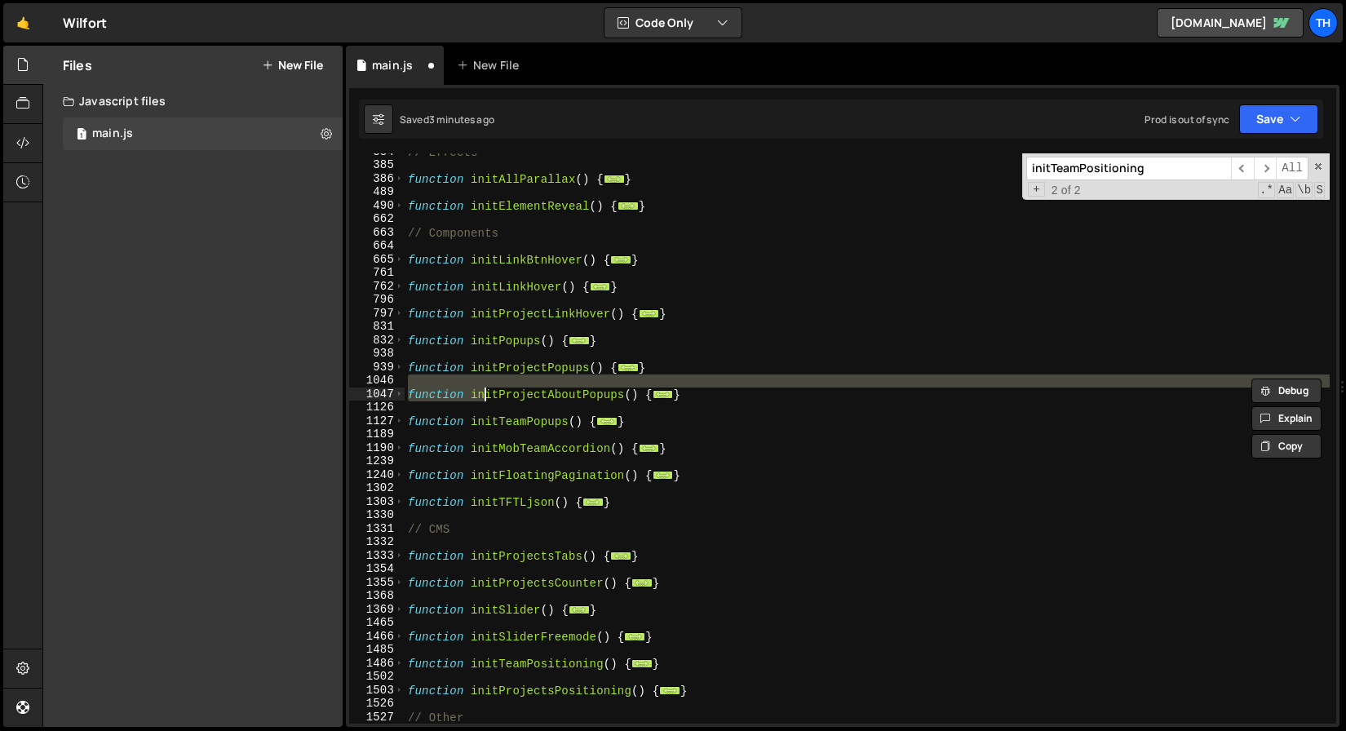
click at [404, 396] on div "1047" at bounding box center [376, 395] width 55 height 14
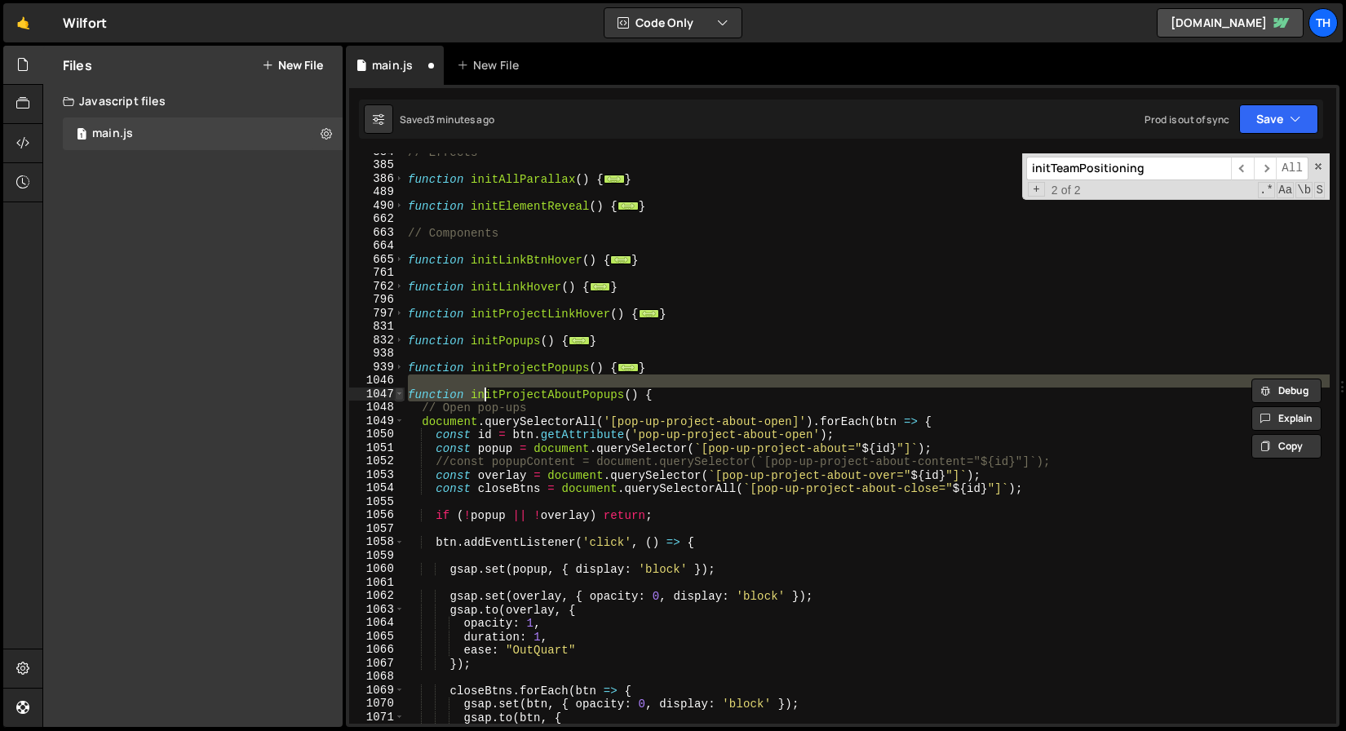
click at [402, 396] on span at bounding box center [399, 395] width 9 height 14
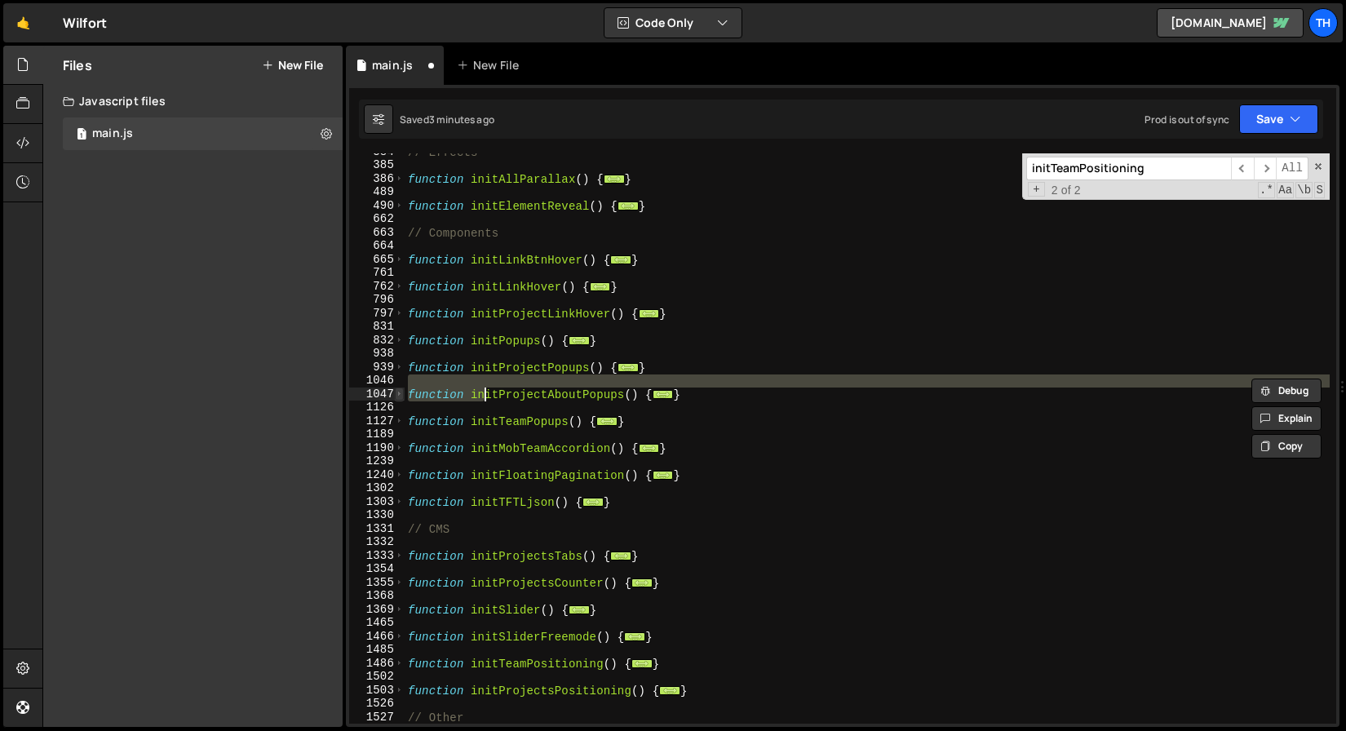
click at [402, 395] on span at bounding box center [399, 395] width 9 height 14
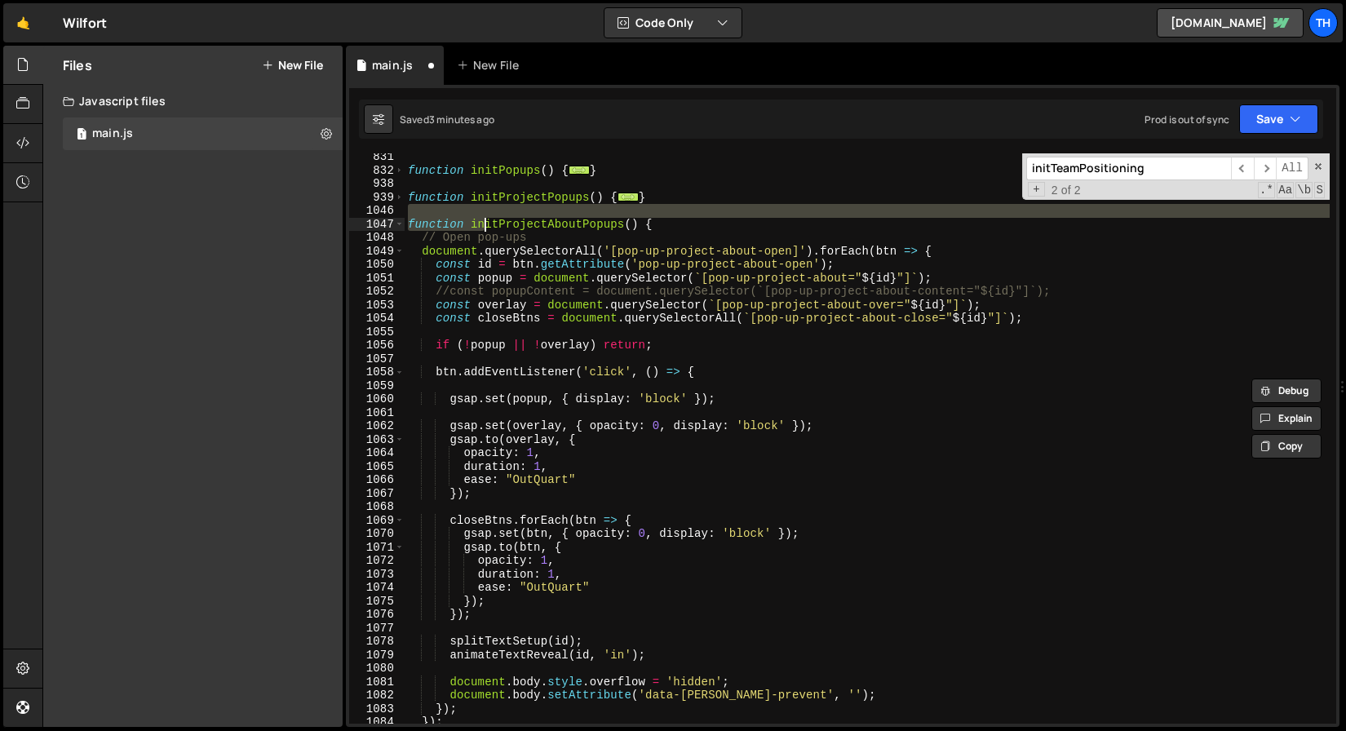
scroll to position [664, 0]
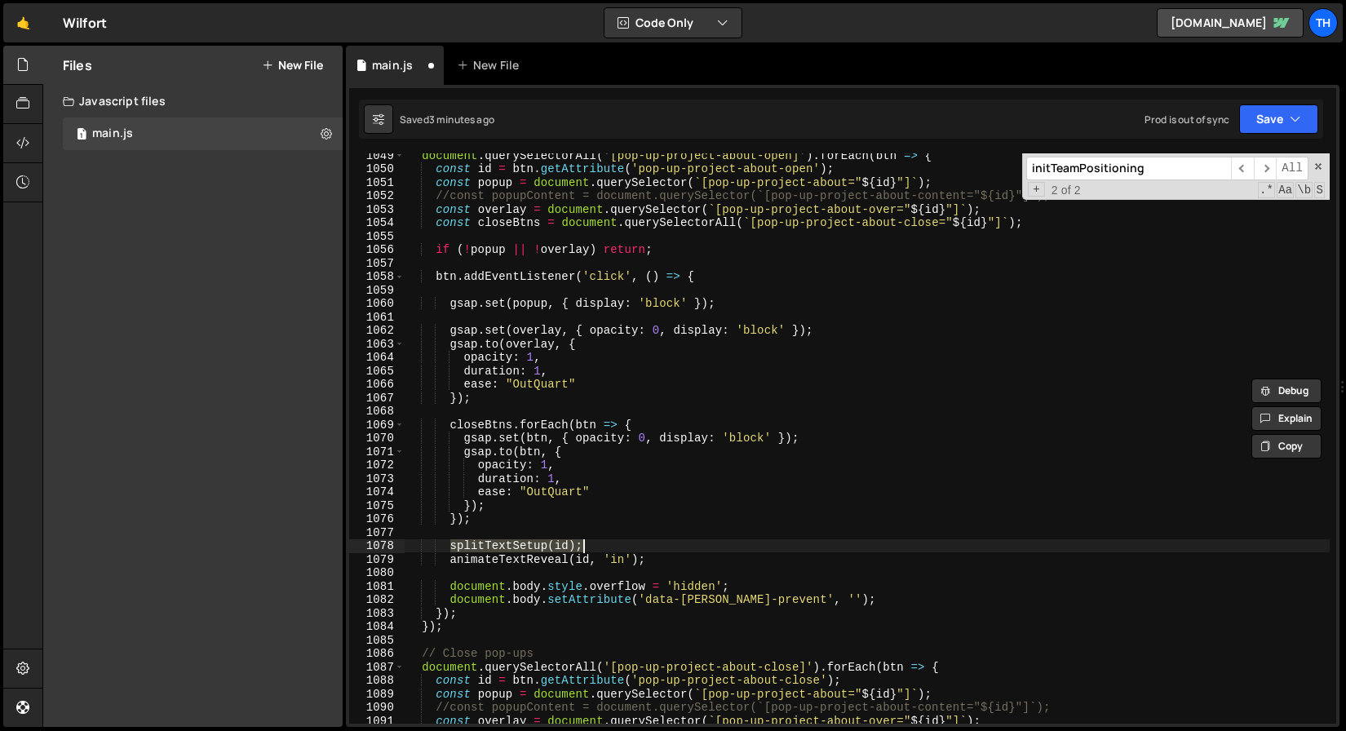
drag, startPoint x: 452, startPoint y: 548, endPoint x: 603, endPoint y: 545, distance: 151.0
click at [603, 545] on div "document . querySelectorAll ( '[pop-up-project-about-open]' ) . forEach ( btn =…" at bounding box center [867, 447] width 925 height 597
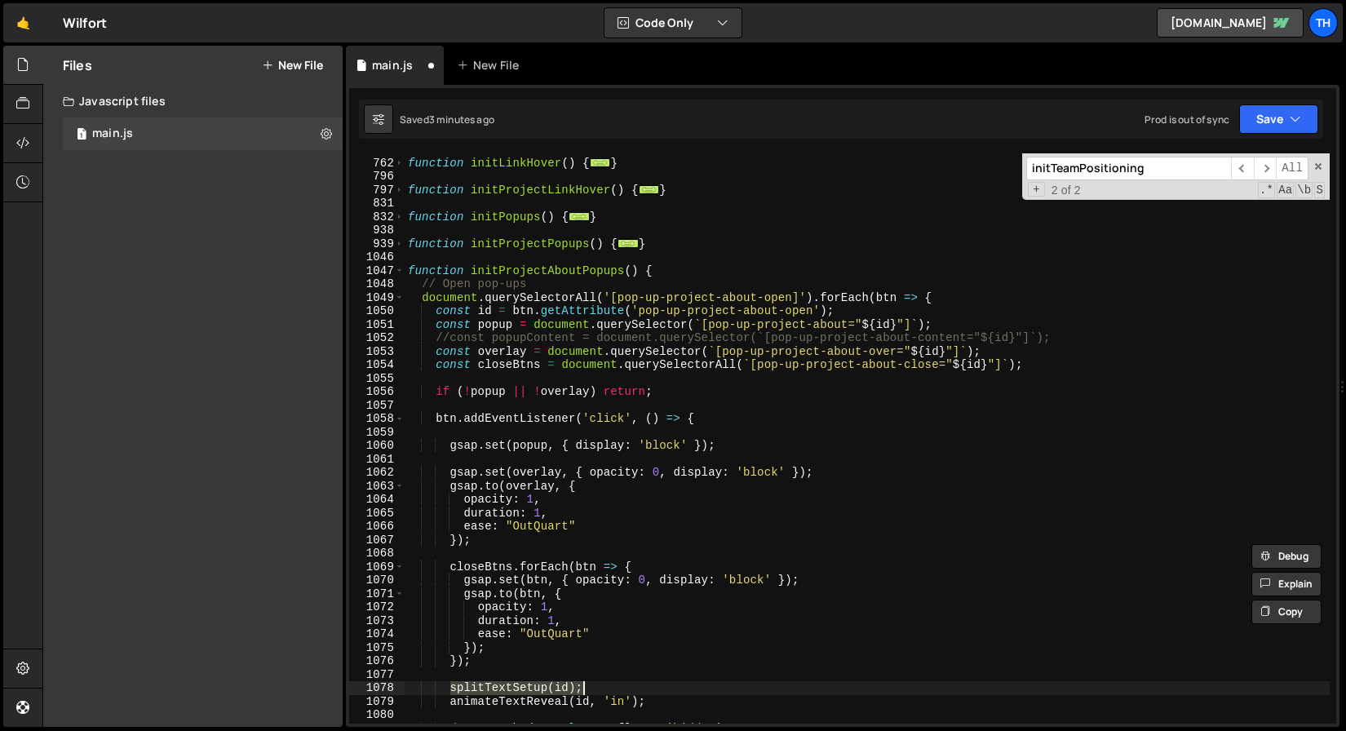
scroll to position [422, 0]
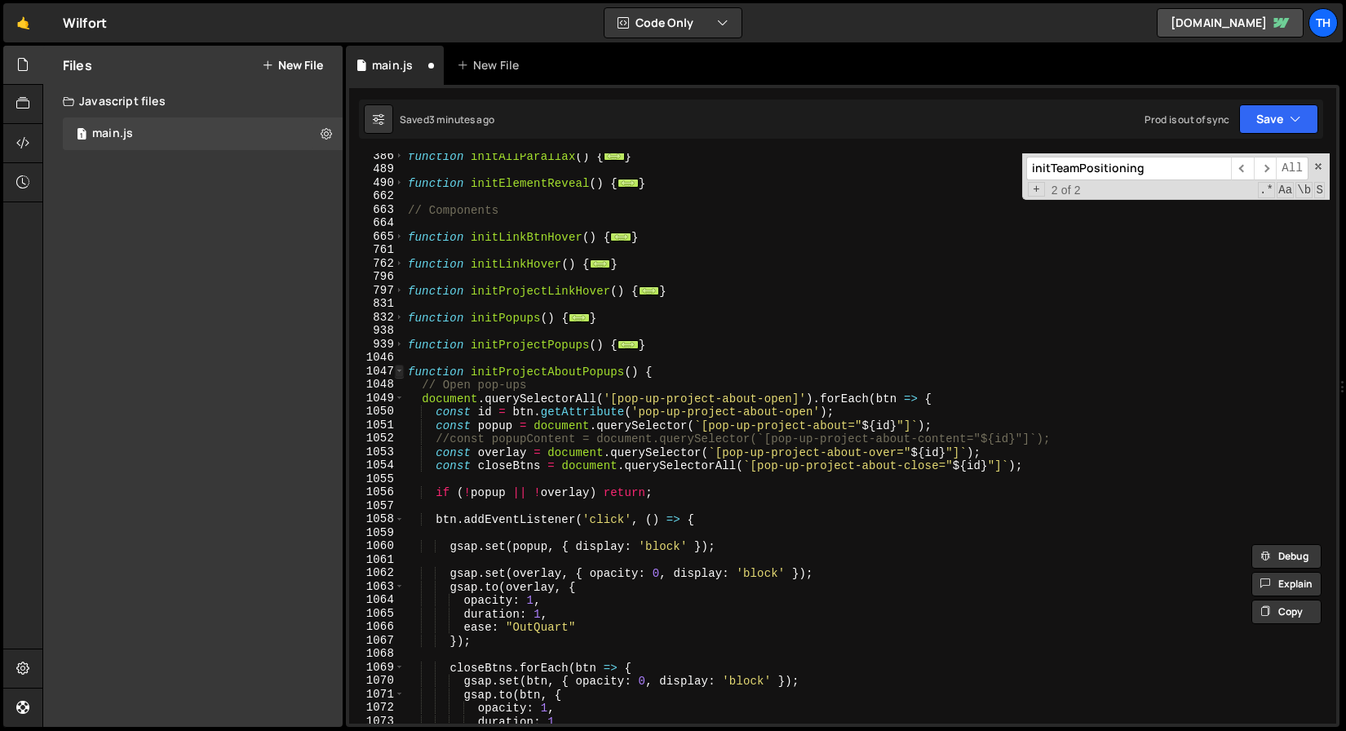
click at [399, 375] on span at bounding box center [399, 372] width 9 height 14
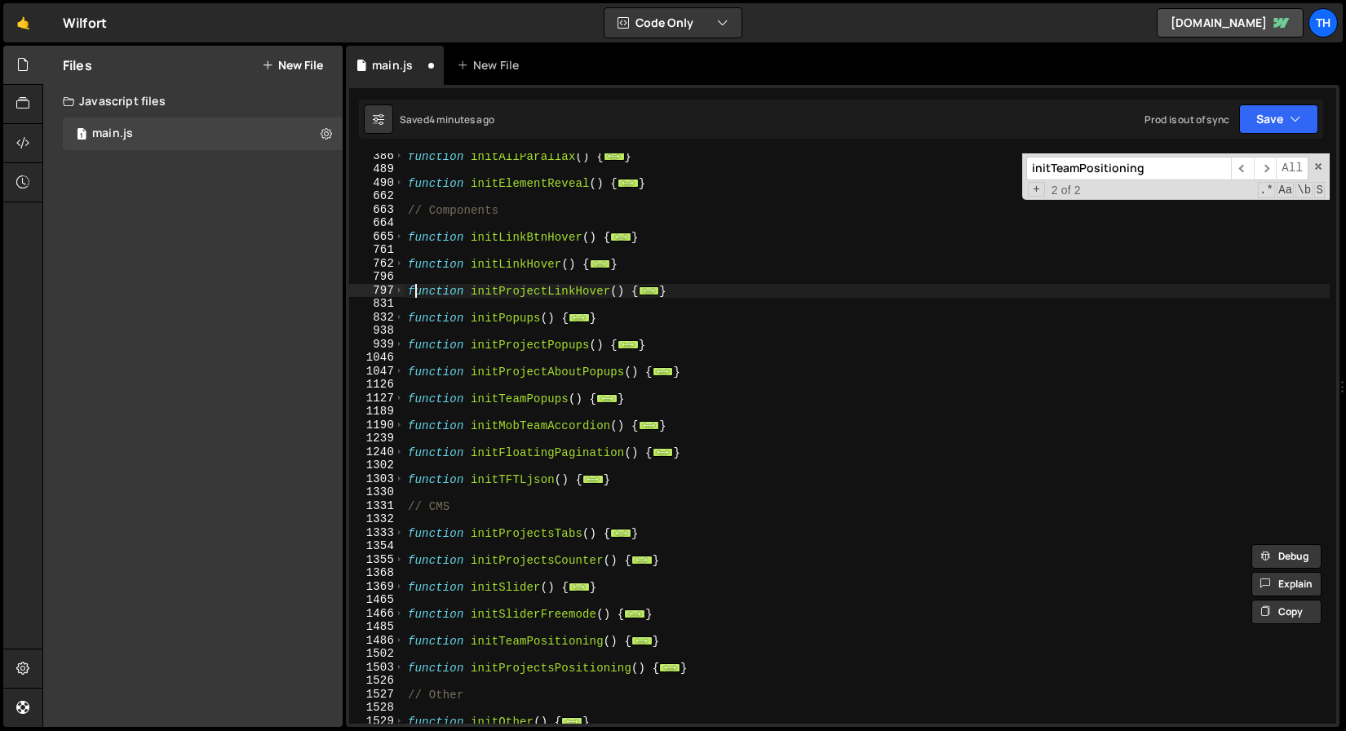
click at [415, 290] on div "function initAllParallax ( ) { ... } function initElementReveal ( ) { ... } // …" at bounding box center [867, 447] width 925 height 597
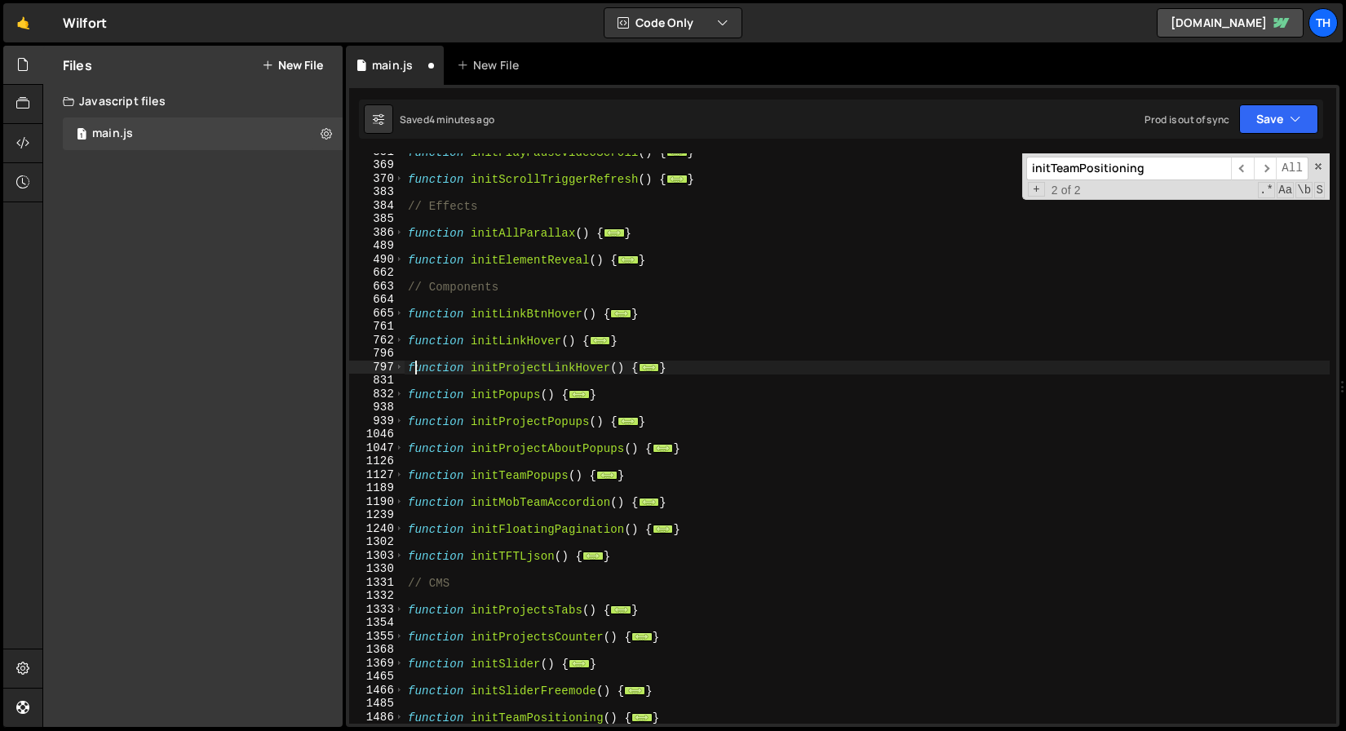
scroll to position [242, 0]
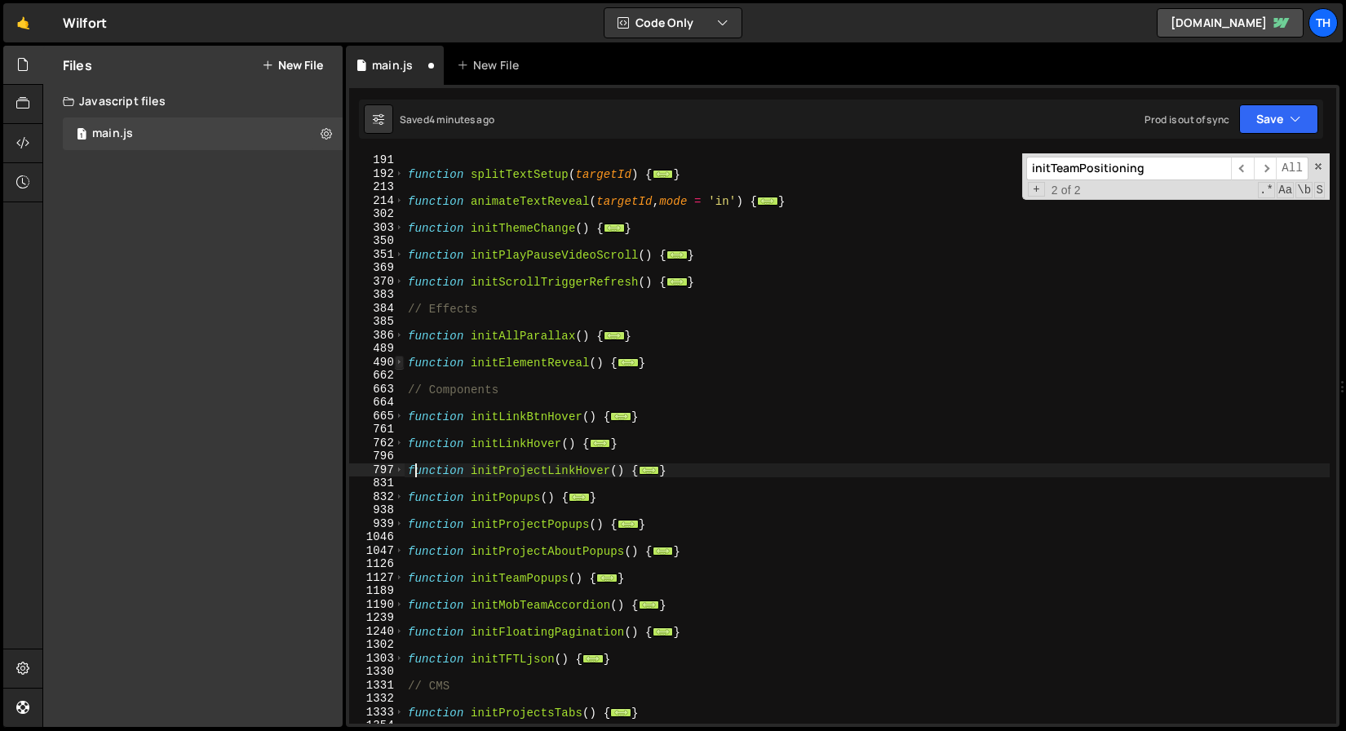
click at [403, 358] on span at bounding box center [399, 363] width 9 height 14
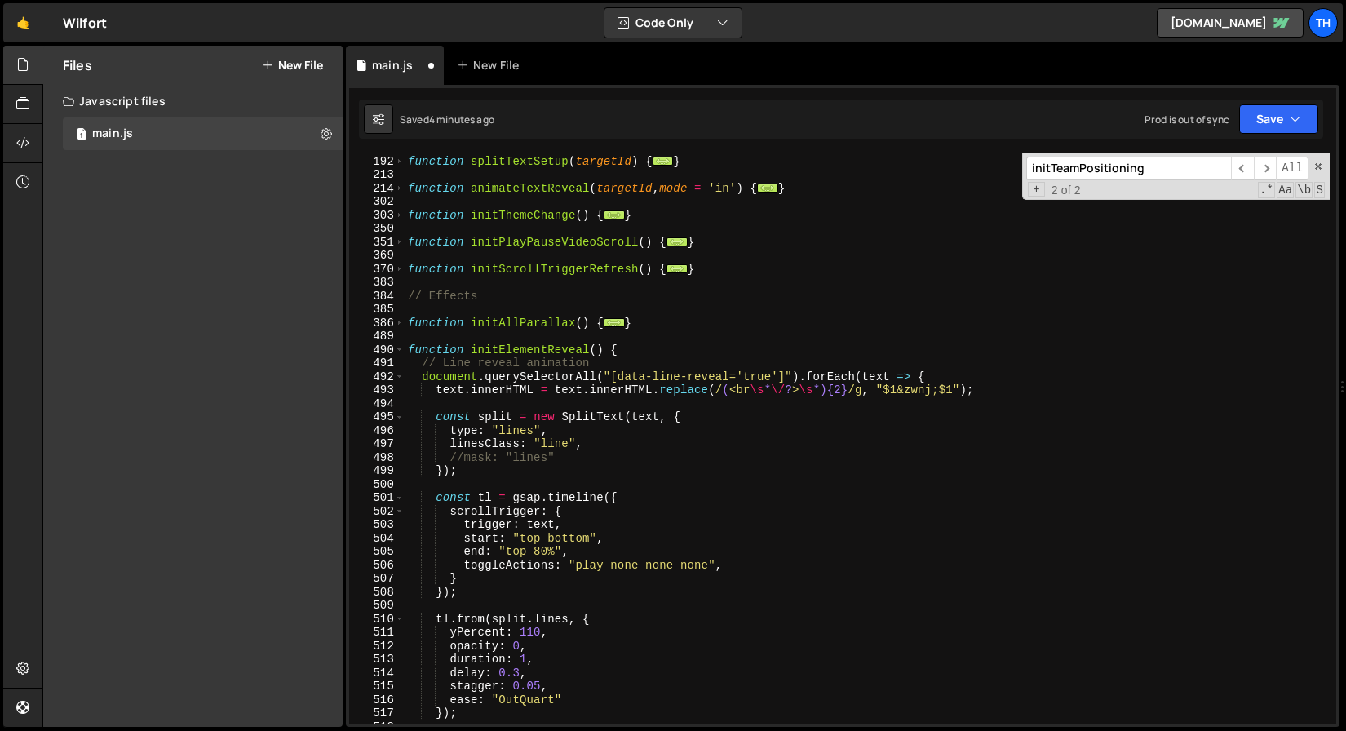
scroll to position [274, 0]
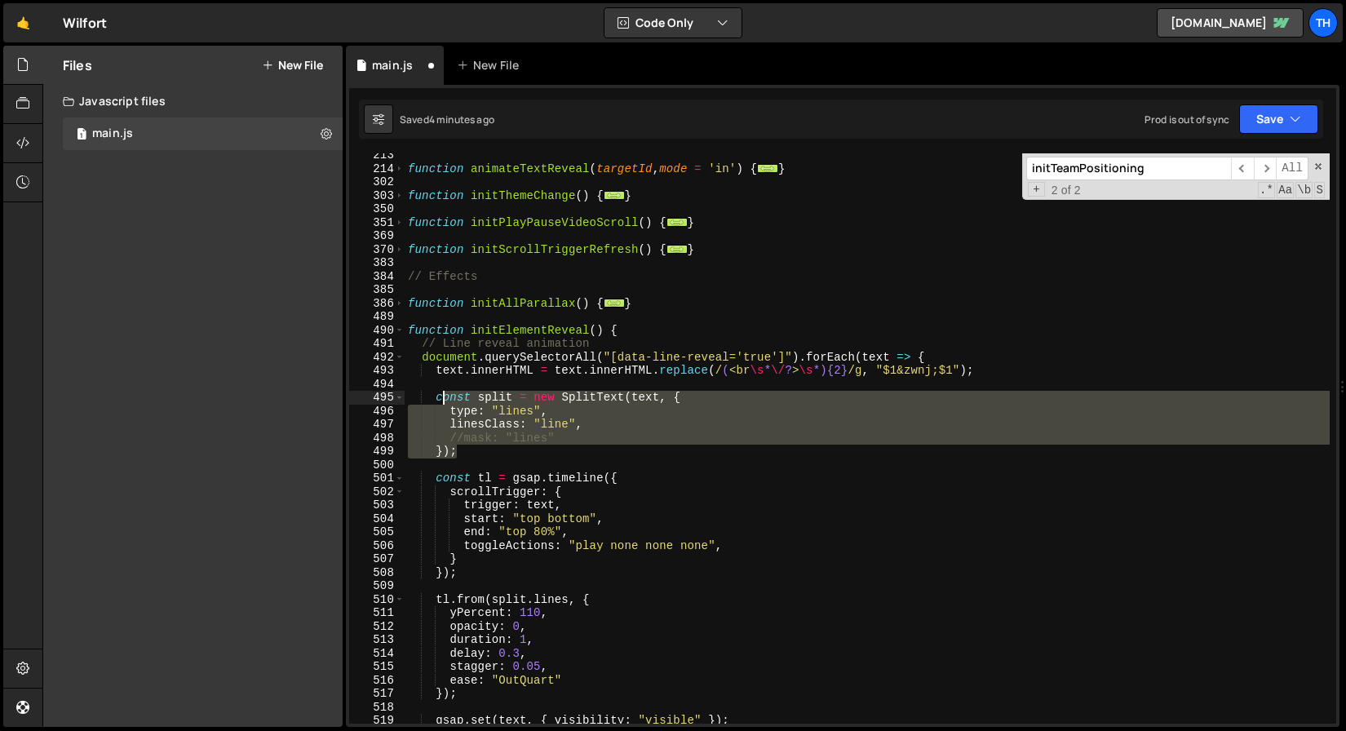
drag, startPoint x: 468, startPoint y: 455, endPoint x: 442, endPoint y: 420, distance: 43.7
click at [440, 402] on div "function animateTextReveal ( targetId , mode = 'in' ) { ... } function initThem…" at bounding box center [867, 447] width 925 height 597
click at [447, 432] on div "function animateTextReveal ( targetId , mode = 'in' ) { ... } function initThem…" at bounding box center [867, 438] width 925 height 570
drag, startPoint x: 472, startPoint y: 450, endPoint x: 433, endPoint y: 400, distance: 63.5
click at [433, 400] on div "function animateTextReveal ( targetId , mode = 'in' ) { ... } function initThem…" at bounding box center [867, 447] width 925 height 597
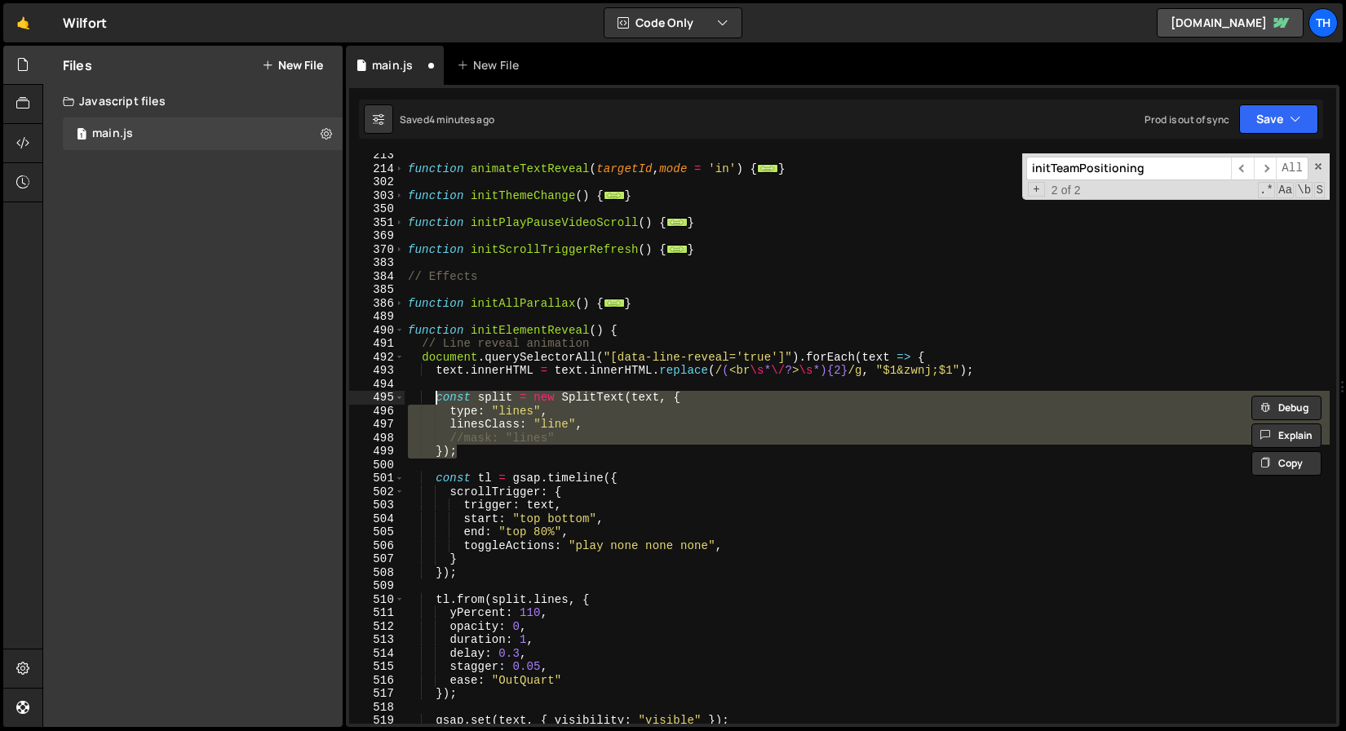
paste textarea "splitTextSetup(id);"
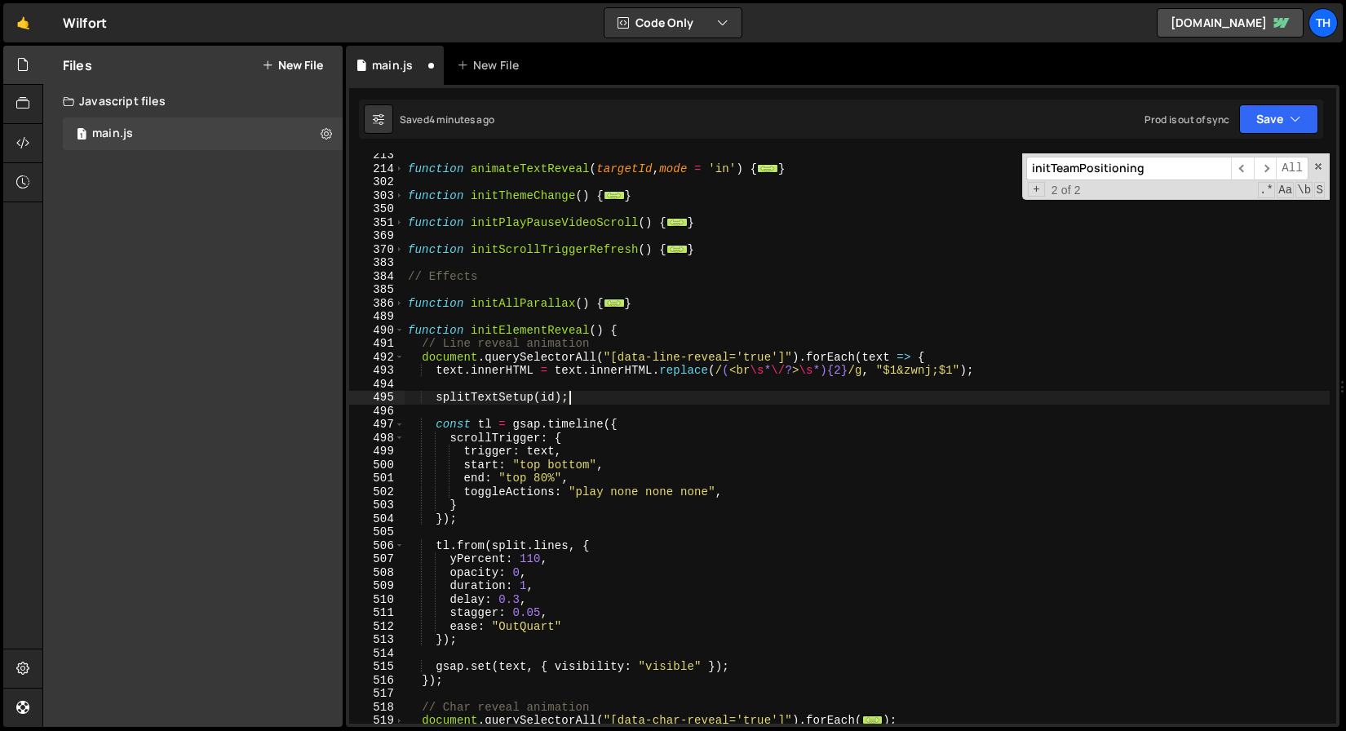
scroll to position [287, 0]
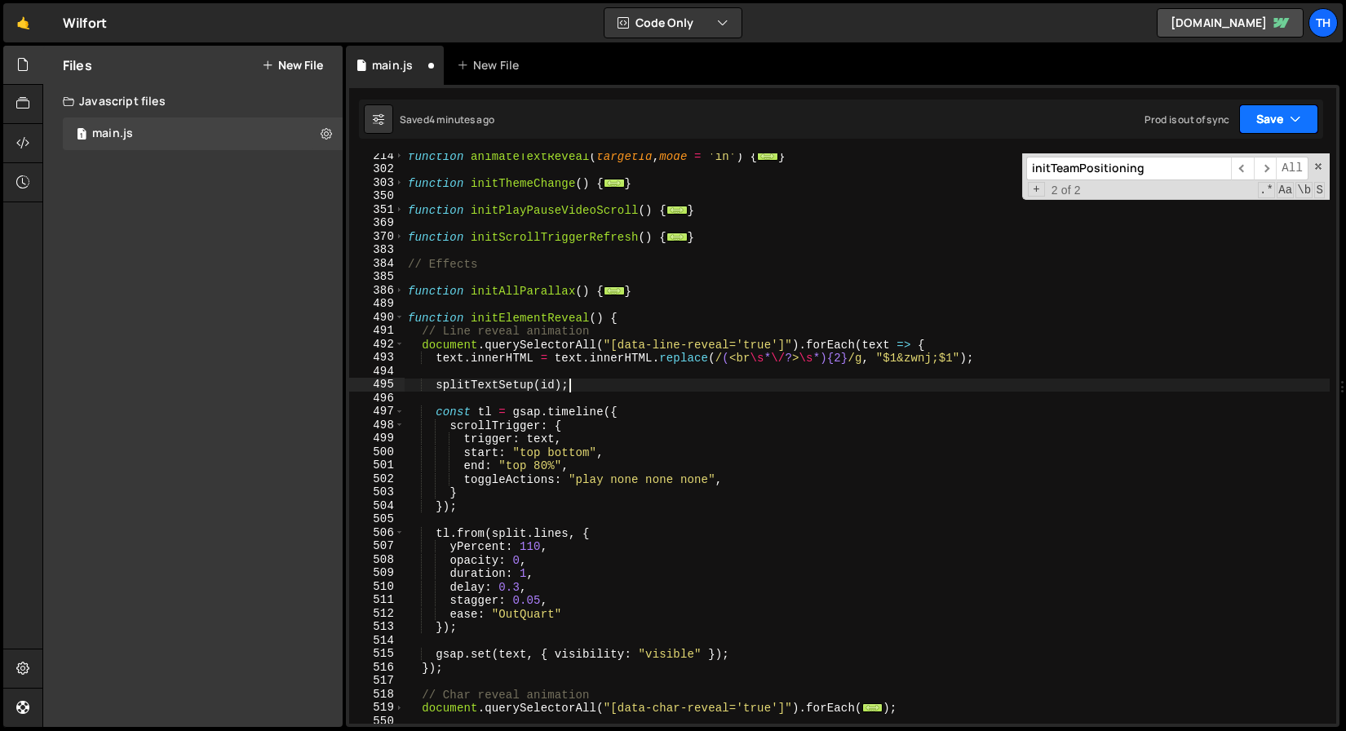
click at [1254, 128] on button "Save" at bounding box center [1279, 118] width 79 height 29
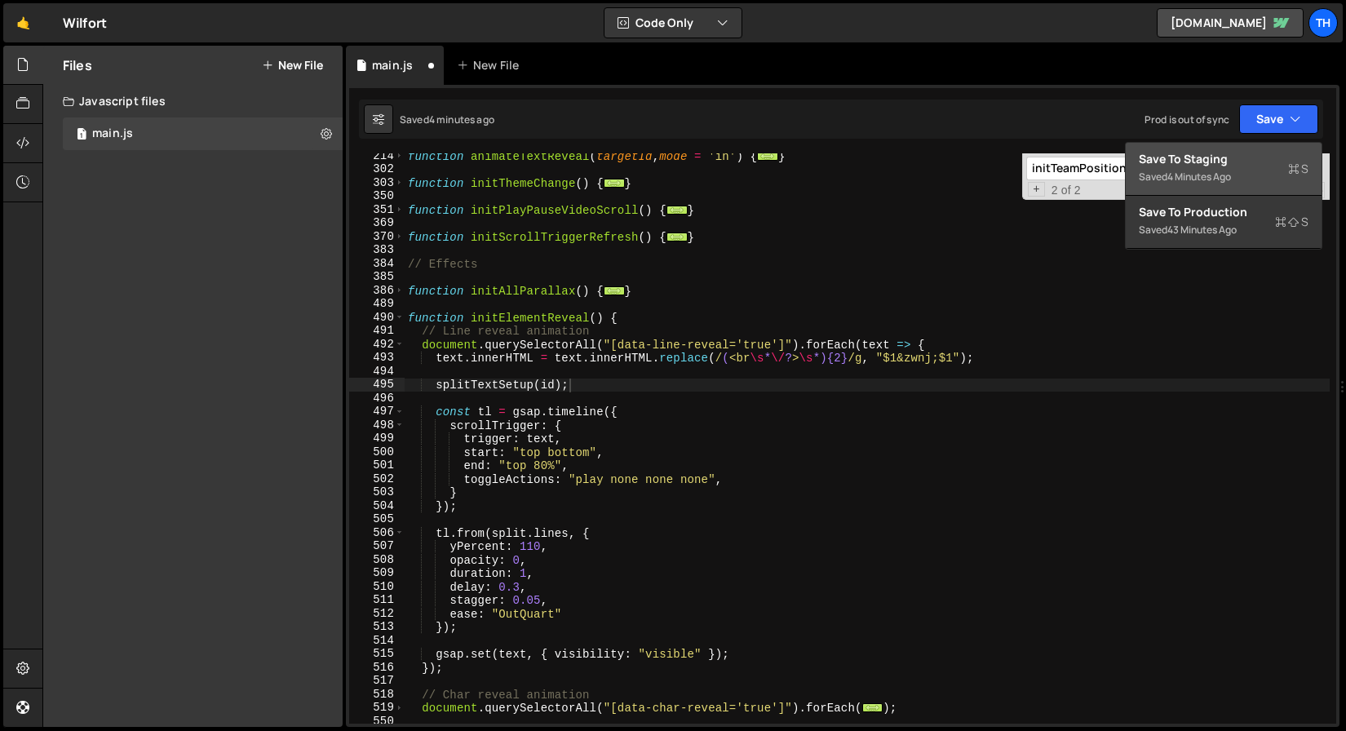
click at [1226, 178] on div "4 minutes ago" at bounding box center [1200, 177] width 64 height 14
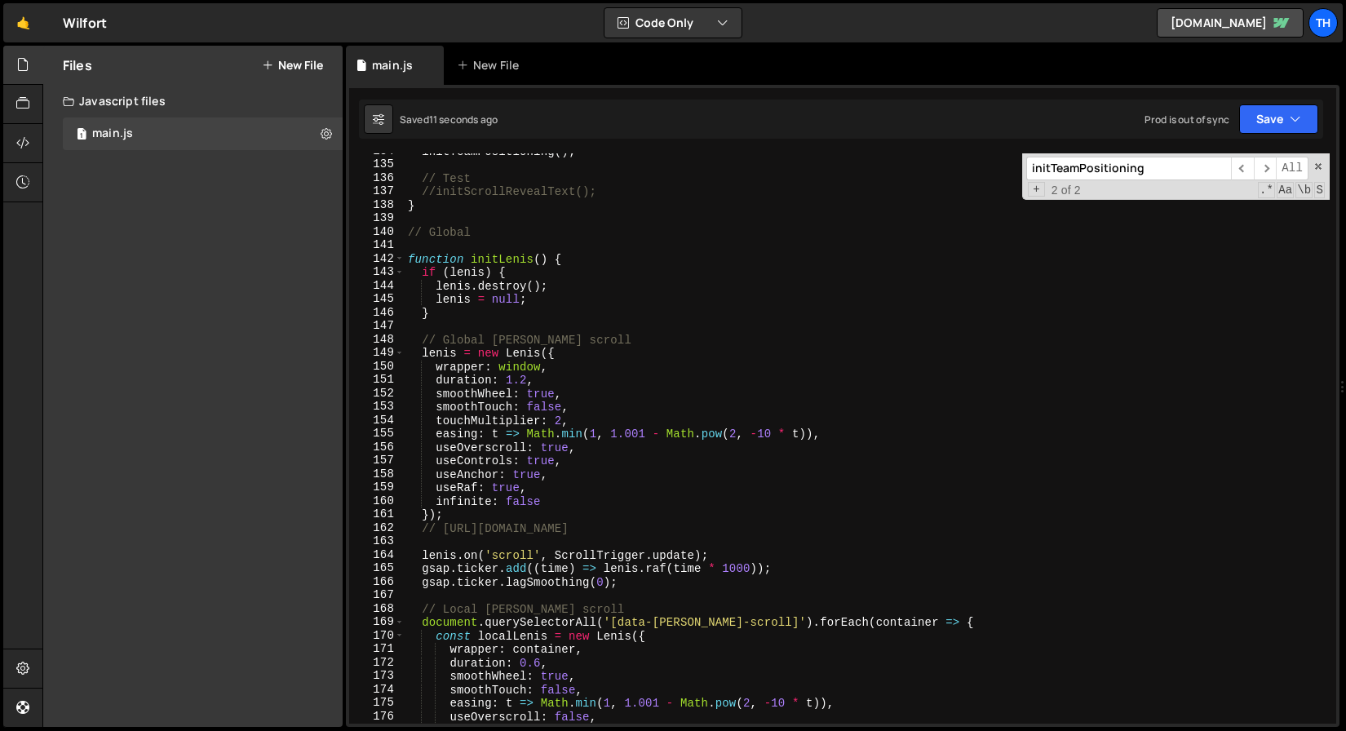
scroll to position [1750, 0]
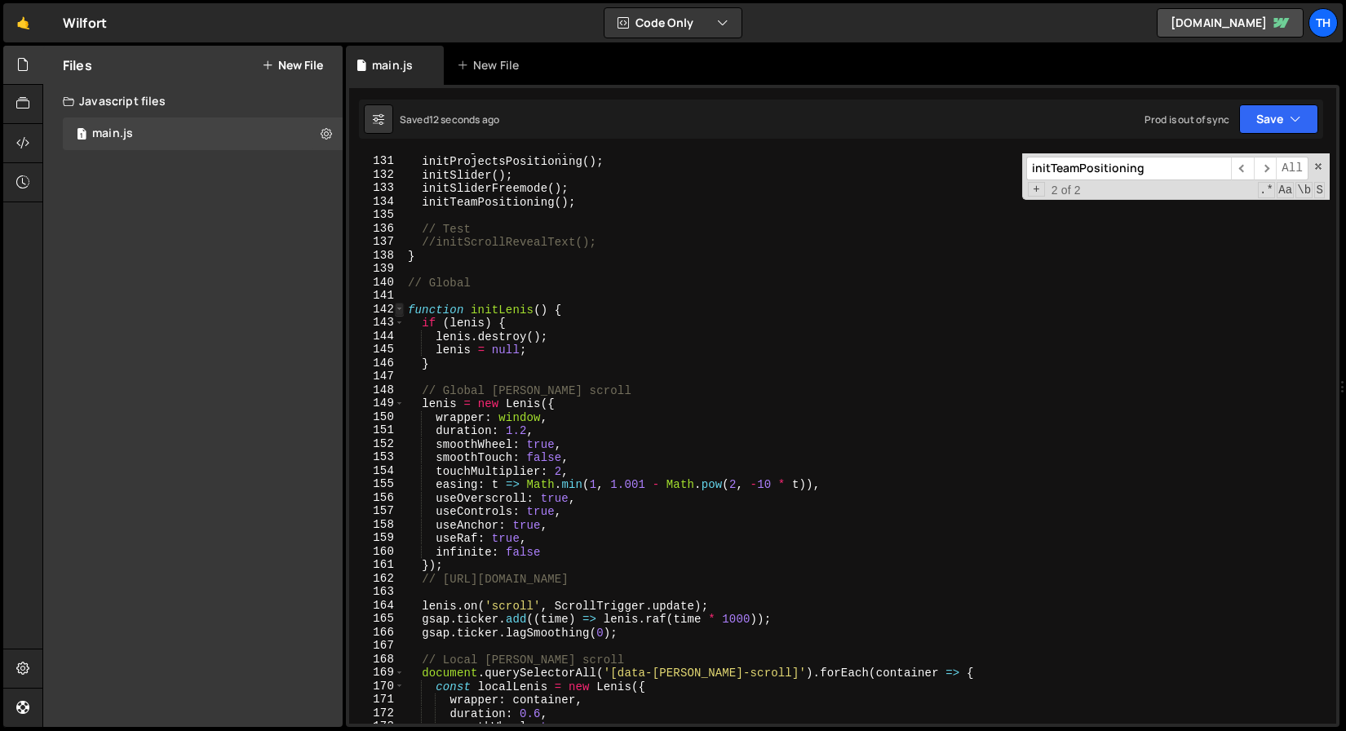
click at [396, 306] on span at bounding box center [399, 310] width 9 height 14
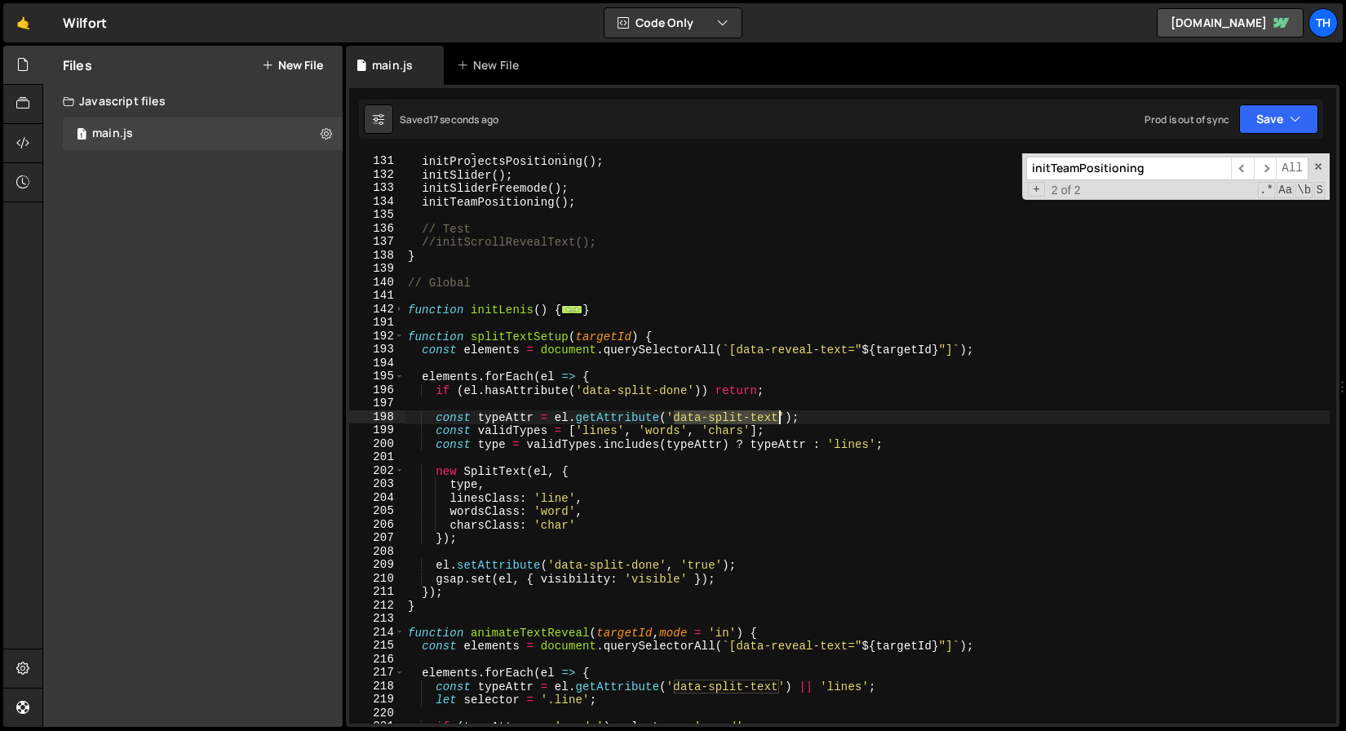
drag, startPoint x: 675, startPoint y: 415, endPoint x: 781, endPoint y: 413, distance: 106.1
click at [781, 413] on div "initProjectsCounter ( ) ; initProjectsPositioning ( ) ; initSlider ( ) ; initSl…" at bounding box center [867, 439] width 925 height 597
click at [399, 334] on span at bounding box center [399, 337] width 9 height 14
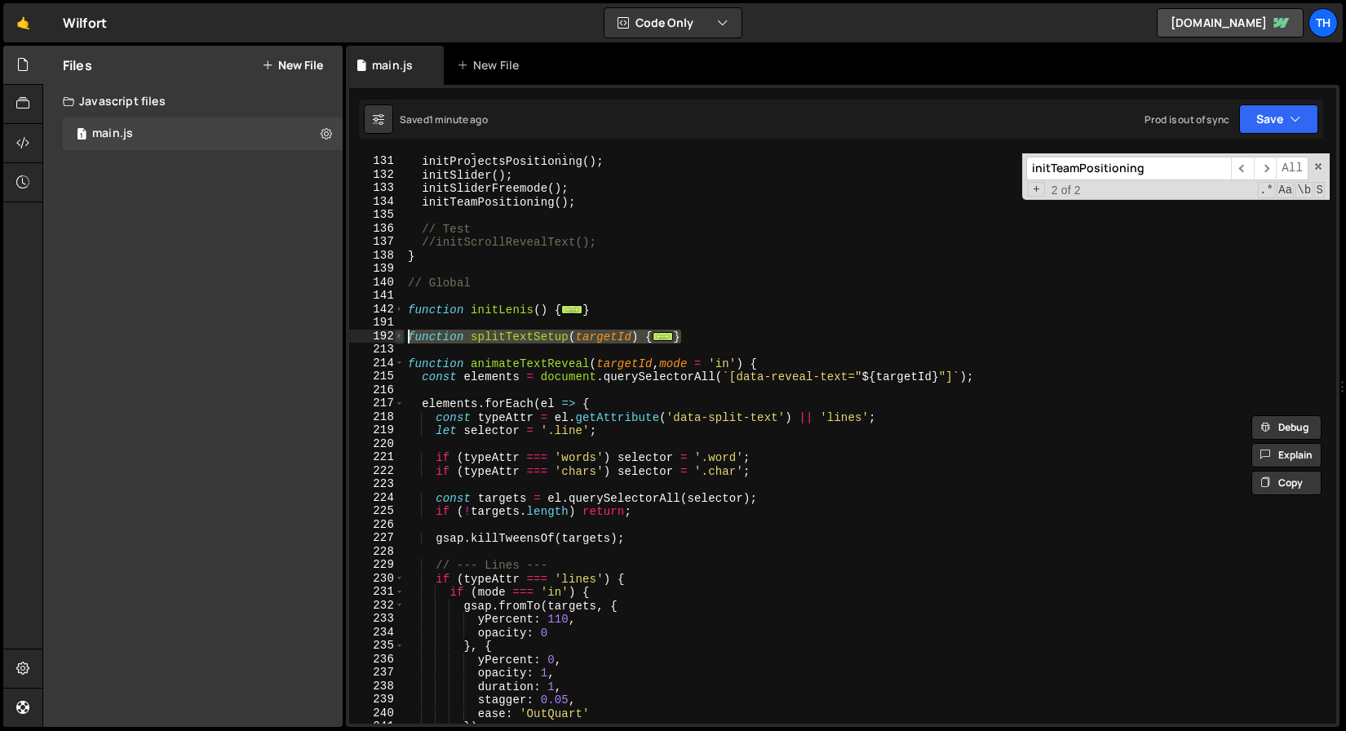
drag, startPoint x: 728, startPoint y: 330, endPoint x: 401, endPoint y: 337, distance: 326.5
click at [401, 337] on div "const typeAttr = el.getAttribute('data-split-text'); 130 131 132 133 134 135 13…" at bounding box center [842, 438] width 987 height 570
click at [401, 368] on span at bounding box center [399, 364] width 9 height 14
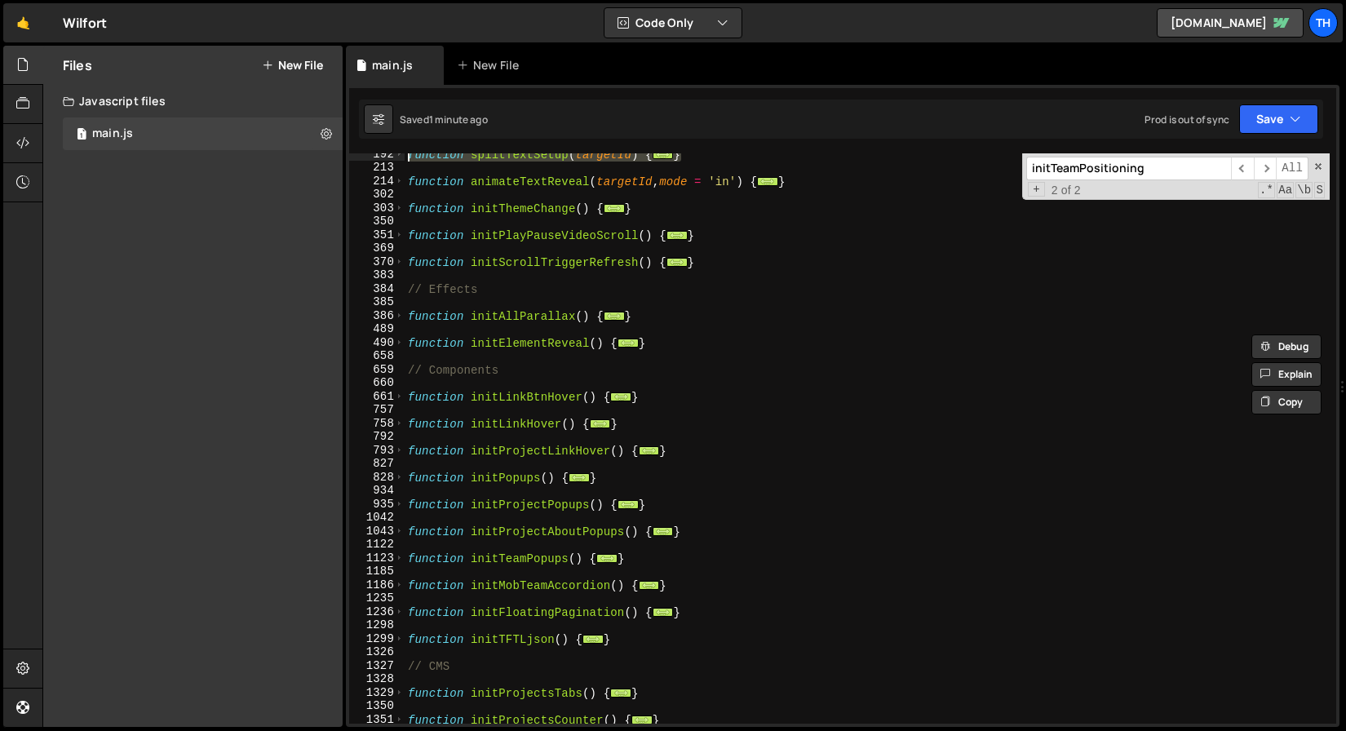
scroll to position [261, 0]
click at [403, 342] on span at bounding box center [399, 343] width 9 height 14
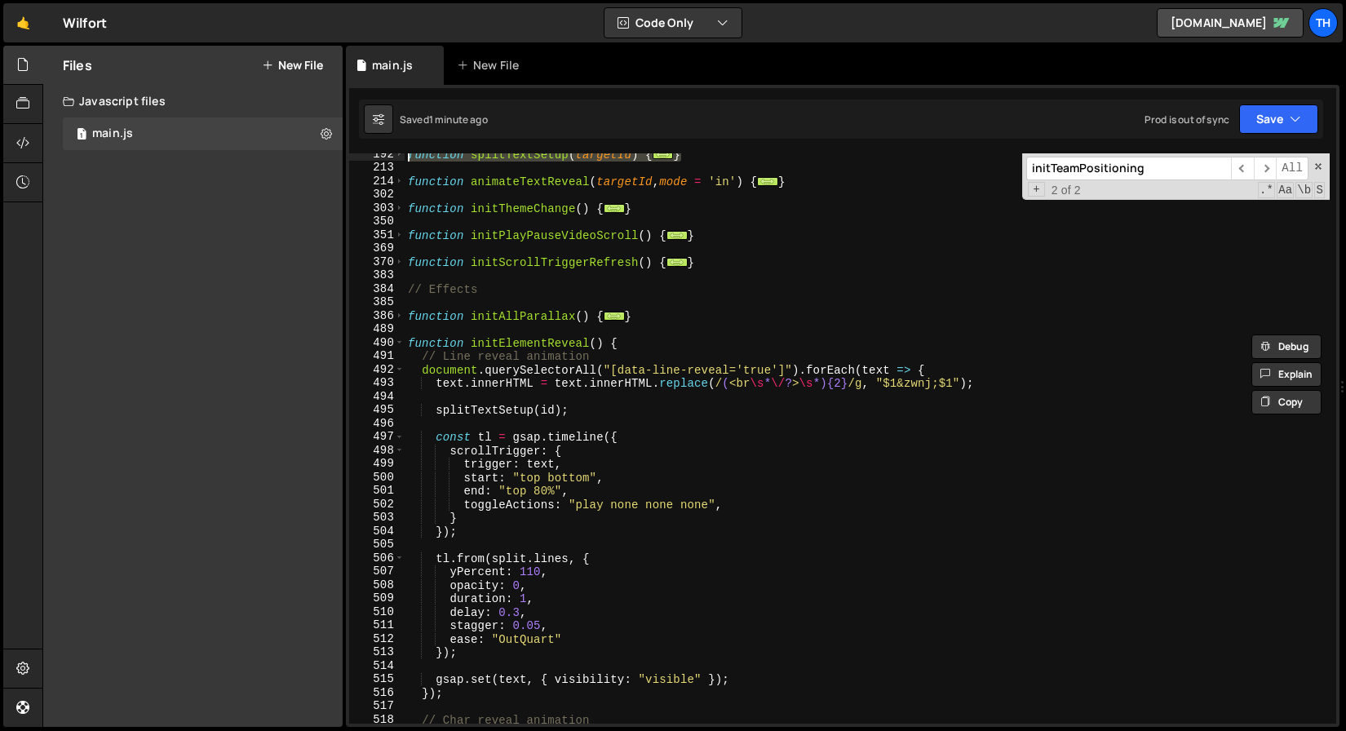
scroll to position [316, 0]
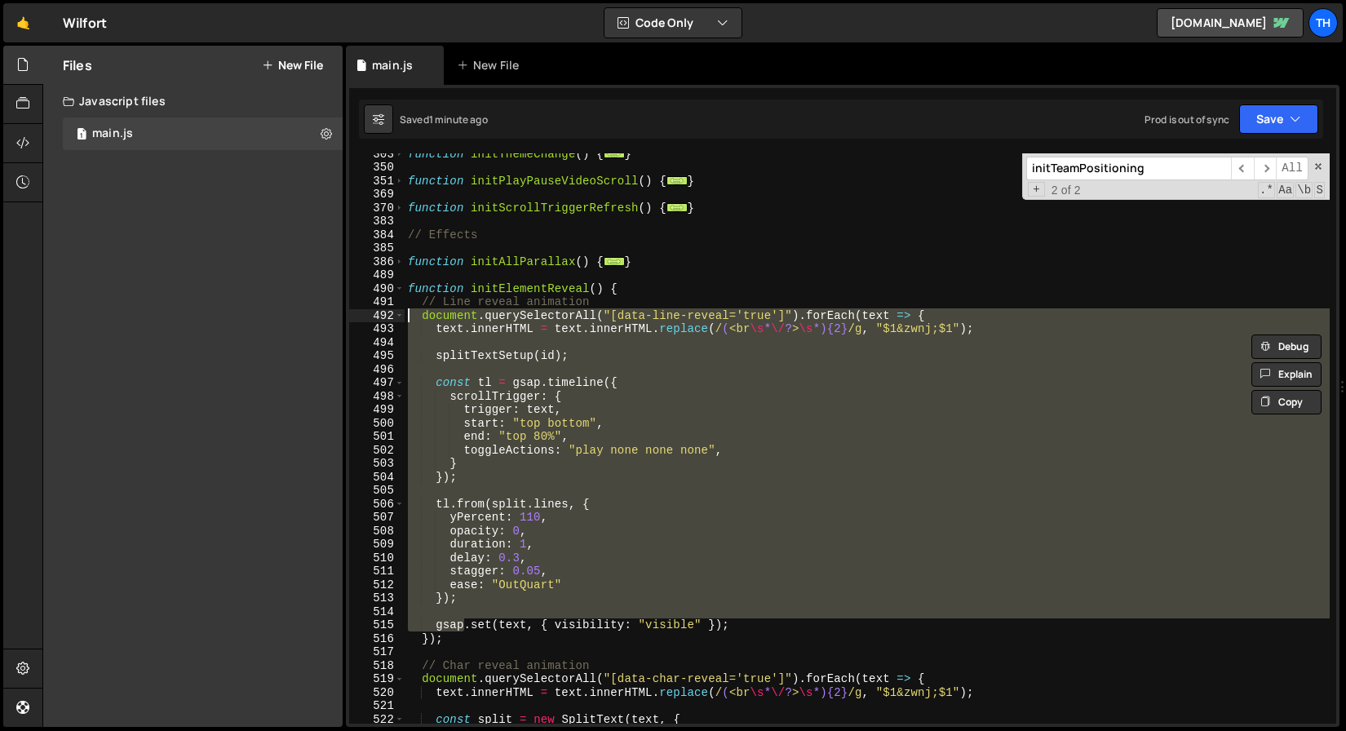
drag, startPoint x: 467, startPoint y: 632, endPoint x: 292, endPoint y: 320, distance: 357.3
click at [292, 320] on div "Files New File Javascript files 1 main.js 0 CSS files Copy share link Edit File…" at bounding box center [694, 387] width 1304 height 682
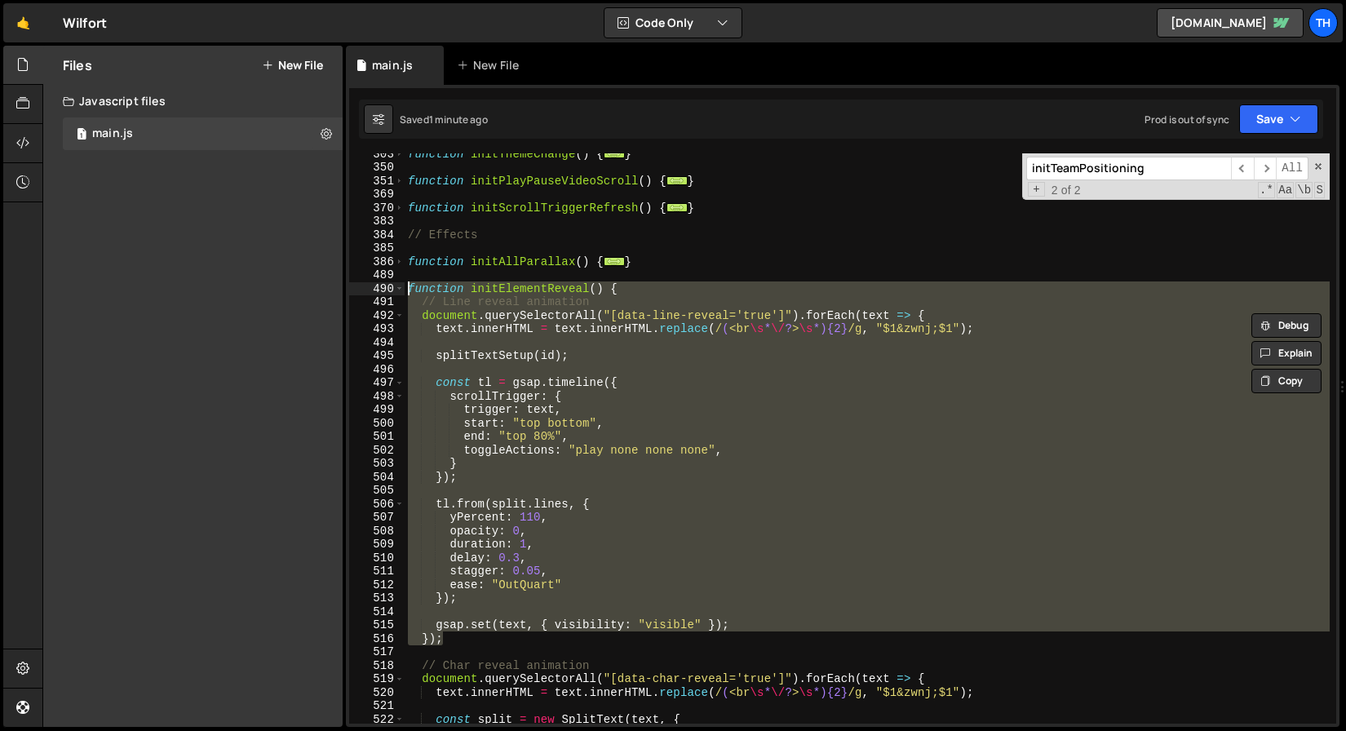
drag, startPoint x: 428, startPoint y: 592, endPoint x: 276, endPoint y: 292, distance: 335.7
click at [276, 292] on div "Files New File Javascript files 1 main.js 0 CSS files Copy share link Edit File…" at bounding box center [694, 387] width 1304 height 682
click at [484, 551] on div "function initThemeChange ( ) { ... } function initPlayPauseVideoScroll ( ) { ..…" at bounding box center [867, 438] width 925 height 570
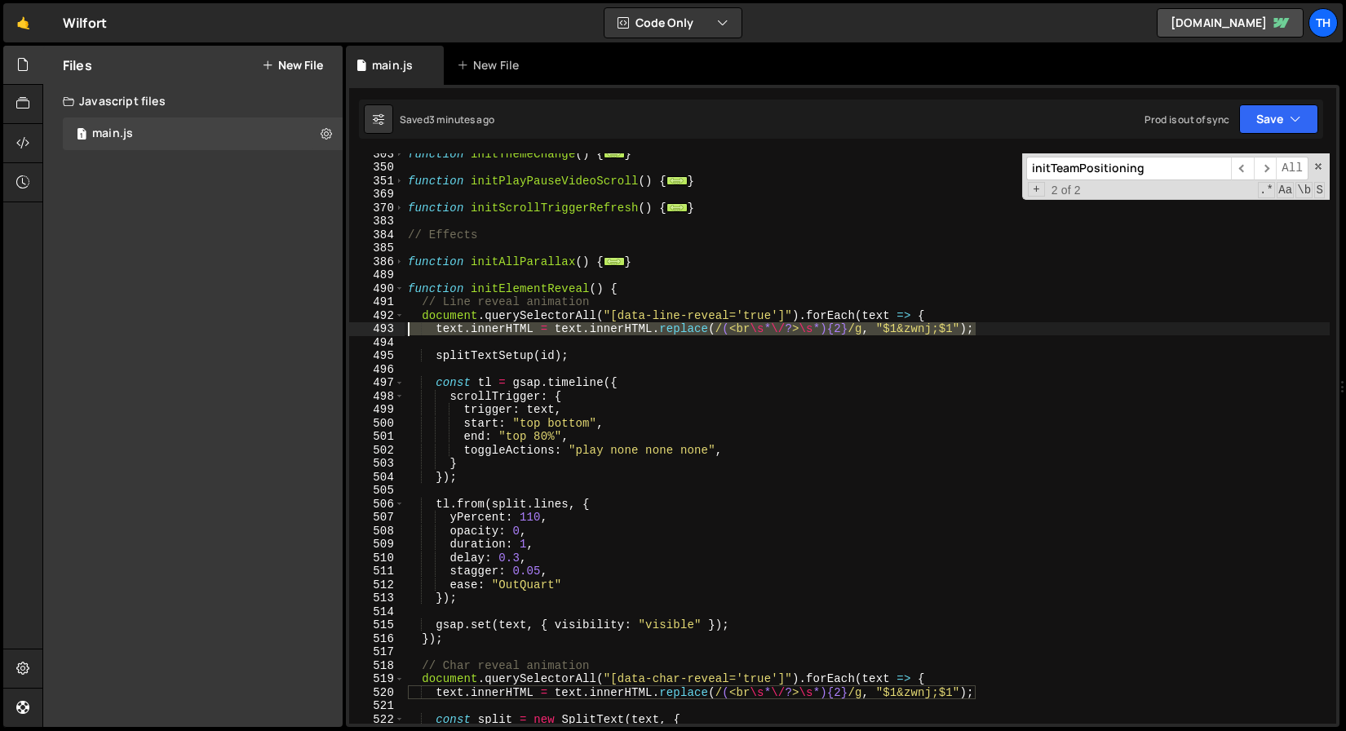
drag, startPoint x: 951, startPoint y: 324, endPoint x: 346, endPoint y: 326, distance: 605.5
click at [346, 326] on div "duration: 1, 303 350 351 369 370 383 384 385 386 489 490 491 492 493 494 495 49…" at bounding box center [843, 406] width 994 height 642
type textarea "text.innerHTML = text.innerHTML.replace(/(<br\s*\/?>\s*){2}/g, "$1&zwnj;$1");"
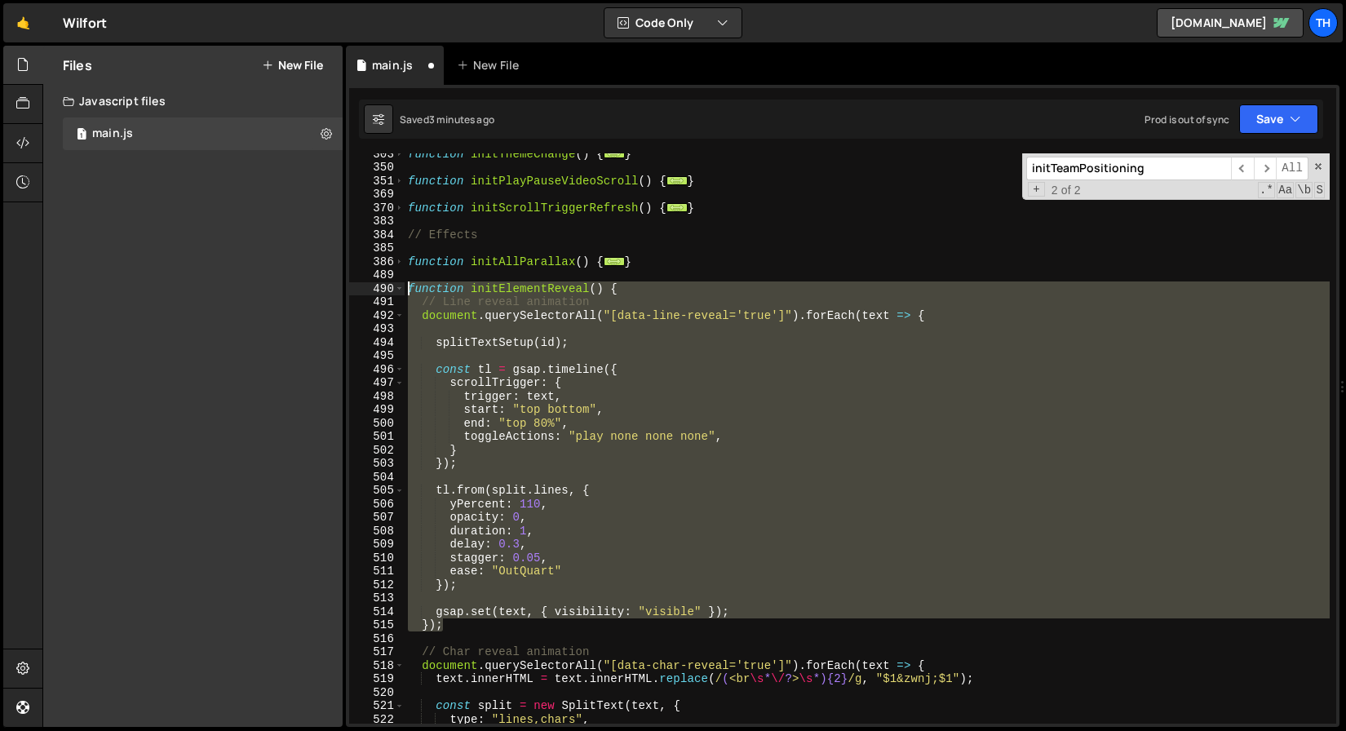
drag, startPoint x: 460, startPoint y: 628, endPoint x: 201, endPoint y: 289, distance: 427.3
click at [201, 289] on div "Files New File Javascript files 1 main.js 0 CSS files Copy share link Edit File…" at bounding box center [694, 387] width 1304 height 682
paste textarea "}"
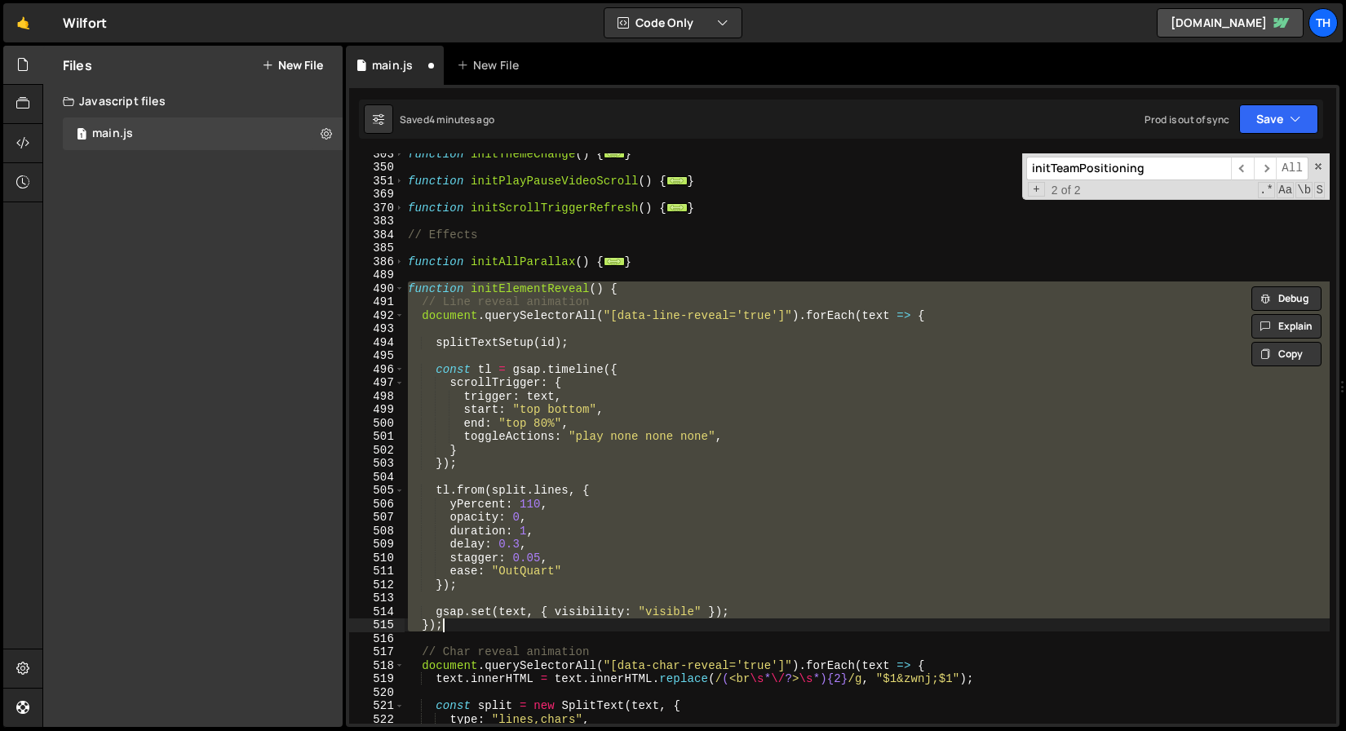
click at [461, 608] on div "function initThemeChange ( ) { ... } function initPlayPauseVideoScroll ( ) { ..…" at bounding box center [867, 445] width 925 height 597
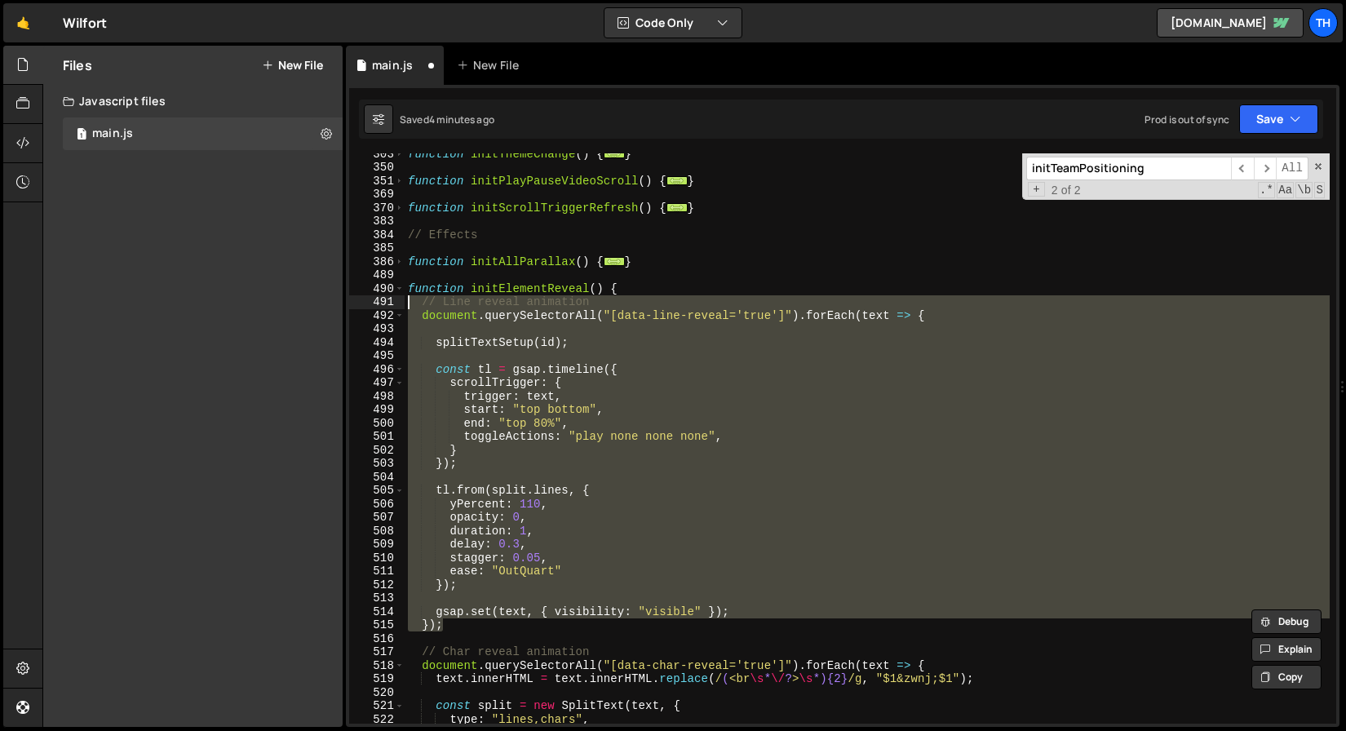
drag, startPoint x: 472, startPoint y: 602, endPoint x: 166, endPoint y: 308, distance: 424.8
click at [166, 308] on div "Files New File Javascript files 1 main.js 0 CSS files Copy share link Edit File…" at bounding box center [694, 387] width 1304 height 682
click at [166, 308] on div "Files New File Javascript files 1 main.js 0 CSS files Copy share link Edit File…" at bounding box center [192, 386] width 299 height 681
click at [414, 619] on div "function initThemeChange ( ) { ... } function initPlayPauseVideoScroll ( ) { ..…" at bounding box center [867, 445] width 925 height 597
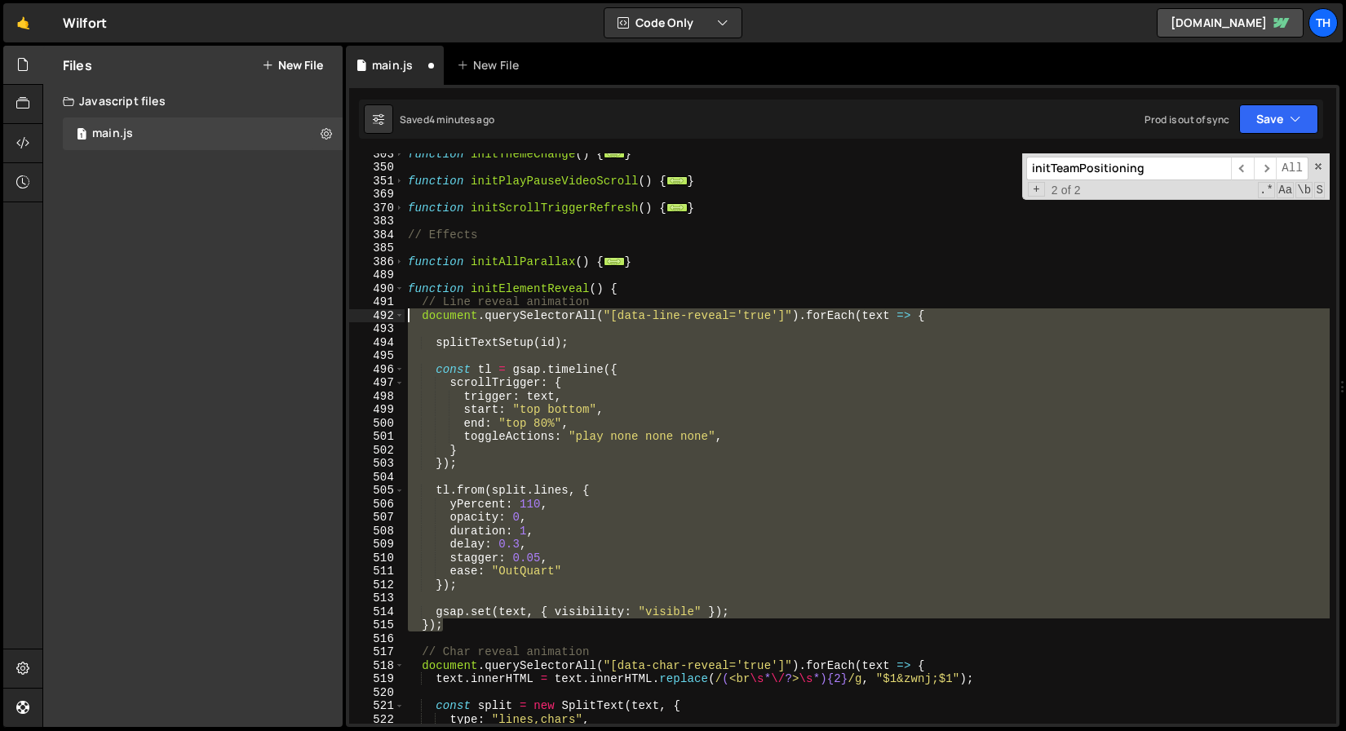
drag, startPoint x: 454, startPoint y: 628, endPoint x: 221, endPoint y: 319, distance: 386.3
click at [221, 319] on div "Files New File Javascript files 1 main.js 0 CSS files Copy share link Edit File…" at bounding box center [694, 387] width 1304 height 682
paste textarea "});"
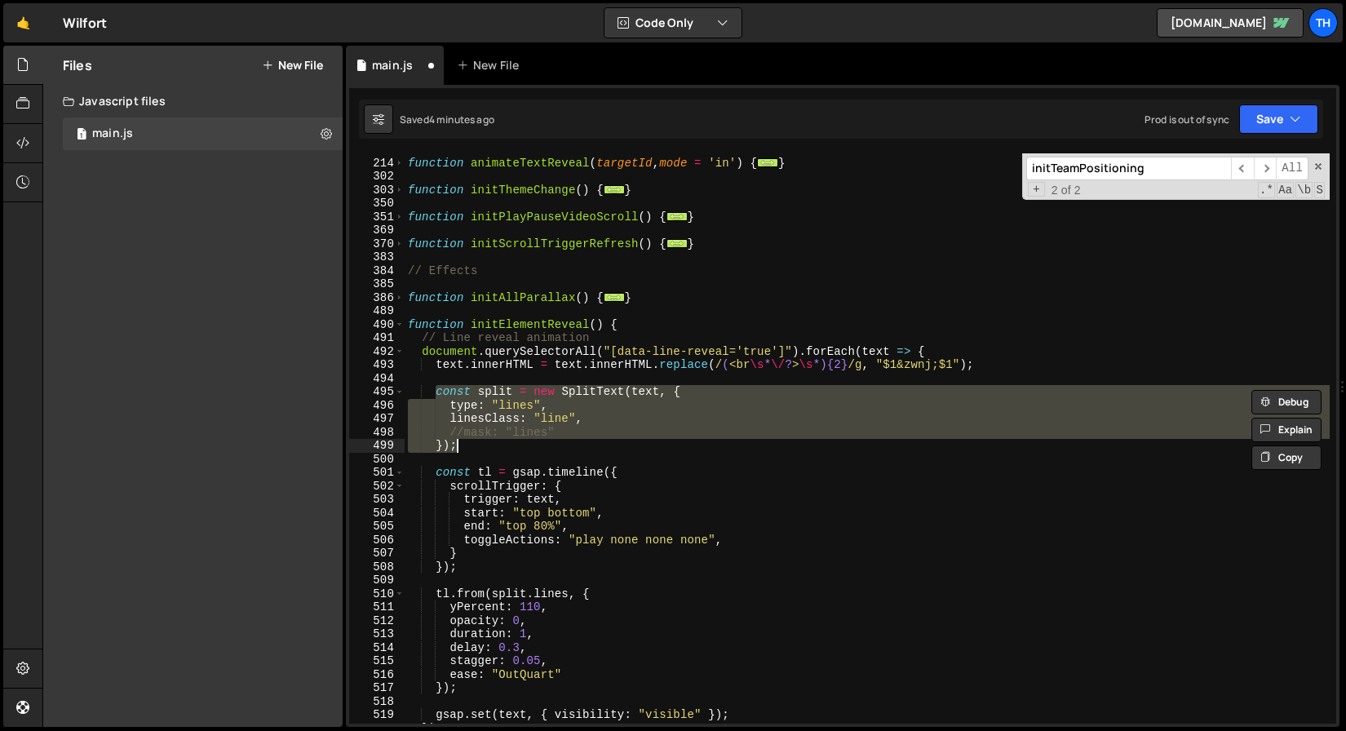
type textarea "// --- ЛИНИИ ---"
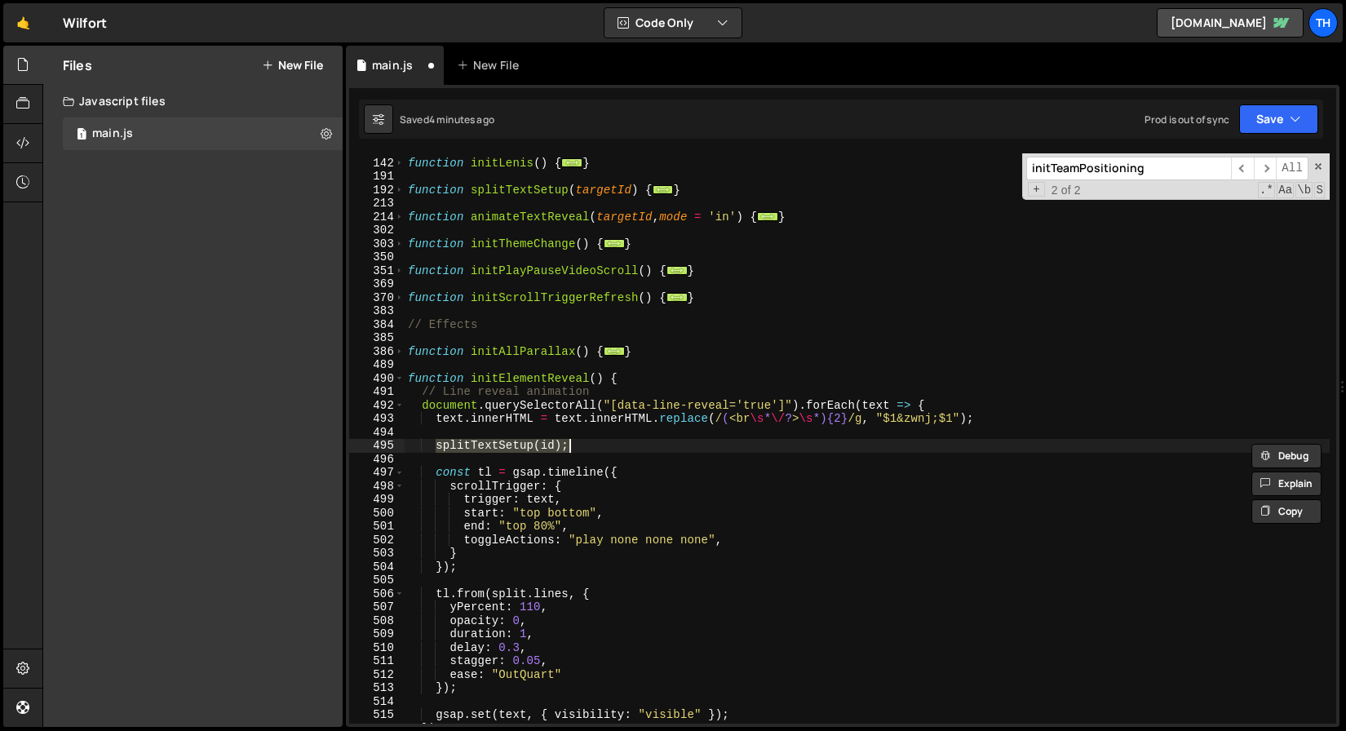
scroll to position [226, 0]
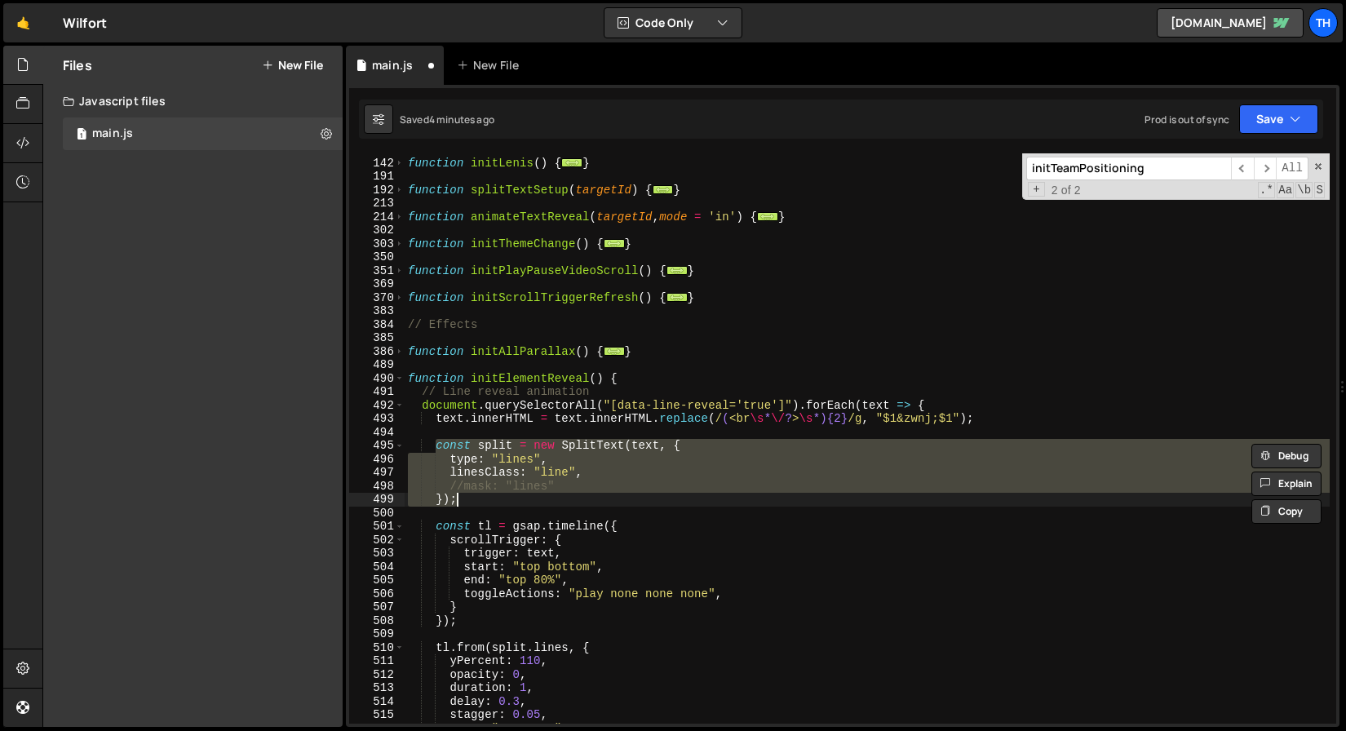
click at [520, 407] on div "function initLenis ( ) { ... } function splitTextSetup ( targetId ) { ... } fun…" at bounding box center [867, 441] width 925 height 597
type textarea "document.querySelectorAll("[data-line-reveal='true']").forEach(text => {"
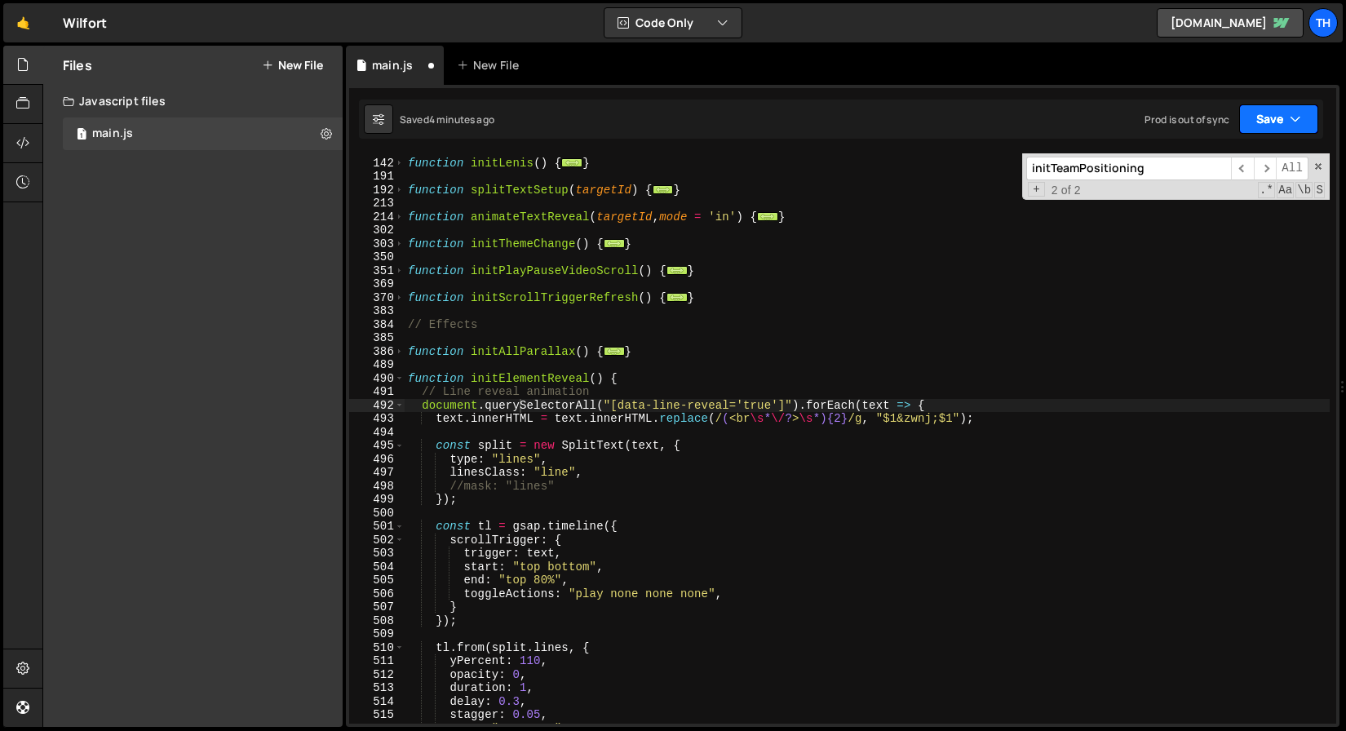
click at [1262, 124] on button "Save" at bounding box center [1279, 118] width 79 height 29
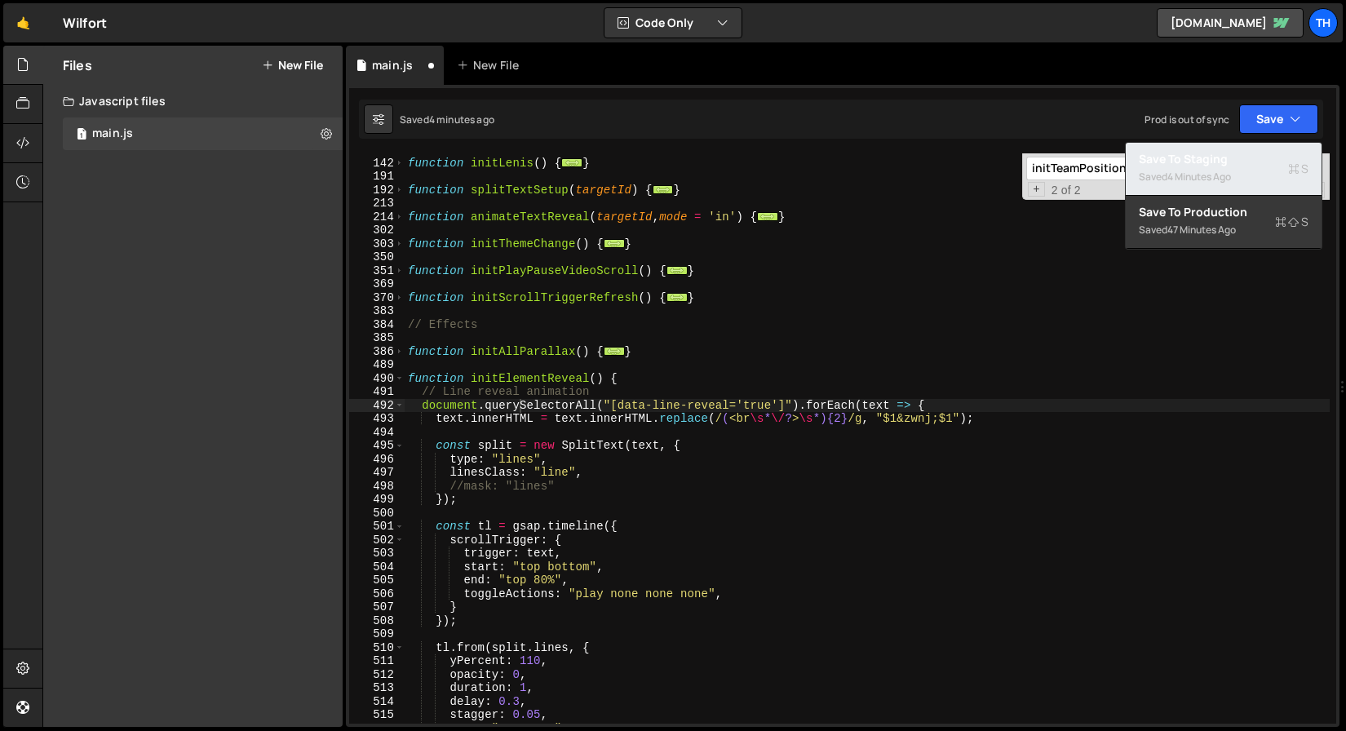
drag, startPoint x: 1226, startPoint y: 169, endPoint x: 1164, endPoint y: 173, distance: 62.2
click at [1226, 169] on div "Saved 4 minutes ago" at bounding box center [1224, 177] width 170 height 20
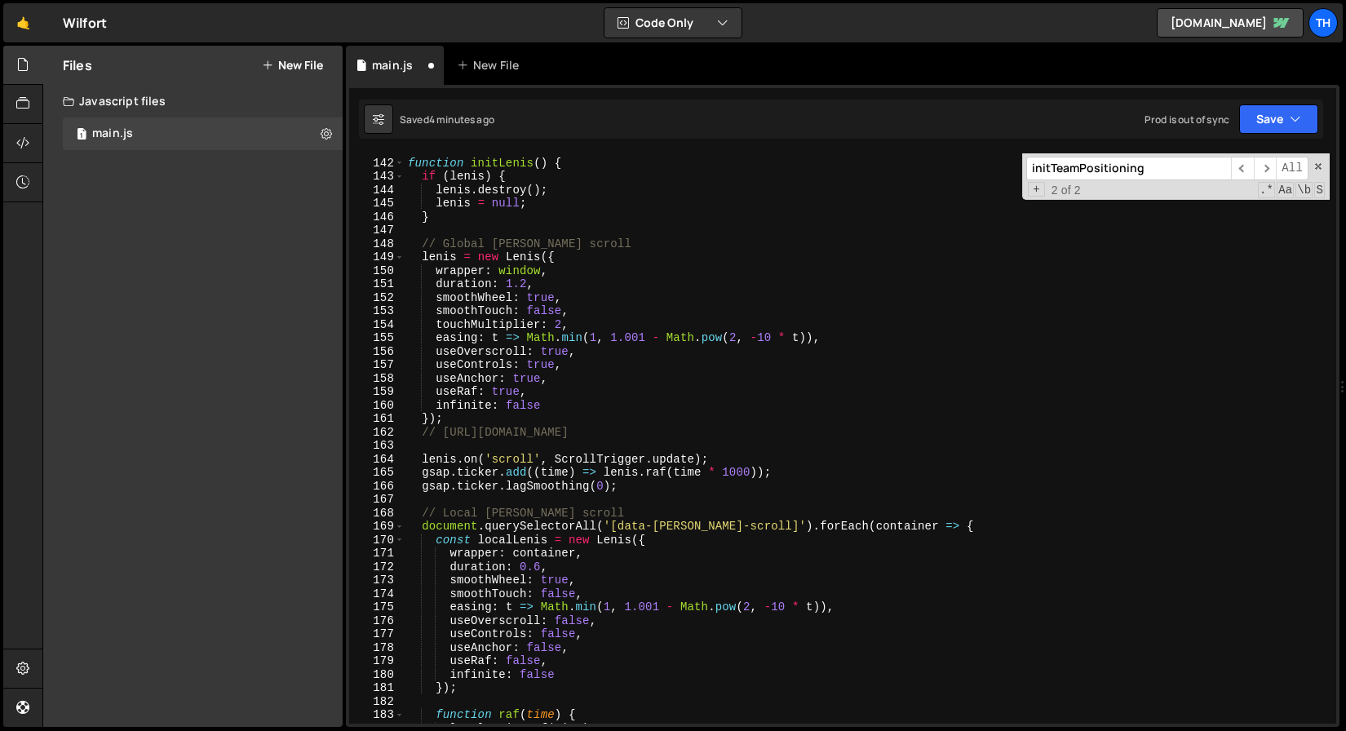
scroll to position [1896, 0]
click at [398, 162] on span at bounding box center [399, 164] width 9 height 14
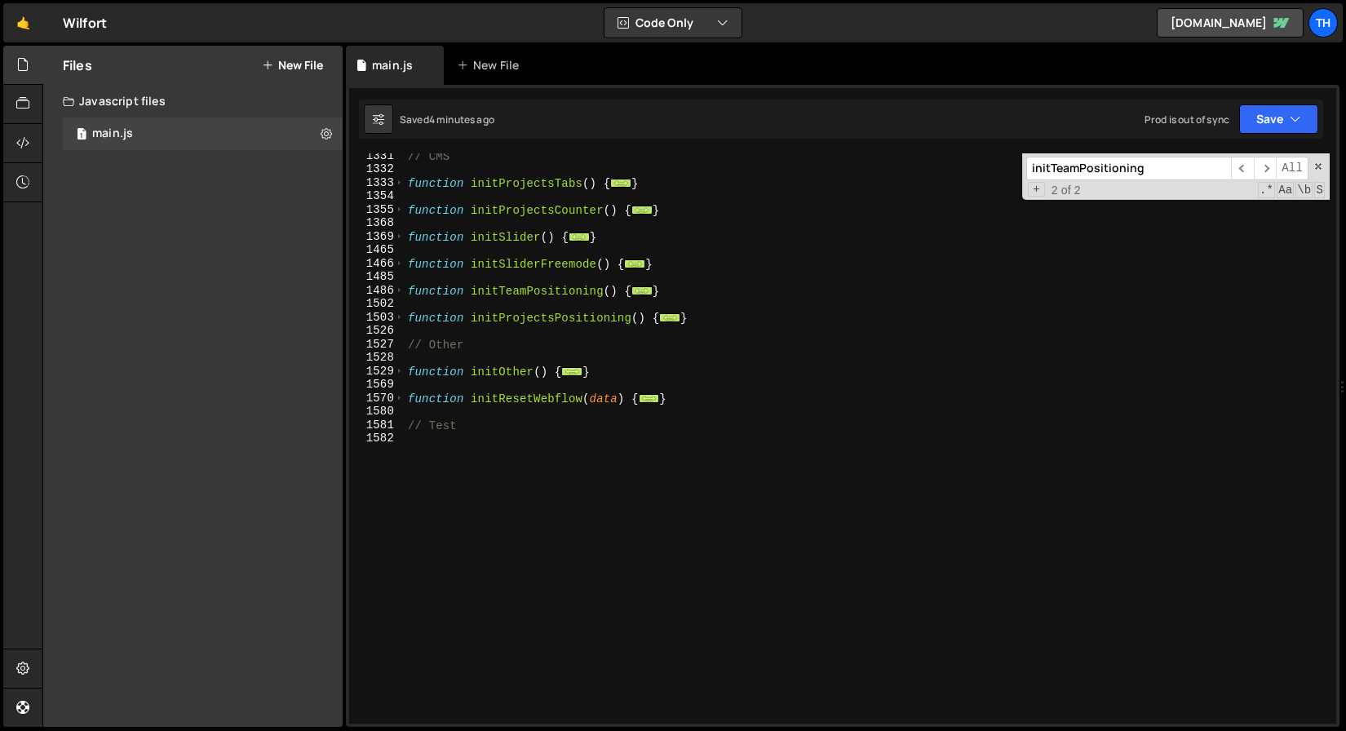
scroll to position [772, 0]
click at [397, 374] on span at bounding box center [399, 372] width 9 height 14
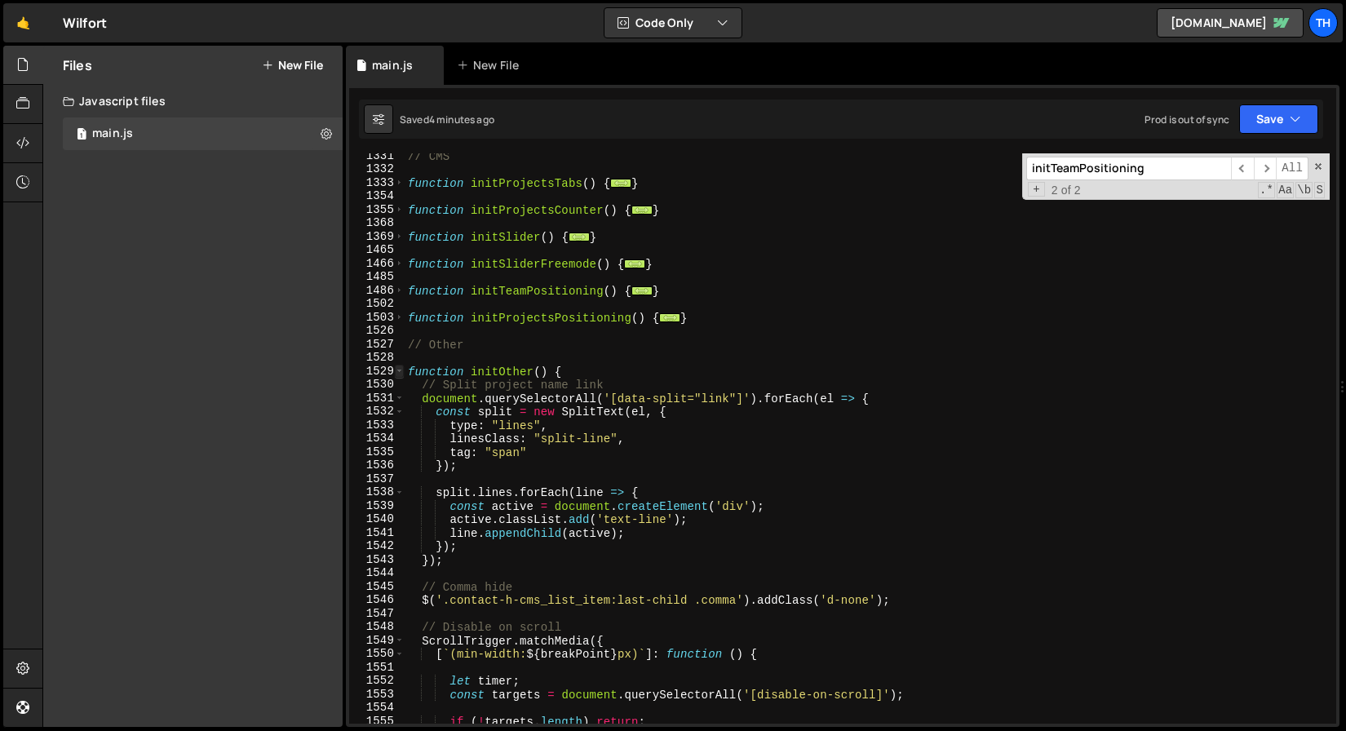
click at [397, 374] on span at bounding box center [399, 372] width 9 height 14
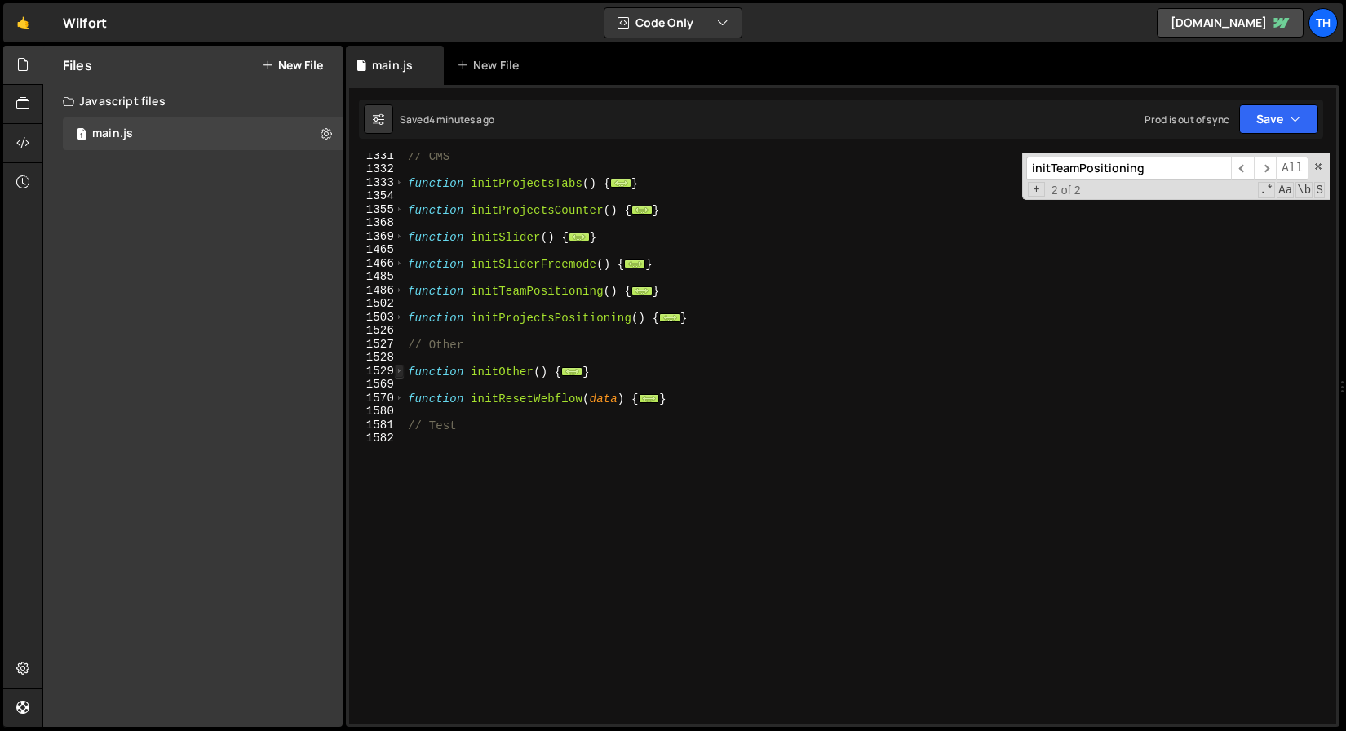
click at [397, 373] on span at bounding box center [399, 372] width 9 height 14
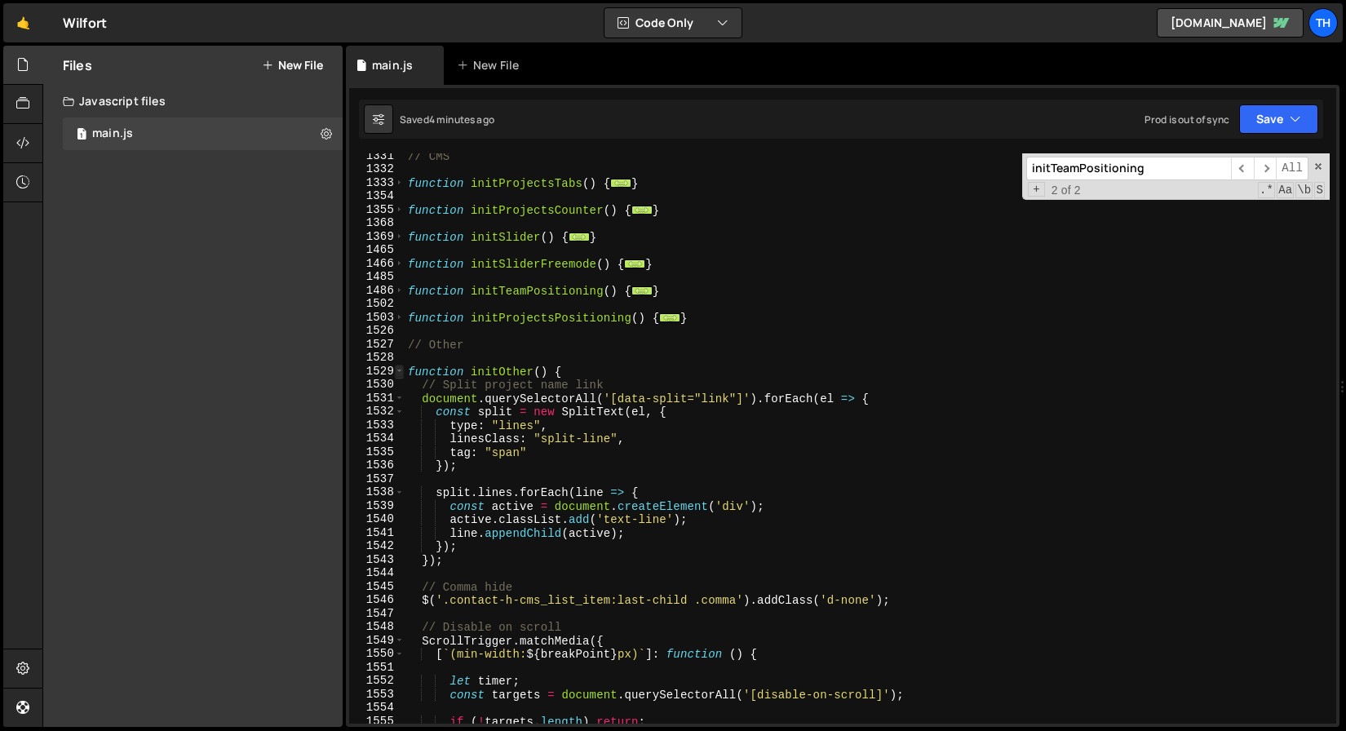
click at [397, 373] on span at bounding box center [399, 372] width 9 height 14
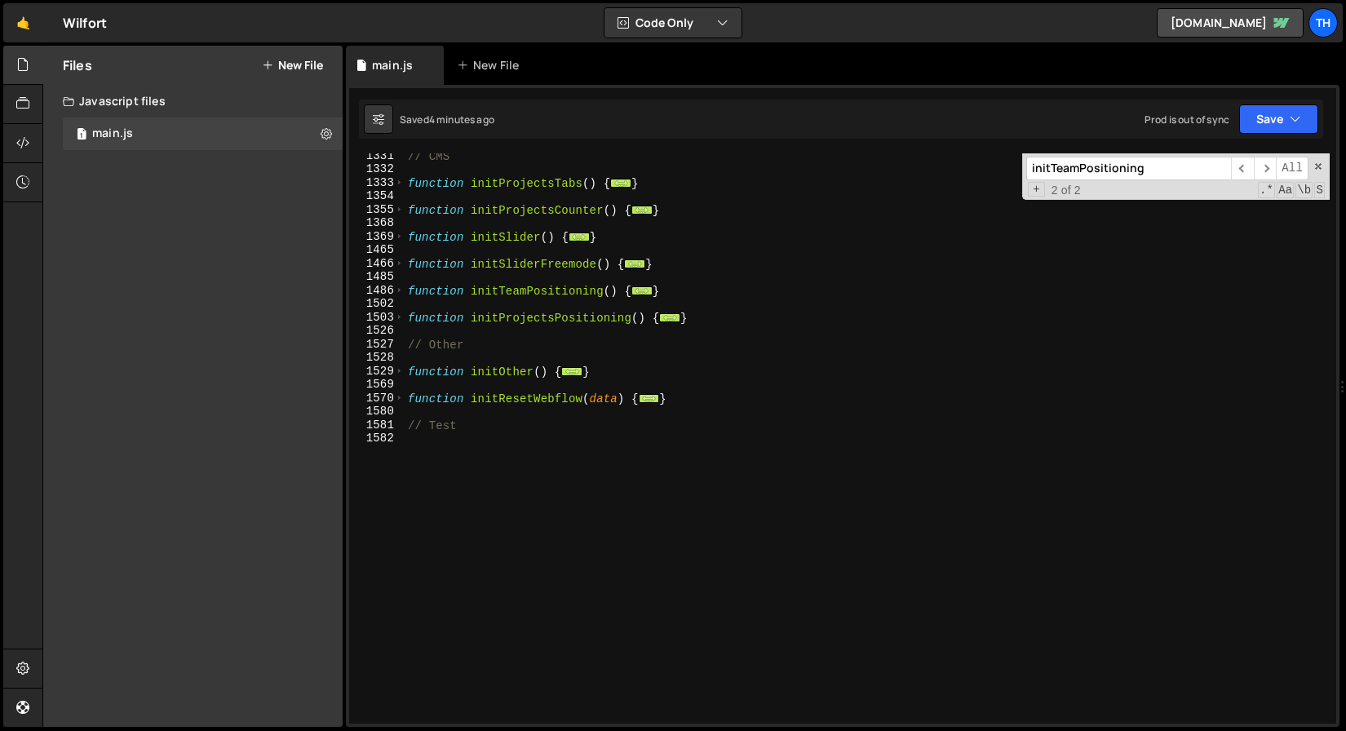
click at [400, 327] on div "1526" at bounding box center [376, 331] width 55 height 14
click at [400, 322] on span at bounding box center [399, 318] width 9 height 14
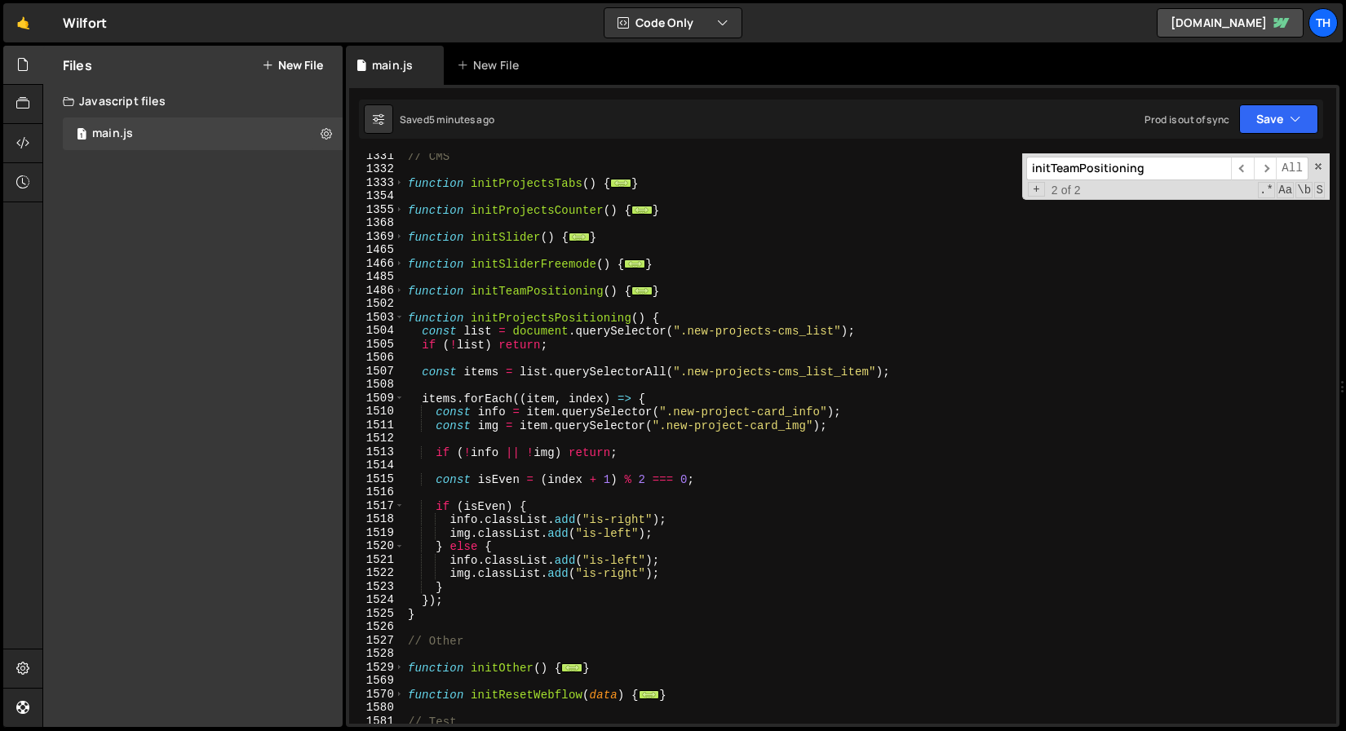
click at [693, 309] on div "// CMS function initProjectsTabs ( ) { ... } function initProjectsCounter ( ) {…" at bounding box center [867, 447] width 925 height 597
click at [693, 317] on div "// CMS function initProjectsTabs ( ) { ... } function initProjectsCounter ( ) {…" at bounding box center [867, 447] width 925 height 597
type textarea "function initProjectsPositioning() {"
type textarea """
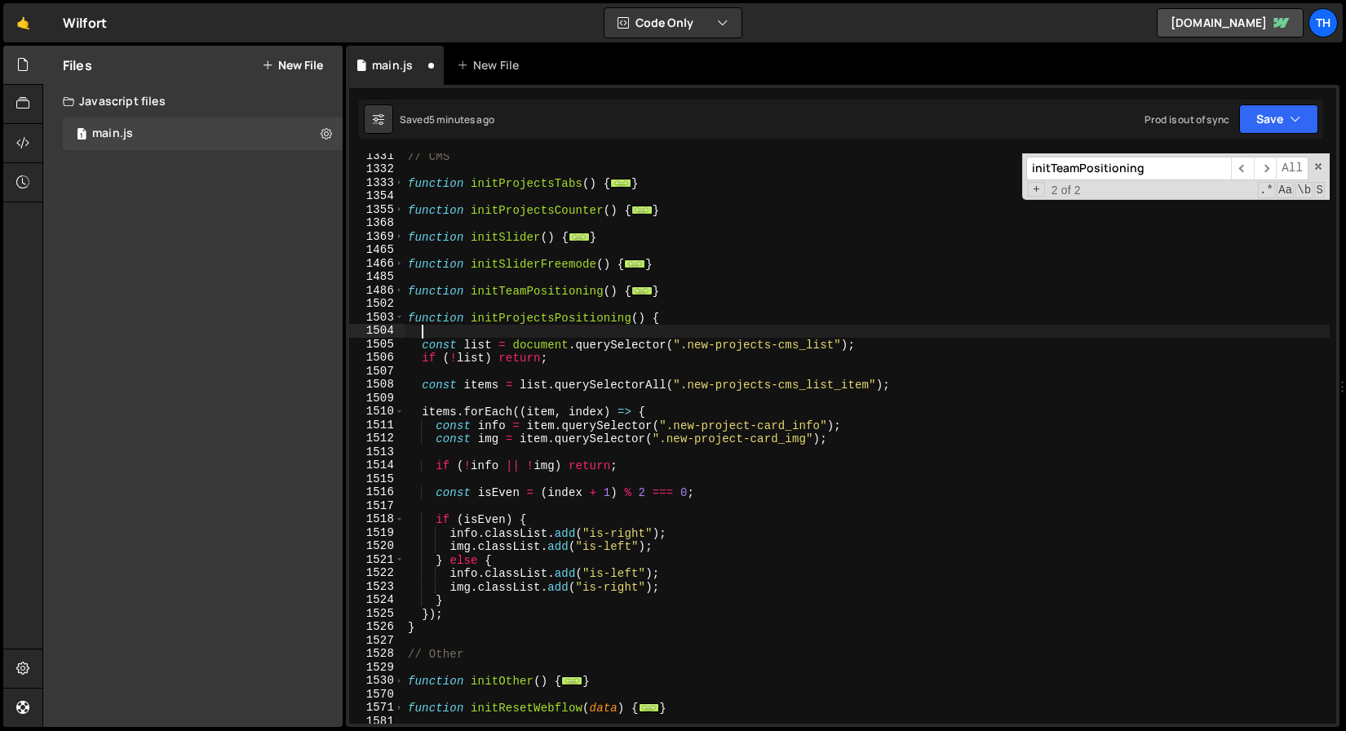
scroll to position [0, 0]
type textarea "function initProjectsPositioning() {"
paste textarea "});"
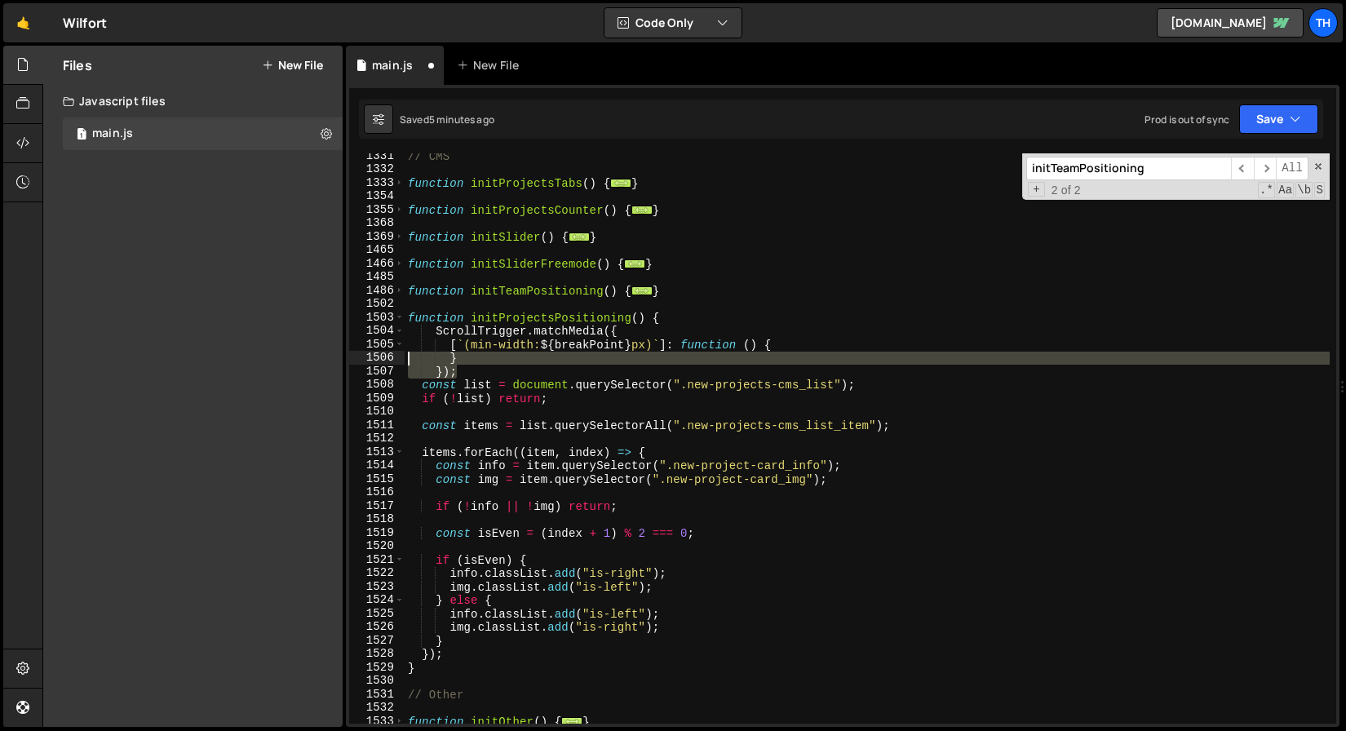
drag, startPoint x: 485, startPoint y: 369, endPoint x: 383, endPoint y: 361, distance: 102.3
click at [383, 361] on div "}); 1331 1332 1333 1354 1355 1368 1369 1465 1466 1485 1486 1502 1503 1504 1505 …" at bounding box center [842, 438] width 987 height 570
type textarea "} });"
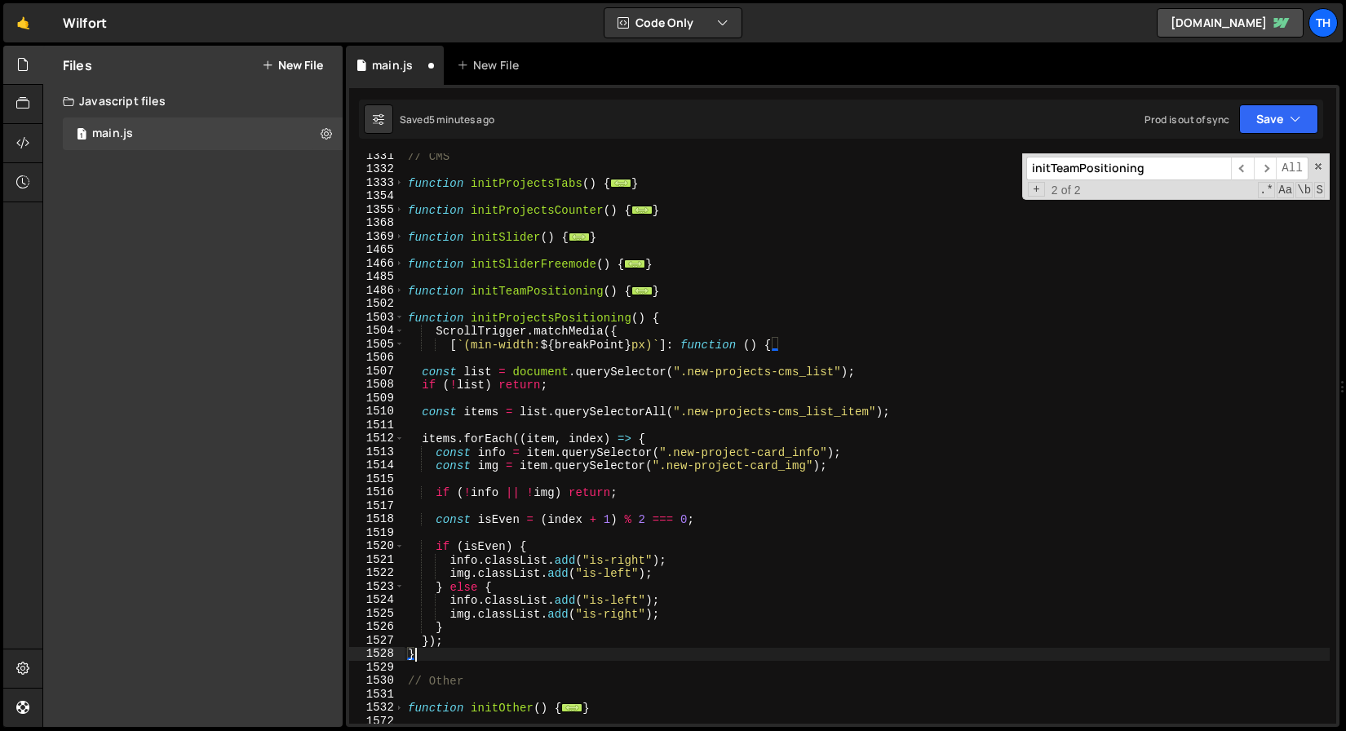
click at [463, 648] on div "// CMS function initProjectsTabs ( ) { ... } function initProjectsCounter ( ) {…" at bounding box center [867, 447] width 925 height 597
type textarea "}"
type textarea "});"
paste textarea "});"
type textarea "});"
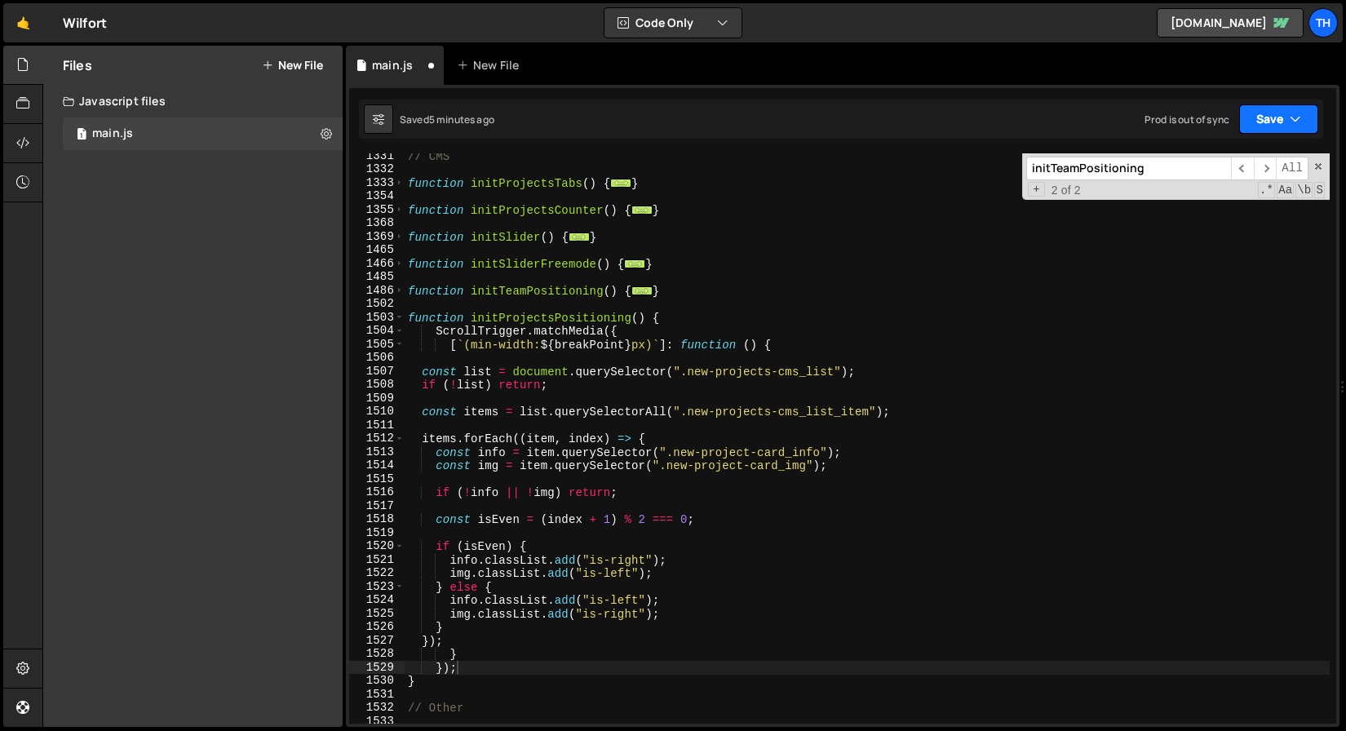
click at [1278, 110] on button "Save" at bounding box center [1279, 118] width 79 height 29
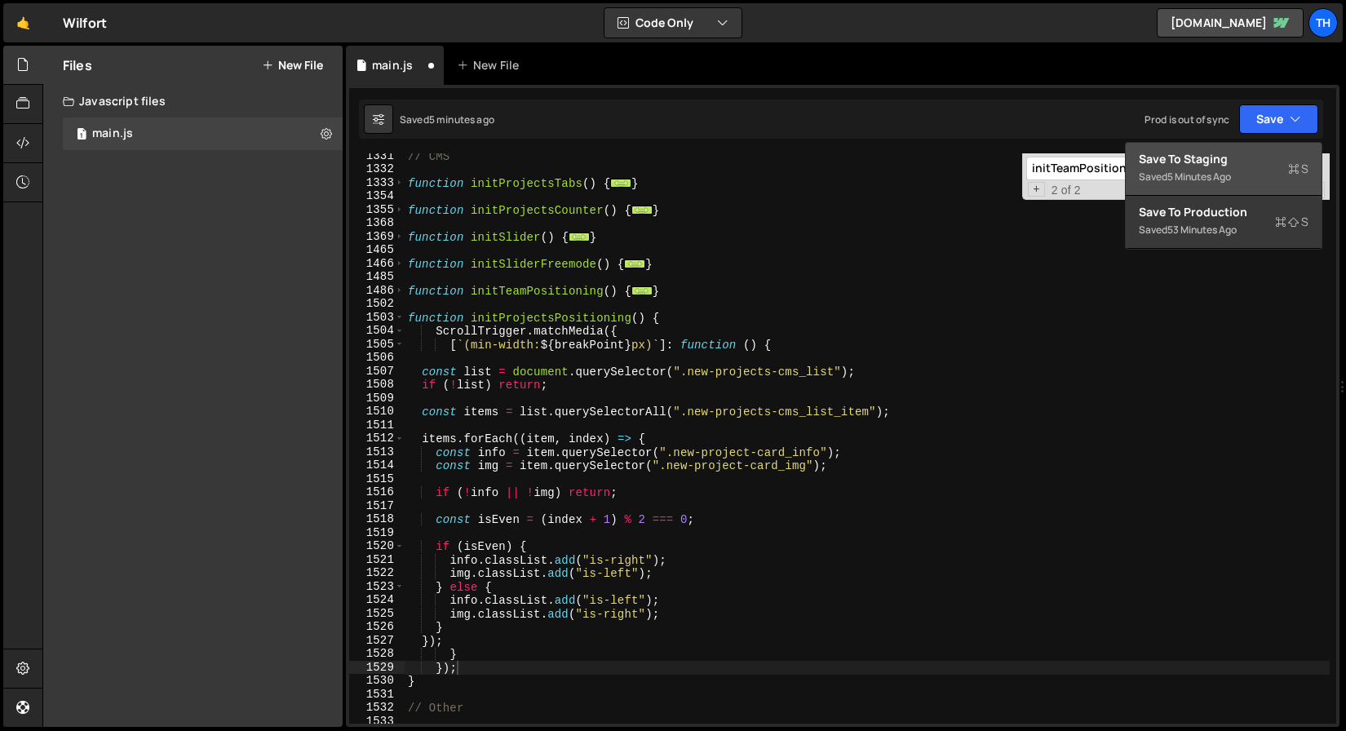
click at [1211, 162] on div "Save to Staging S" at bounding box center [1224, 159] width 170 height 16
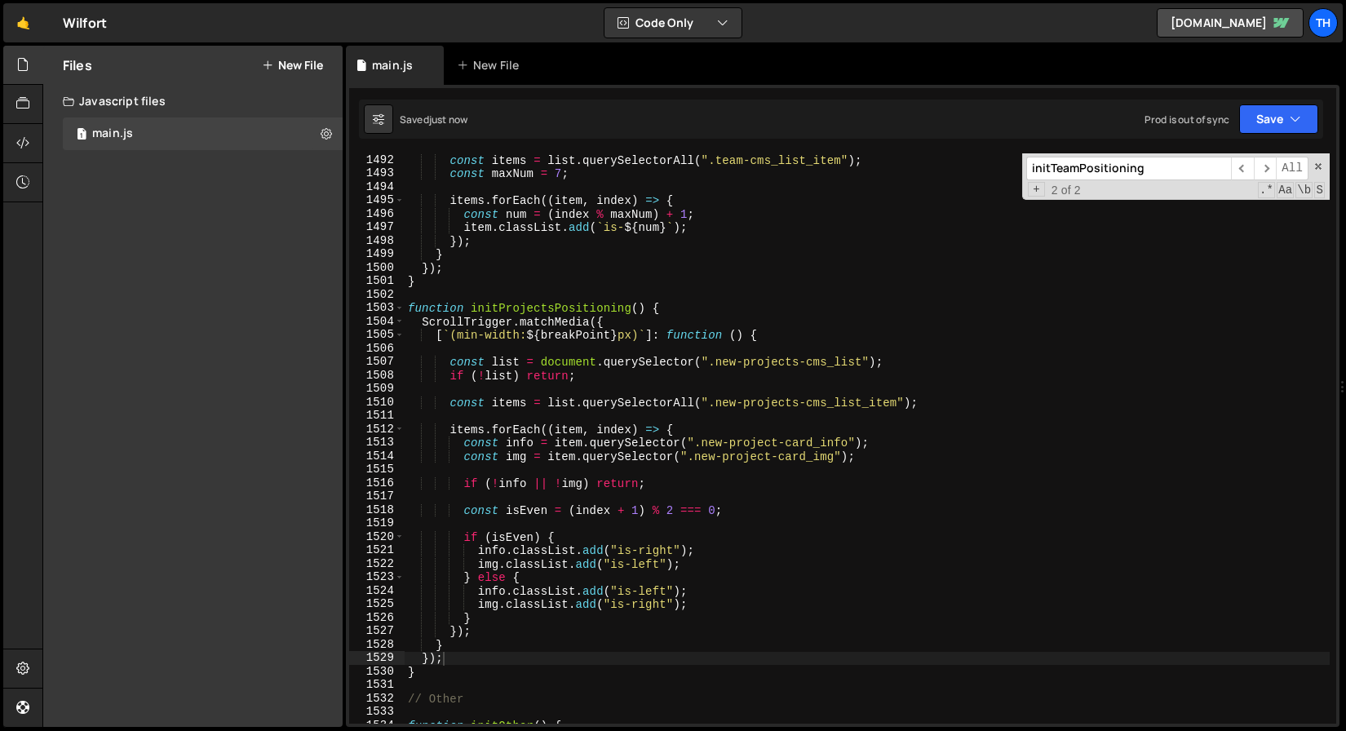
scroll to position [20084, 0]
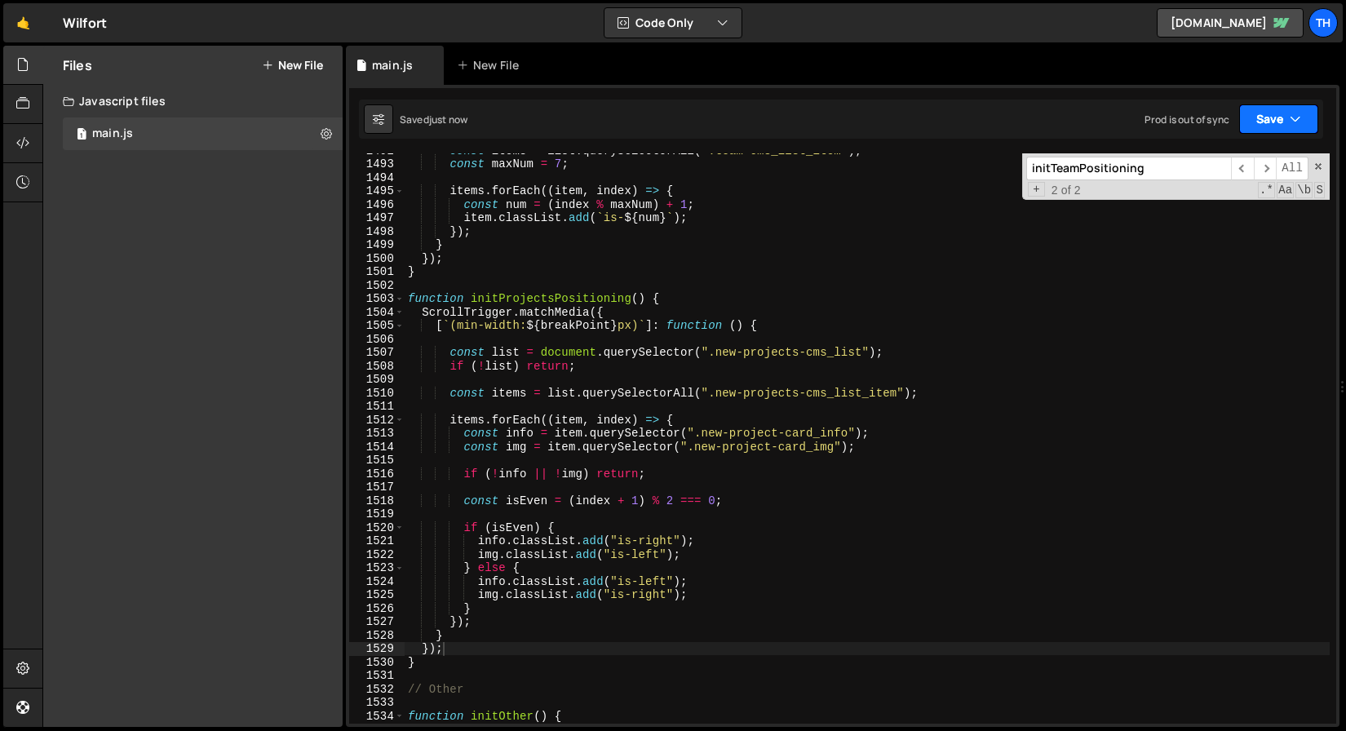
click at [1314, 114] on button "Save" at bounding box center [1279, 118] width 79 height 29
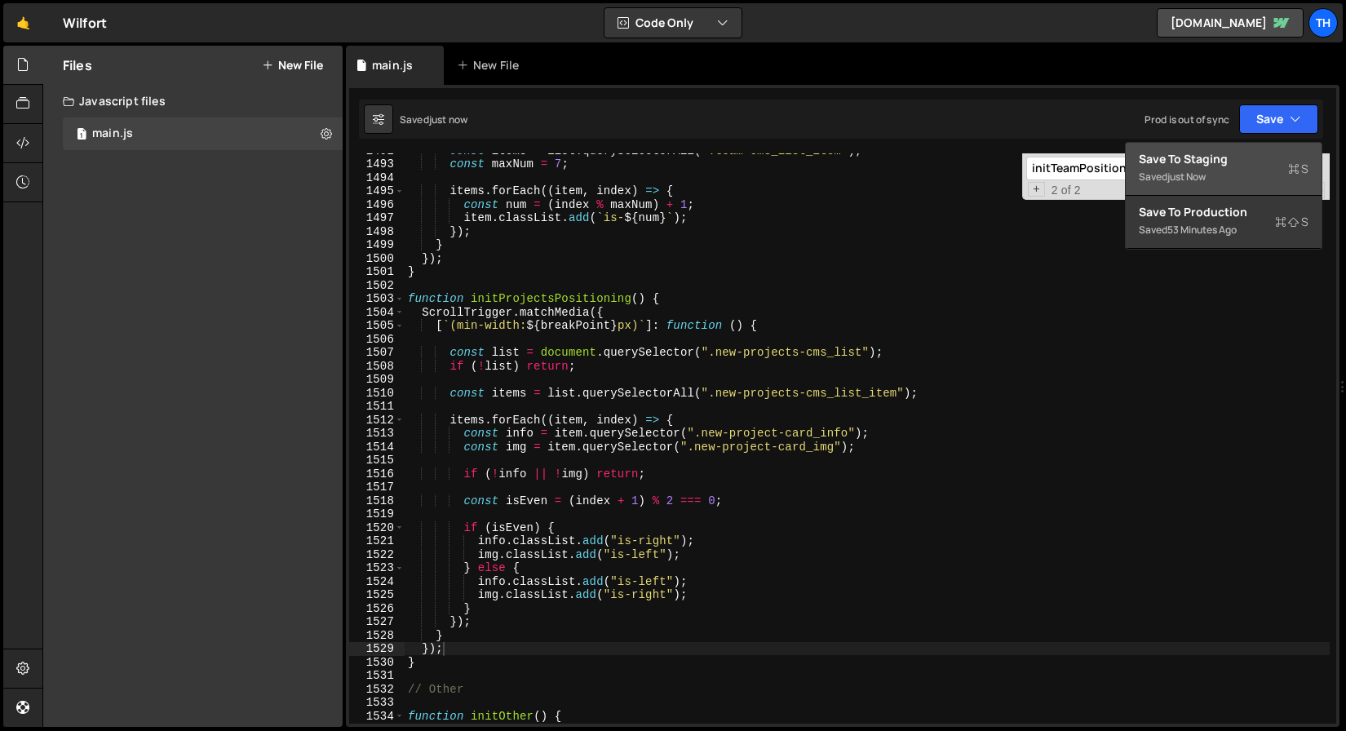
click at [1216, 171] on div "Saved just now" at bounding box center [1224, 177] width 170 height 20
